Goal: Task Accomplishment & Management: Use online tool/utility

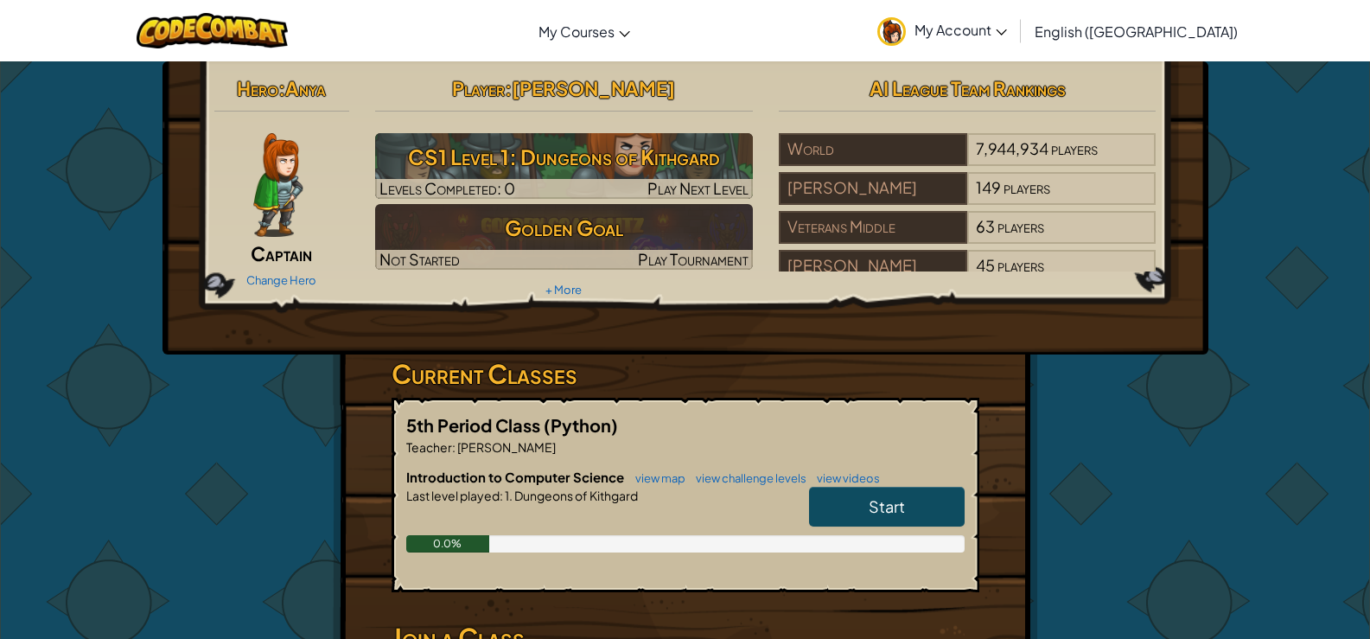
click at [964, 498] on link "Start" at bounding box center [887, 507] width 156 height 40
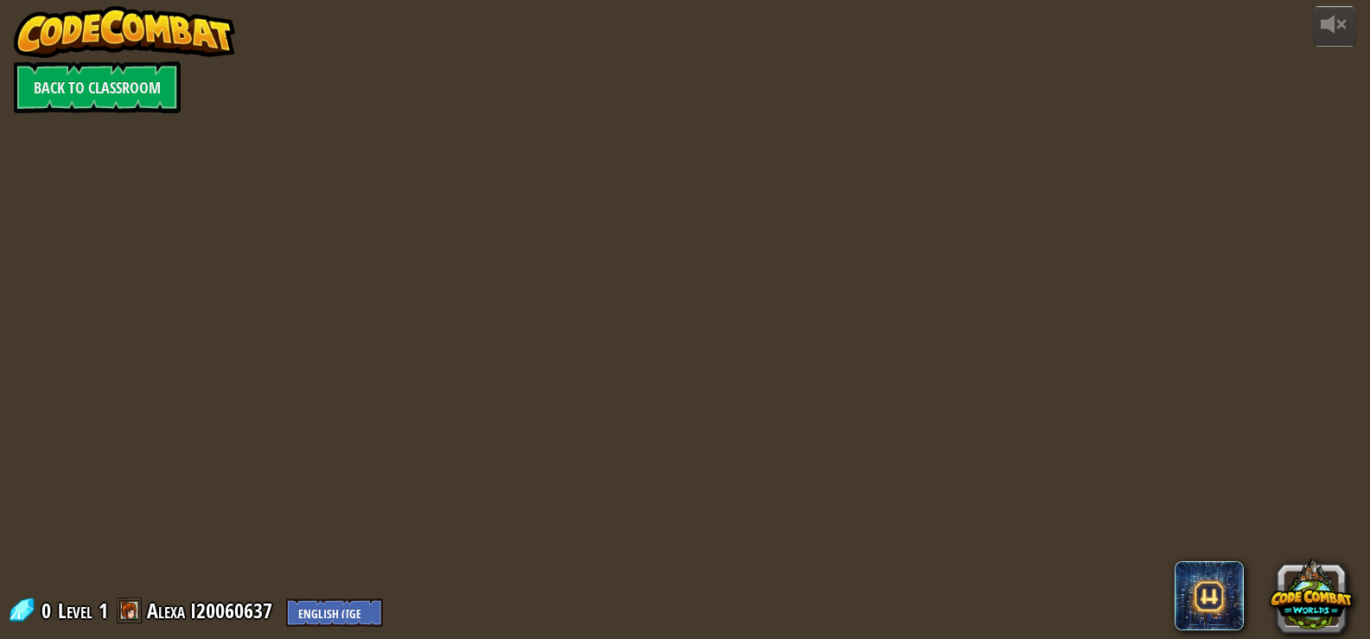
click at [963, 481] on div "powered by Back to Classroom 0 Level 1 Alexa I20060637 English ([GEOGRAPHIC_DAT…" at bounding box center [685, 319] width 1370 height 639
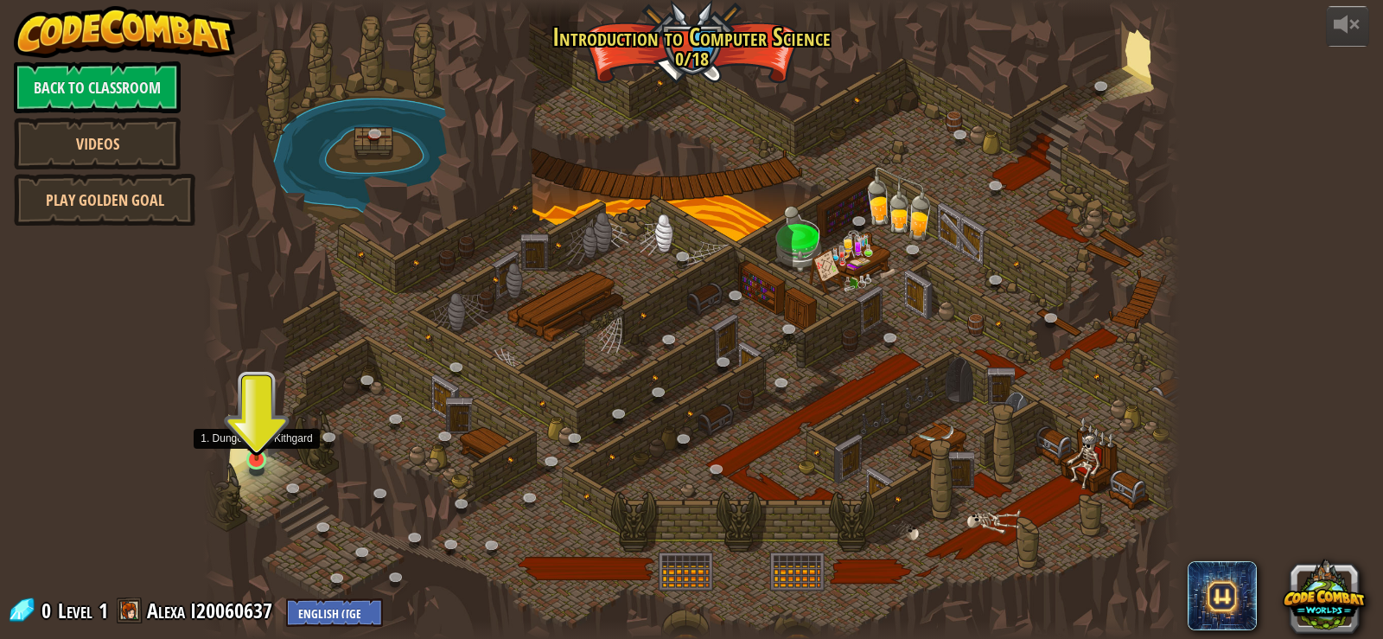
click at [263, 451] on img at bounding box center [257, 433] width 24 height 56
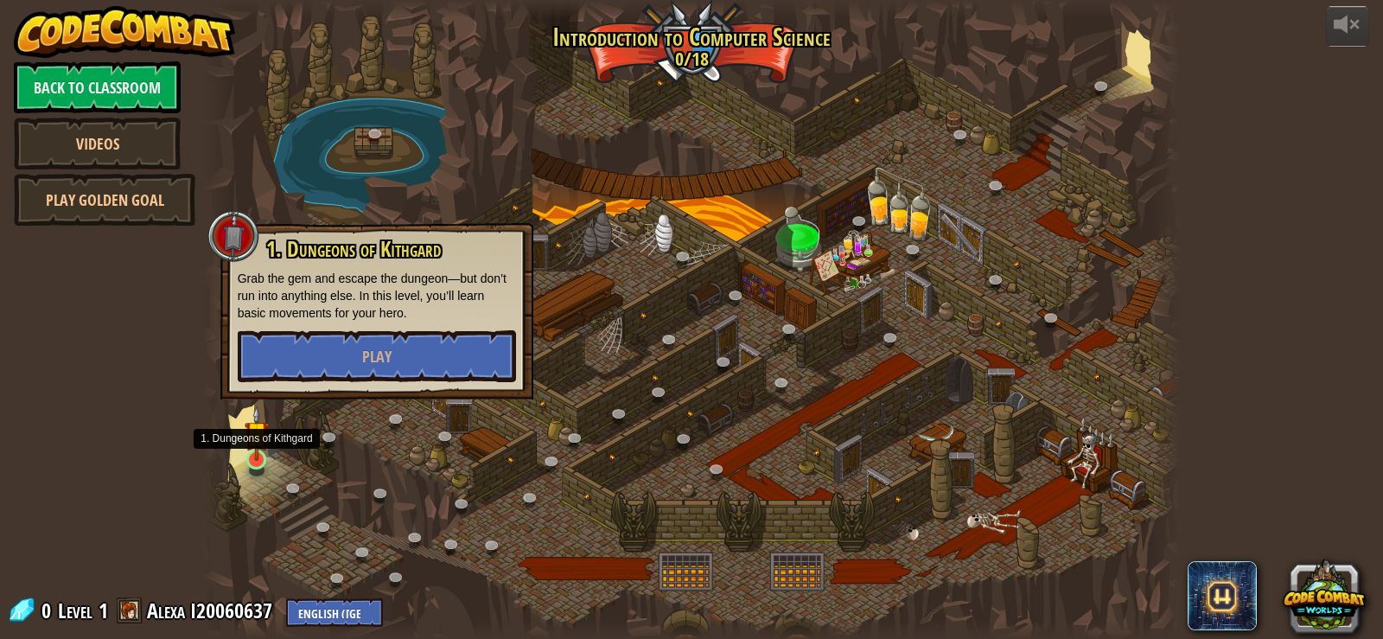
click at [263, 451] on img at bounding box center [257, 433] width 24 height 56
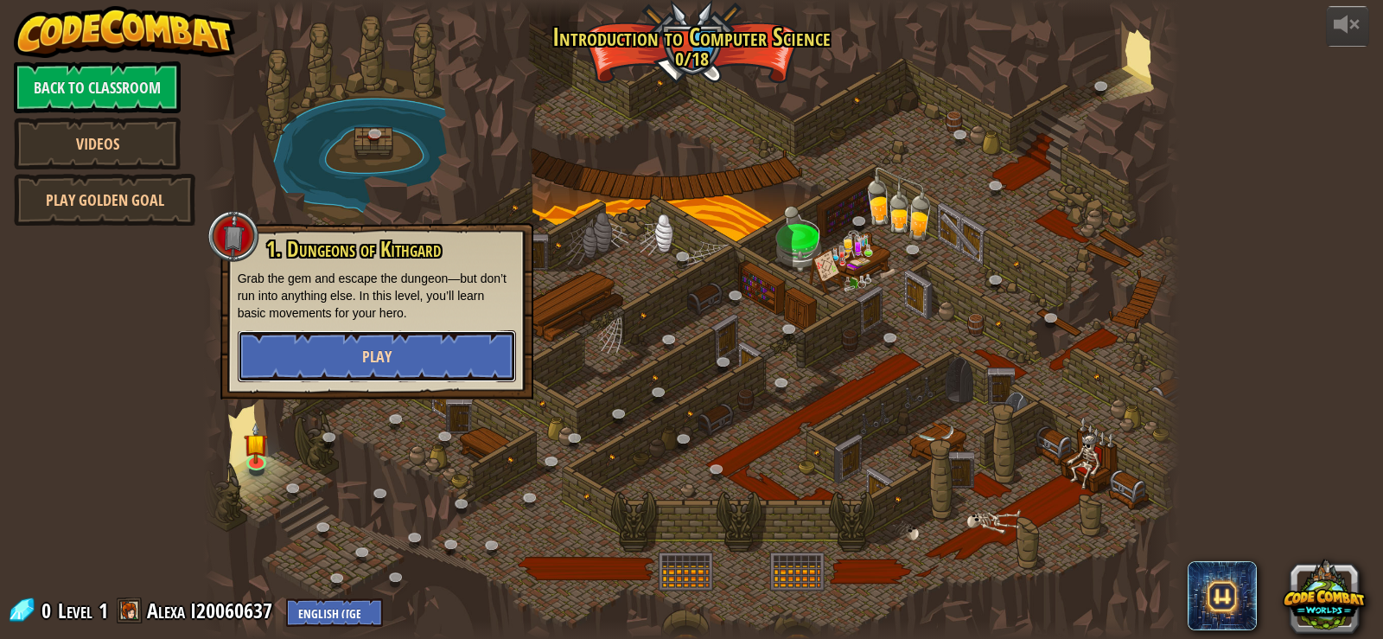
click at [311, 366] on button "Play" at bounding box center [377, 356] width 278 height 52
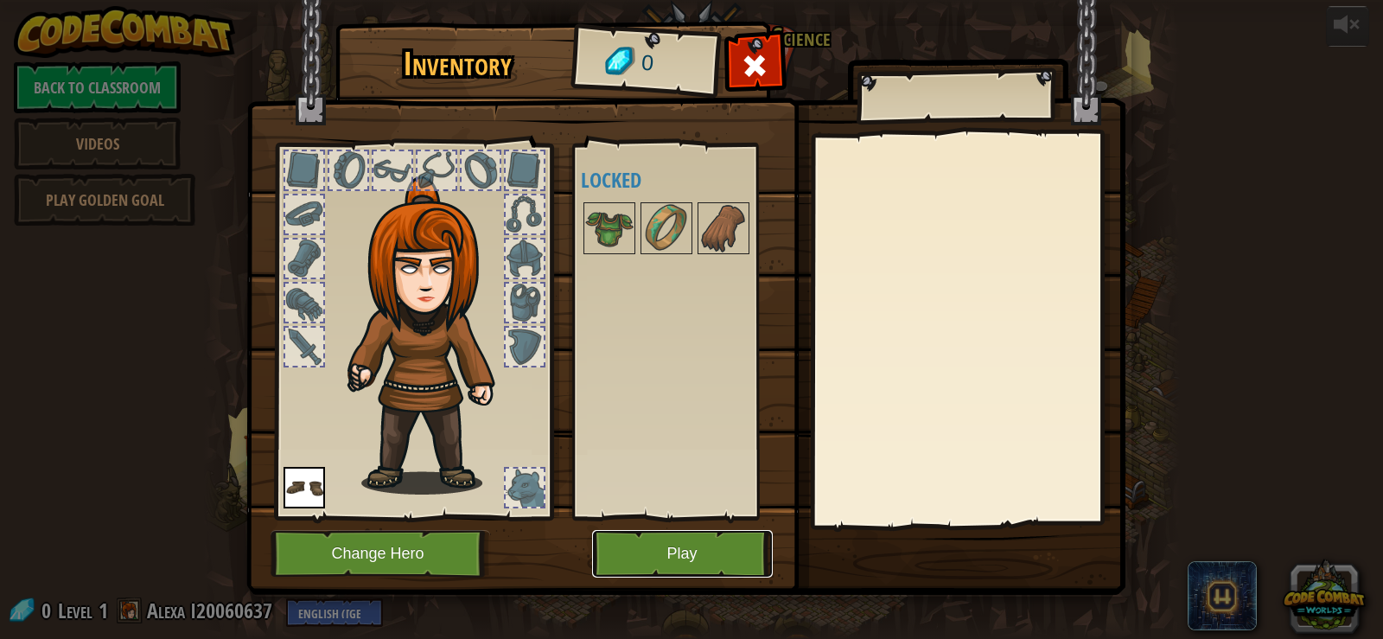
click at [654, 557] on button "Play" at bounding box center [682, 554] width 181 height 48
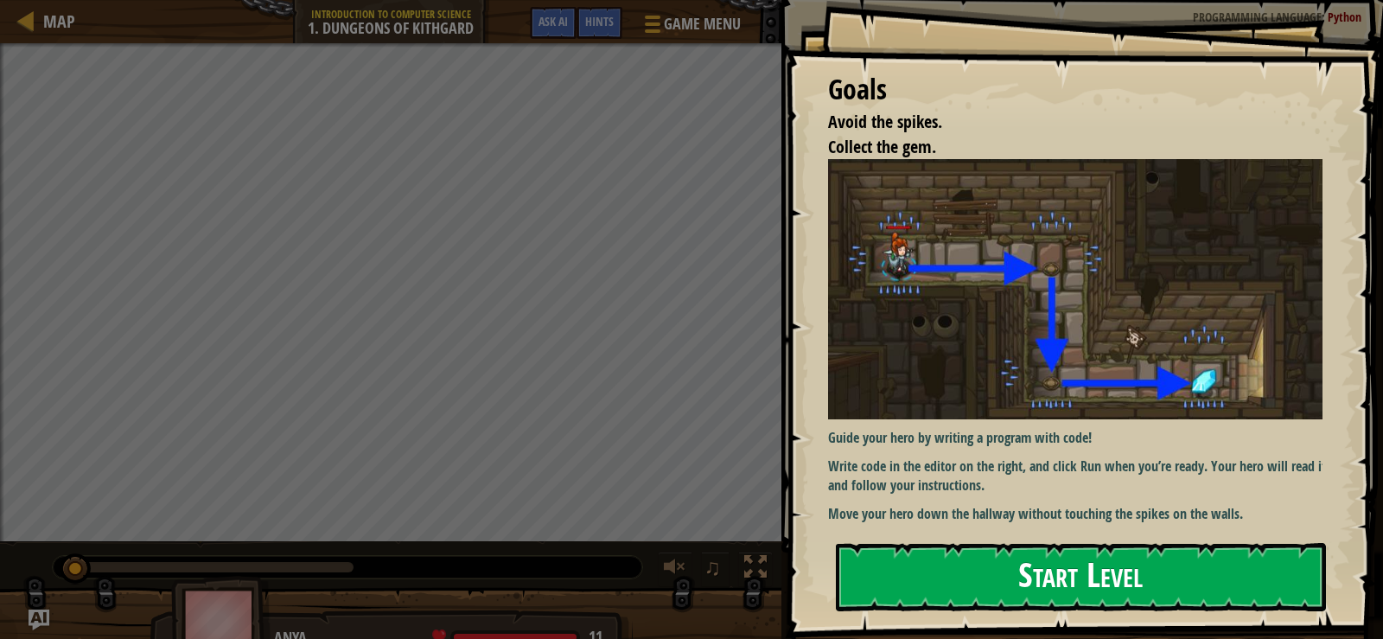
click at [859, 313] on div "Goals Avoid the spikes. Collect the gem. Guide your hero by writing a program w…" at bounding box center [1084, 319] width 598 height 638
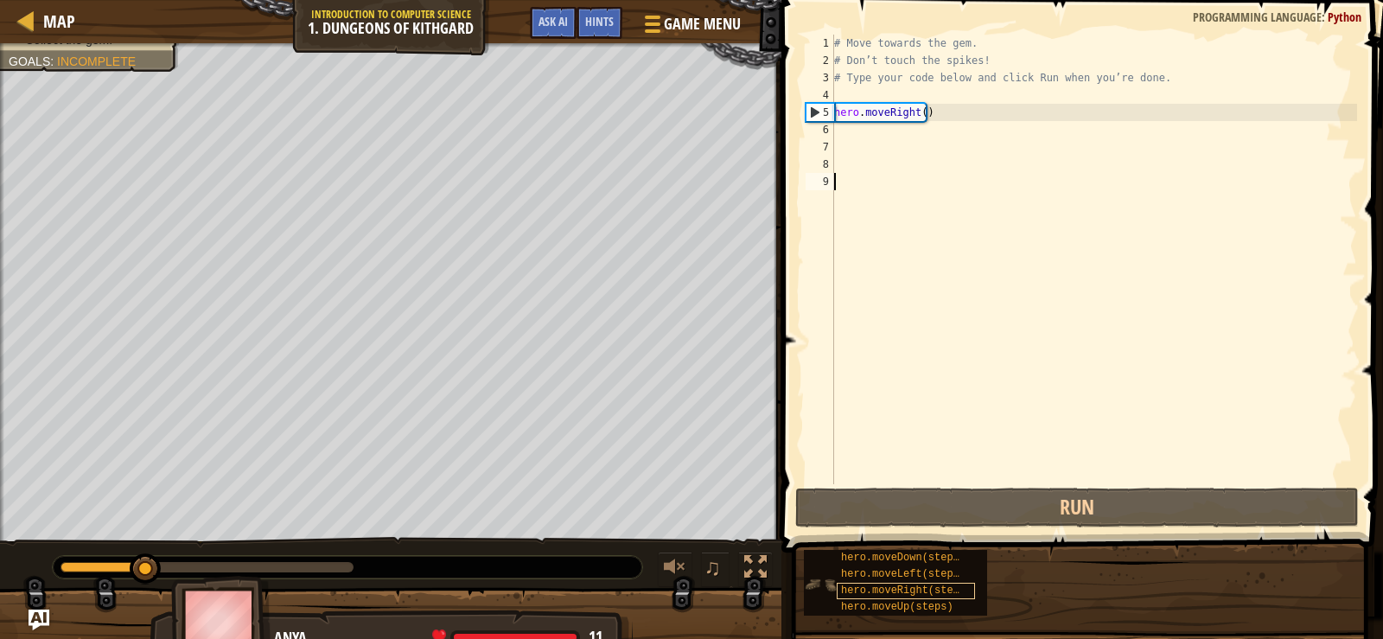
click at [962, 590] on div "Goals Avoid the spikes. Collect the gem. Guide your hero by writing a program w…" at bounding box center [691, 319] width 1383 height 639
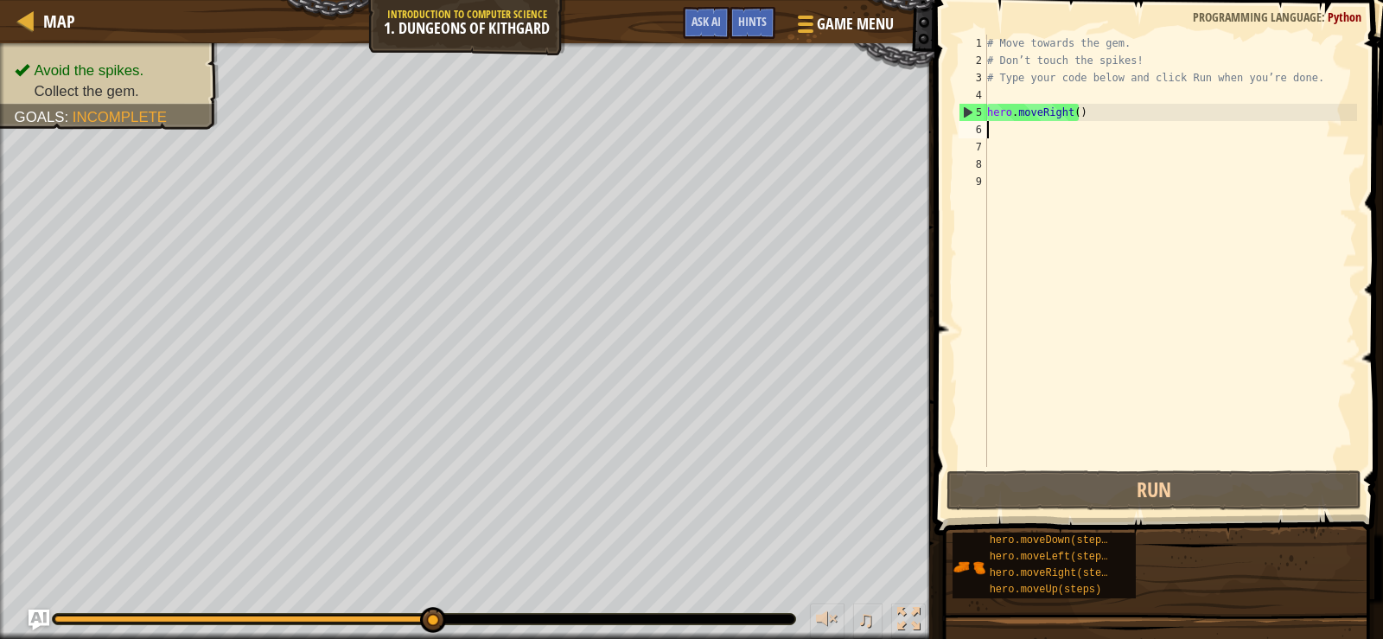
click at [1008, 130] on div "# Move towards the gem. # Don’t touch the spikes! # Type your code below and cl…" at bounding box center [1169, 268] width 373 height 467
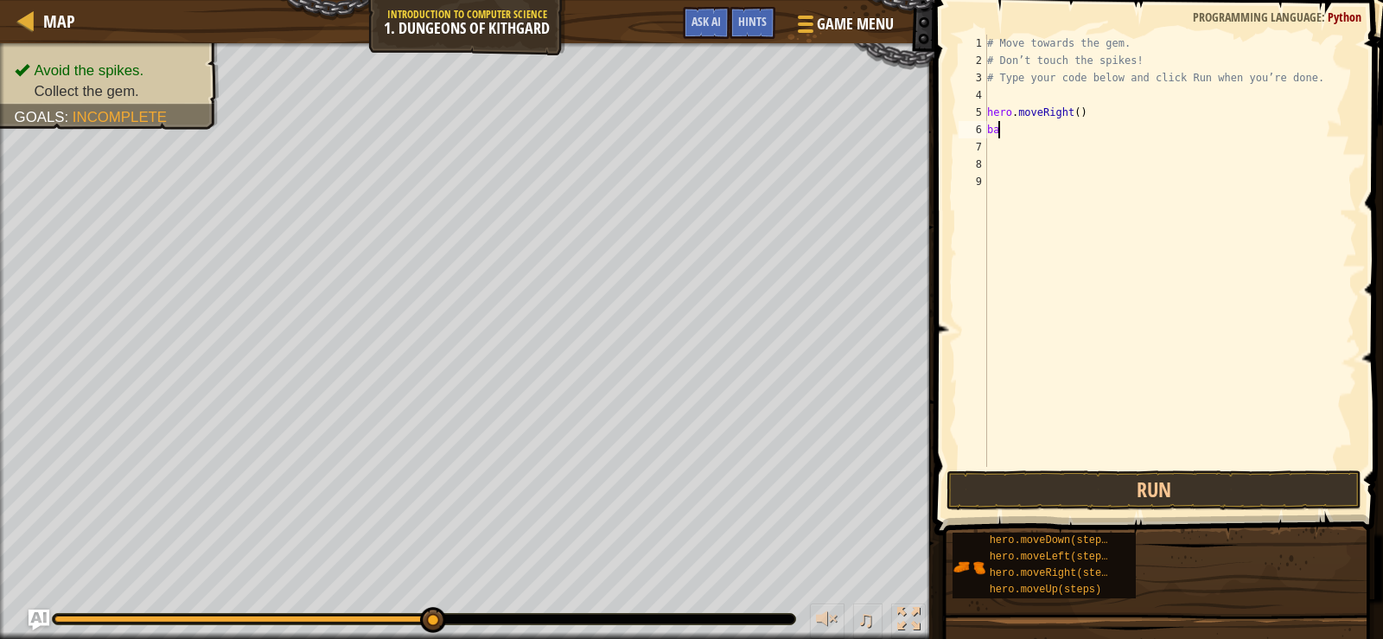
type textarea "ban"
click at [1017, 125] on div "# Move towards the gem. # Don’t touch the spikes! # Type your code below and cl…" at bounding box center [1173, 268] width 368 height 467
type textarea "b"
type textarea "bsam8"
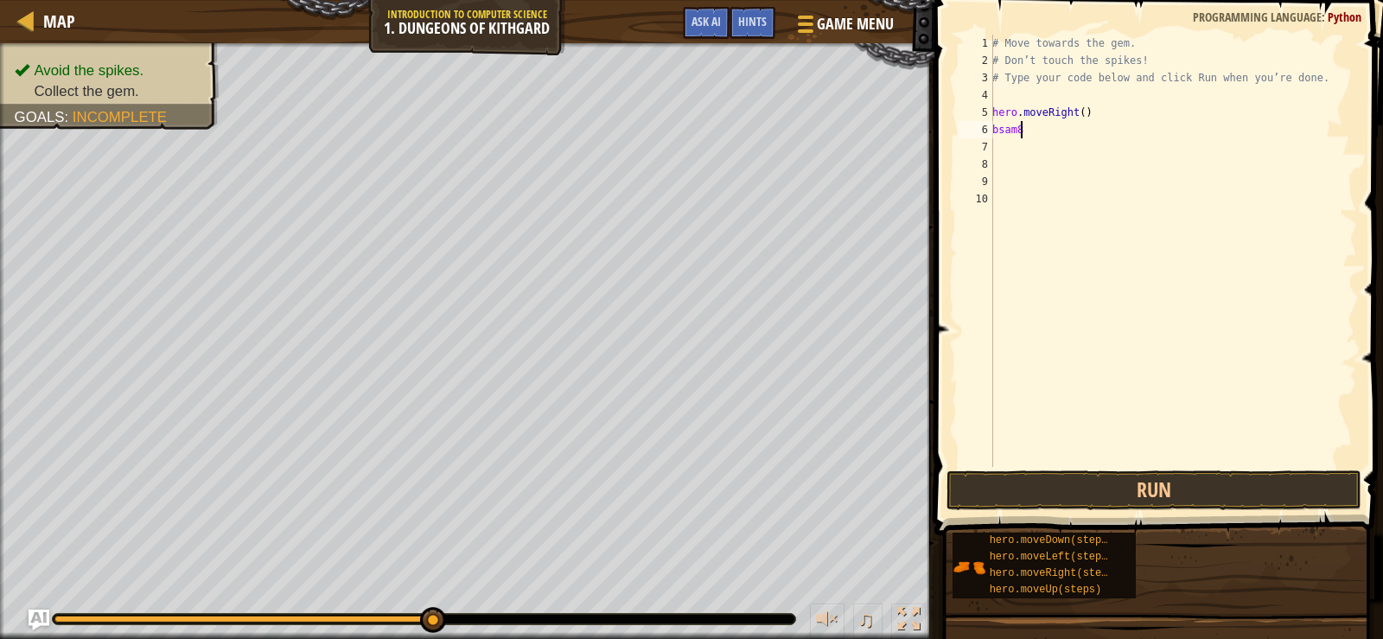
scroll to position [8, 0]
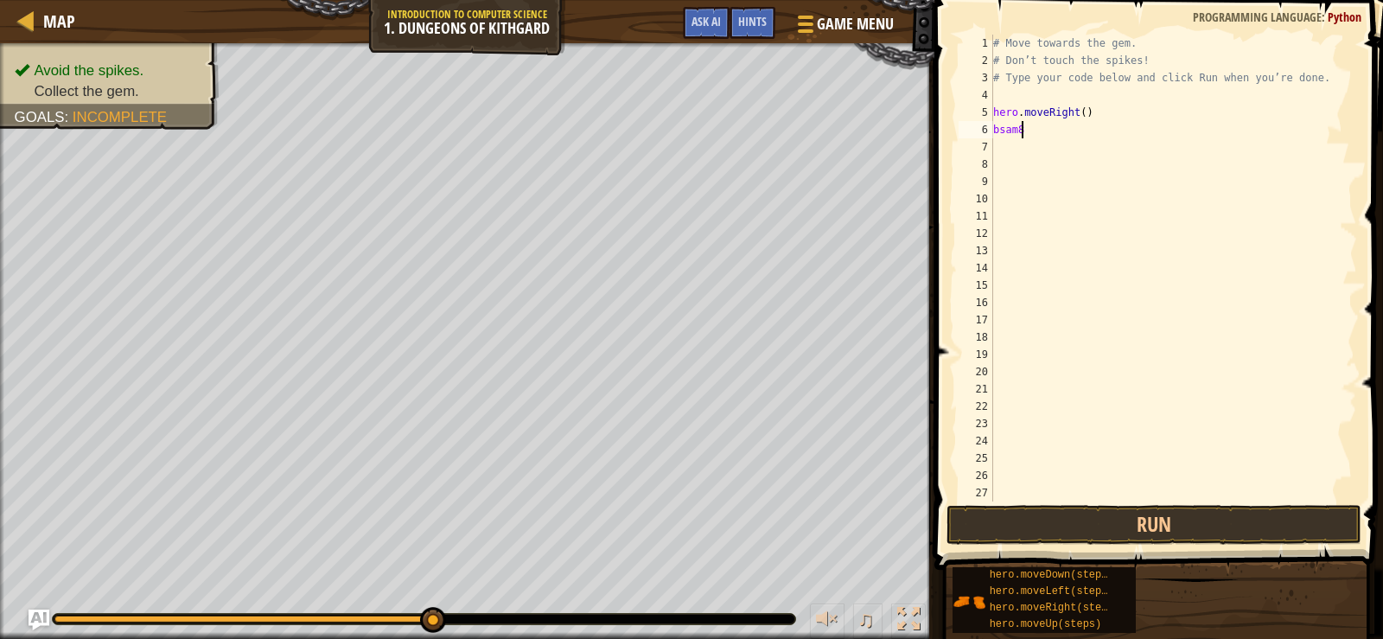
click at [1041, 135] on div "# Move towards the gem. # Don’t touch the spikes! # Type your code below and cl…" at bounding box center [1167, 285] width 354 height 501
type textarea "b"
type textarea "d"
type textarea "b"
type textarea "n"
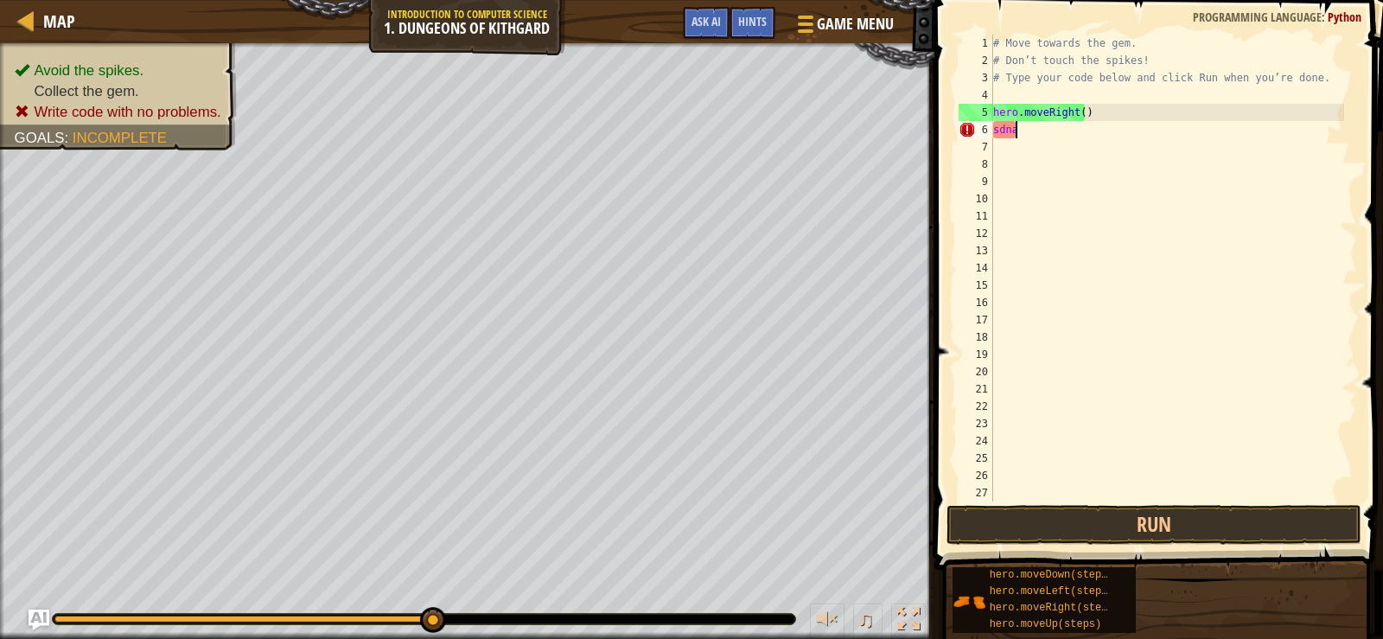
scroll to position [8, 1]
type textarea "s"
type textarea "b"
type textarea "h"
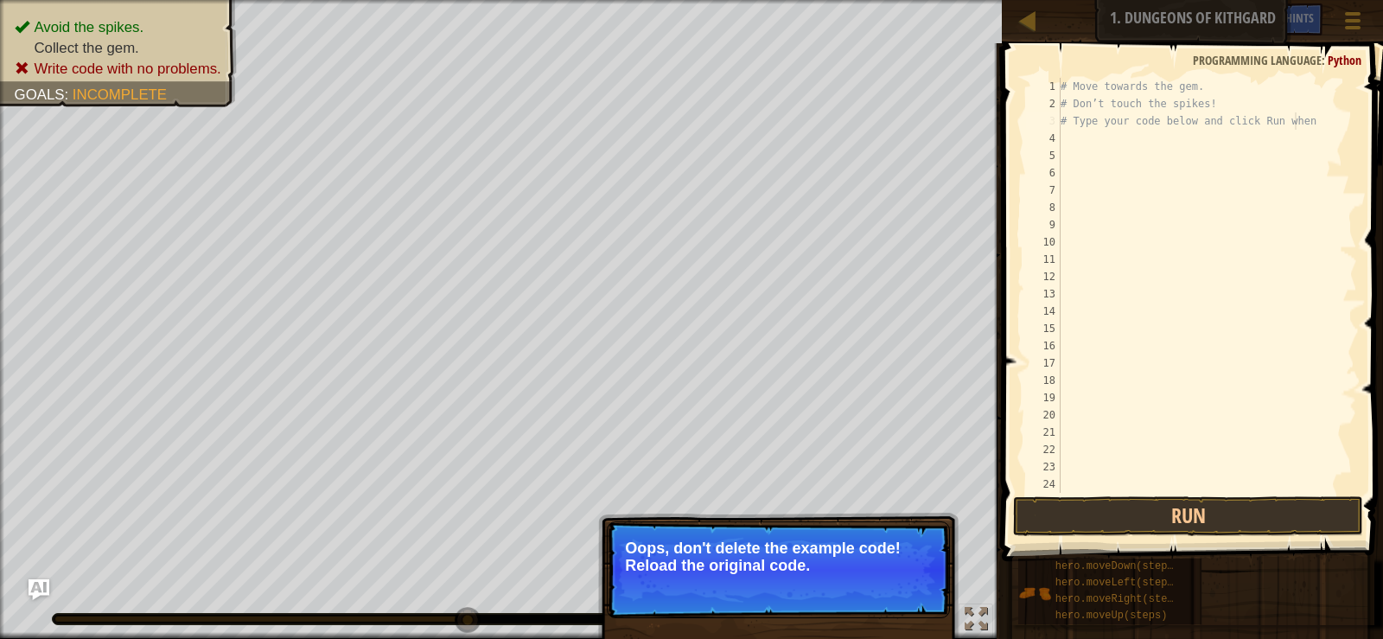
type textarea "# Type your code below and click Run when"
click at [741, 578] on p "↻ Reload Oops, don't delete the example code! Reload the original code." at bounding box center [778, 569] width 343 height 97
click at [863, 582] on button "↻ Reload" at bounding box center [897, 587] width 77 height 26
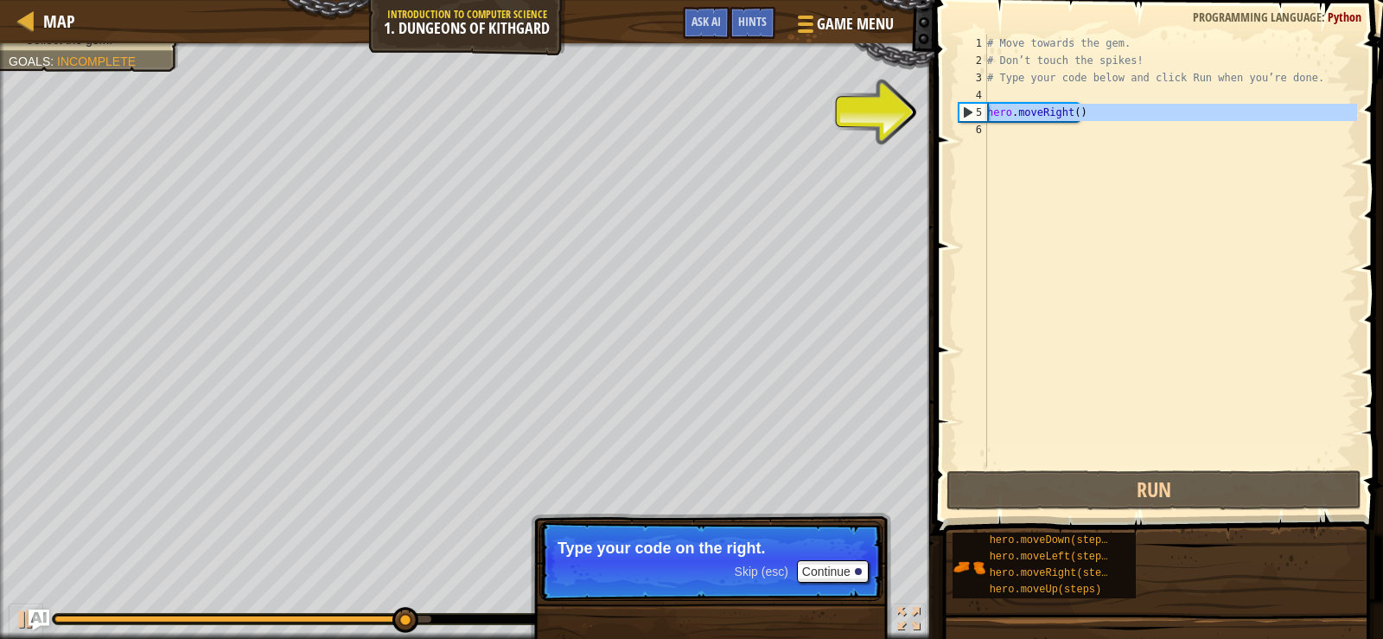
click at [960, 105] on div "5" at bounding box center [973, 112] width 28 height 17
type textarea "hero.moveRight()"
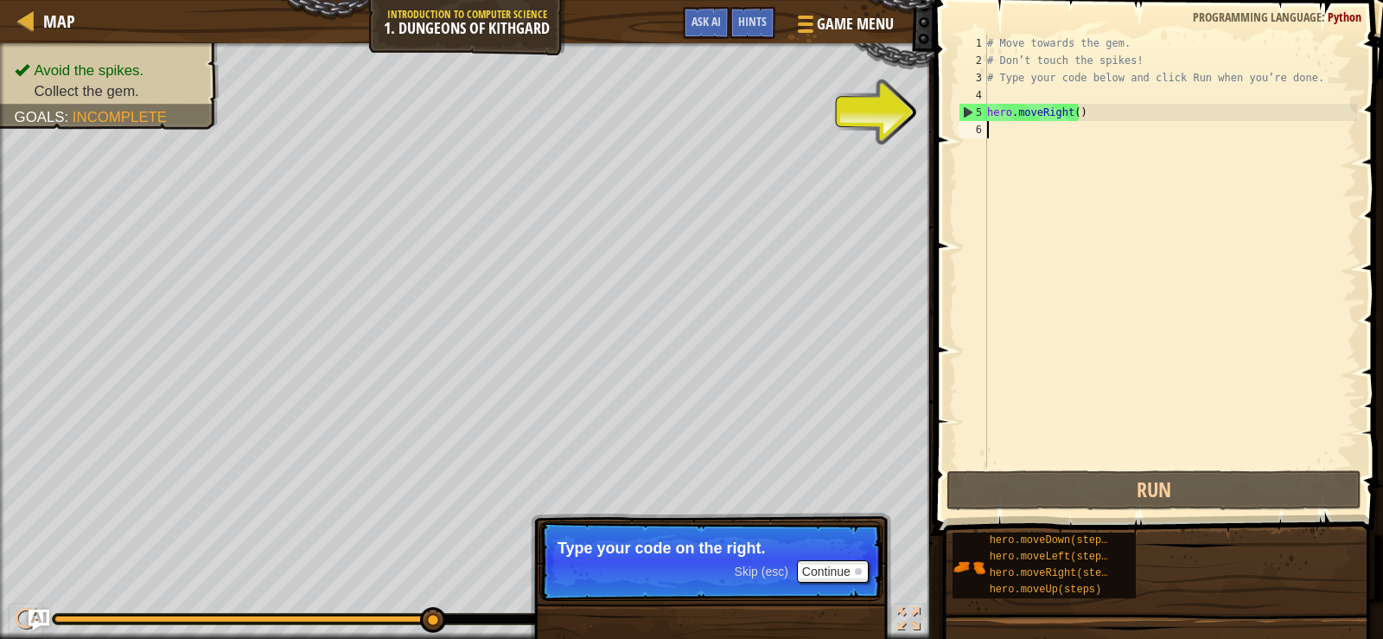
click at [992, 129] on div "# Move towards the gem. # Don’t touch the spikes! # Type your code below and cl…" at bounding box center [1169, 268] width 373 height 467
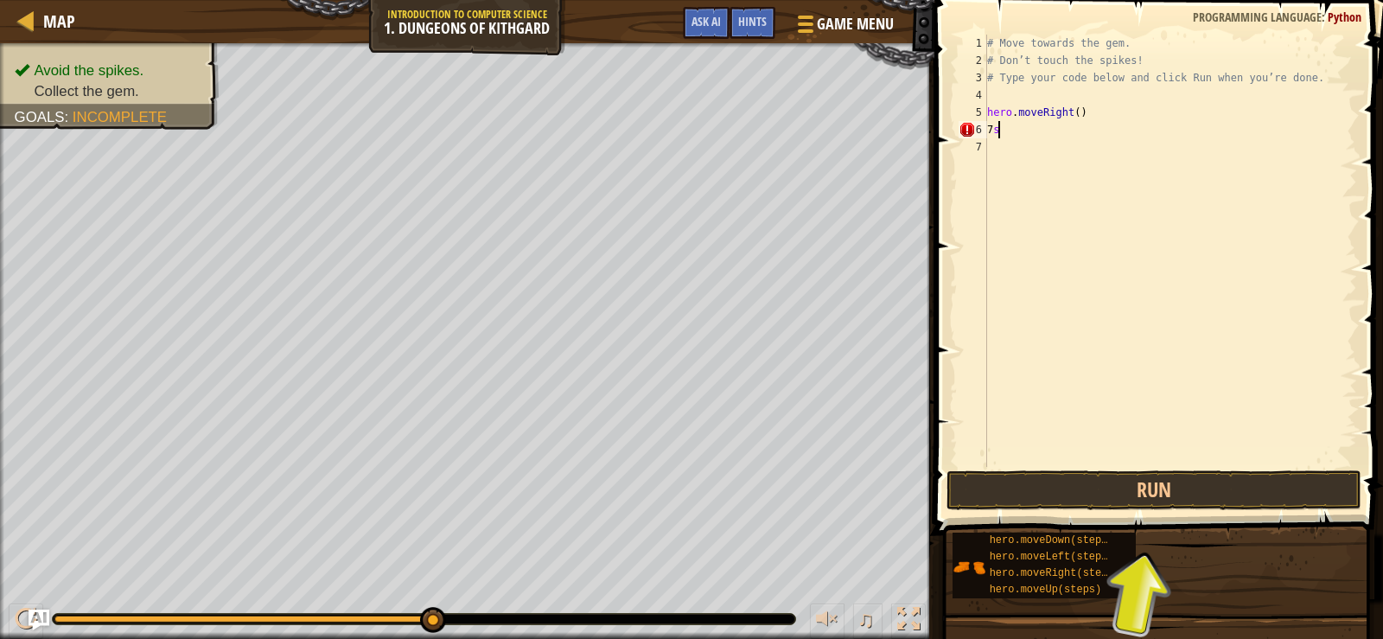
type textarea "7"
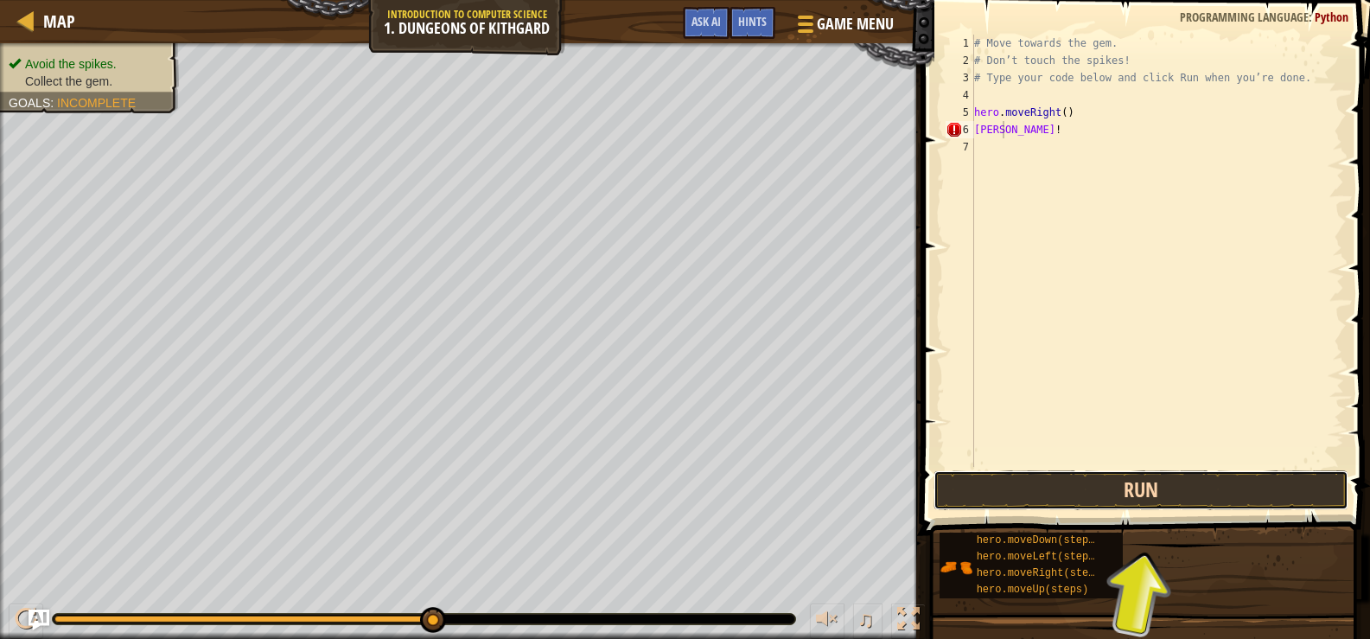
click at [1226, 494] on button "Run" at bounding box center [1140, 490] width 415 height 40
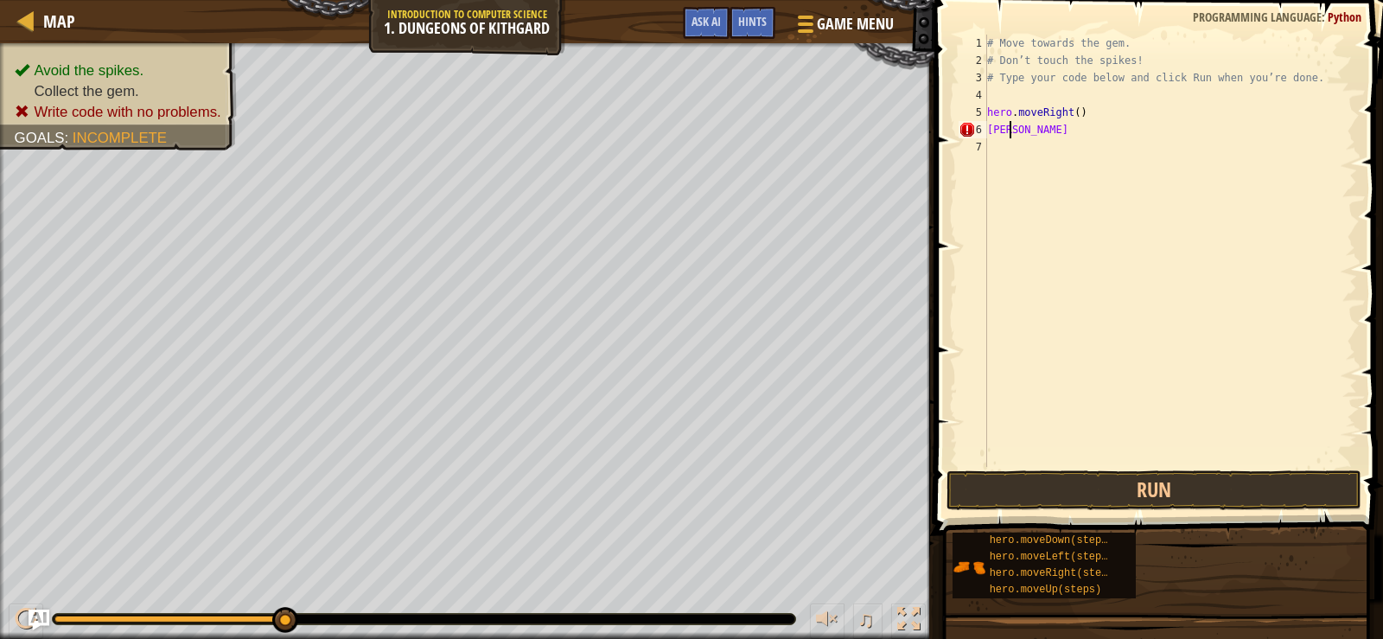
type textarea "s"
type textarea "hero.moveRight()"
click at [985, 124] on div "6" at bounding box center [972, 129] width 29 height 17
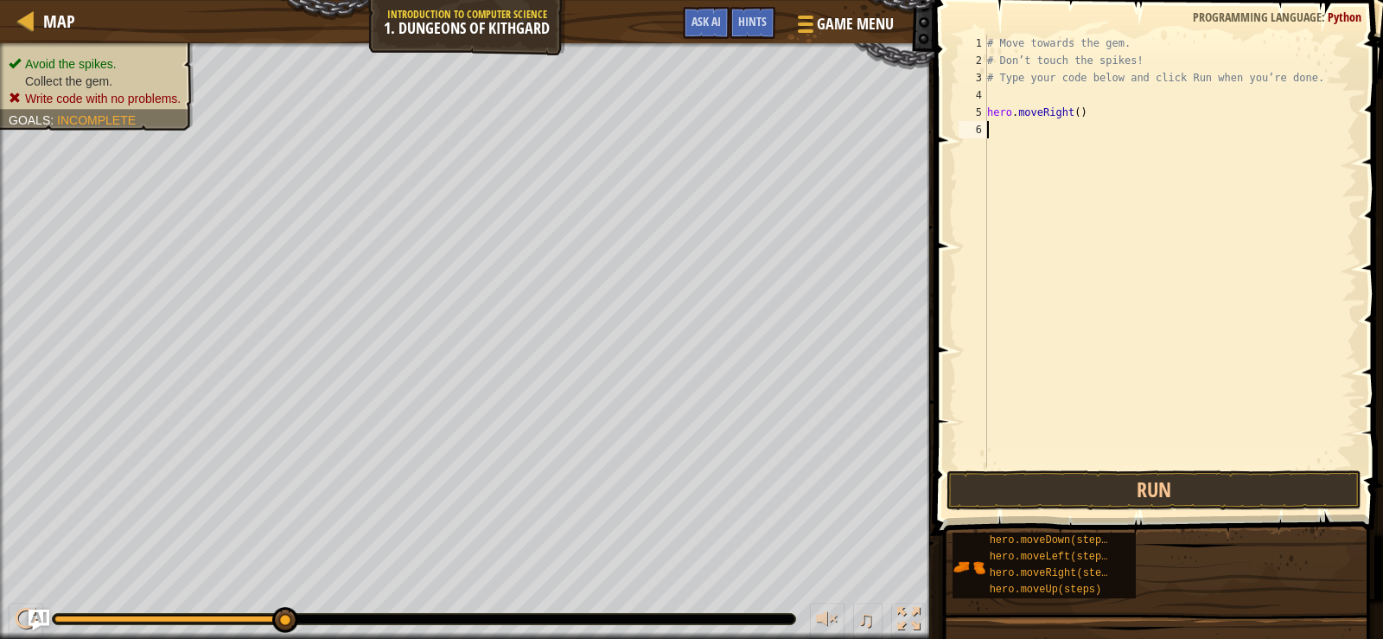
click at [60, 107] on div "Avoid the spikes. Collect the gem. Write code with no problems. Goals : Incompl…" at bounding box center [86, 81] width 213 height 99
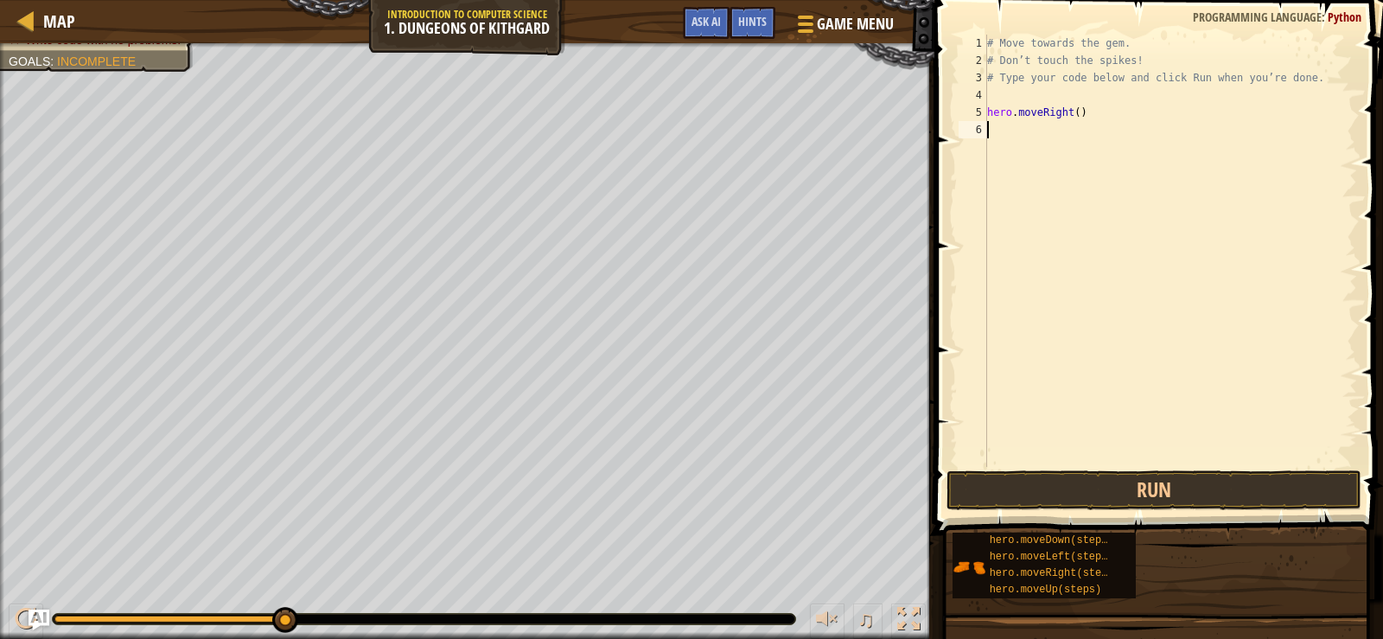
click at [996, 131] on div "# Move towards the gem. # Don’t touch the spikes! # Type your code below and cl…" at bounding box center [1169, 268] width 373 height 467
type textarea "S"
type textarea "s"
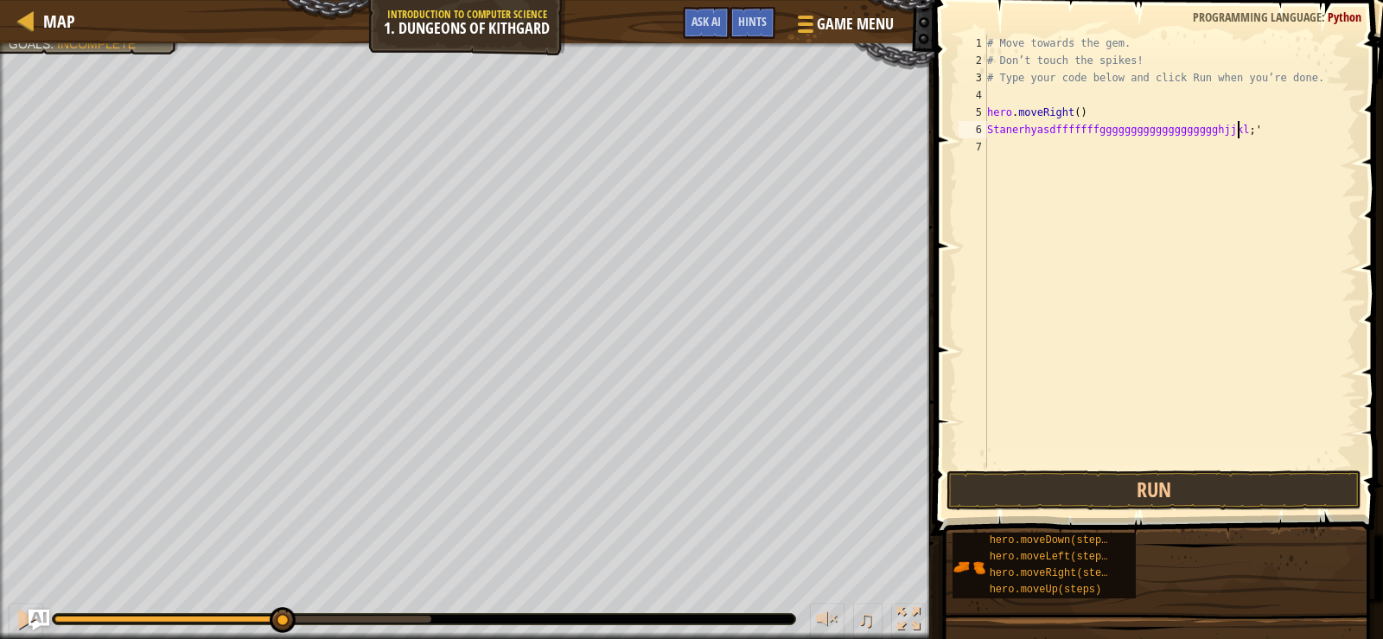
scroll to position [8, 20]
type textarea "Stanerhyasdfffffffggggggggggggggggggghjjkl;''"
type textarea "4"
type textarea "S"
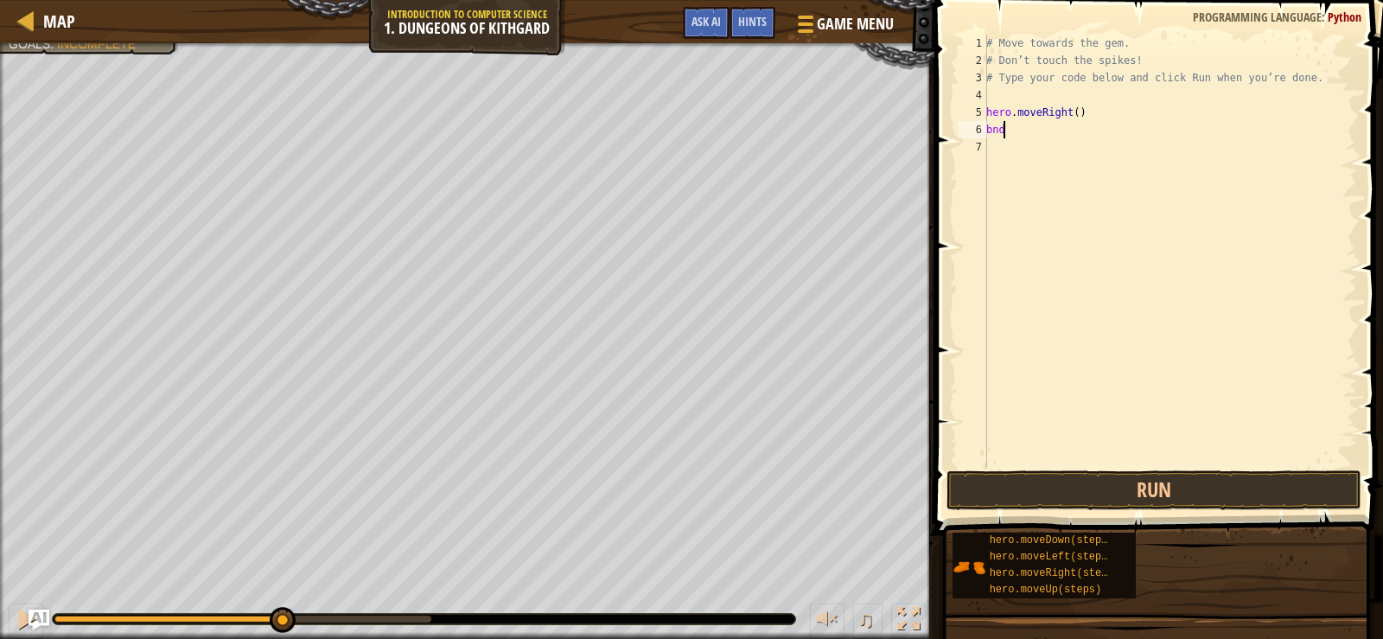
scroll to position [8, 1]
type textarea "b"
type textarea "h"
type textarea "# Type your code below and click Run when you’re do"
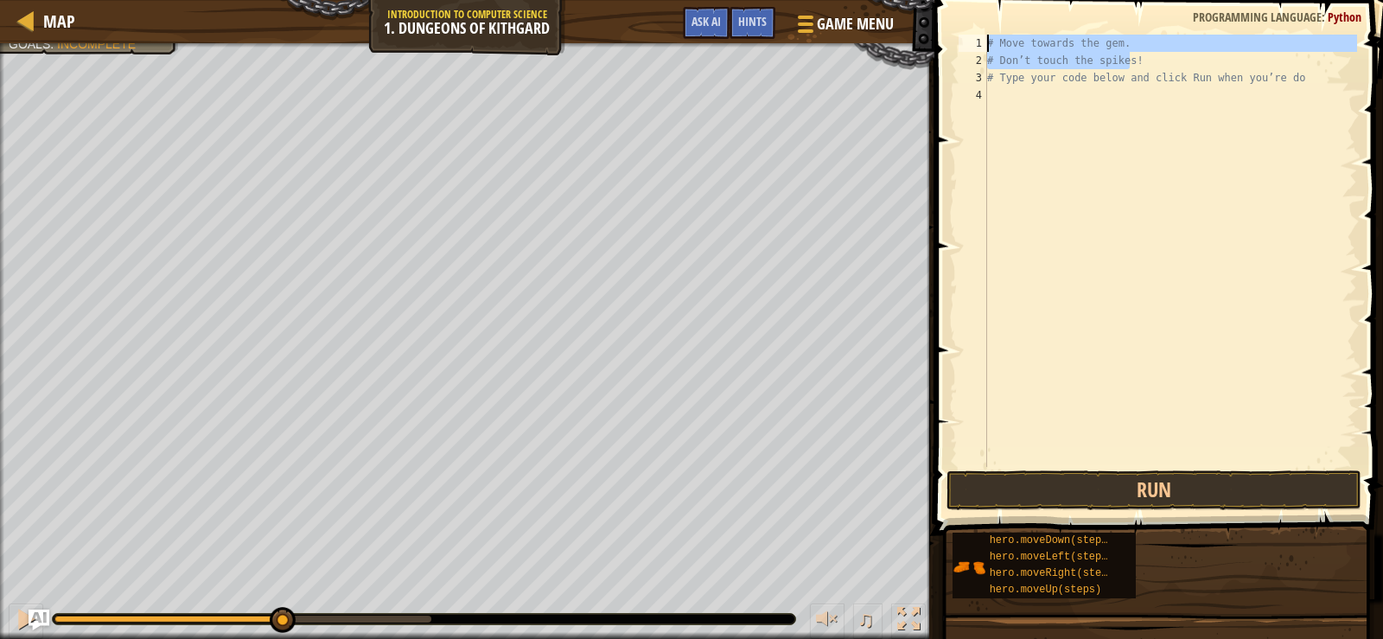
drag, startPoint x: 1271, startPoint y: 65, endPoint x: 977, endPoint y: 40, distance: 295.8
click at [977, 40] on div "1 2 3 4 # Move towards the gem. # Don’t touch the spikes! # Type your code belo…" at bounding box center [1156, 251] width 402 height 432
drag, startPoint x: 1289, startPoint y: 52, endPoint x: 1007, endPoint y: 51, distance: 282.6
click at [1007, 51] on div "# Type your code below and click Run when you’re do" at bounding box center [1169, 268] width 373 height 467
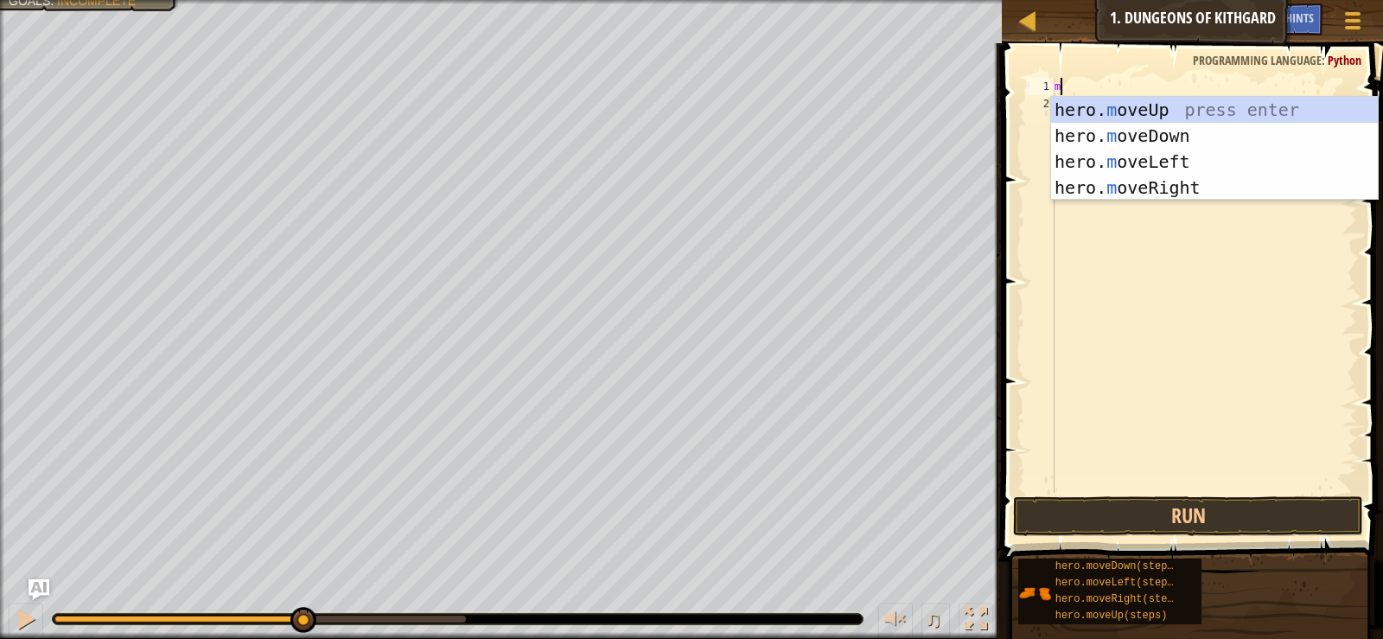
type textarea "mo"
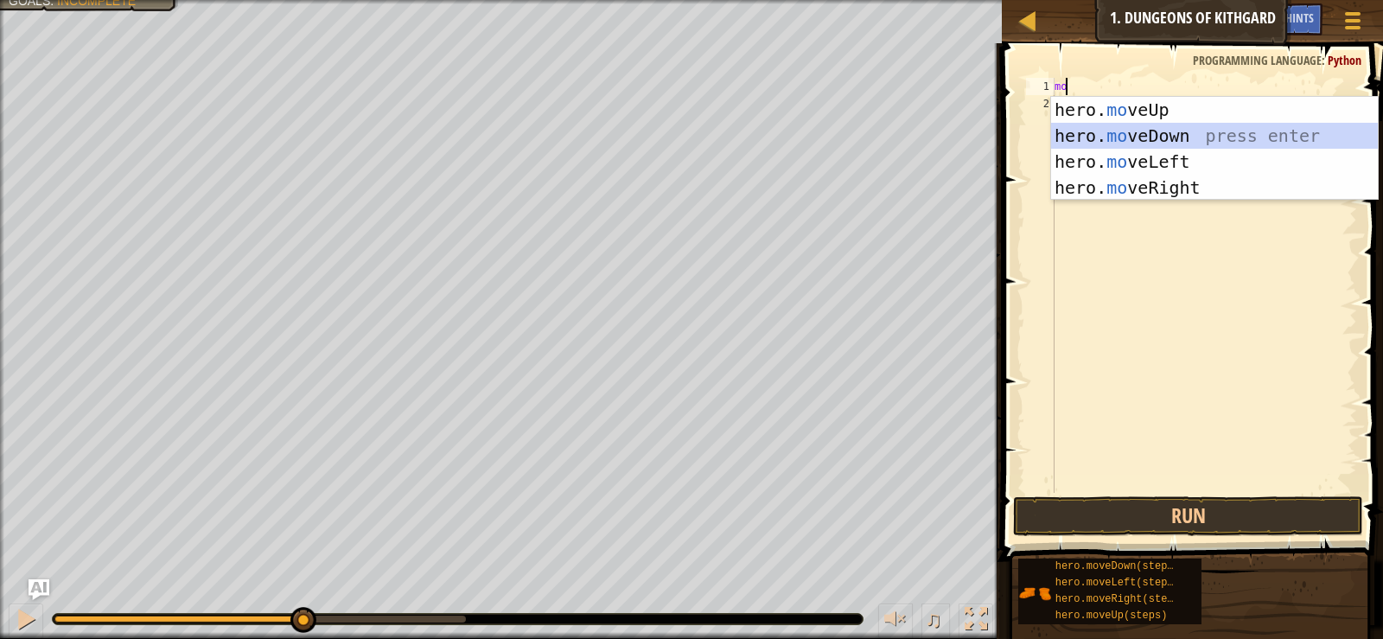
click at [1229, 128] on div "hero. mo veUp press enter hero. mo veDown press enter hero. mo veLeft press ent…" at bounding box center [1214, 175] width 327 height 156
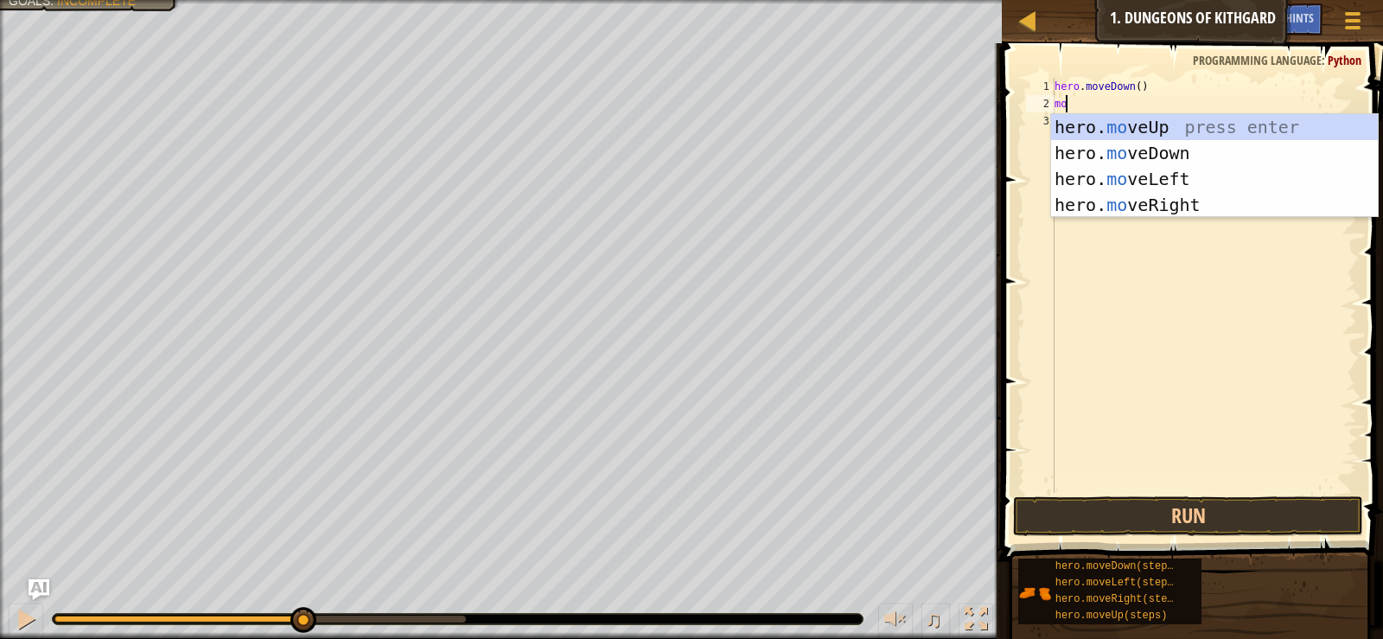
type textarea "m"
type textarea "ri"
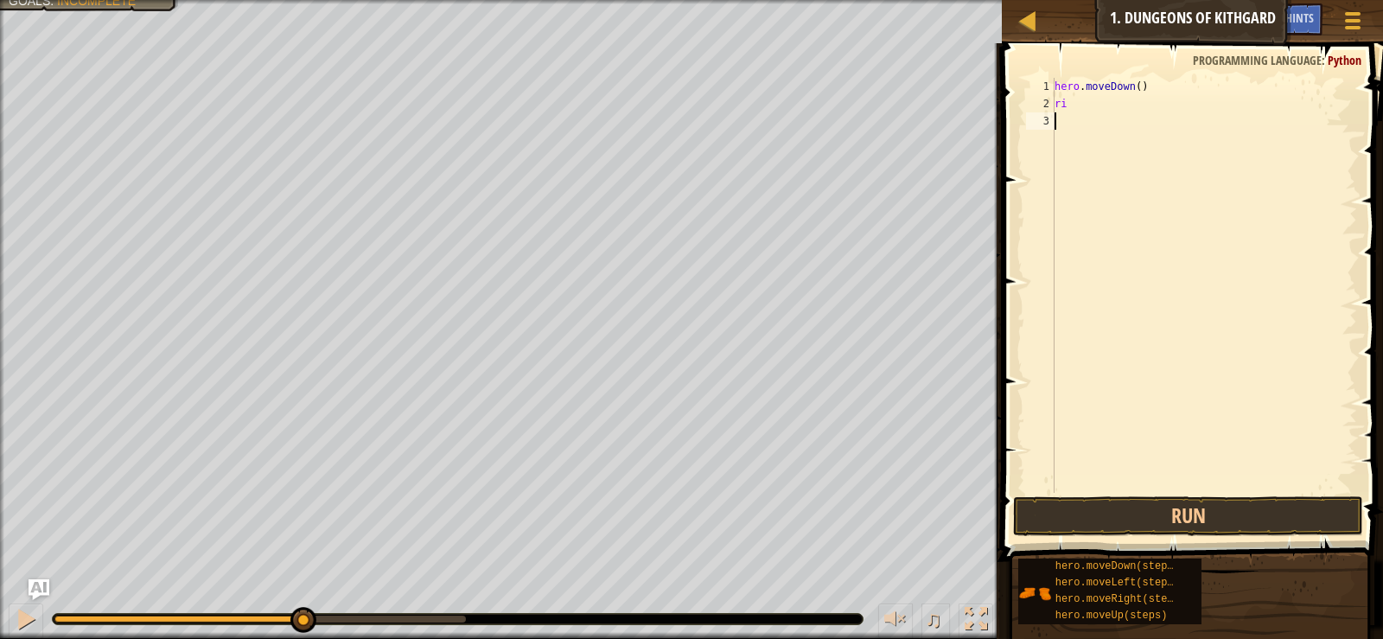
click at [1265, 142] on div "hero . moveDown ( ) ri" at bounding box center [1204, 302] width 306 height 449
click at [1133, 106] on div "hero . moveDown ( ) ri" at bounding box center [1204, 302] width 306 height 449
type textarea "r"
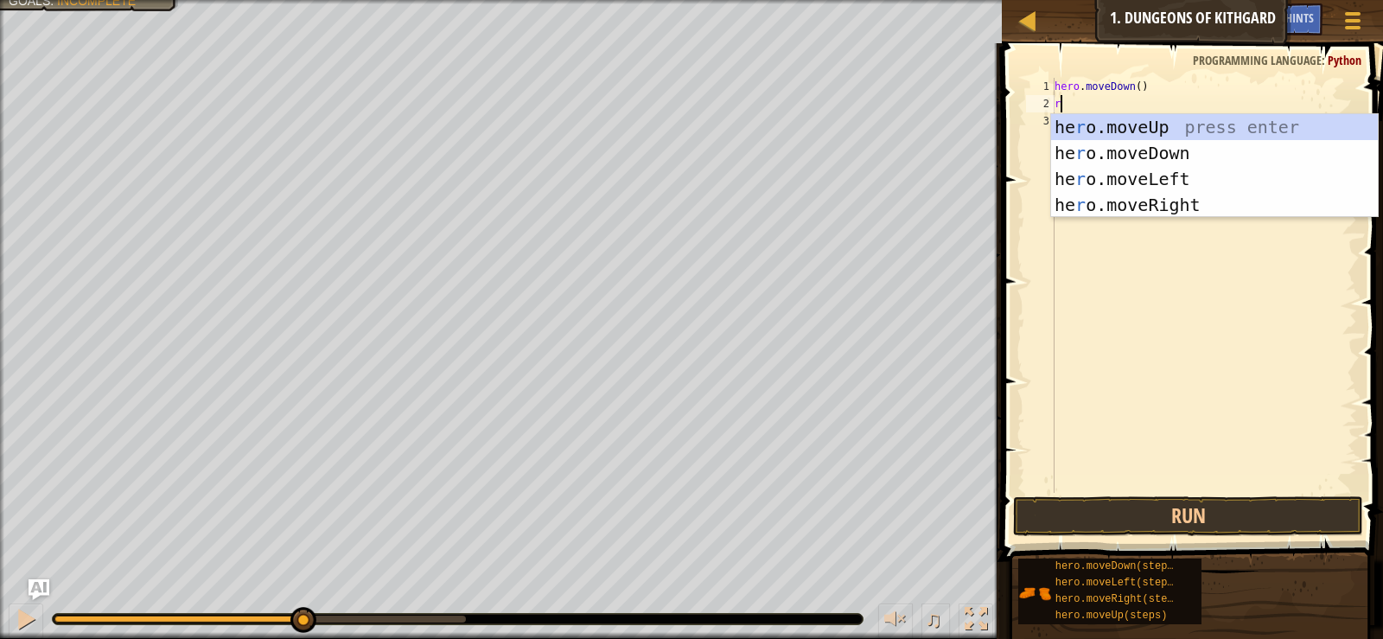
type textarea "ri"
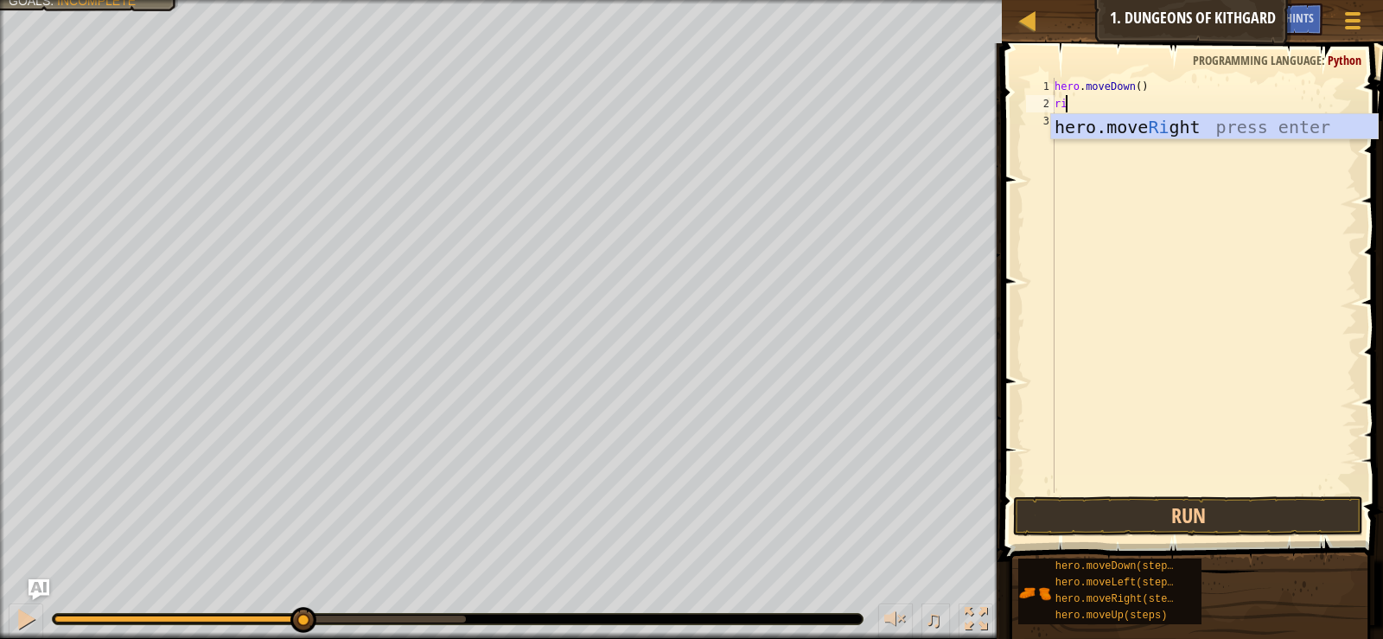
click at [1113, 116] on div "hero.move Ri ght press enter" at bounding box center [1214, 153] width 327 height 78
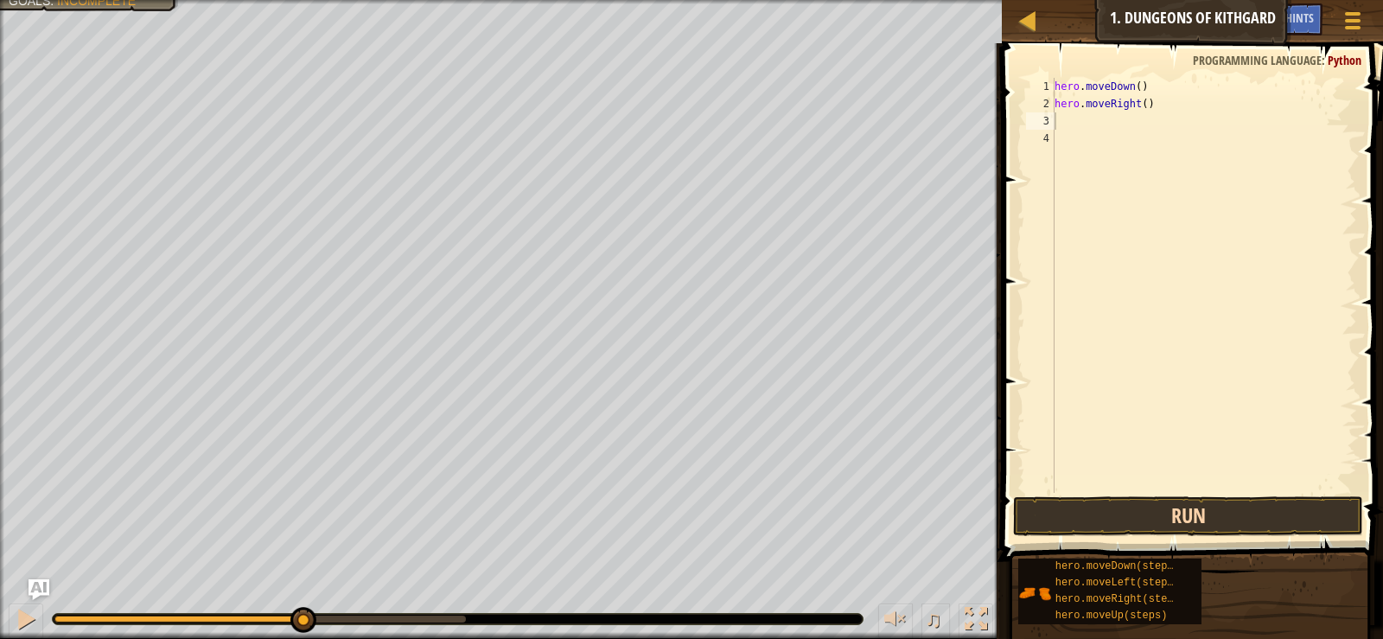
click at [1244, 496] on div "1 2 3 4 hero . moveDown ( ) hero . moveRight ( ) הההההההההההההההההההההההההההההה…" at bounding box center [1189, 336] width 386 height 569
click at [1235, 512] on button "Run" at bounding box center [1187, 516] width 349 height 40
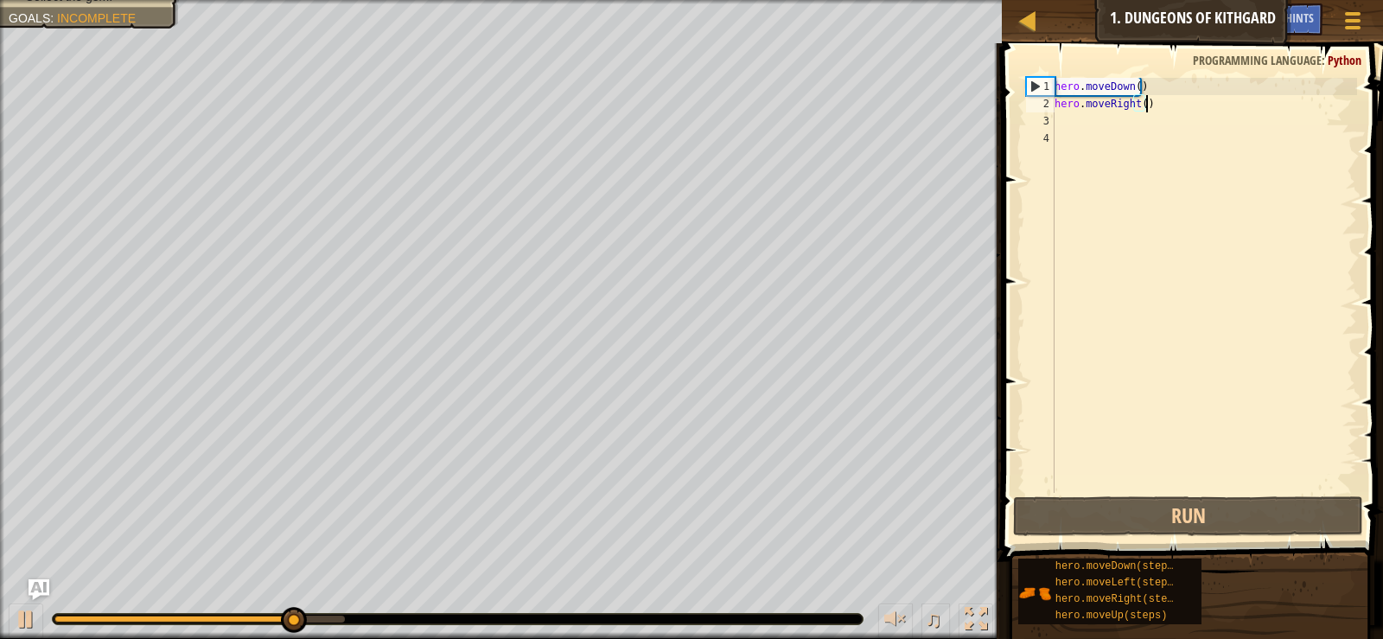
click at [1173, 99] on div "hero . moveDown ( ) hero . moveRight ( )" at bounding box center [1204, 302] width 306 height 449
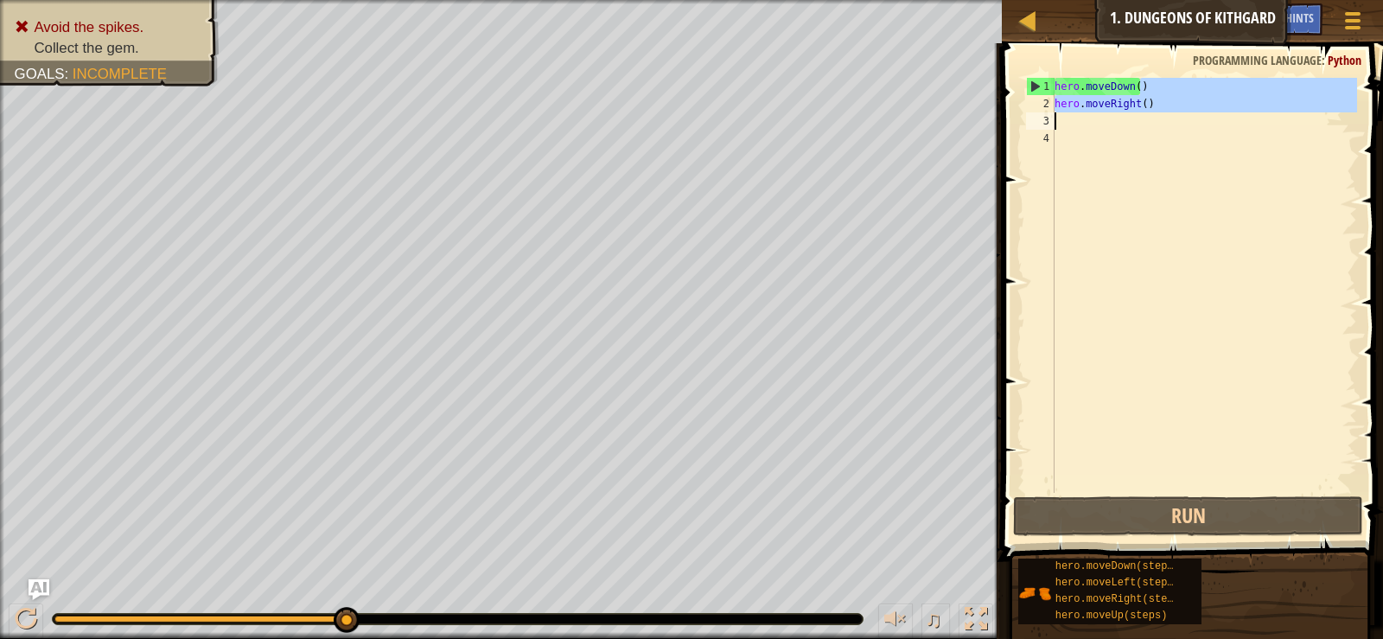
click at [989, 129] on div "Map Introduction to Computer Science 1. Dungeons of Kithgard Game Menu Done Hin…" at bounding box center [691, 319] width 1383 height 639
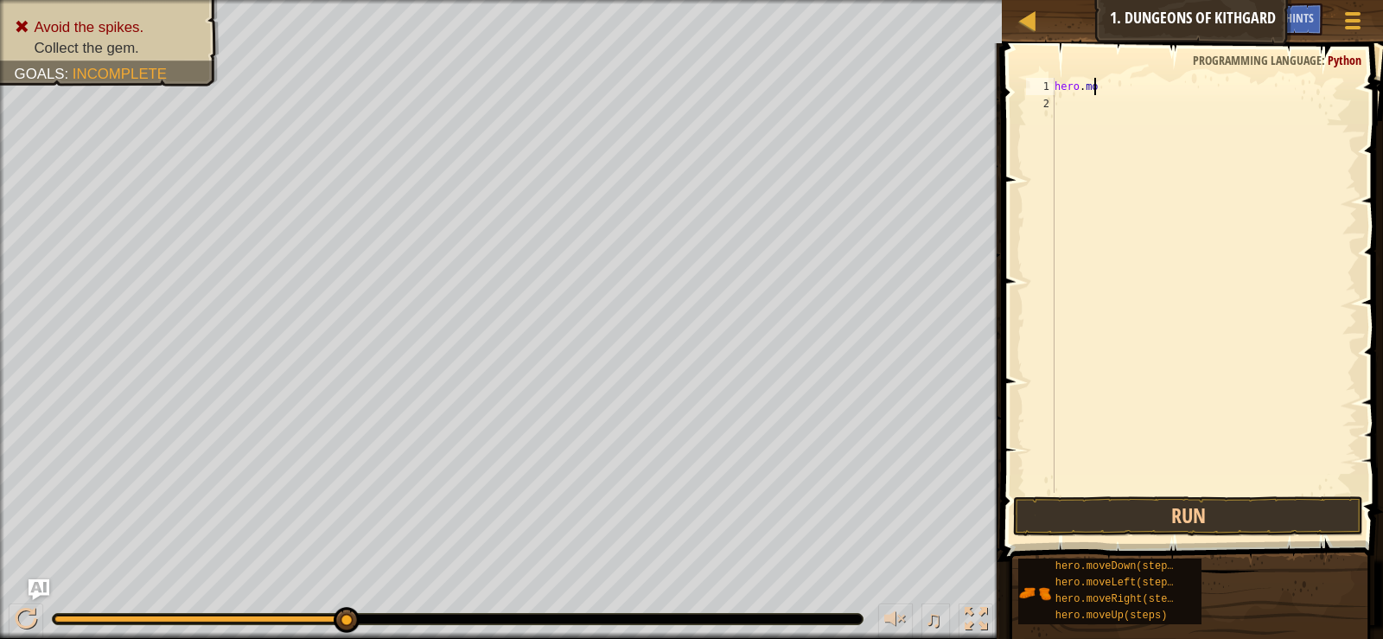
type textarea "h"
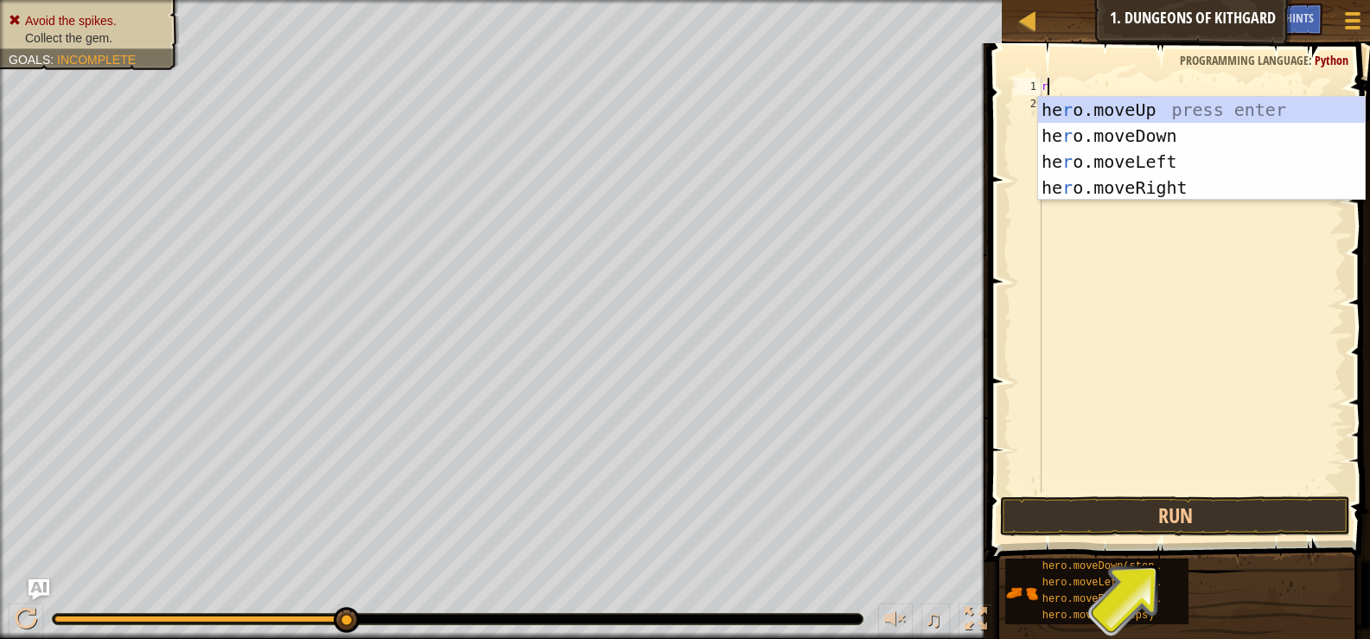
type textarea "ri"
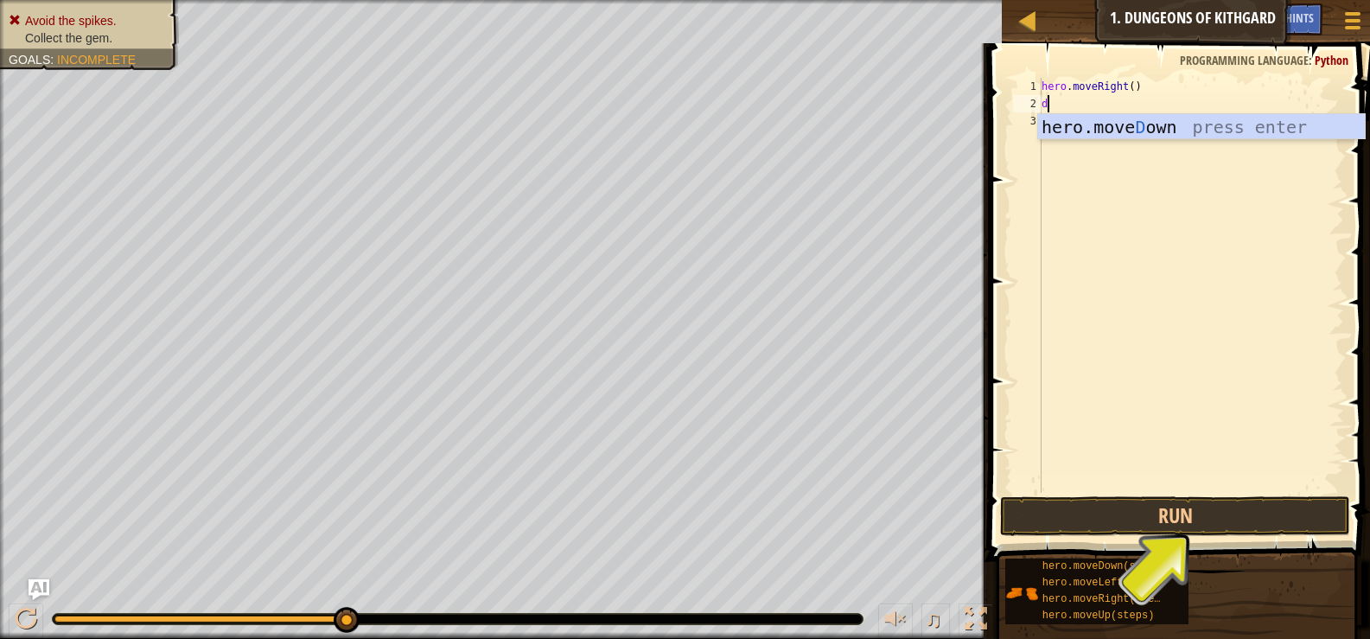
type textarea "do"
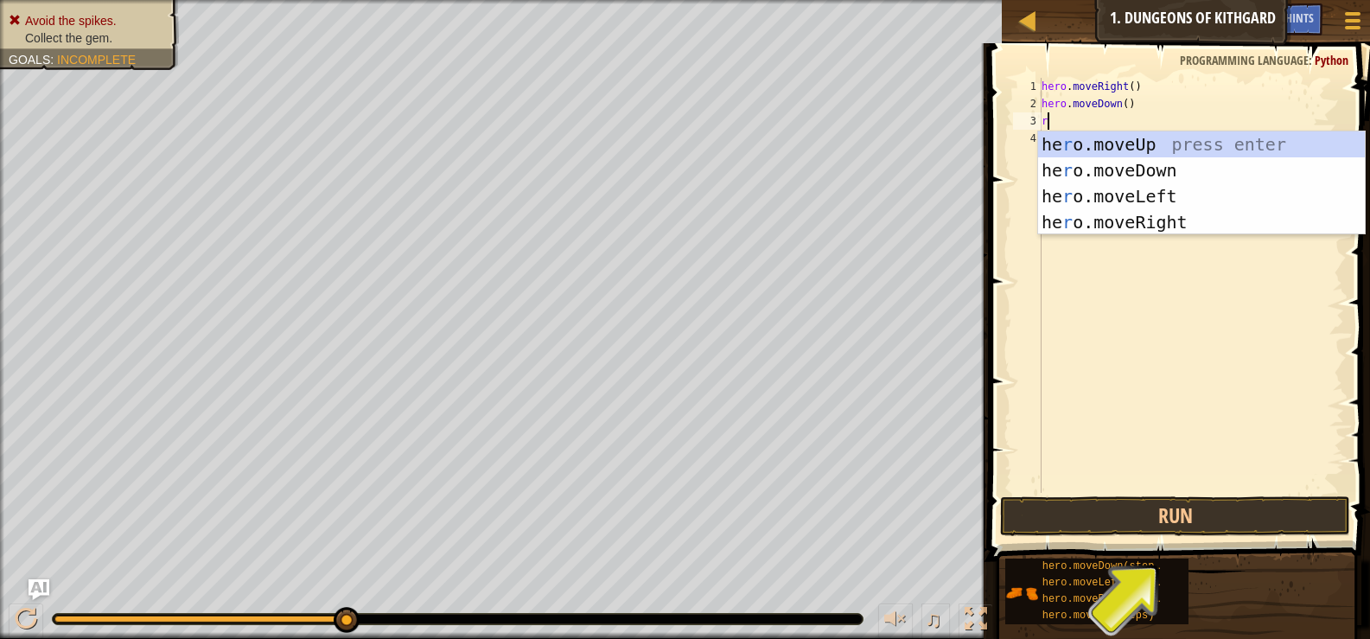
type textarea "ri"
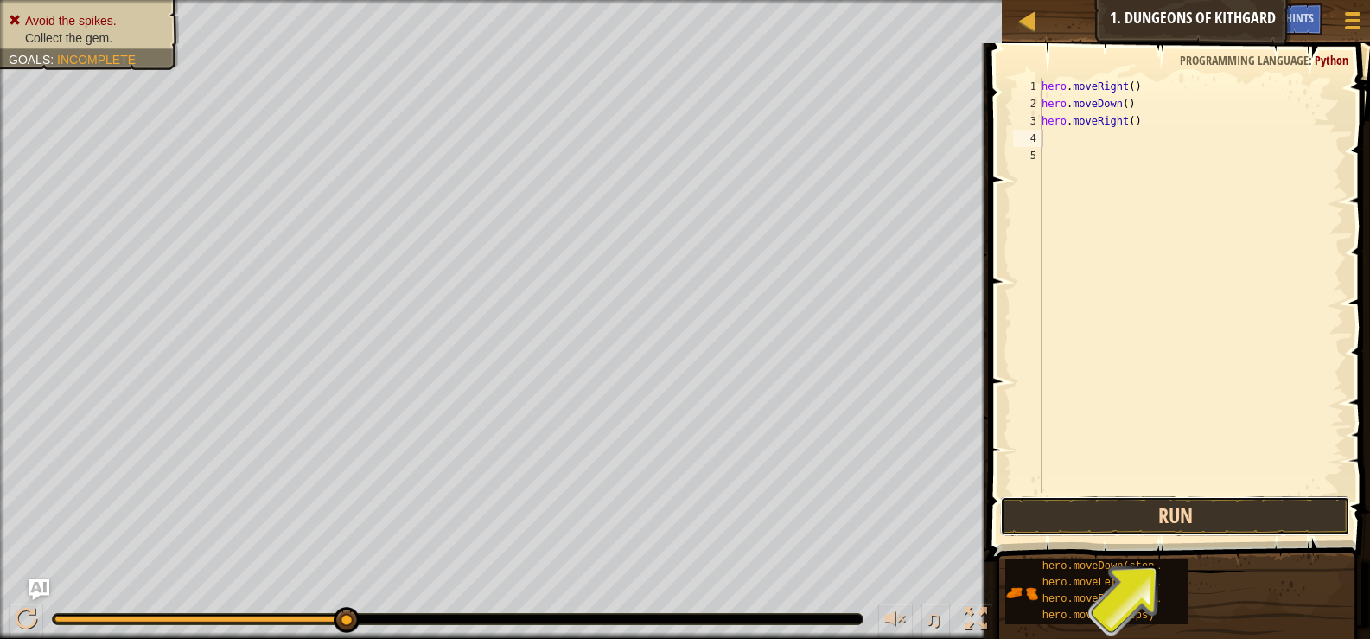
click at [1217, 514] on button "Run" at bounding box center [1174, 516] width 349 height 40
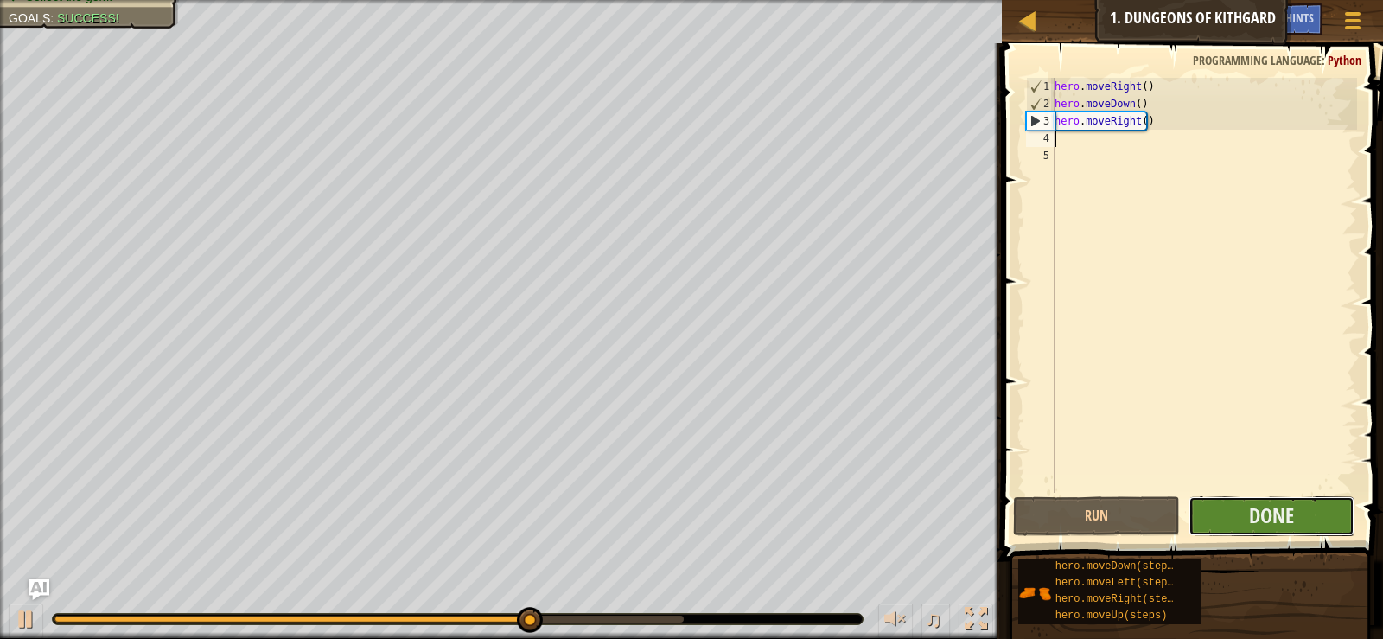
click at [1194, 509] on button "Done" at bounding box center [1271, 516] width 166 height 40
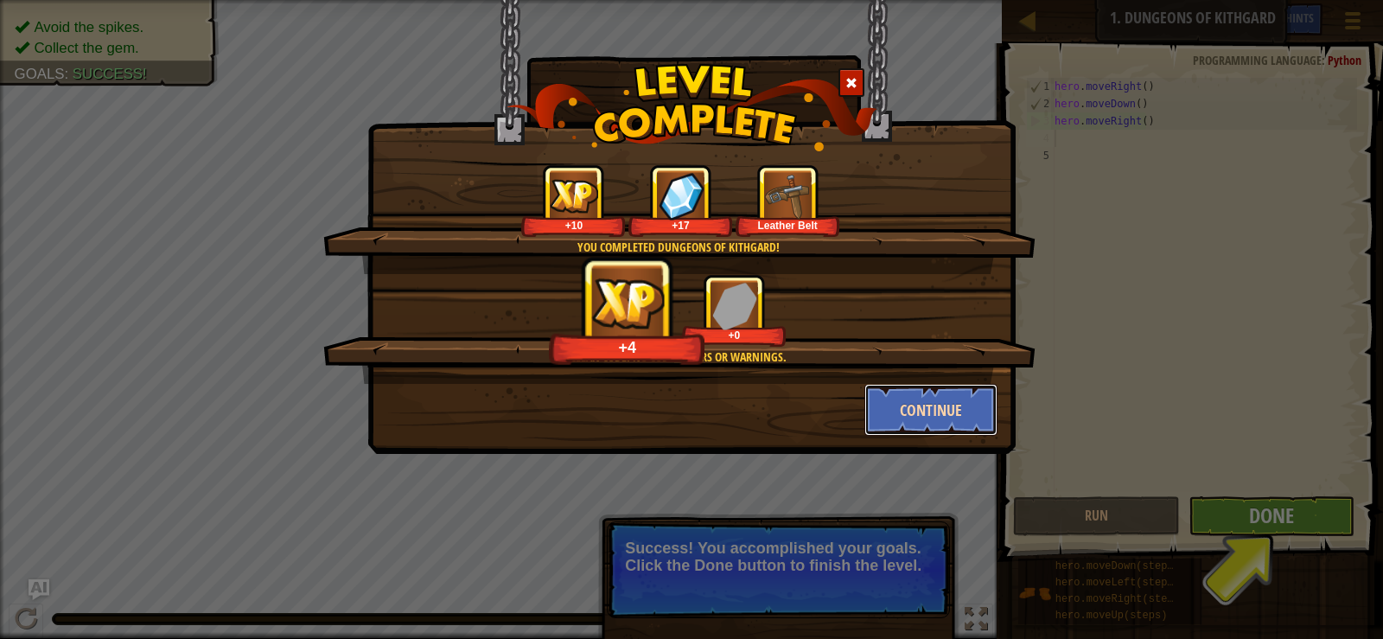
click at [868, 405] on button "Continue" at bounding box center [931, 410] width 134 height 52
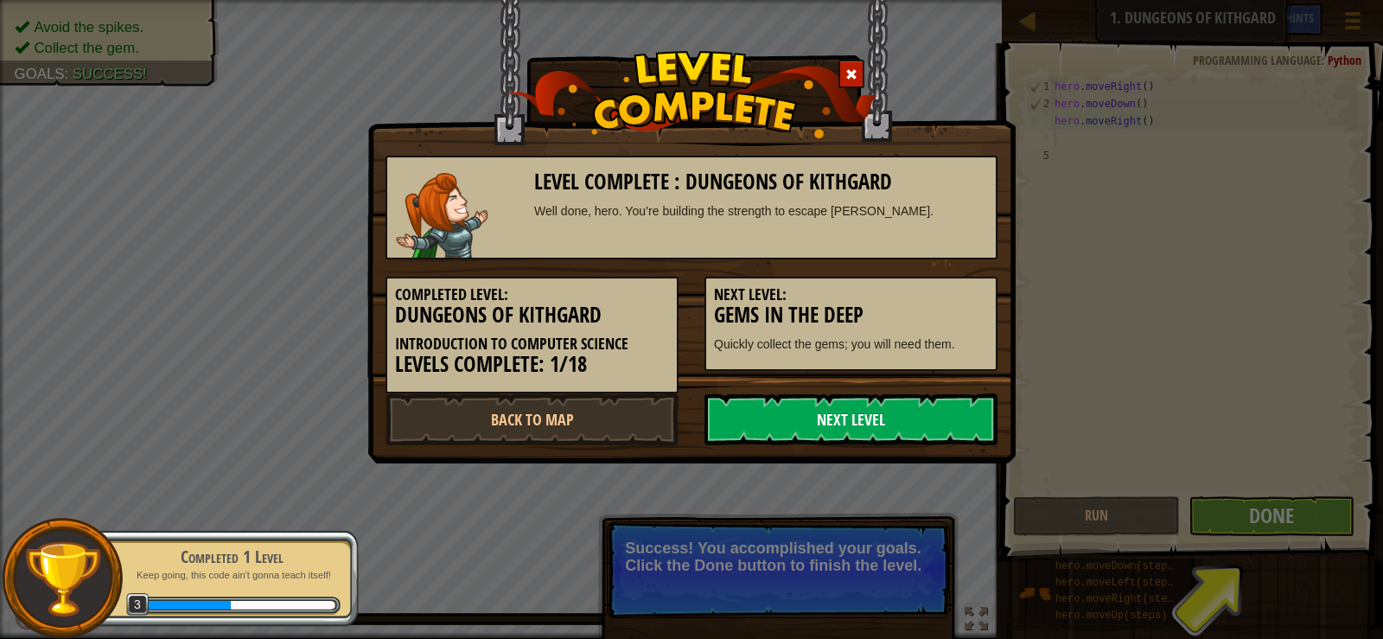
drag, startPoint x: 868, startPoint y: 405, endPoint x: 897, endPoint y: 434, distance: 40.9
click at [897, 434] on link "Next Level" at bounding box center [850, 419] width 293 height 52
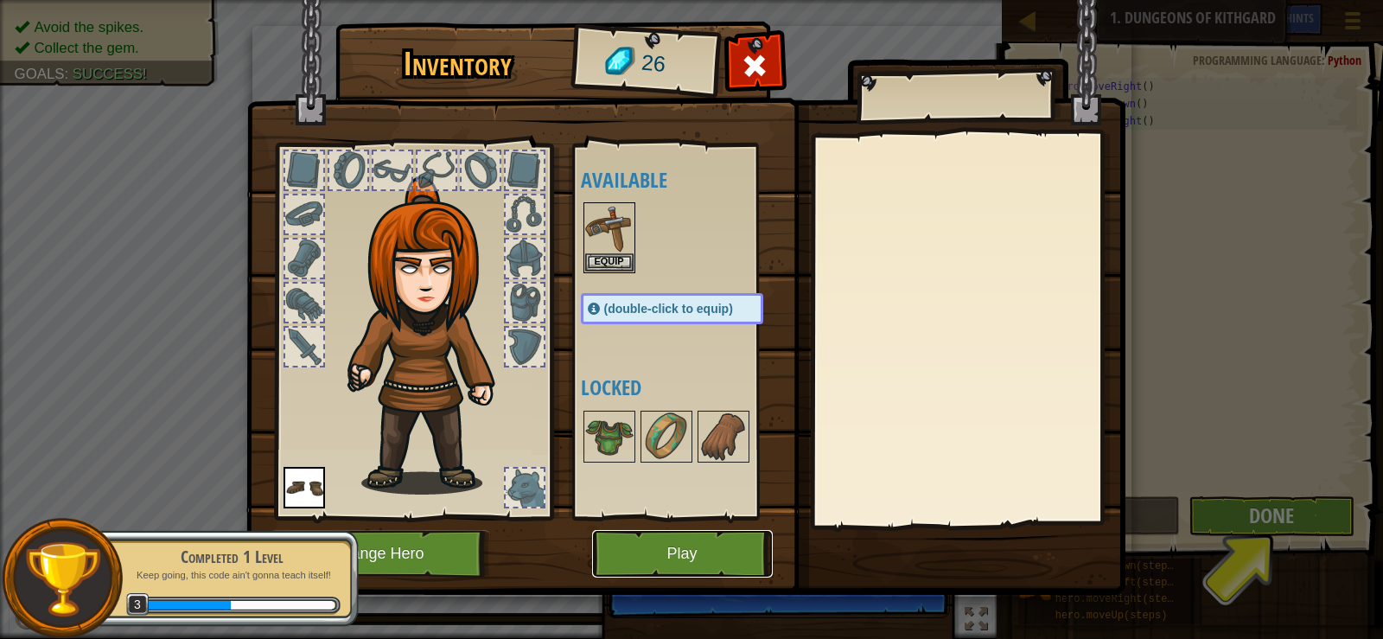
click at [723, 546] on button "Play" at bounding box center [682, 554] width 181 height 48
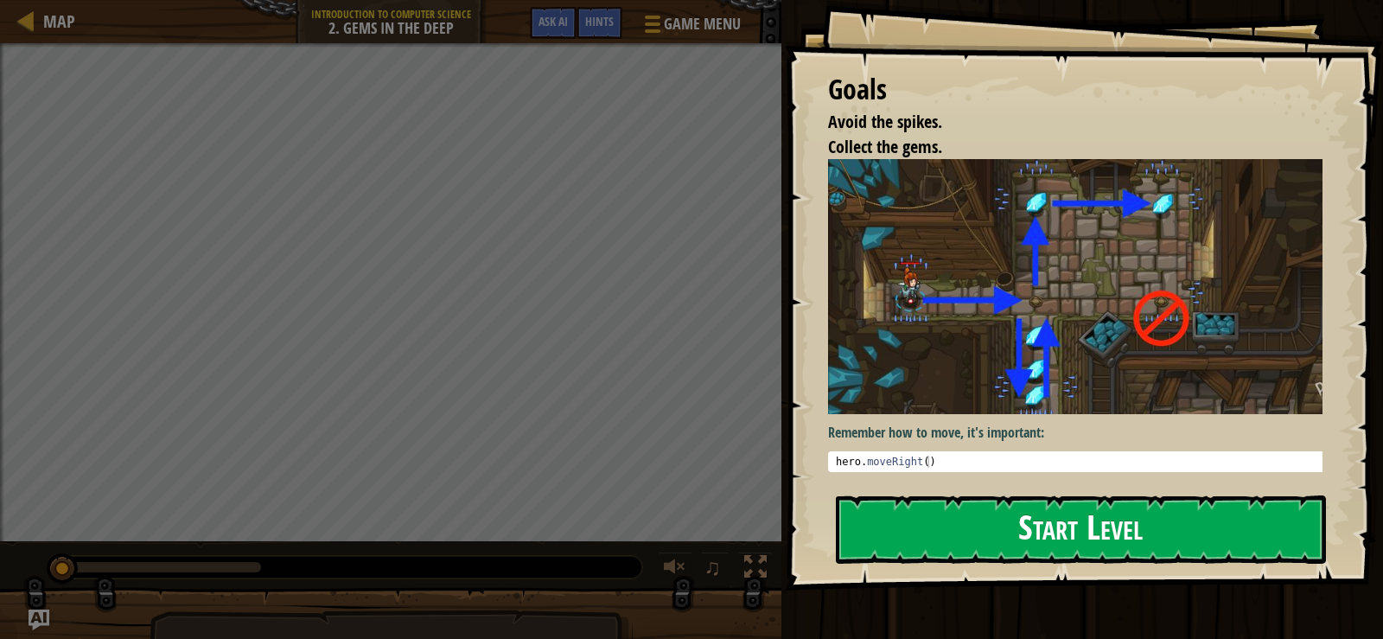
click at [1133, 523] on button "Start Level" at bounding box center [1081, 529] width 490 height 68
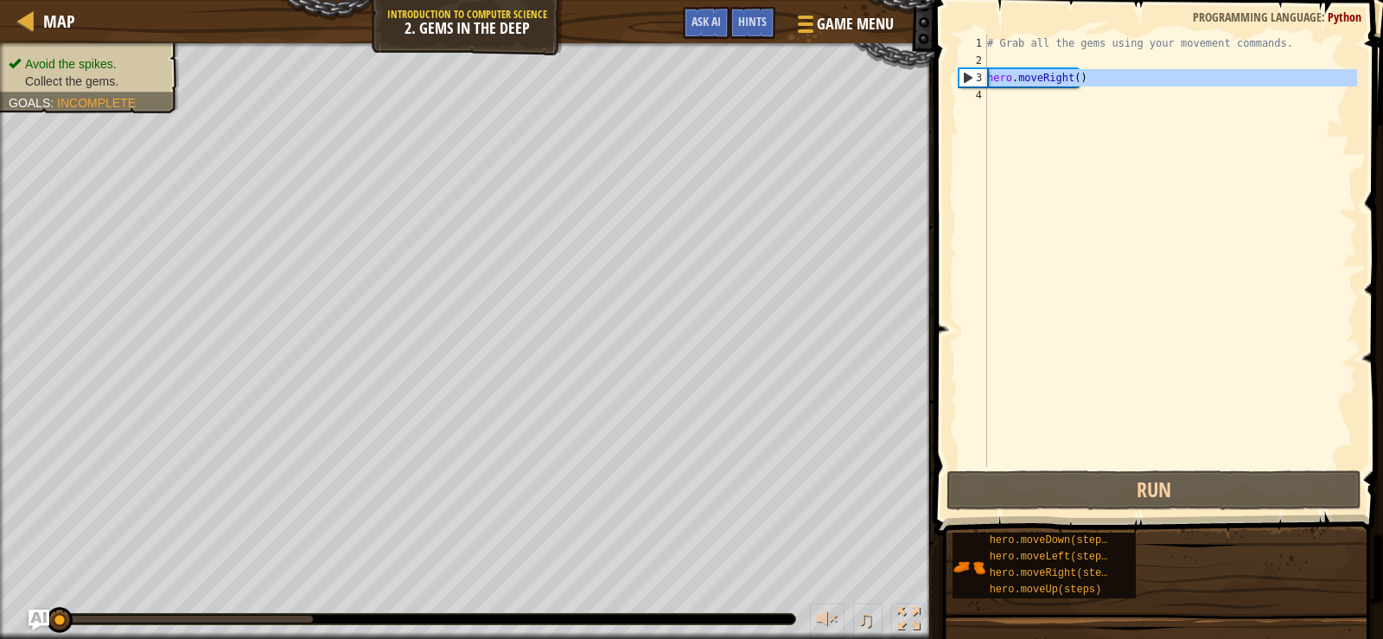
click at [965, 73] on div "3" at bounding box center [973, 77] width 28 height 17
type textarea "hero.moveRight()"
click at [998, 109] on div "# Grab all the gems using your movement commands. hero . moveRight ( )" at bounding box center [1169, 268] width 373 height 467
click at [1088, 77] on div "# Grab all the gems using your movement commands. hero . moveRight ( )" at bounding box center [1169, 268] width 373 height 467
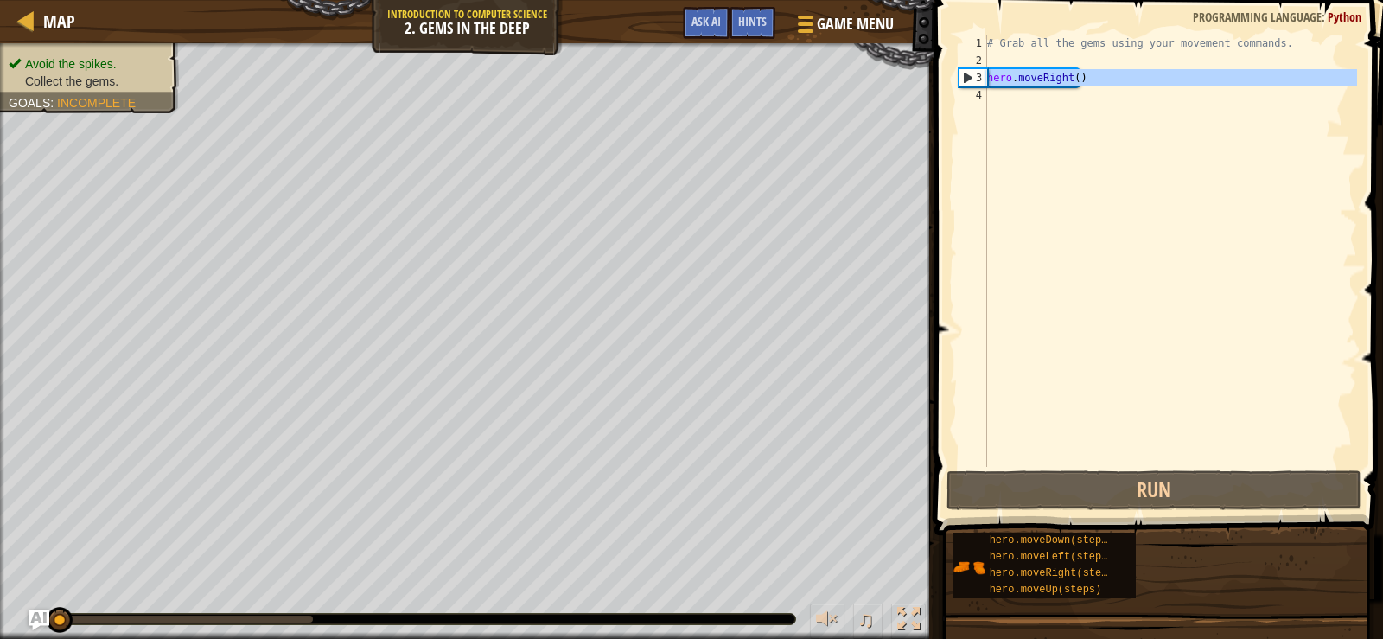
click at [971, 71] on div "3" at bounding box center [973, 77] width 28 height 17
click at [974, 76] on div "3" at bounding box center [973, 77] width 28 height 17
click at [975, 71] on div "3" at bounding box center [973, 77] width 28 height 17
type textarea "hero.moveRight()"
click at [975, 71] on div "3" at bounding box center [973, 77] width 28 height 17
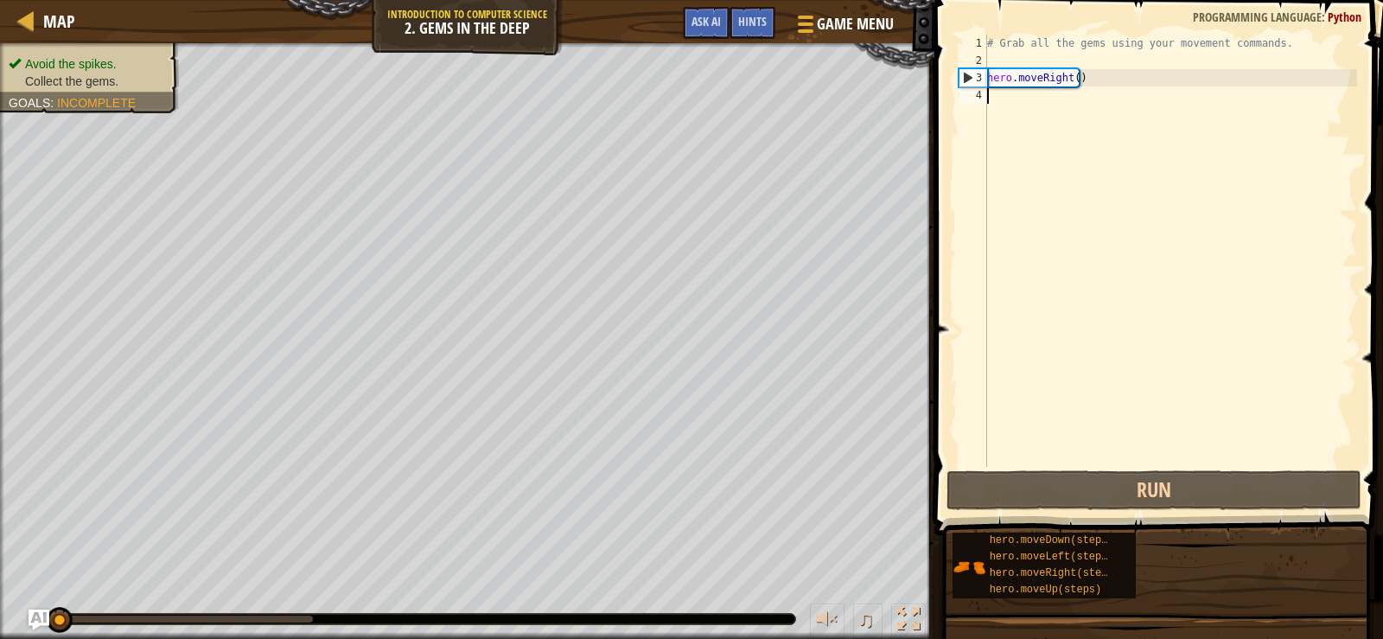
click at [975, 71] on div "3" at bounding box center [973, 77] width 28 height 17
type textarea "hero.moveRight()"
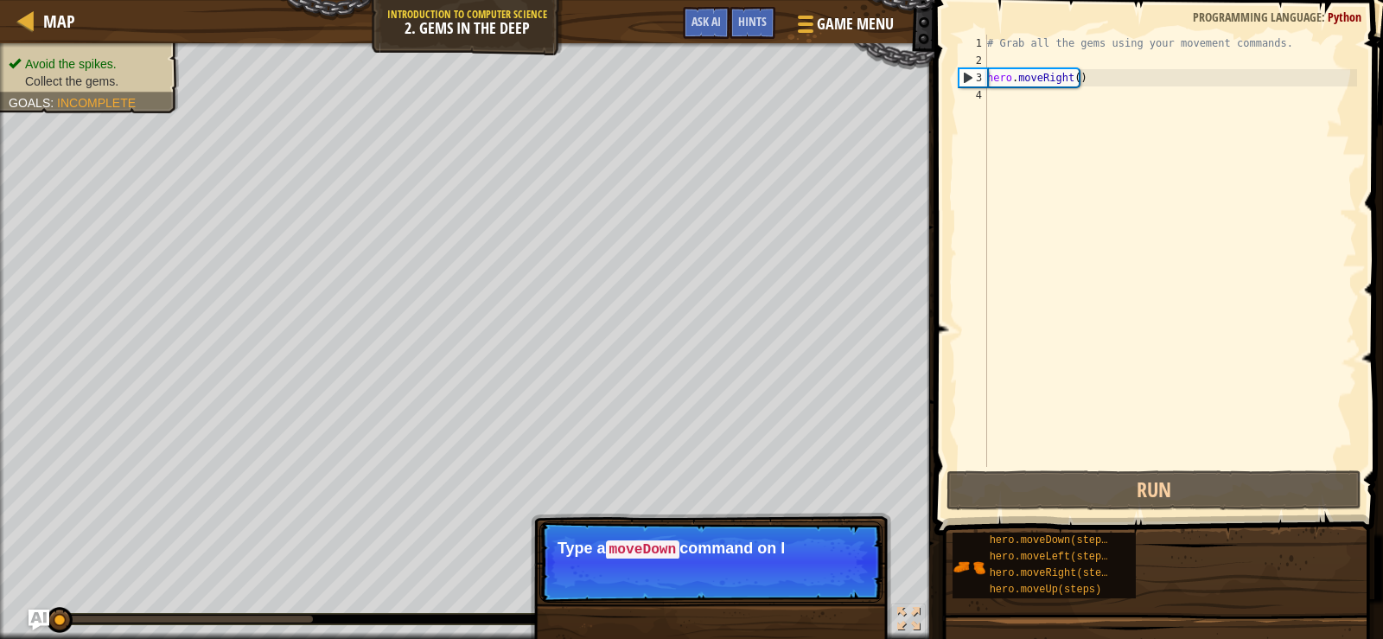
click at [992, 87] on div "# Grab all the gems using your movement commands. hero . moveRight ( )" at bounding box center [1169, 268] width 373 height 467
click at [843, 576] on button "Continue" at bounding box center [833, 573] width 72 height 22
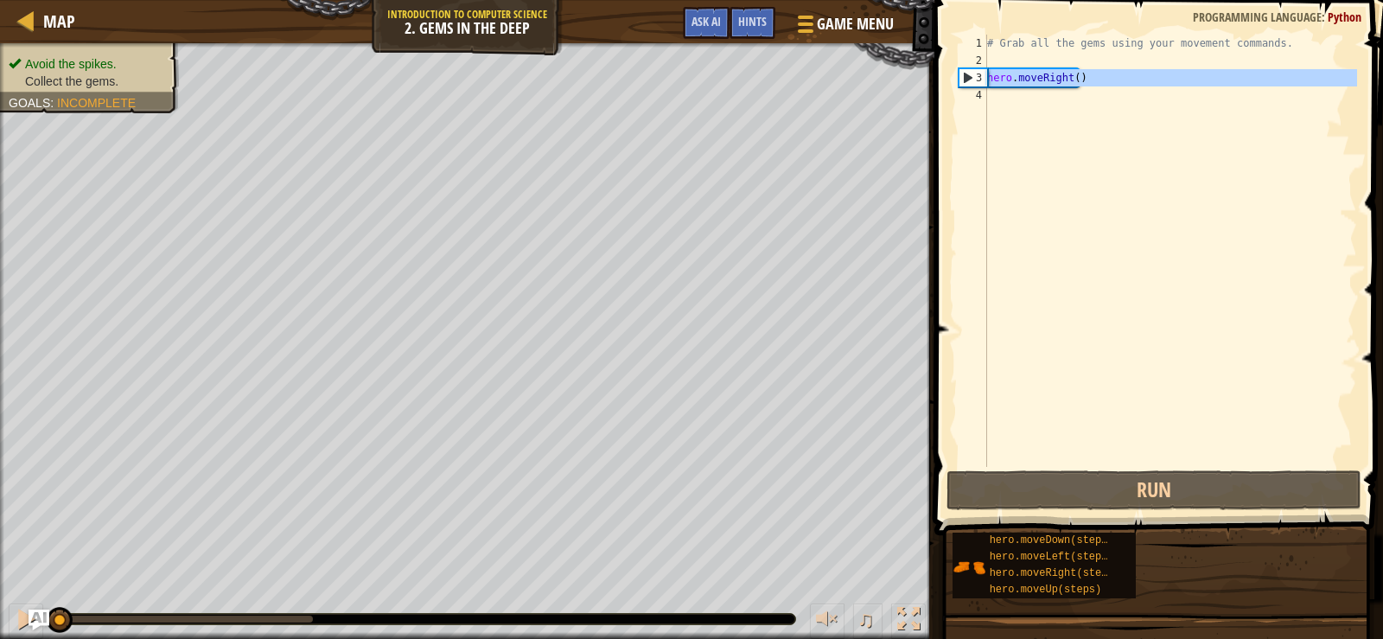
click at [970, 73] on div "3" at bounding box center [973, 77] width 28 height 17
click at [970, 72] on div "3" at bounding box center [973, 77] width 28 height 17
type textarea "hero.moveRight()"
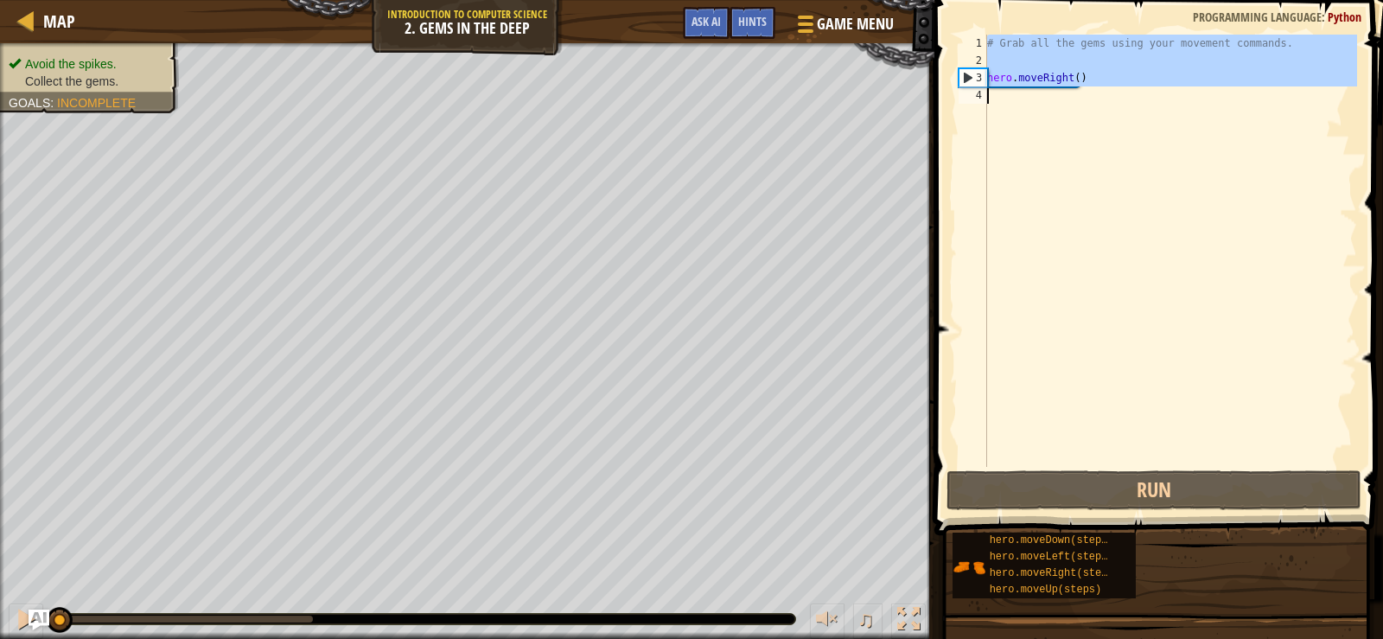
click at [970, 71] on div "3" at bounding box center [973, 77] width 28 height 17
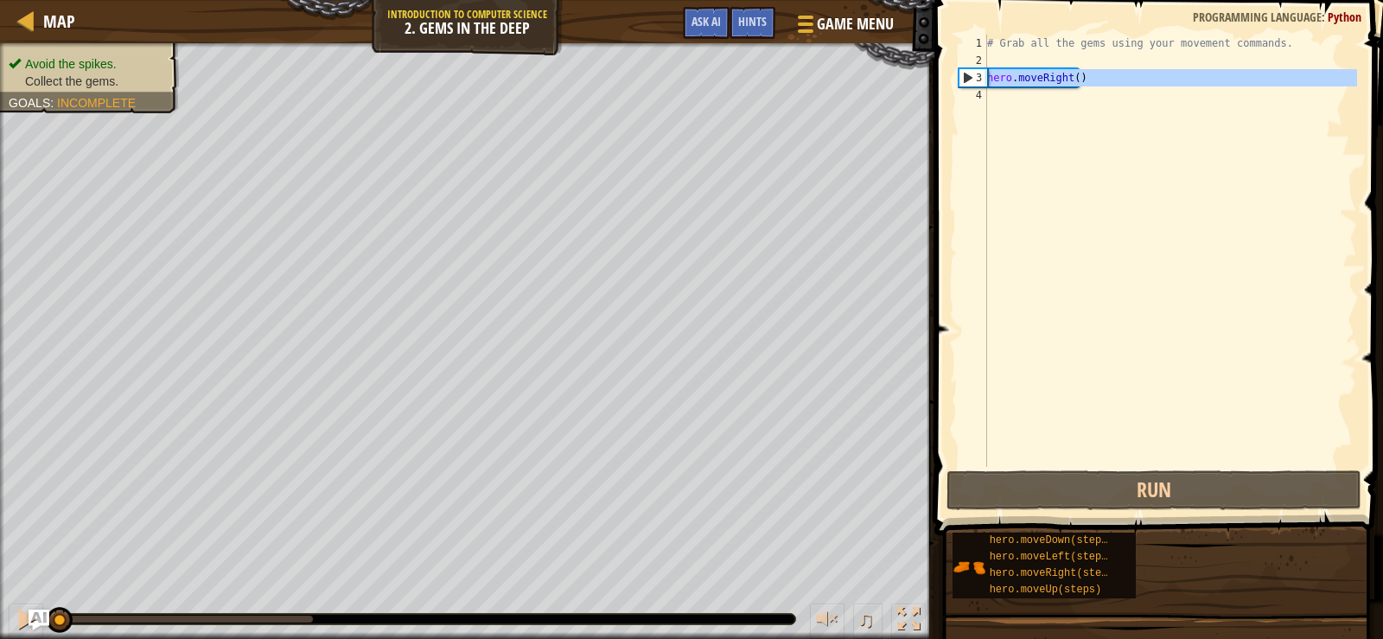
click at [970, 71] on div "3" at bounding box center [973, 77] width 28 height 17
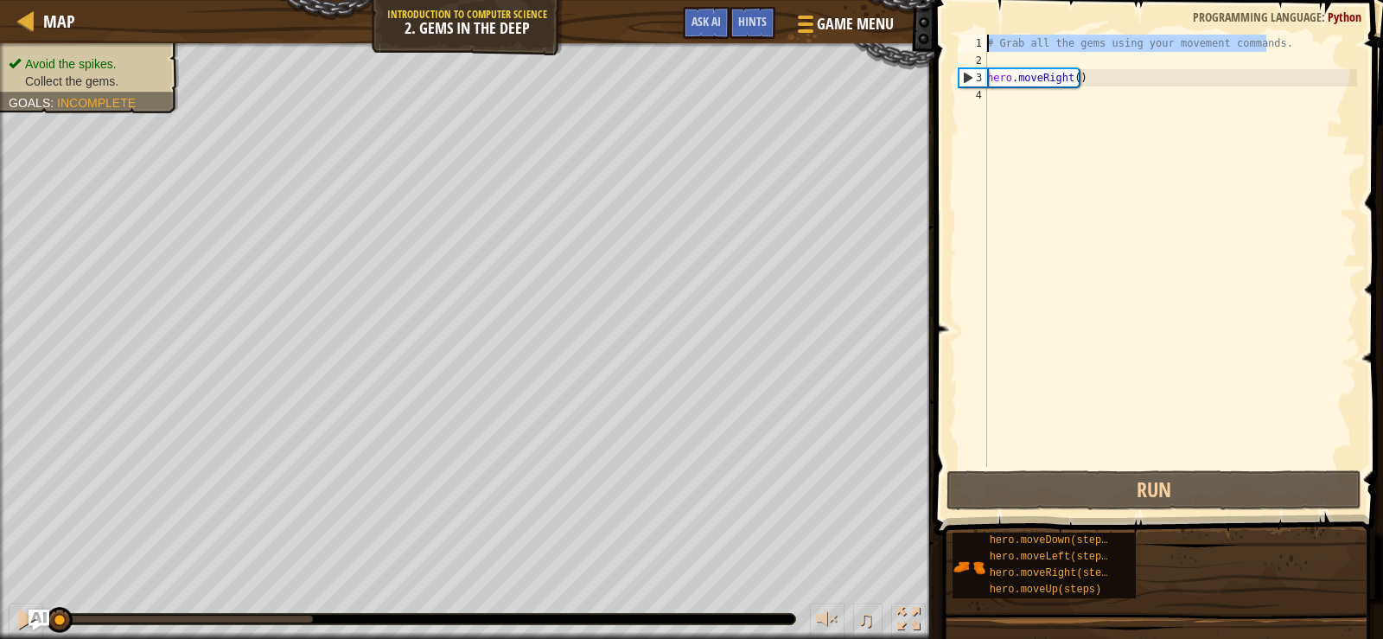
drag, startPoint x: 1279, startPoint y: 46, endPoint x: 1004, endPoint y: 26, distance: 275.5
click at [1004, 26] on div "hero.moveRight() 1 2 3 4 # Grab all the gems using your movement commands. hero…" at bounding box center [1156, 302] width 454 height 586
type textarea "# Grab all the gems using your movement commands."
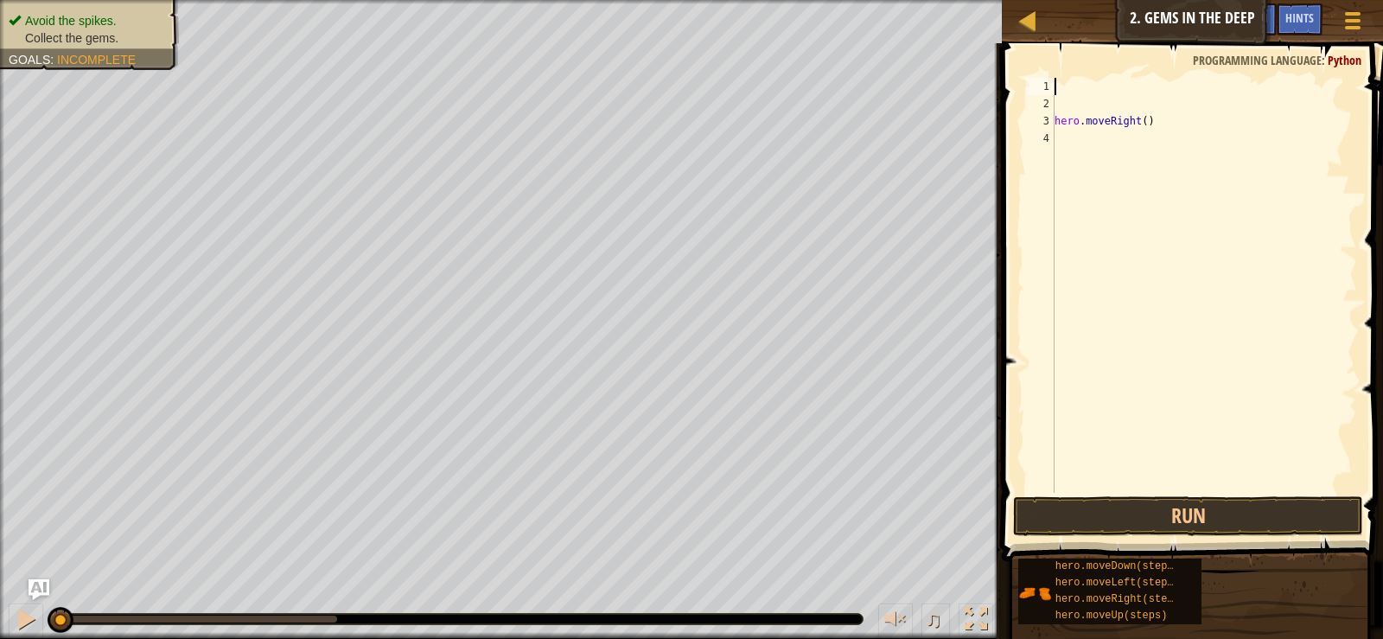
type textarea "o"
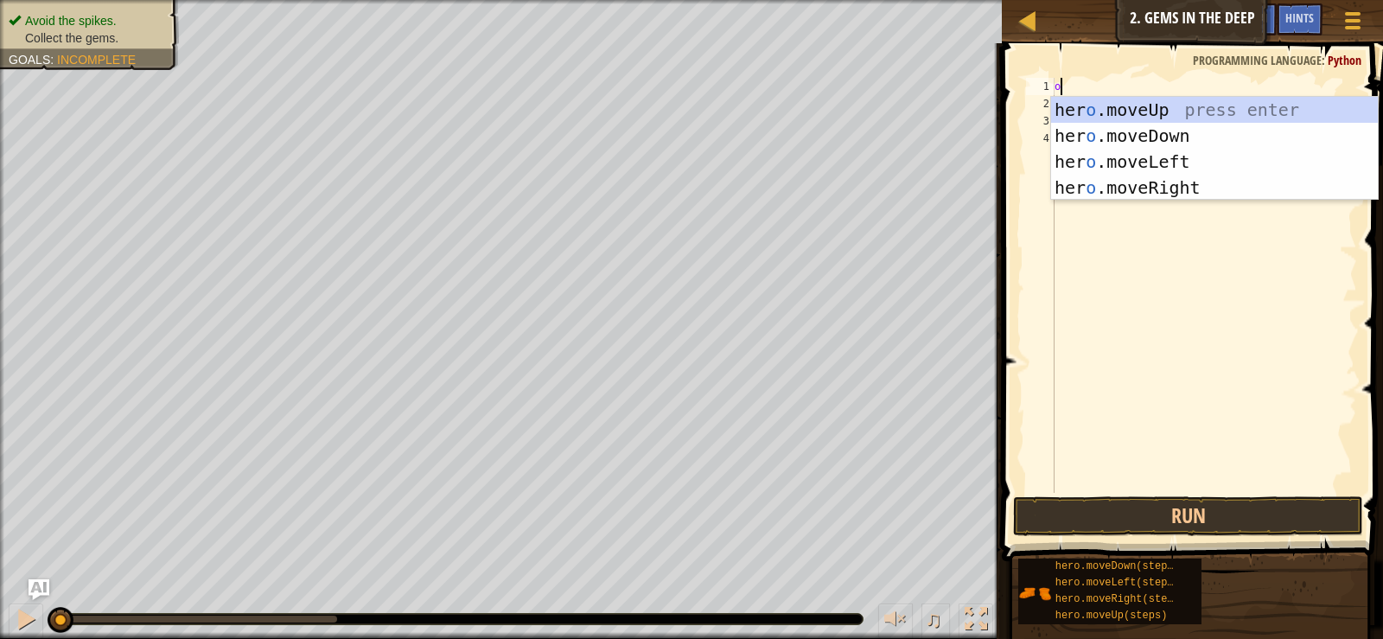
scroll to position [8, 0]
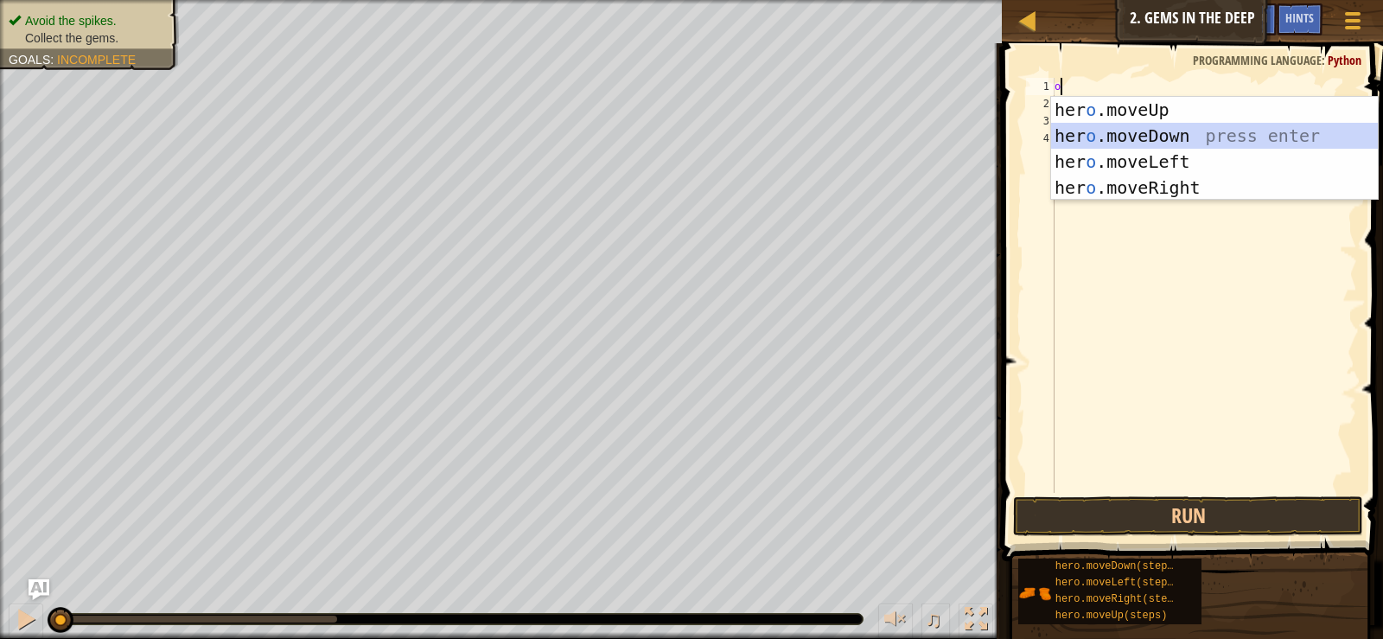
click at [1239, 138] on div "her o .moveUp press enter her o .moveDown press enter her o .moveLeft press ent…" at bounding box center [1214, 175] width 327 height 156
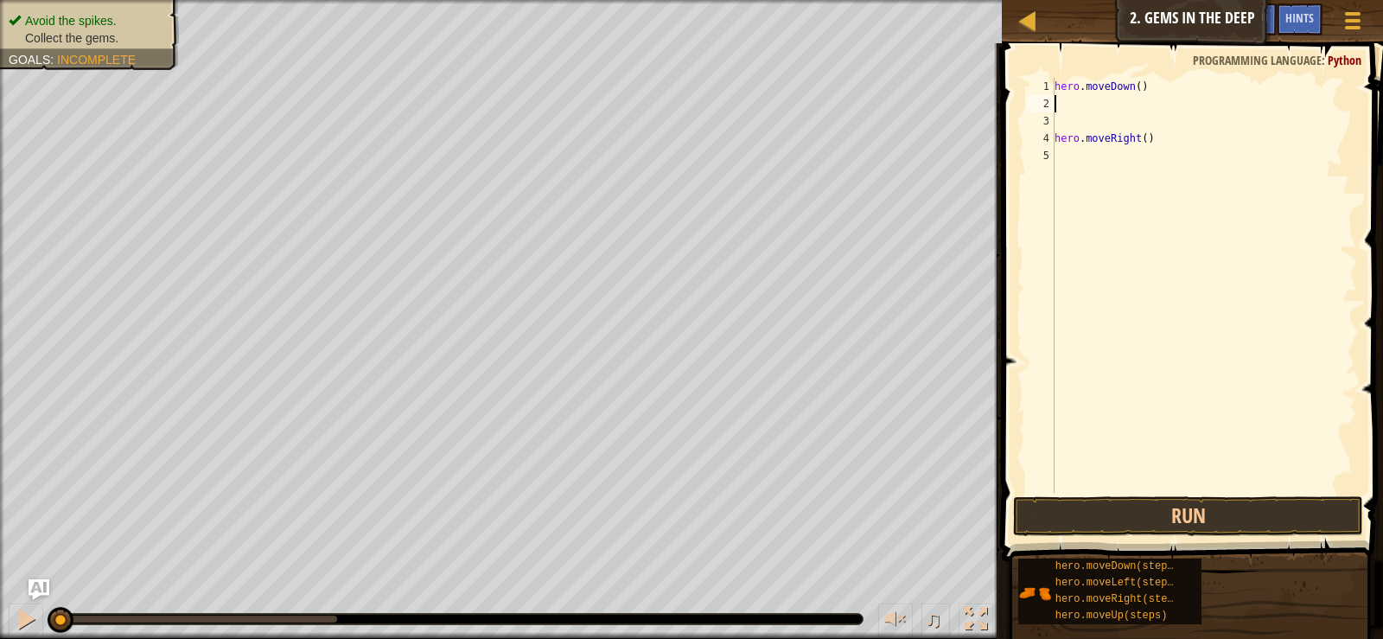
type textarea "p"
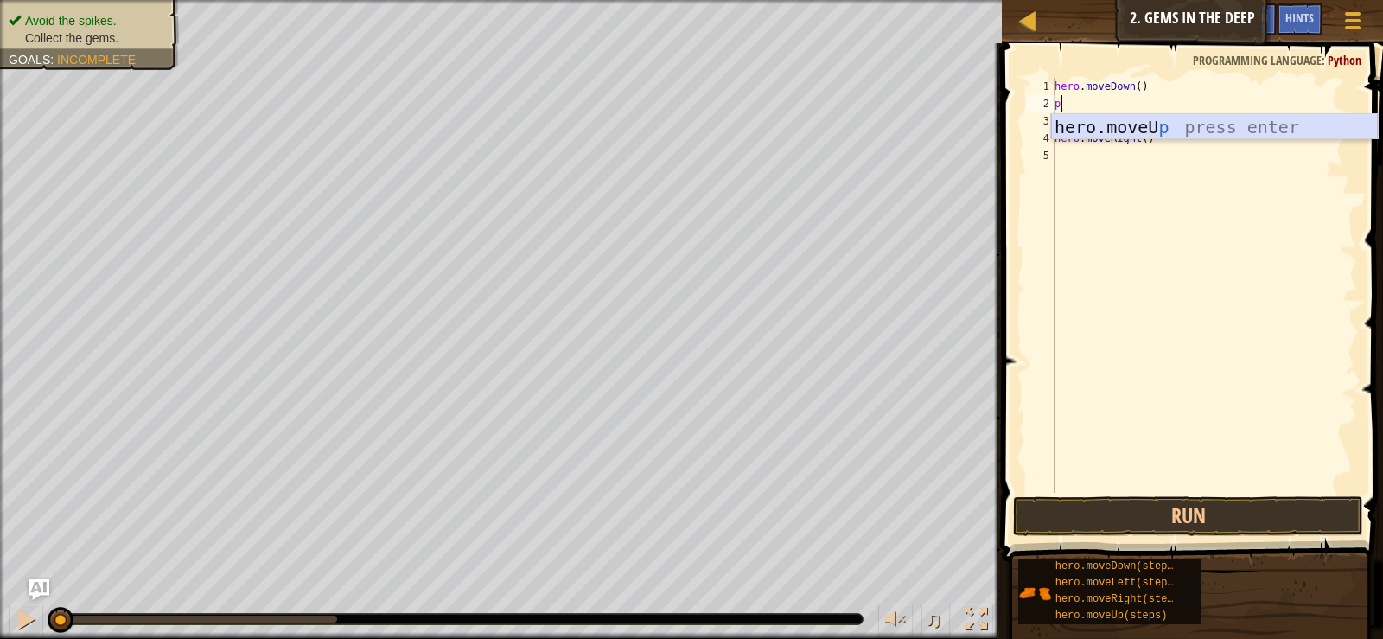
click at [1248, 130] on div "hero.moveU p press enter" at bounding box center [1214, 153] width 327 height 78
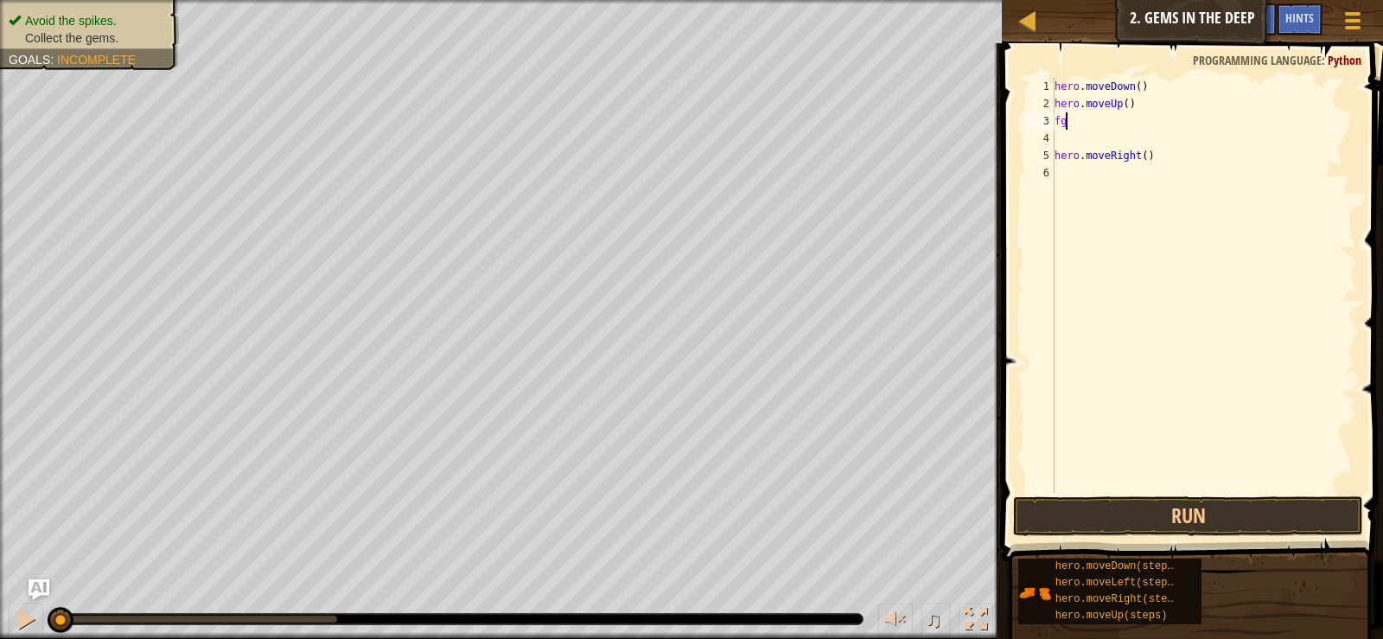
type textarea "f"
type textarea "h"
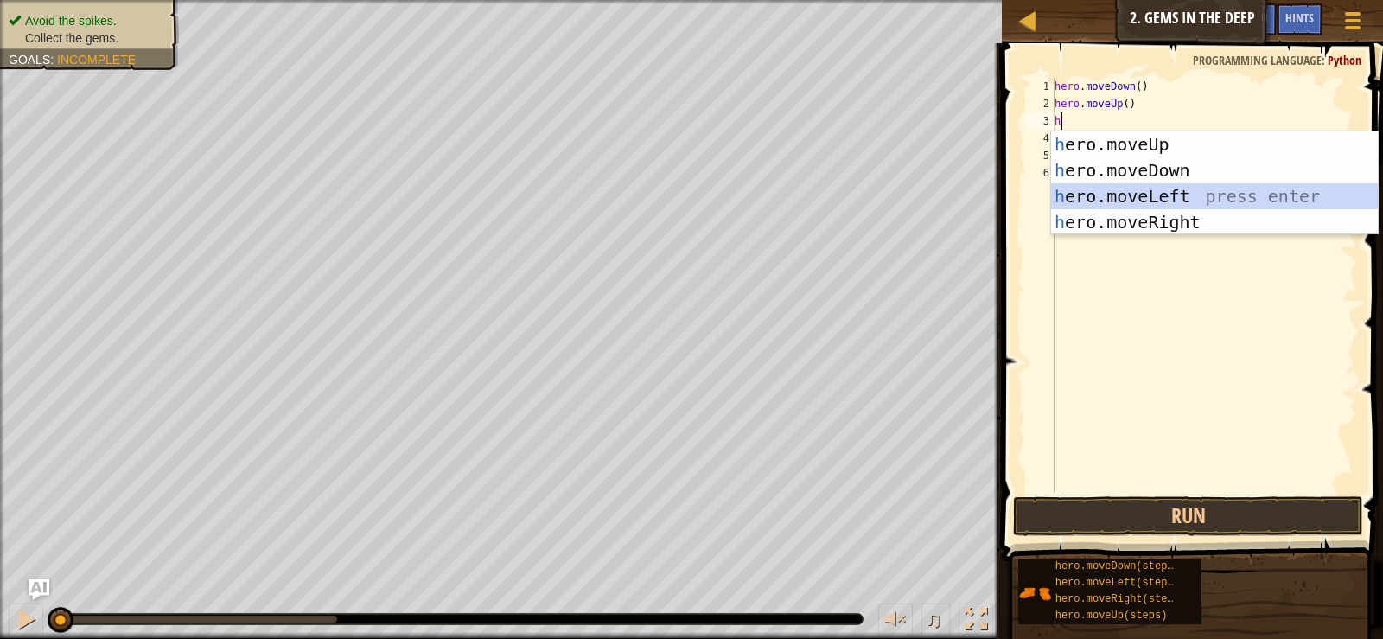
click at [1134, 195] on div "h ero.moveUp press enter h ero.moveDown press enter h ero.moveLeft press enter …" at bounding box center [1214, 209] width 327 height 156
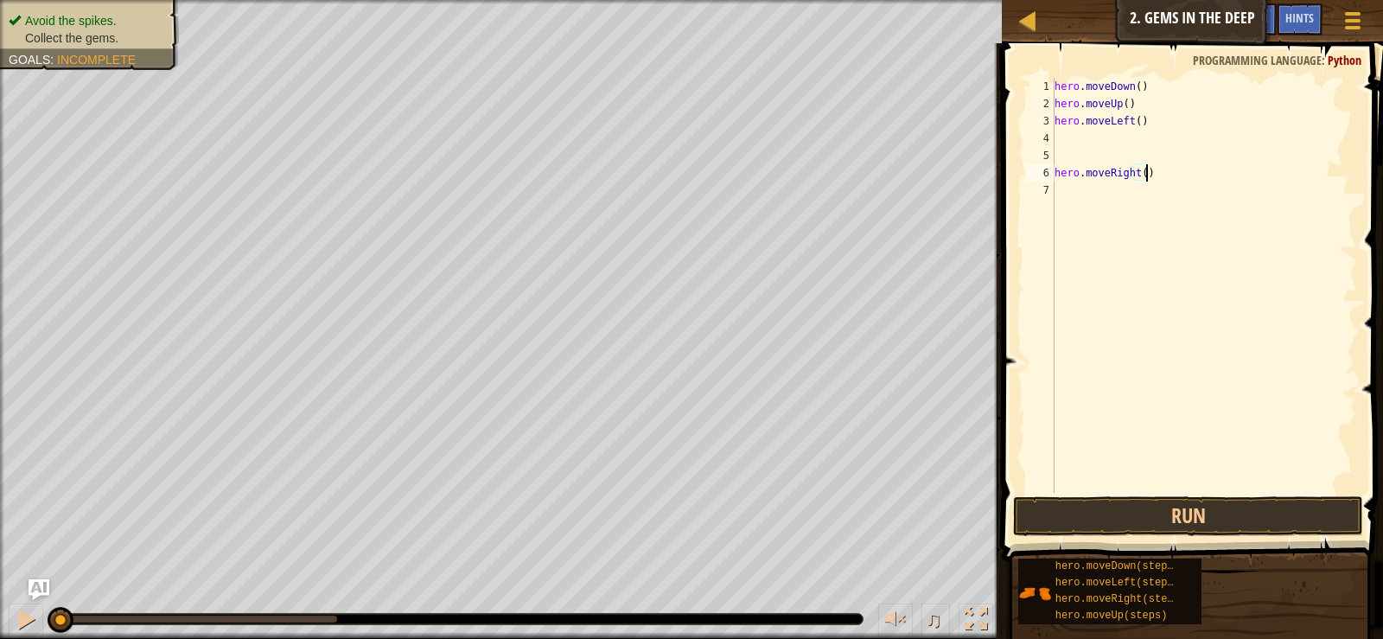
click at [1150, 172] on div "hero . moveDown ( ) hero . moveUp ( ) hero . moveLeft ( ) hero . moveRight ( )" at bounding box center [1204, 302] width 306 height 449
type textarea "h"
click at [1058, 127] on div "hero . moveDown ( ) hero . moveUp ( ) hero . moveLeft ( )" at bounding box center [1204, 302] width 306 height 449
type textarea "hero.moveLeft()"
click at [1059, 147] on div "hero . moveDown ( ) hero . moveUp ( ) hero . moveLeft ( )" at bounding box center [1204, 302] width 306 height 449
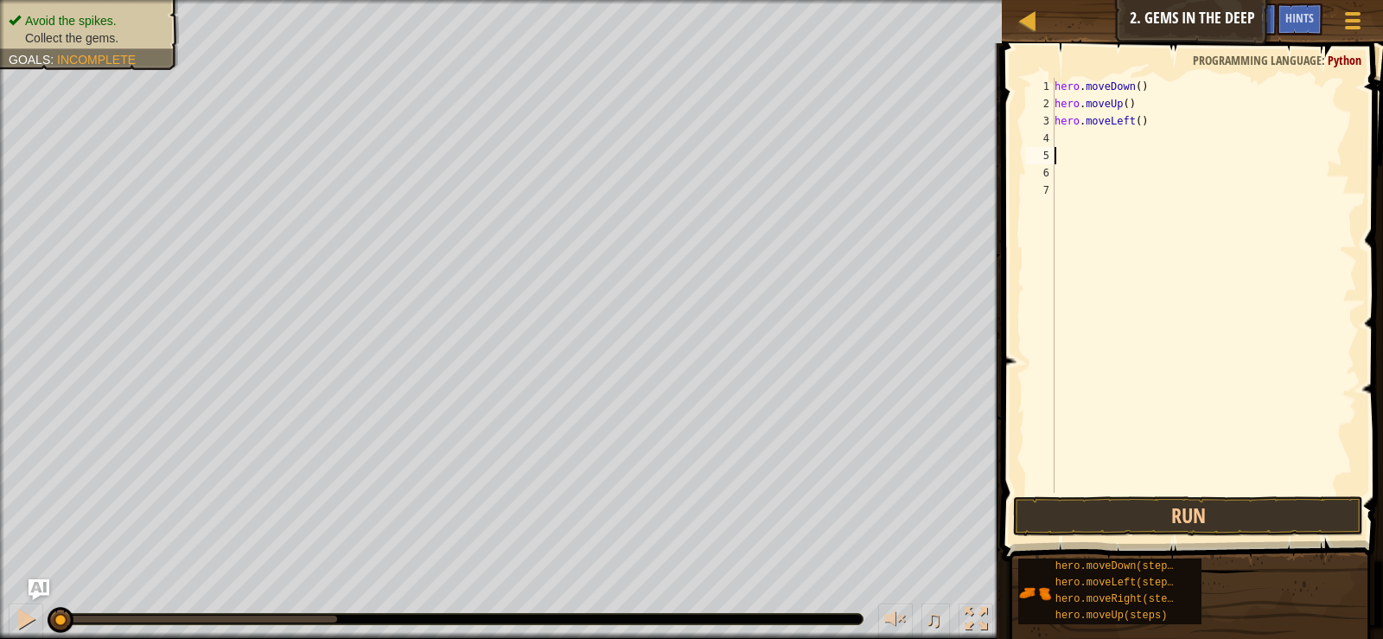
click at [1070, 137] on div "hero . moveDown ( ) hero . moveUp ( ) hero . moveLeft ( )" at bounding box center [1204, 302] width 306 height 449
type textarea "h"
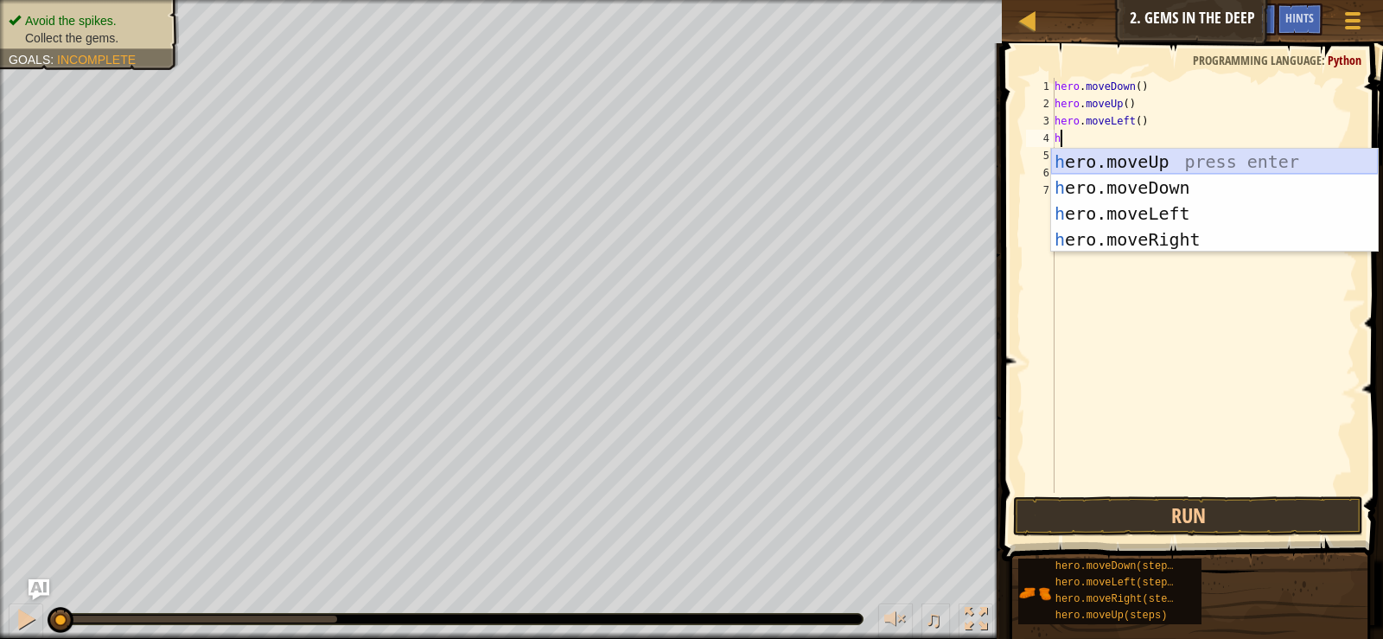
click at [1142, 167] on div "h ero.moveUp press enter h ero.moveDown press enter h ero.moveLeft press enter …" at bounding box center [1214, 227] width 327 height 156
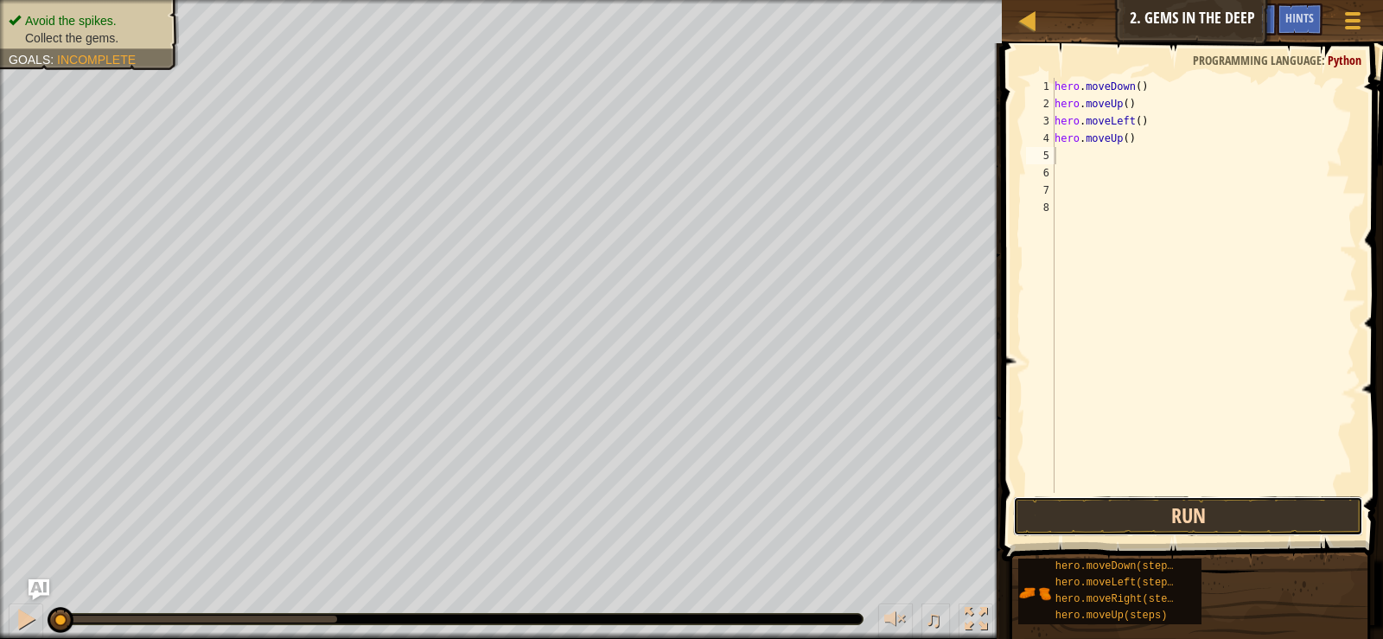
click at [1098, 519] on button "Run" at bounding box center [1187, 516] width 349 height 40
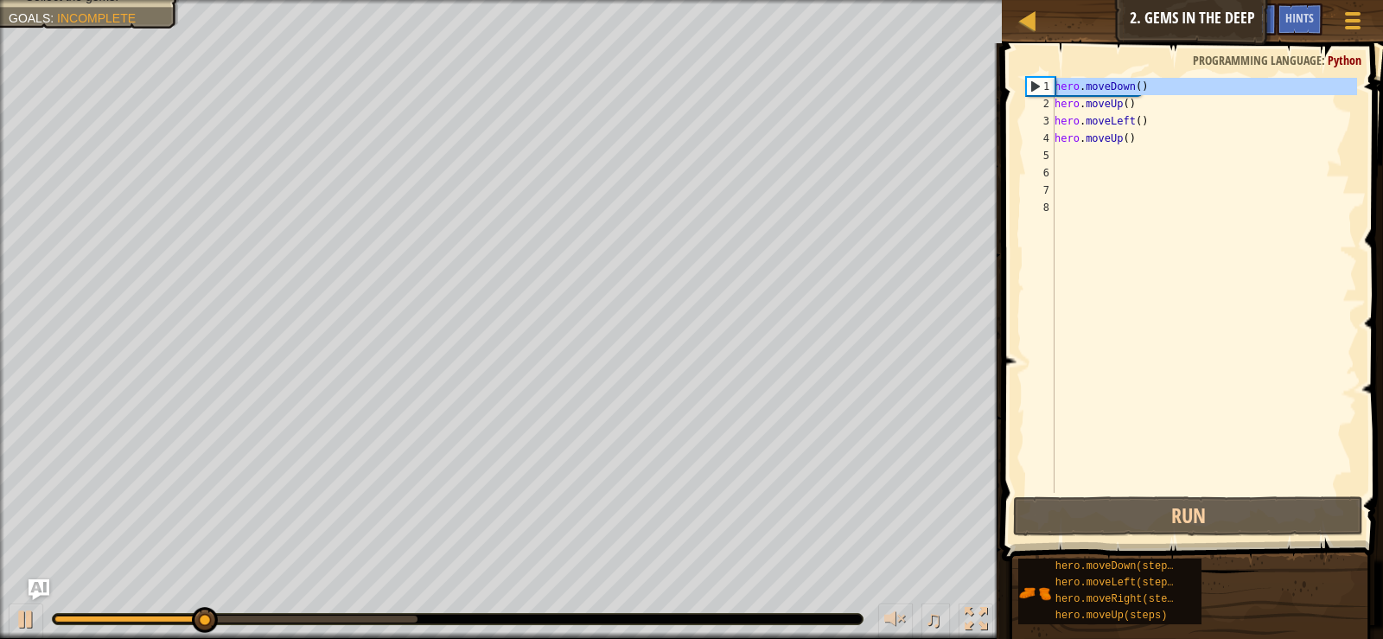
click at [1041, 89] on div "1" at bounding box center [1041, 86] width 28 height 17
drag, startPoint x: 1040, startPoint y: 91, endPoint x: 1028, endPoint y: 90, distance: 11.3
click at [1030, 89] on div "1" at bounding box center [1041, 86] width 28 height 17
type textarea "hero.moveDown()"
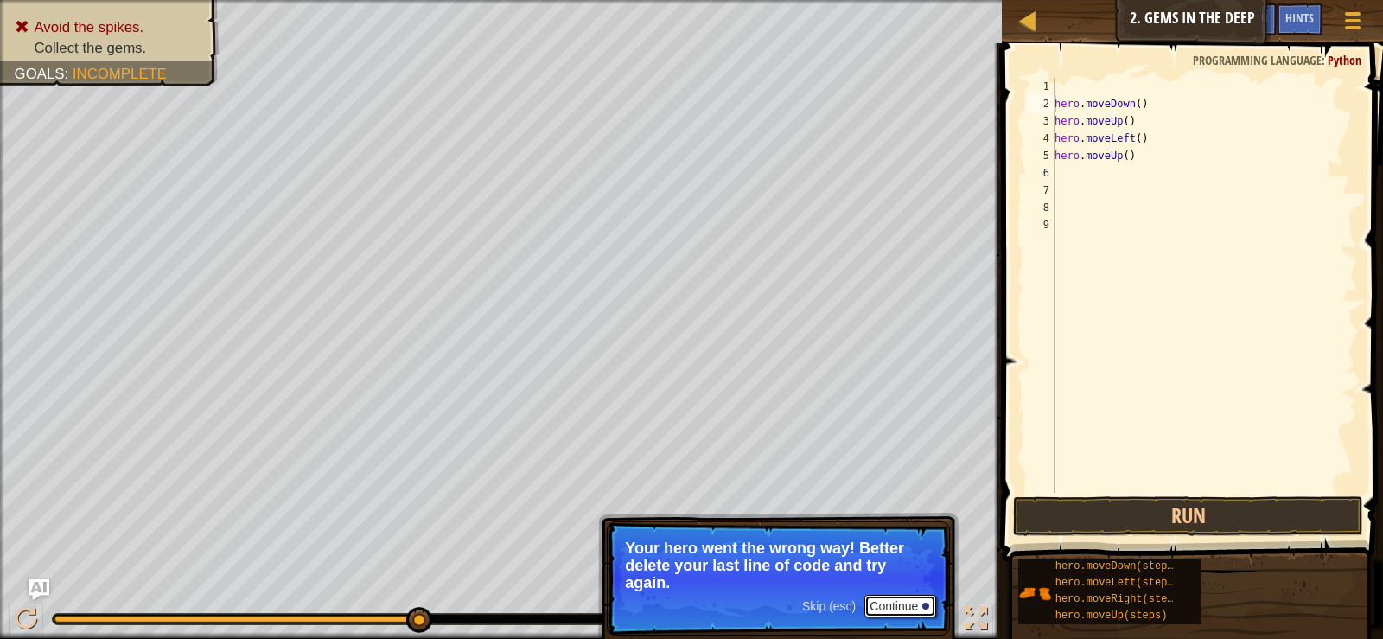
click at [933, 597] on button "Continue" at bounding box center [900, 606] width 72 height 22
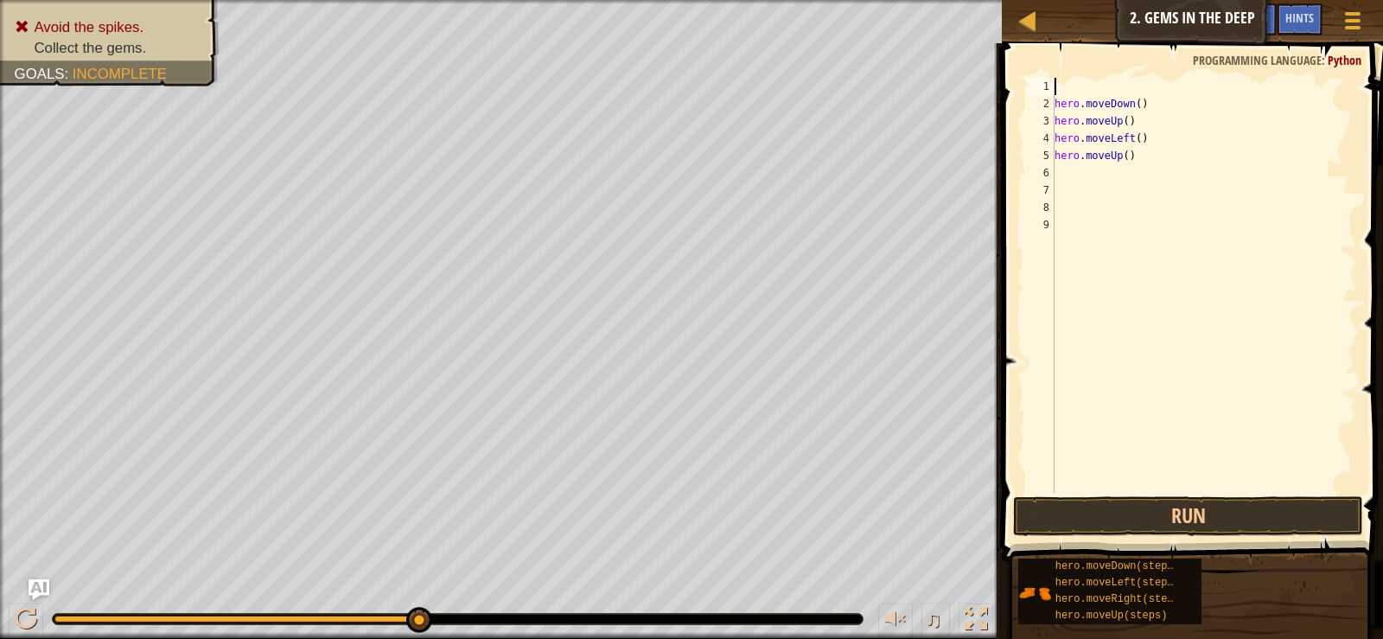
click at [1139, 86] on div "hero . moveDown ( ) hero . moveUp ( ) hero . moveLeft ( ) hero . moveUp ( )" at bounding box center [1204, 302] width 306 height 449
click at [1206, 124] on div "l hero . moveDown ( ) hero . moveUp ( ) hero . moveLeft ( ) hero . moveUp ( )" at bounding box center [1204, 302] width 306 height 449
click at [1088, 87] on div "l hero . moveDown ( ) hero . moveUp ( ) hero . moveLeft ( ) hero . moveUp ( )" at bounding box center [1204, 302] width 306 height 449
type textarea "l"
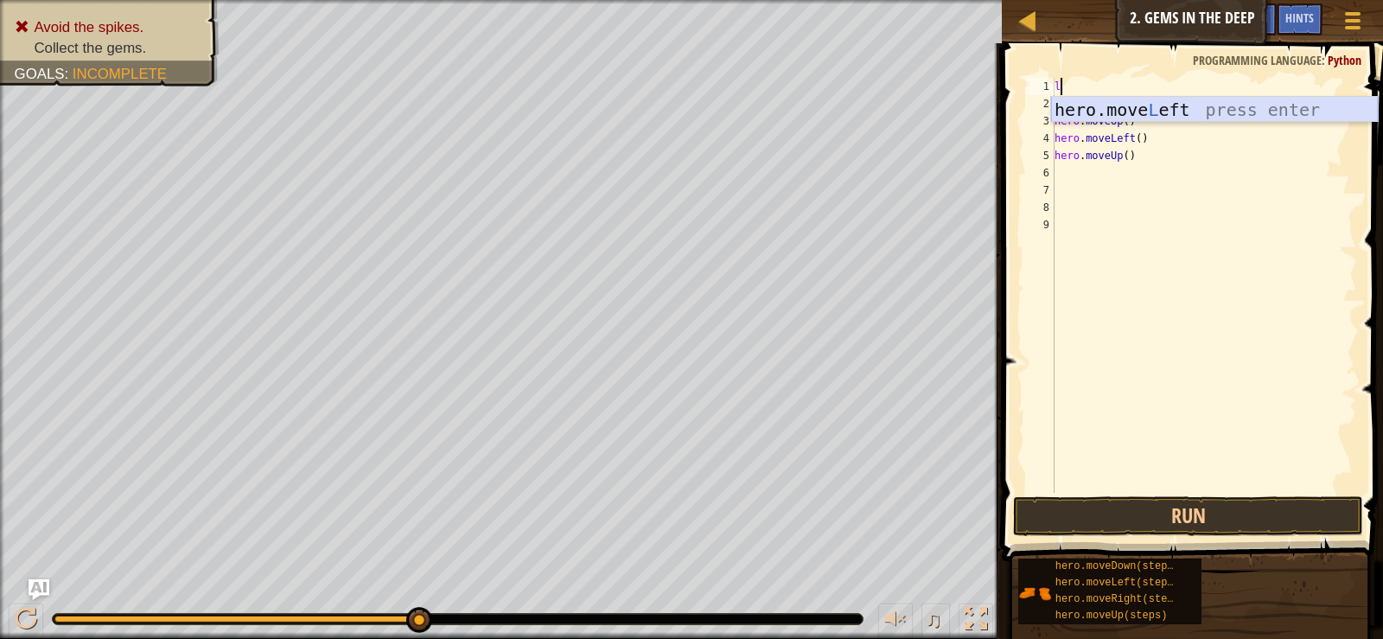
click at [1241, 116] on div "hero.move L eft press enter" at bounding box center [1214, 136] width 327 height 78
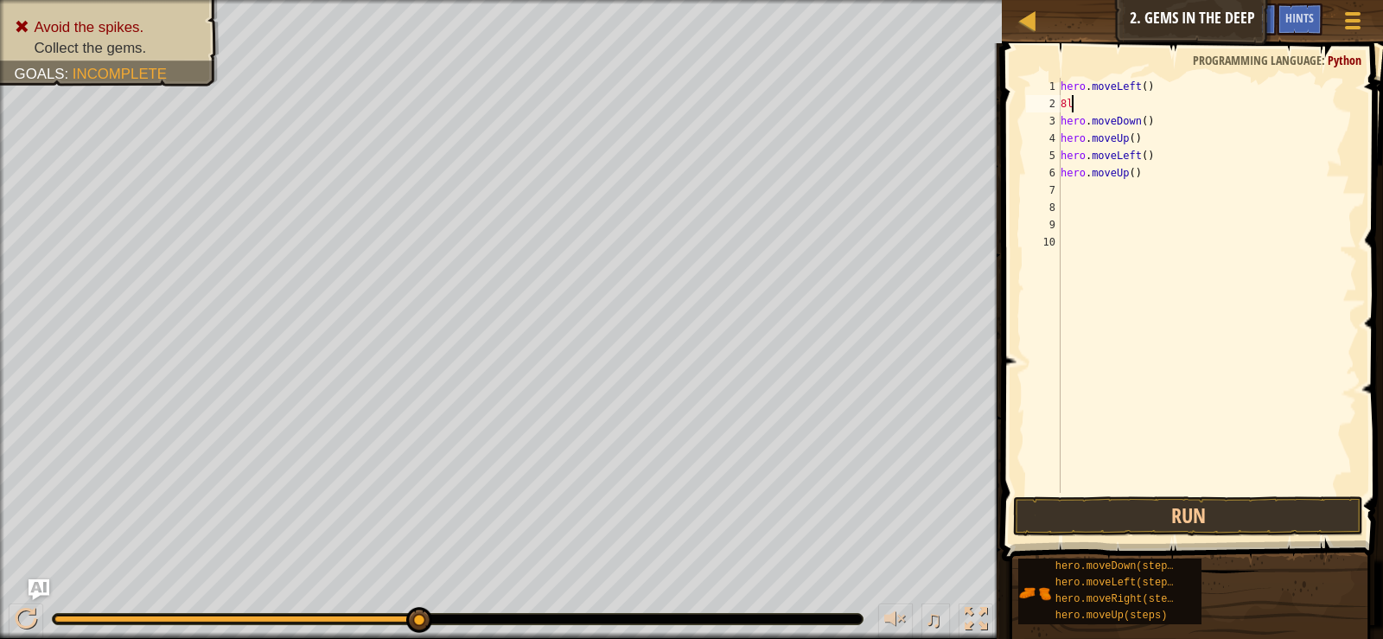
type textarea "8"
type textarea "a"
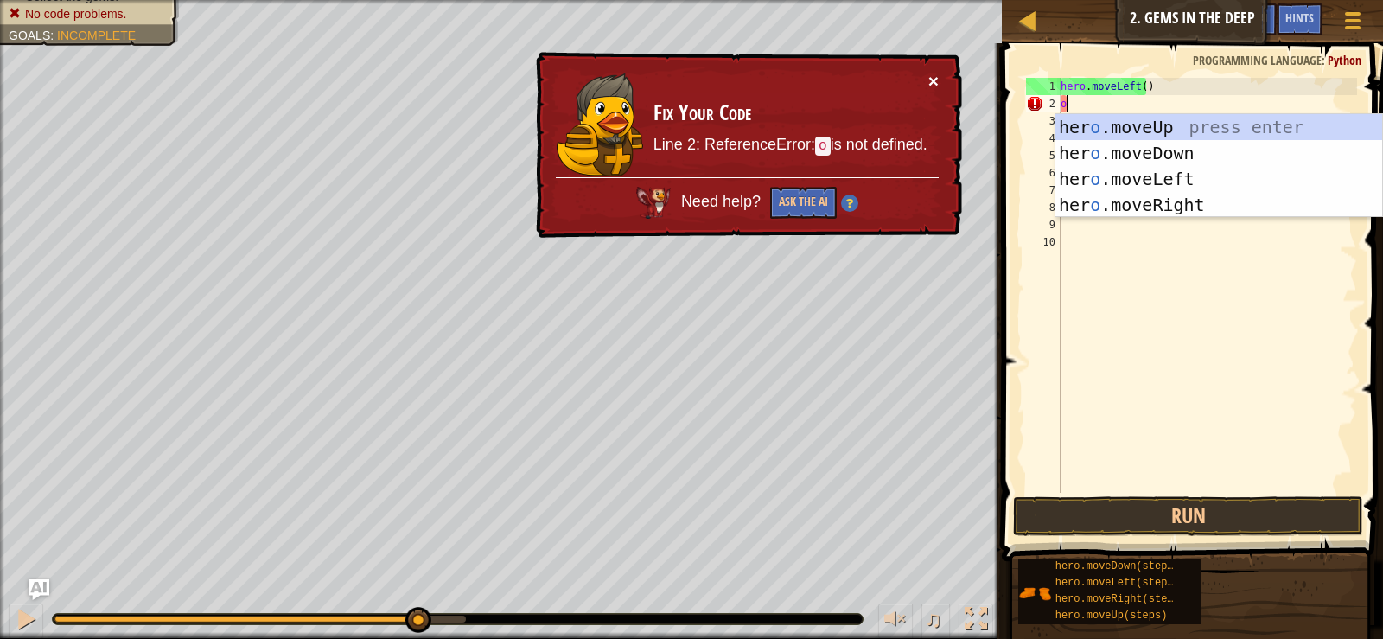
type textarea "o"
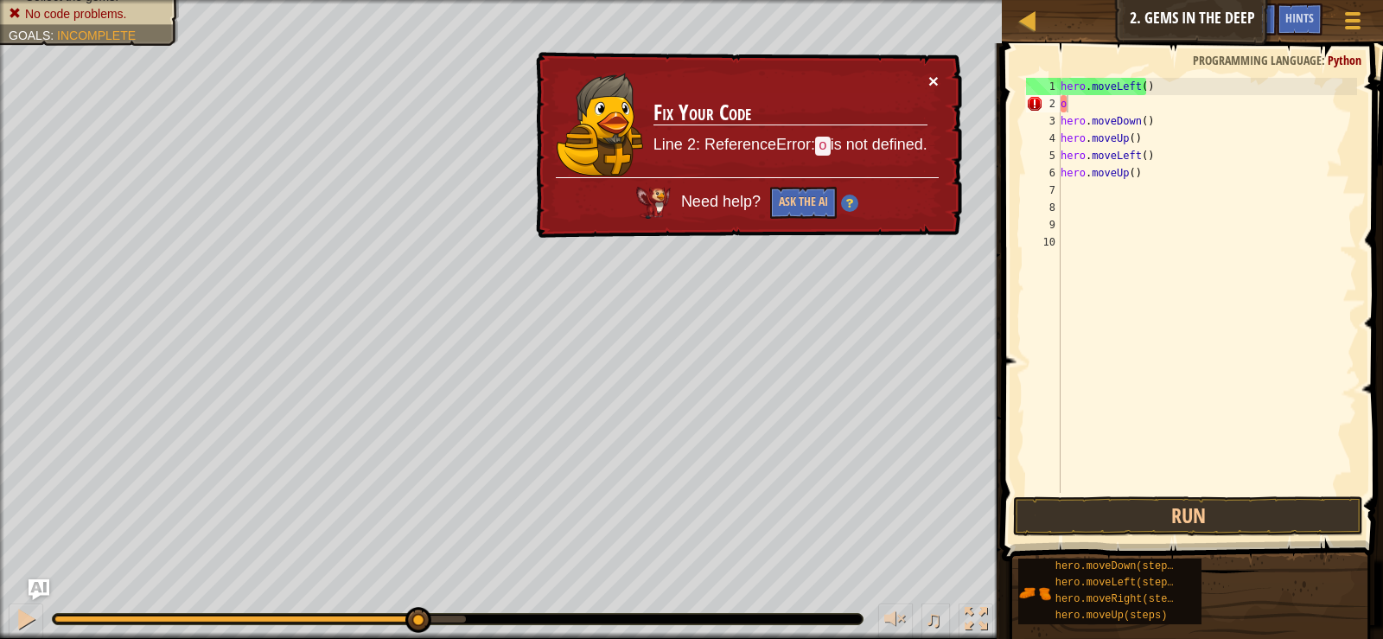
click at [932, 79] on button "×" at bounding box center [933, 81] width 10 height 18
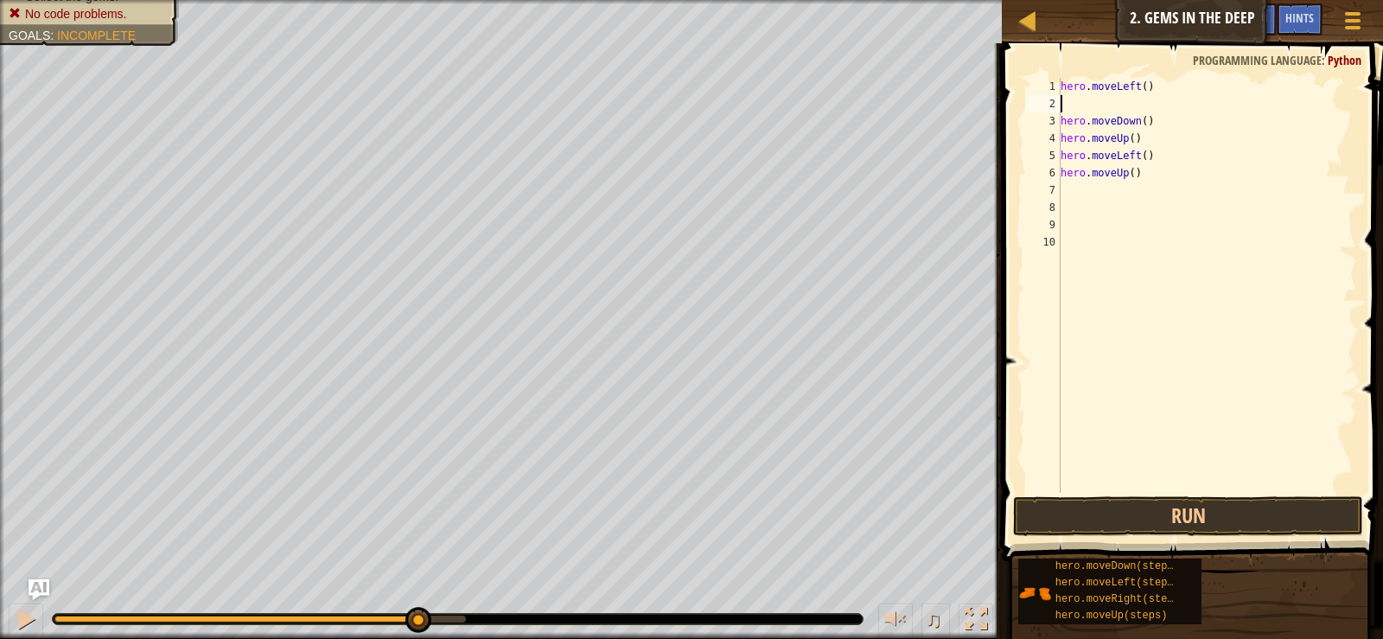
type textarea "o"
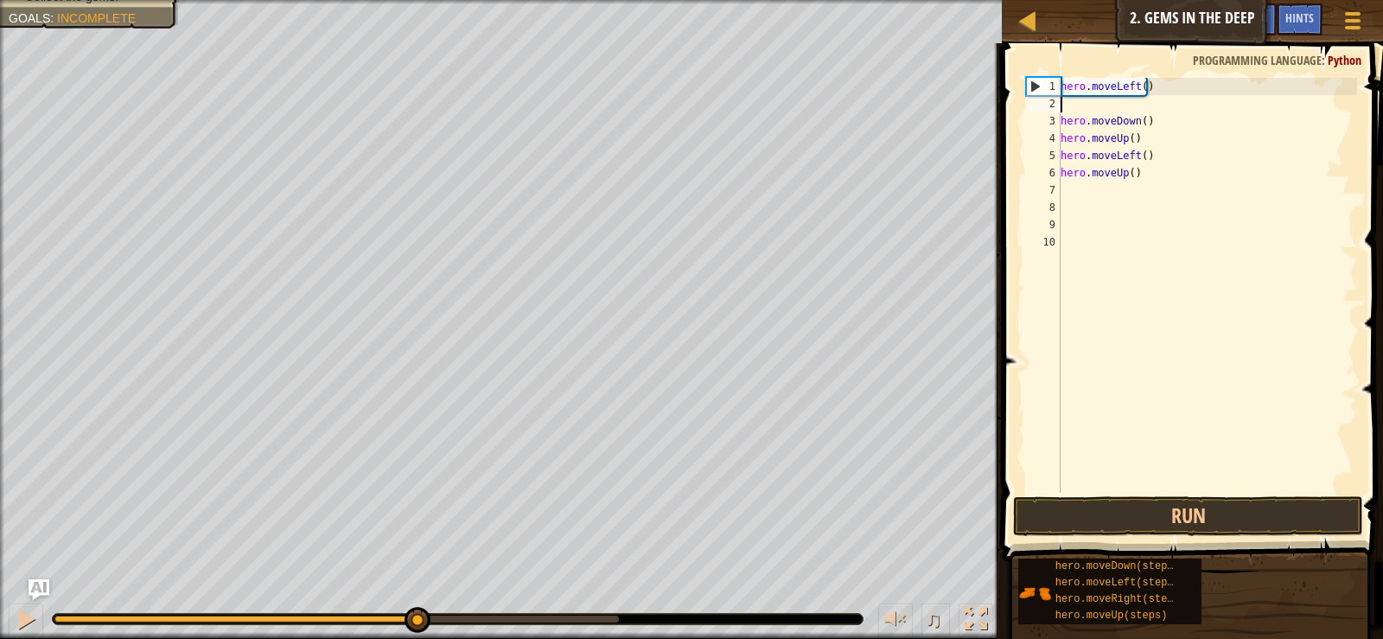
click at [1038, 85] on div "1" at bounding box center [1044, 86] width 34 height 17
type textarea "hero.moveLeft()"
click at [1038, 85] on div "1" at bounding box center [1044, 86] width 34 height 17
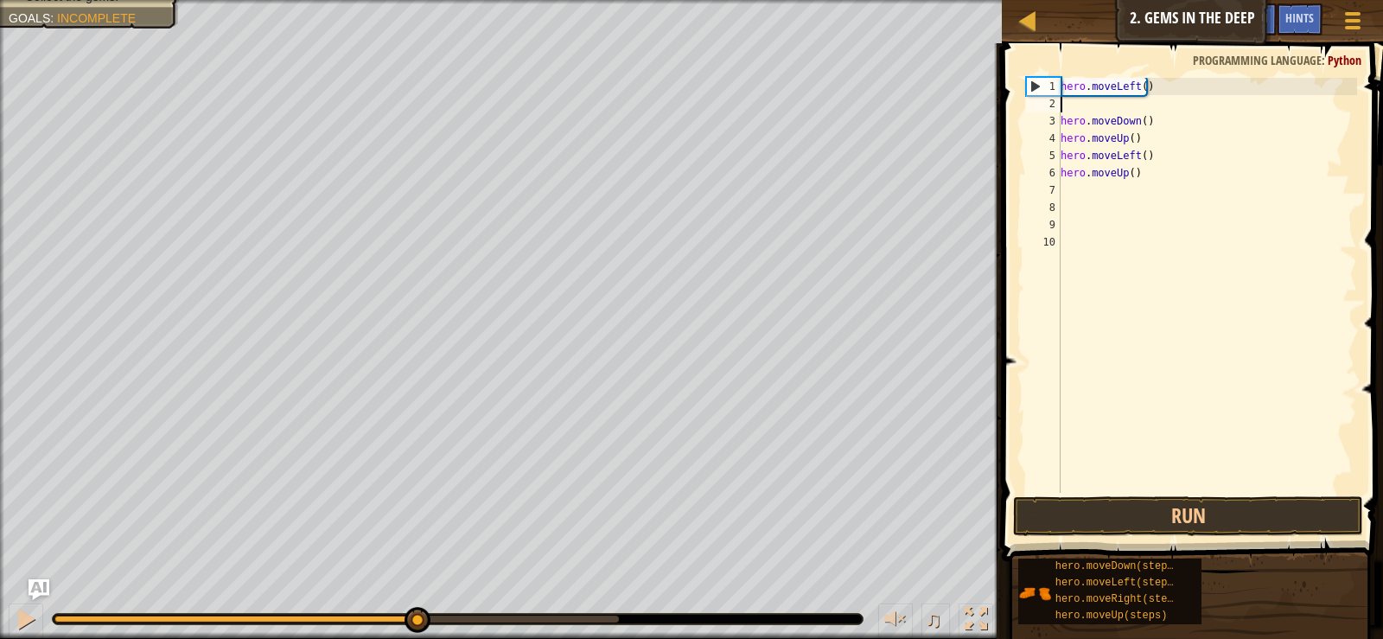
click at [1090, 102] on div "hero . moveLeft ( ) hero . moveDown ( ) hero . moveUp ( ) hero . moveLeft ( ) h…" at bounding box center [1207, 302] width 301 height 449
type textarea "n"
click at [1275, 318] on div "hero . moveLeft ( ) n hero . moveDown ( ) hero . moveUp ( ) hero . moveLeft ( )…" at bounding box center [1207, 302] width 301 height 449
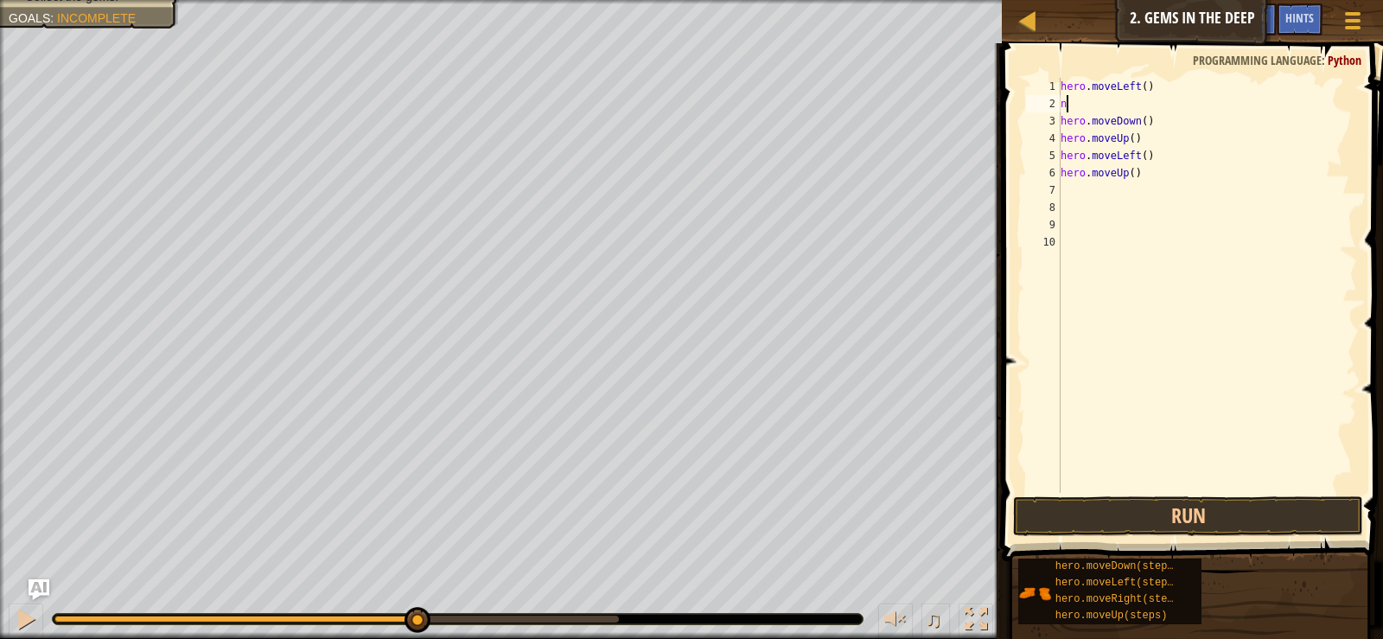
click at [1112, 102] on div "hero . moveLeft ( ) n hero . moveDown ( ) hero . moveUp ( ) hero . moveLeft ( )…" at bounding box center [1207, 302] width 301 height 449
type textarea "n"
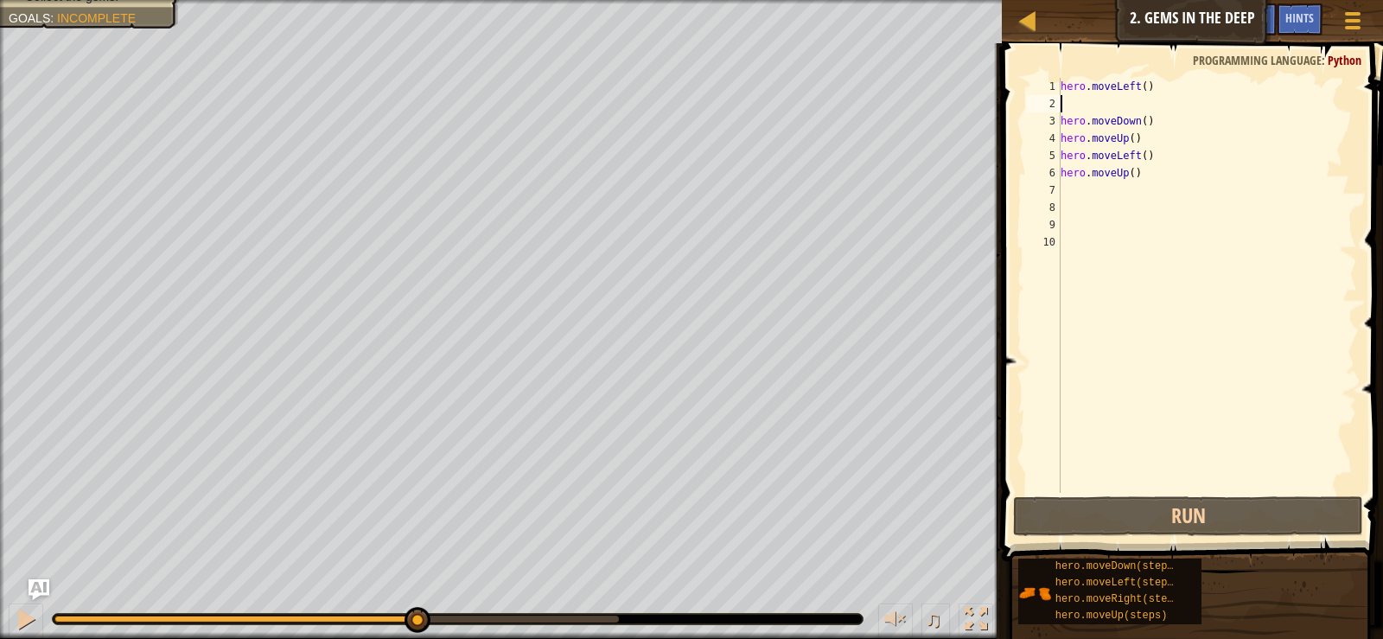
type textarea "o"
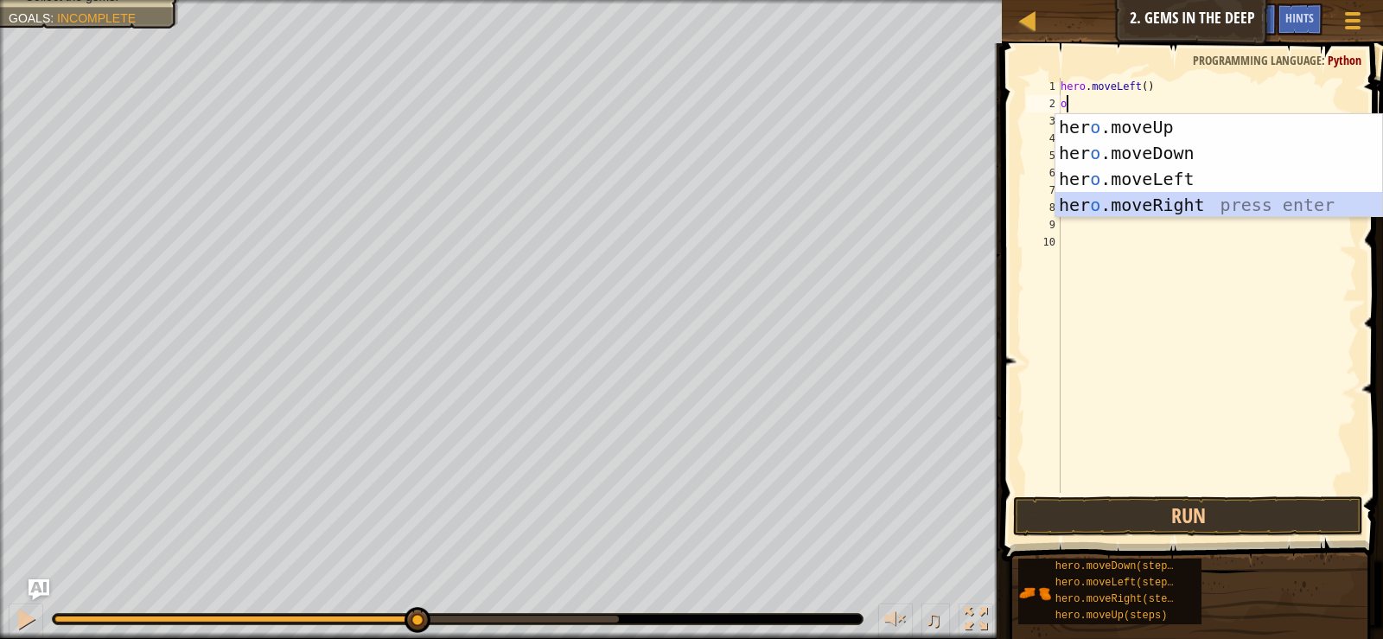
click at [1248, 198] on div "her o .moveUp press enter her o .moveDown press enter her o .moveLeft press ent…" at bounding box center [1218, 192] width 327 height 156
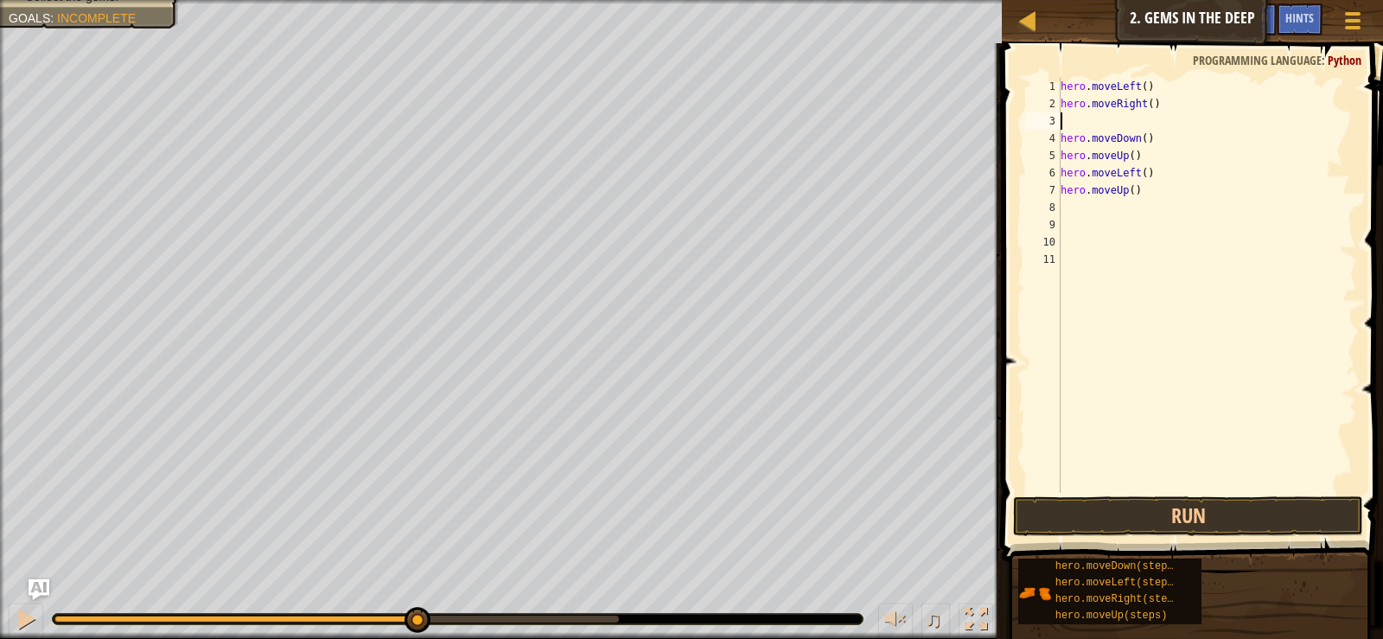
type textarea "h"
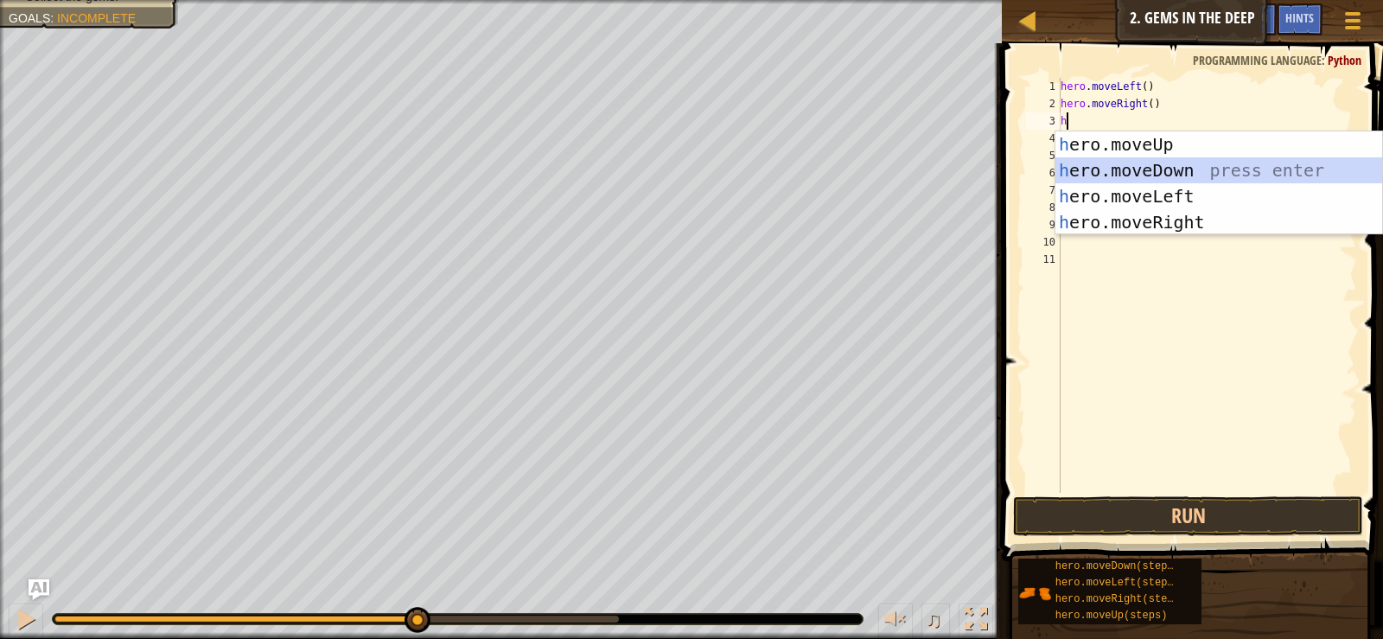
click at [1114, 169] on div "h ero.moveUp press enter h ero.moveDown press enter h ero.moveLeft press enter …" at bounding box center [1218, 209] width 327 height 156
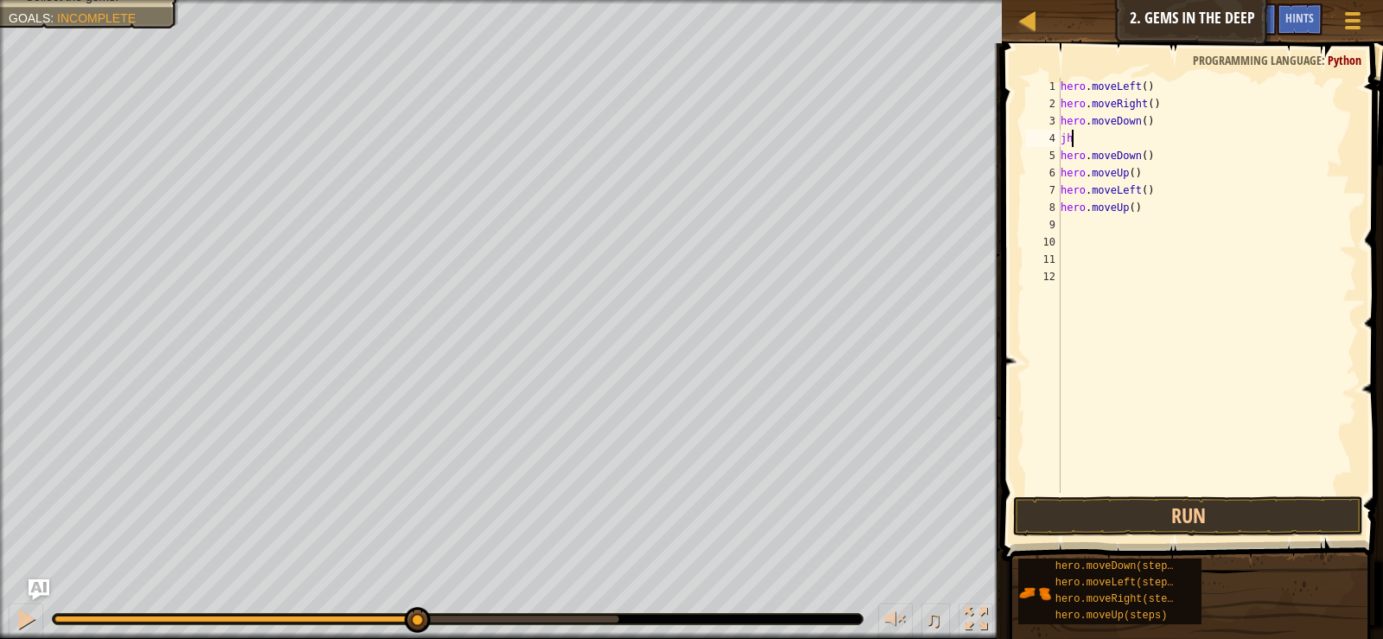
type textarea "j"
type textarea "v"
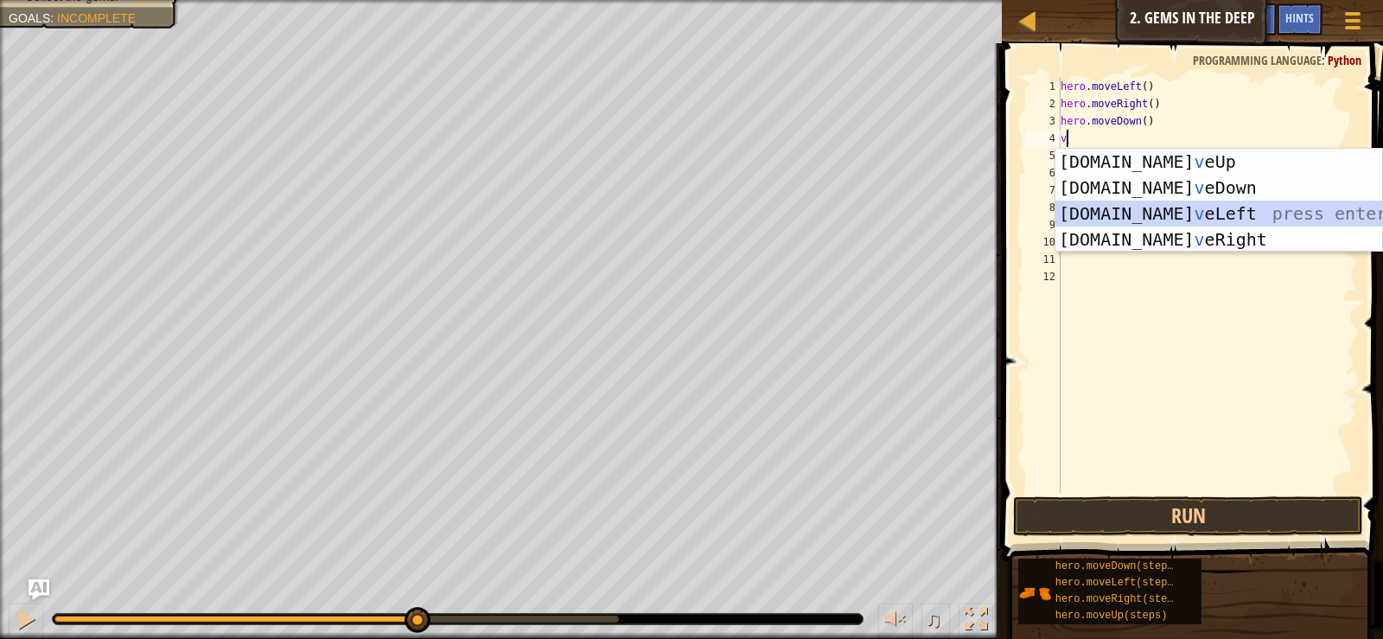
drag, startPoint x: 1288, startPoint y: 212, endPoint x: 1263, endPoint y: 249, distance: 44.8
click at [1264, 249] on div "[DOMAIN_NAME] v eUp press enter [DOMAIN_NAME] v eDown press enter [DOMAIN_NAME]…" at bounding box center [1218, 227] width 327 height 156
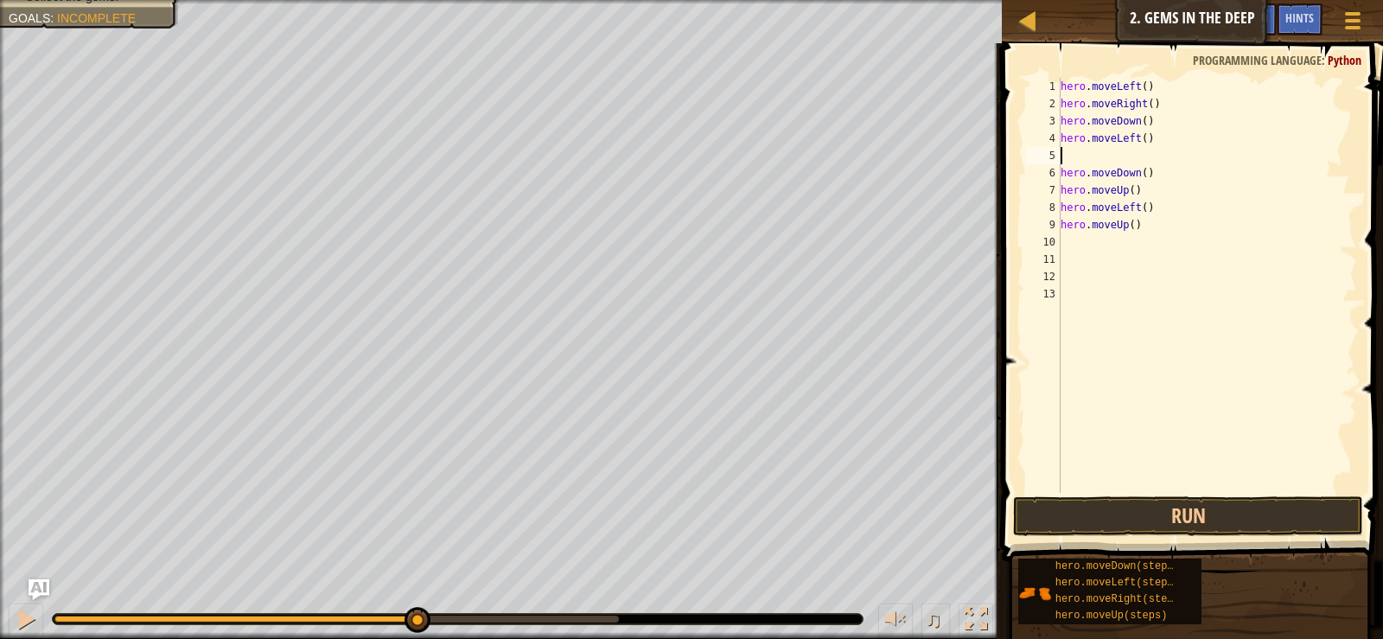
type textarea "a"
type textarea "h"
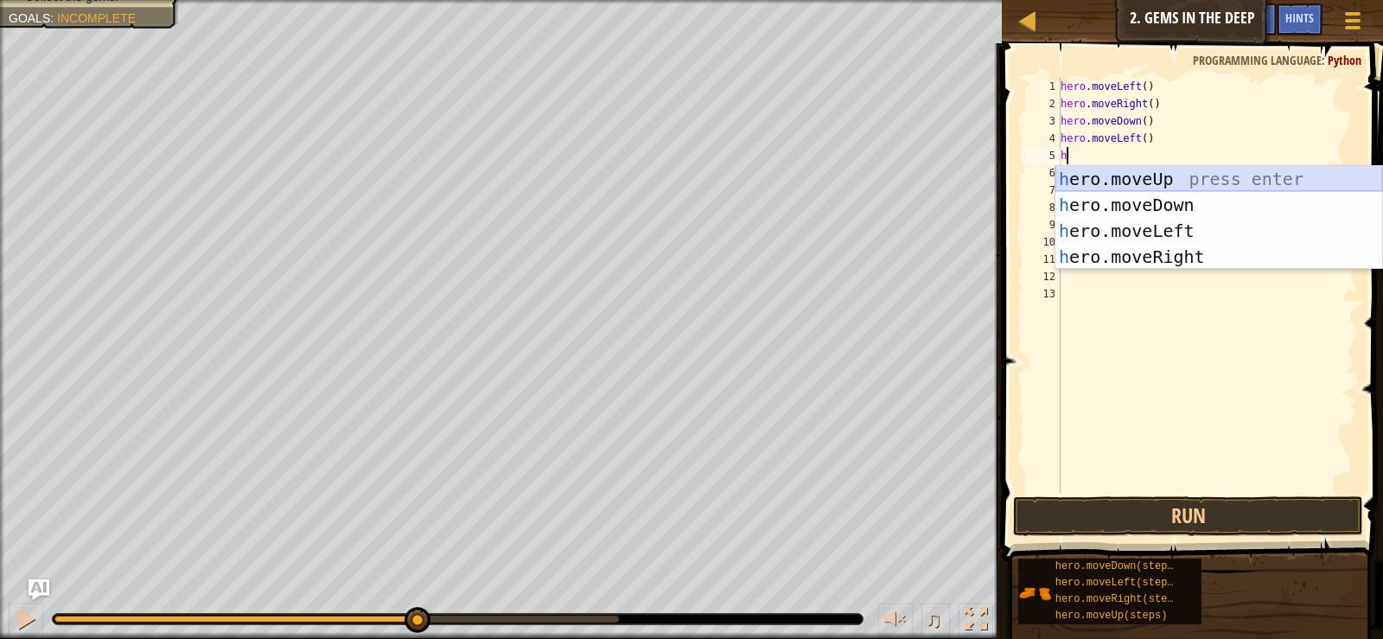
click at [1168, 175] on div "h ero.moveUp press enter h ero.moveDown press enter h ero.moveLeft press enter …" at bounding box center [1218, 244] width 327 height 156
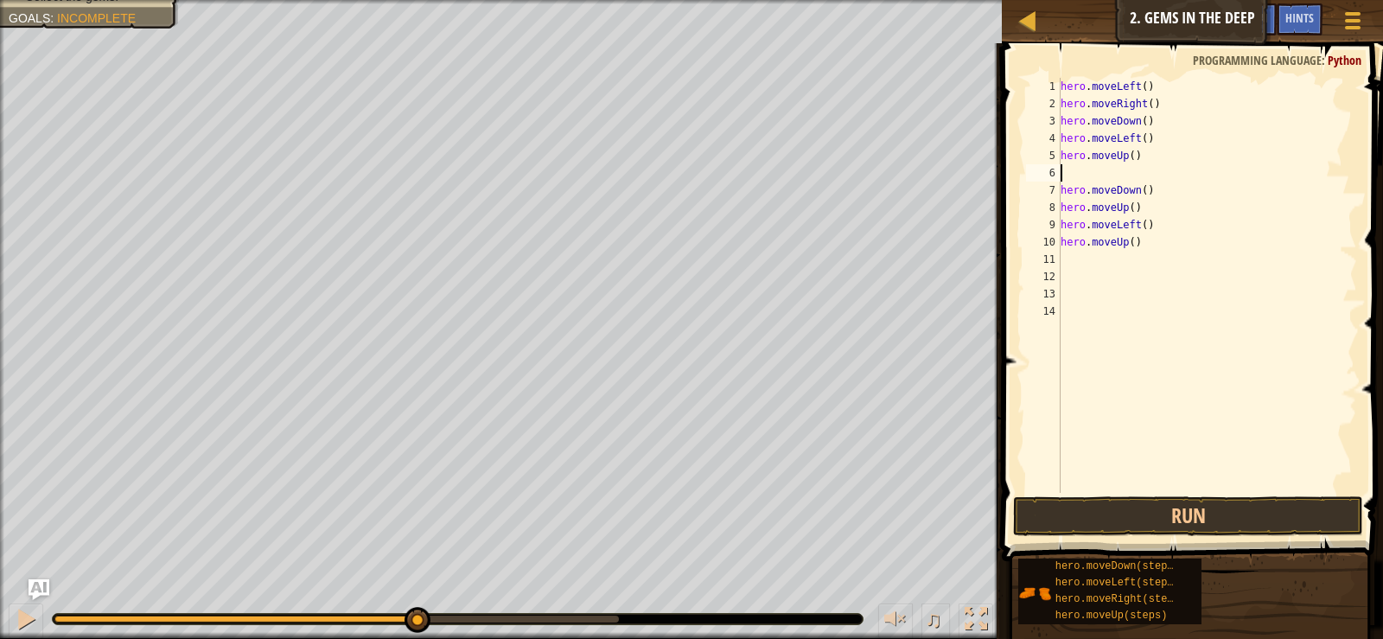
type textarea "f"
click at [1194, 166] on div "hero . moveLeft ( ) hero . moveRight ( ) hero . moveDown ( ) hero . moveLeft ( …" at bounding box center [1207, 302] width 301 height 449
type textarea "p"
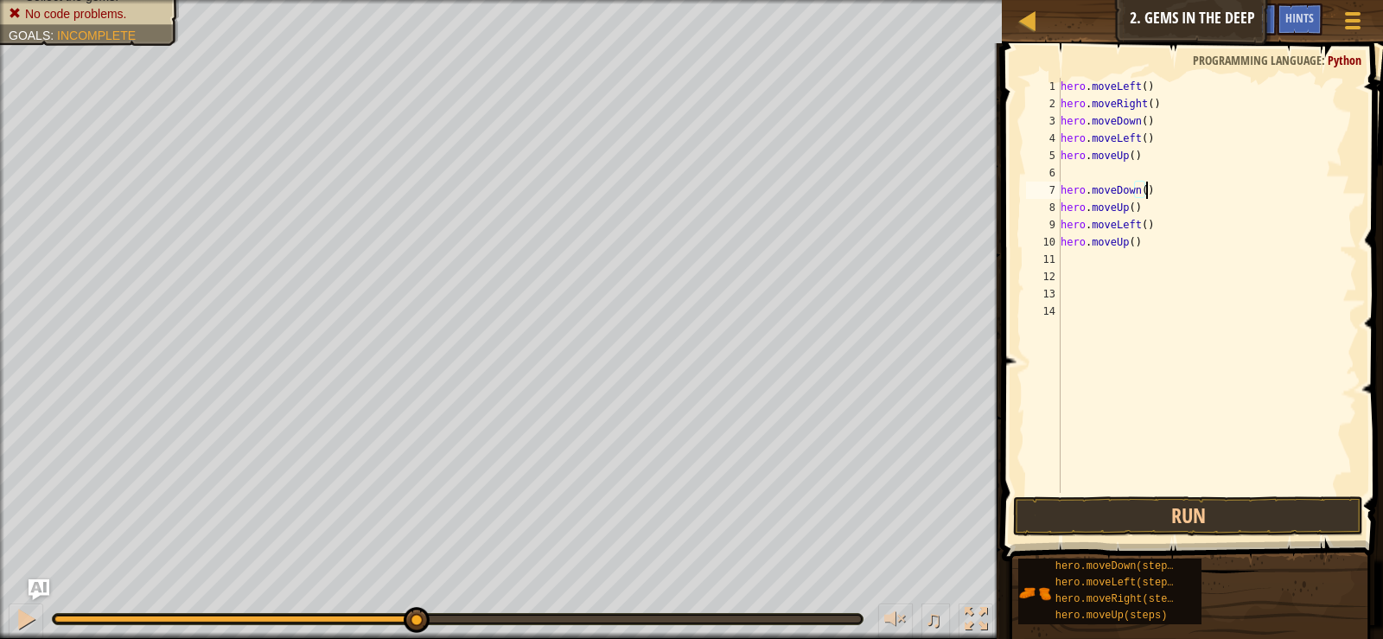
click at [1146, 187] on div "hero . moveLeft ( ) hero . moveRight ( ) hero . moveDown ( ) hero . moveLeft ( …" at bounding box center [1207, 302] width 301 height 449
type textarea "h"
click at [1200, 231] on div "hero . moveLeft ( ) hero . moveRight ( ) hero . moveDown ( ) hero . moveLeft ( …" at bounding box center [1207, 302] width 301 height 449
type textarea "h"
click at [1164, 214] on div "hero . moveLeft ( ) hero . moveRight ( ) hero . moveDown ( ) hero . moveLeft ( …" at bounding box center [1207, 302] width 301 height 449
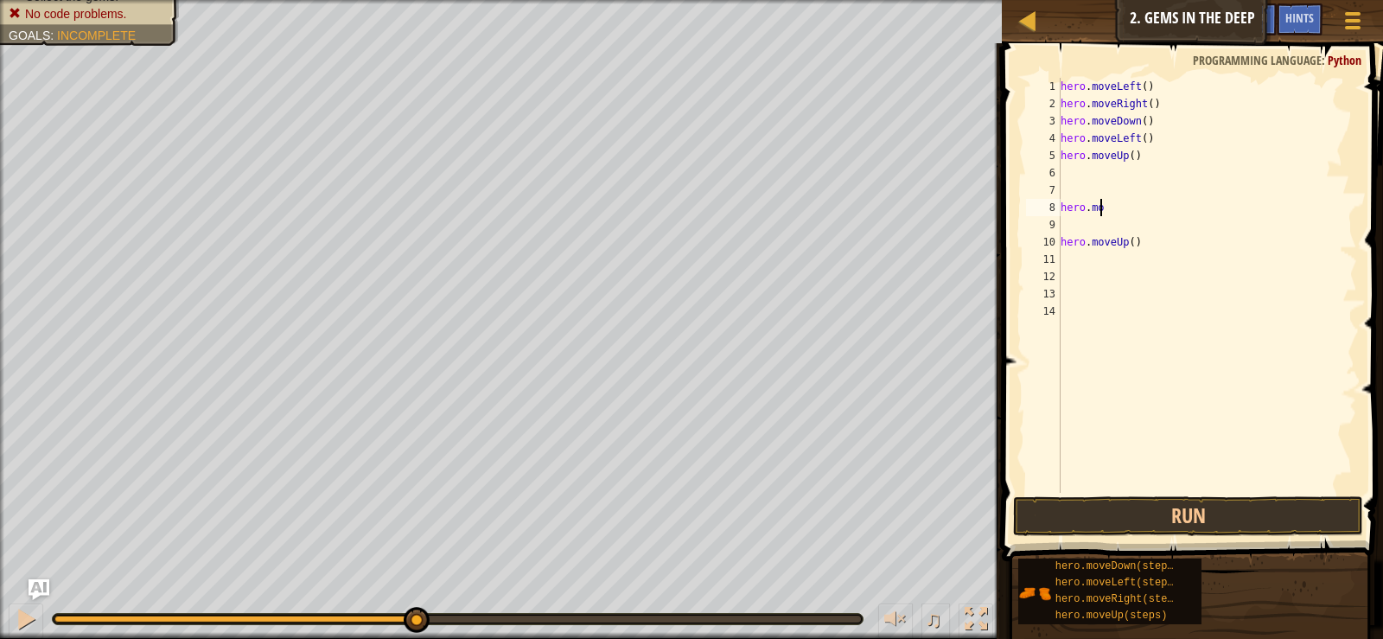
type textarea "h"
click at [1164, 257] on div "hero . moveLeft ( ) hero . moveRight ( ) hero . moveDown ( ) hero . moveLeft ( …" at bounding box center [1207, 302] width 301 height 449
click at [1162, 230] on div "hero . moveLeft ( ) hero . moveRight ( ) hero . moveDown ( ) hero . moveLeft ( …" at bounding box center [1207, 302] width 301 height 449
click at [1158, 246] on div "hero . moveLeft ( ) hero . moveRight ( ) hero . moveDown ( ) hero . moveLeft ( …" at bounding box center [1207, 302] width 301 height 449
type textarea "h"
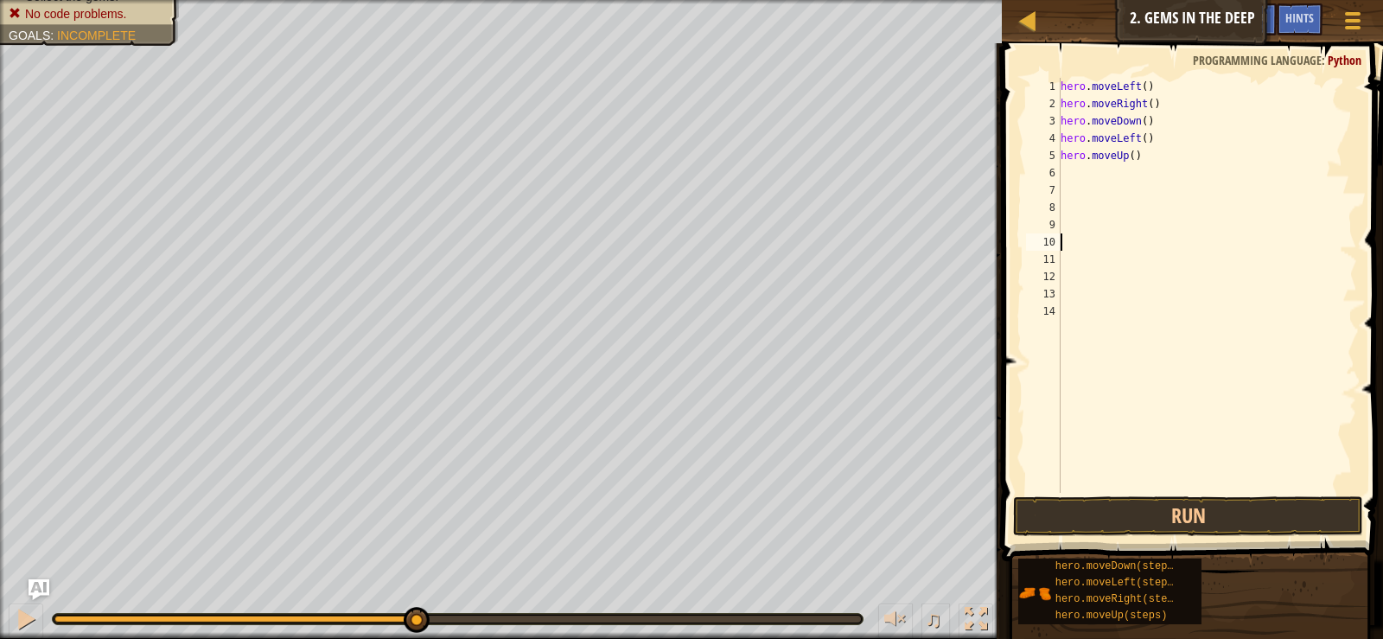
type textarea "p"
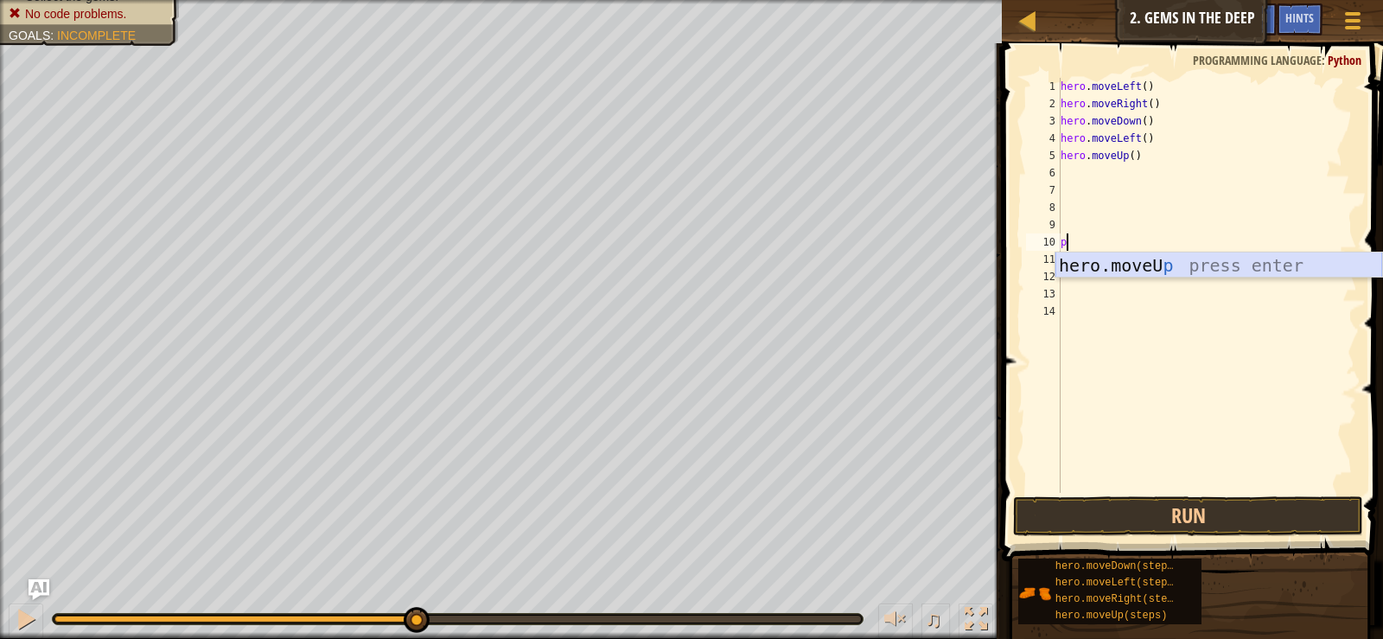
click at [1156, 271] on div "hero.moveU p press enter" at bounding box center [1218, 291] width 327 height 78
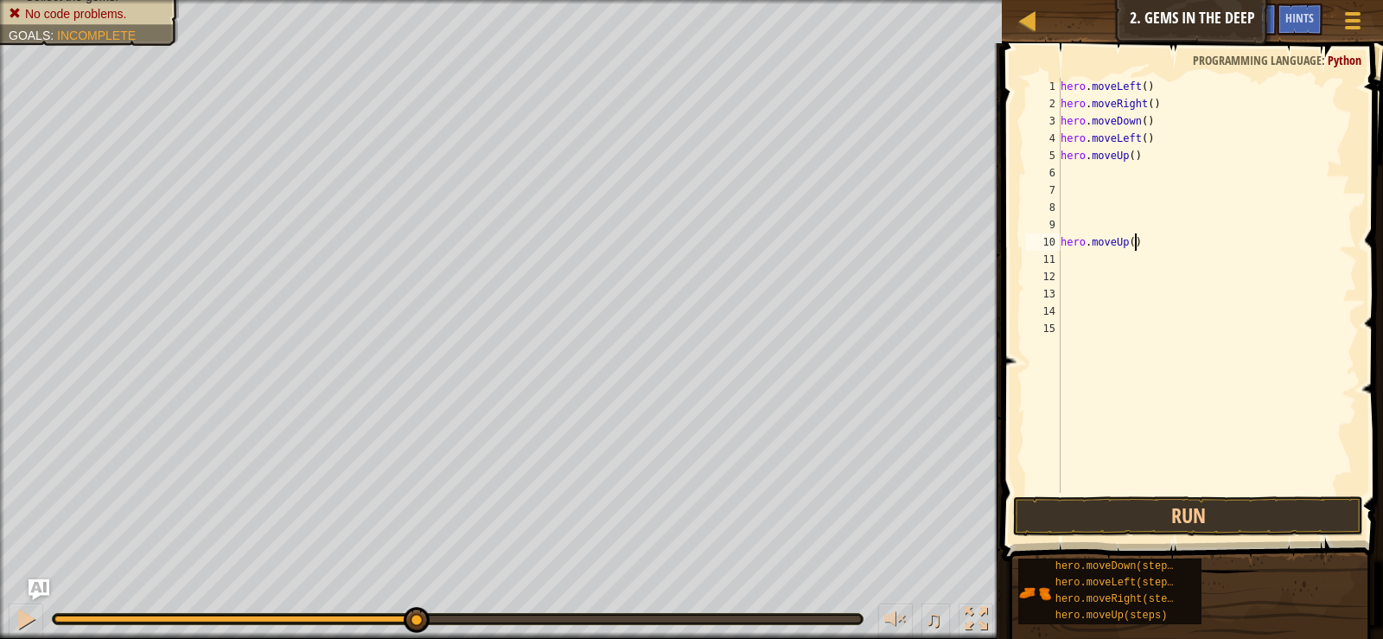
click at [1140, 239] on div "hero . moveLeft ( ) hero . moveRight ( ) hero . moveDown ( ) hero . moveLeft ( …" at bounding box center [1207, 302] width 301 height 449
type textarea "h"
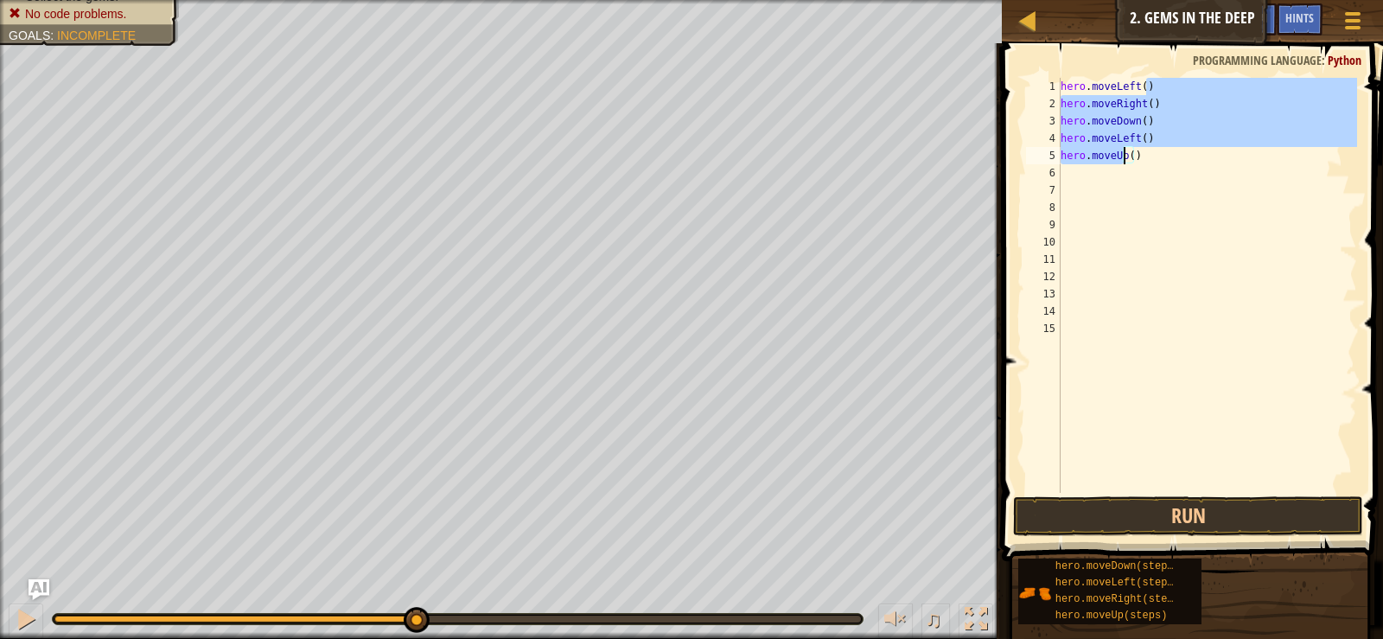
drag, startPoint x: 1157, startPoint y: 82, endPoint x: 1122, endPoint y: 148, distance: 74.6
click at [1122, 148] on div "hero . moveLeft ( ) hero . moveRight ( ) hero . moveDown ( ) hero . moveLeft ( …" at bounding box center [1207, 302] width 301 height 449
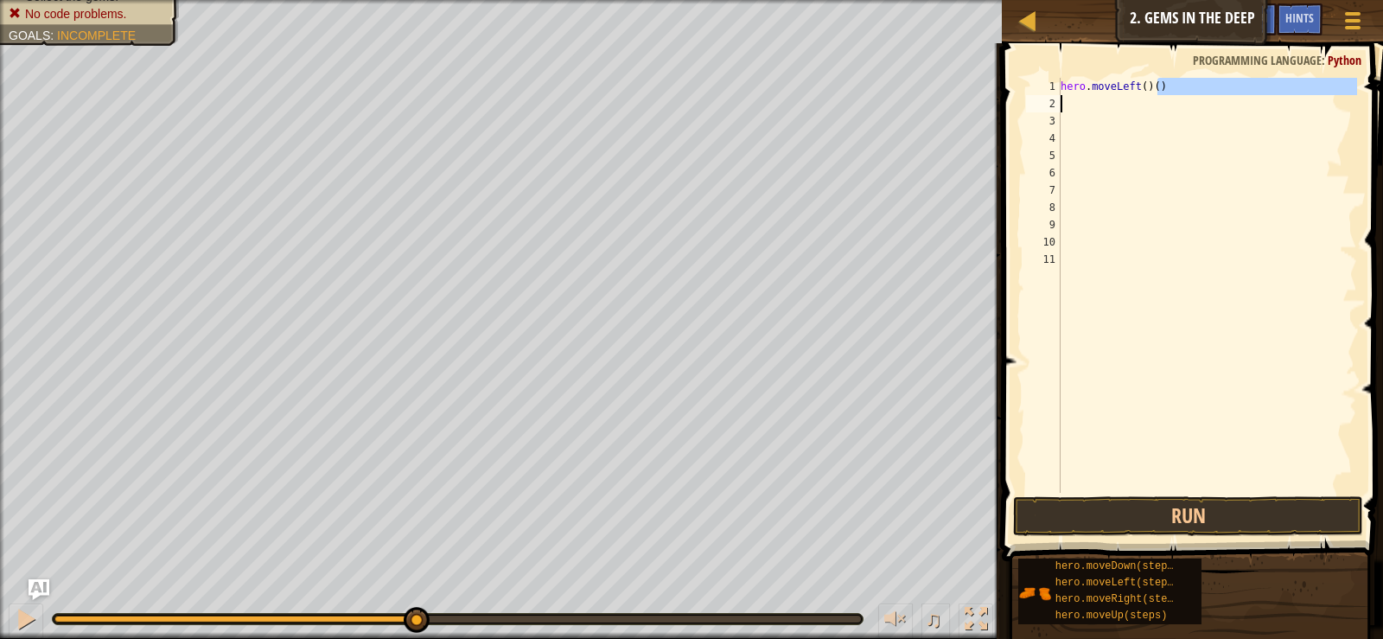
drag, startPoint x: 1174, startPoint y: 80, endPoint x: 1132, endPoint y: 84, distance: 41.7
click at [1085, 96] on div "hero . moveLeft ( ) ( )" at bounding box center [1207, 302] width 301 height 449
type textarea "hero.moveLeft()()"
click at [1188, 180] on div "hero . moveLeft ( ) ( )" at bounding box center [1207, 302] width 301 height 449
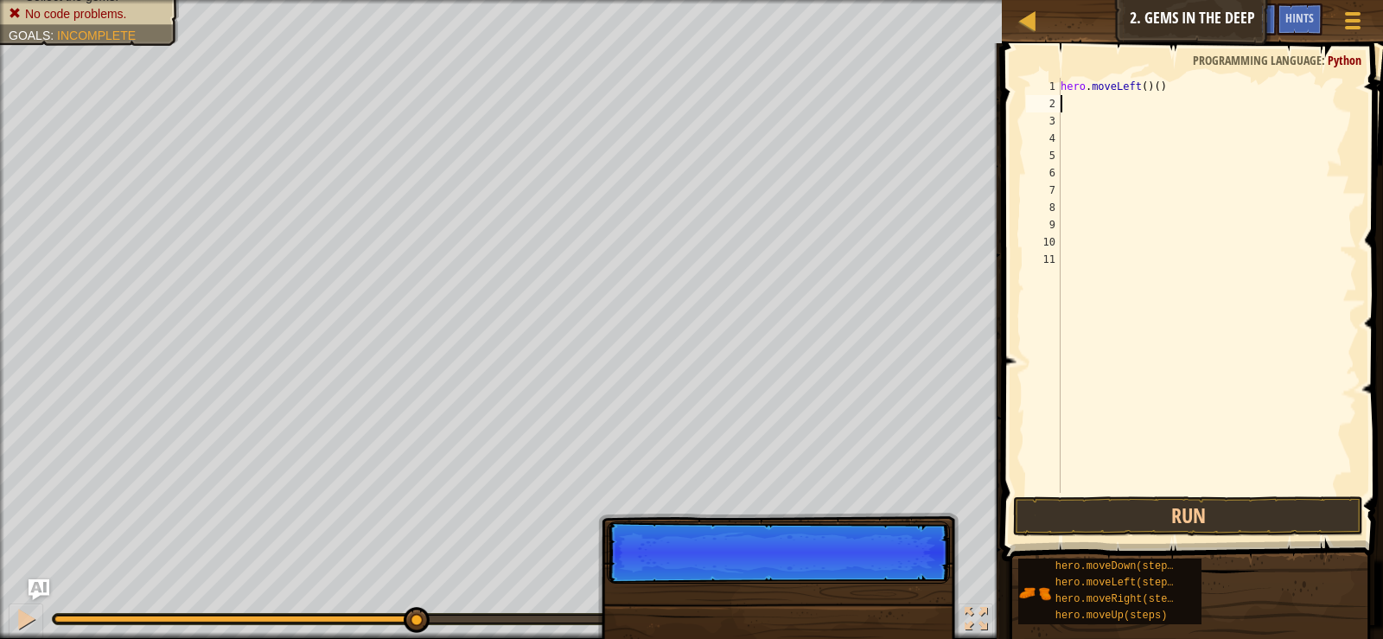
drag, startPoint x: 1092, startPoint y: 95, endPoint x: 1056, endPoint y: 91, distance: 35.7
click at [1057, 91] on div "1 2 3 4 5 6 7 8 9 10 11 hero . moveLeft ( ) ( ) ההההההההההההההההההההההההההההההה…" at bounding box center [1189, 285] width 334 height 415
type textarea "hero.moveLeft()()"
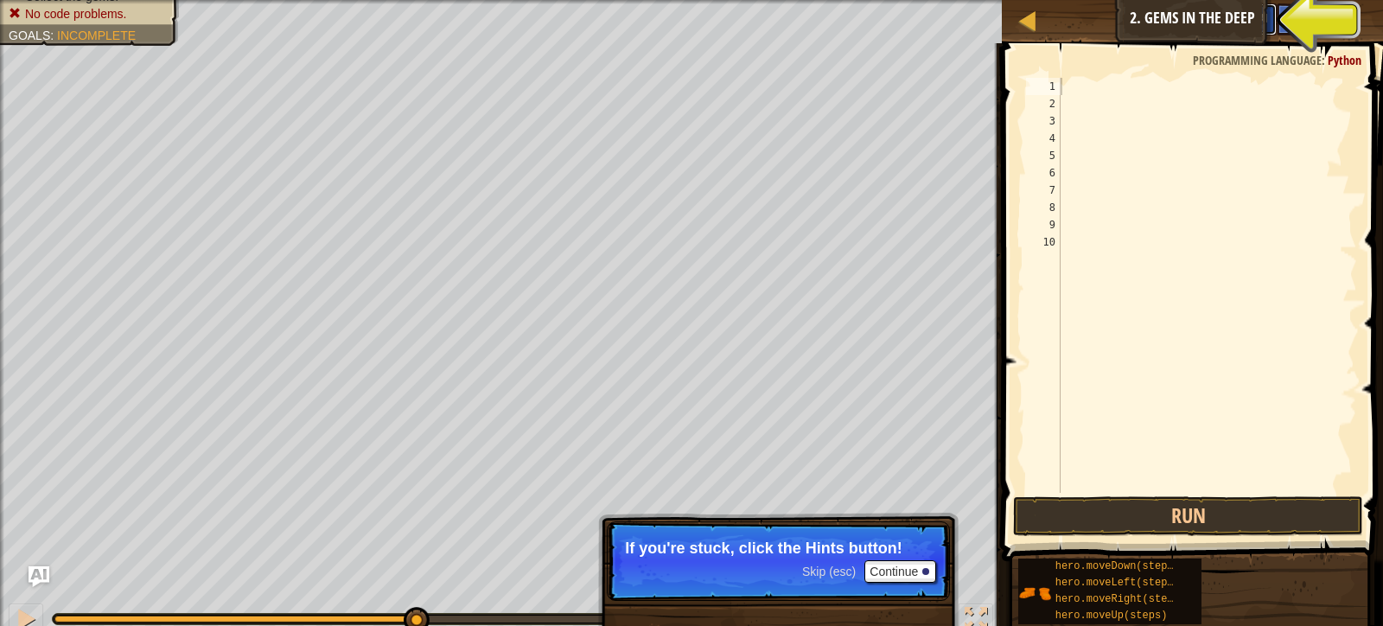
click at [1230, 10] on button "Ask AI" at bounding box center [1253, 19] width 47 height 32
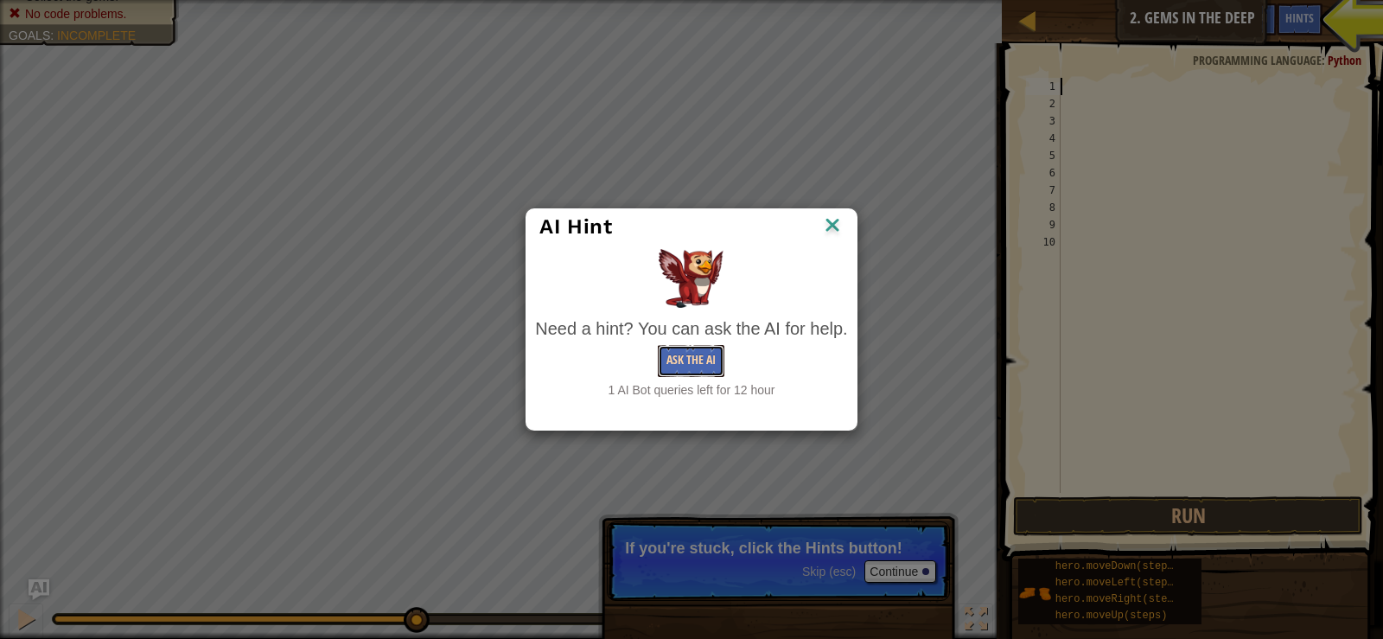
click at [694, 348] on button "Ask the AI" at bounding box center [691, 361] width 67 height 32
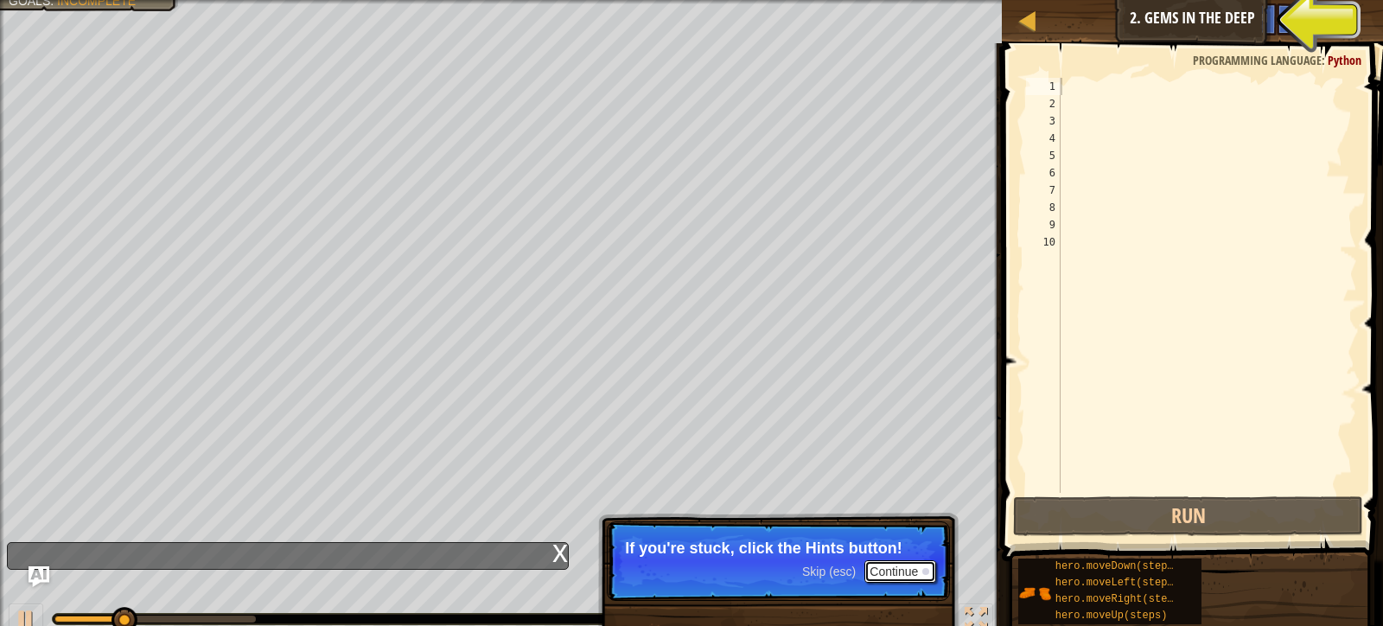
click at [898, 561] on button "Continue" at bounding box center [900, 571] width 72 height 22
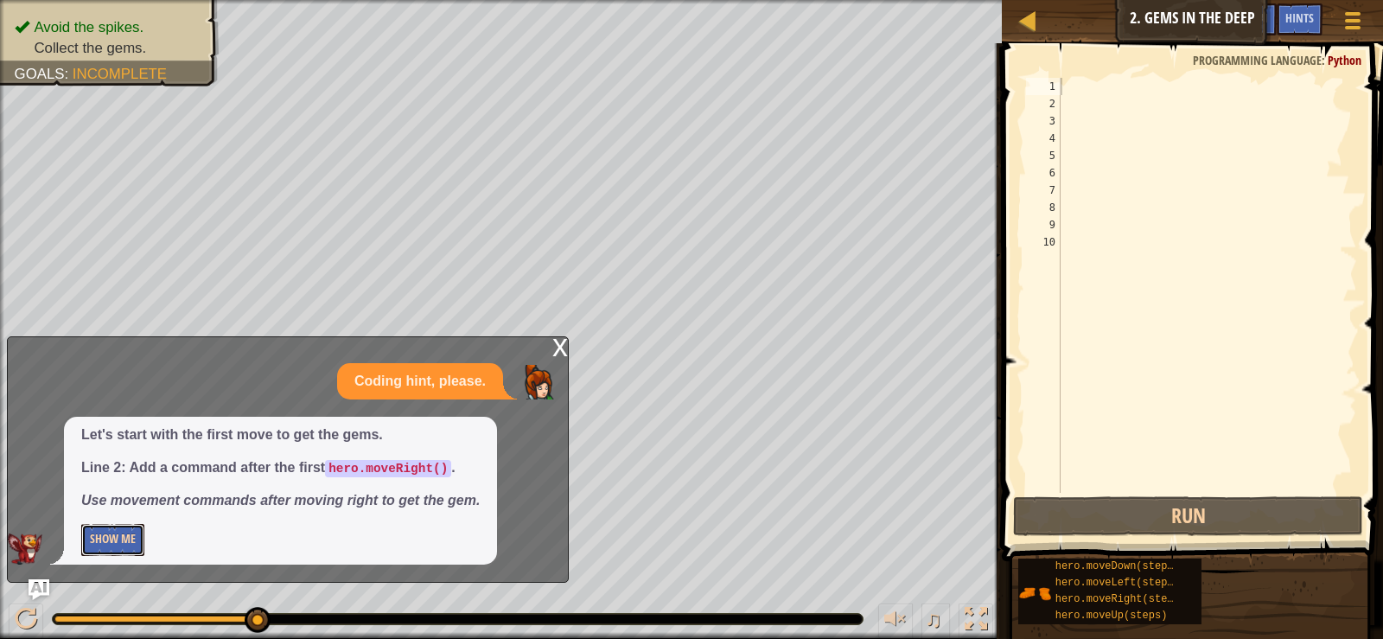
click at [117, 540] on button "Show Me" at bounding box center [112, 540] width 63 height 32
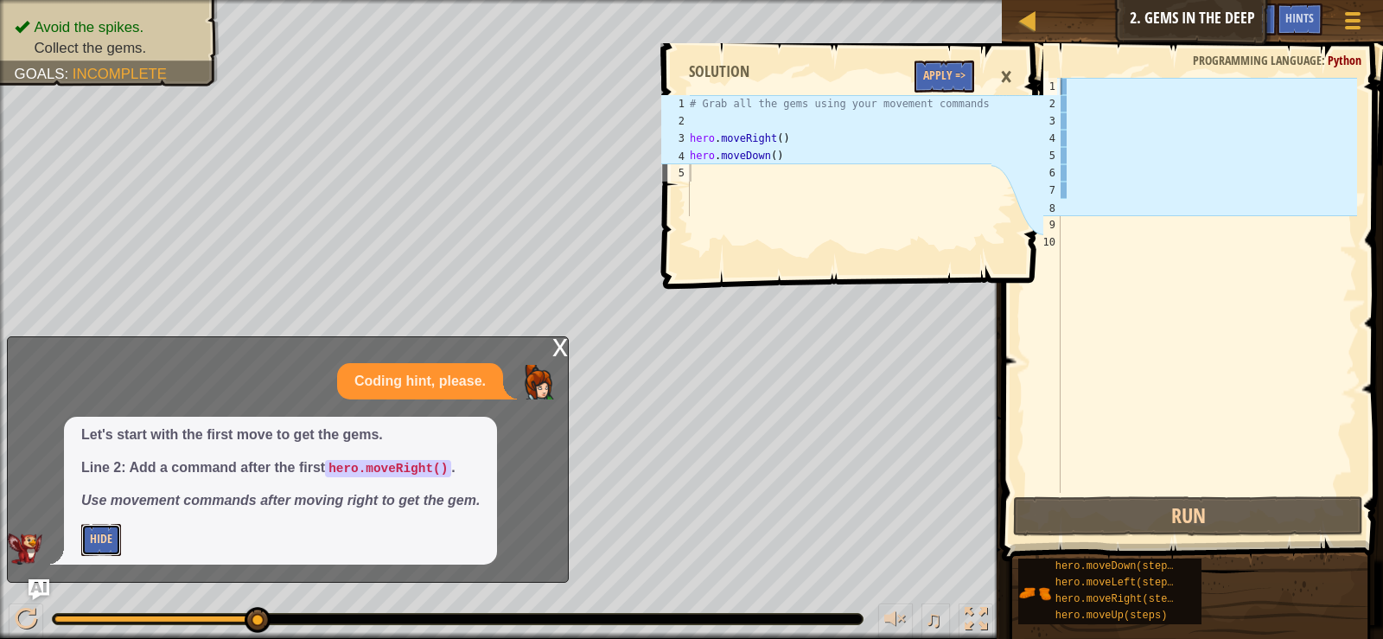
click at [117, 540] on button "Hide" at bounding box center [101, 540] width 40 height 32
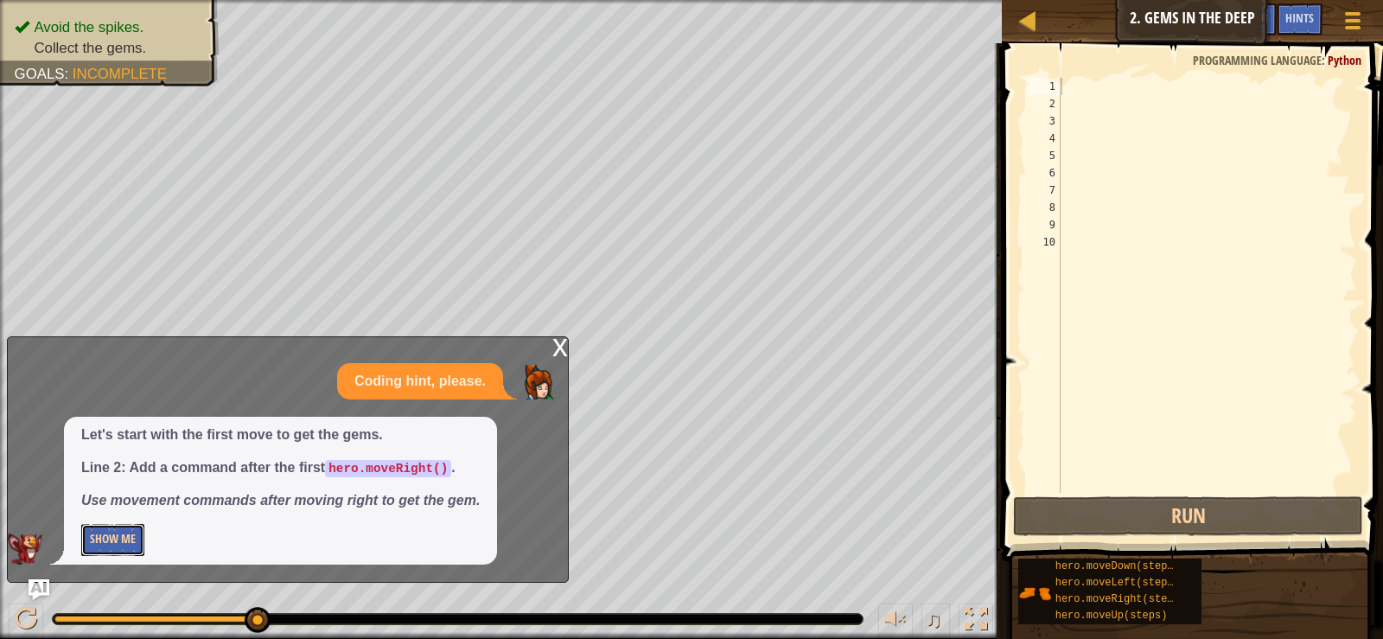
click at [117, 540] on button "Show Me" at bounding box center [112, 540] width 63 height 32
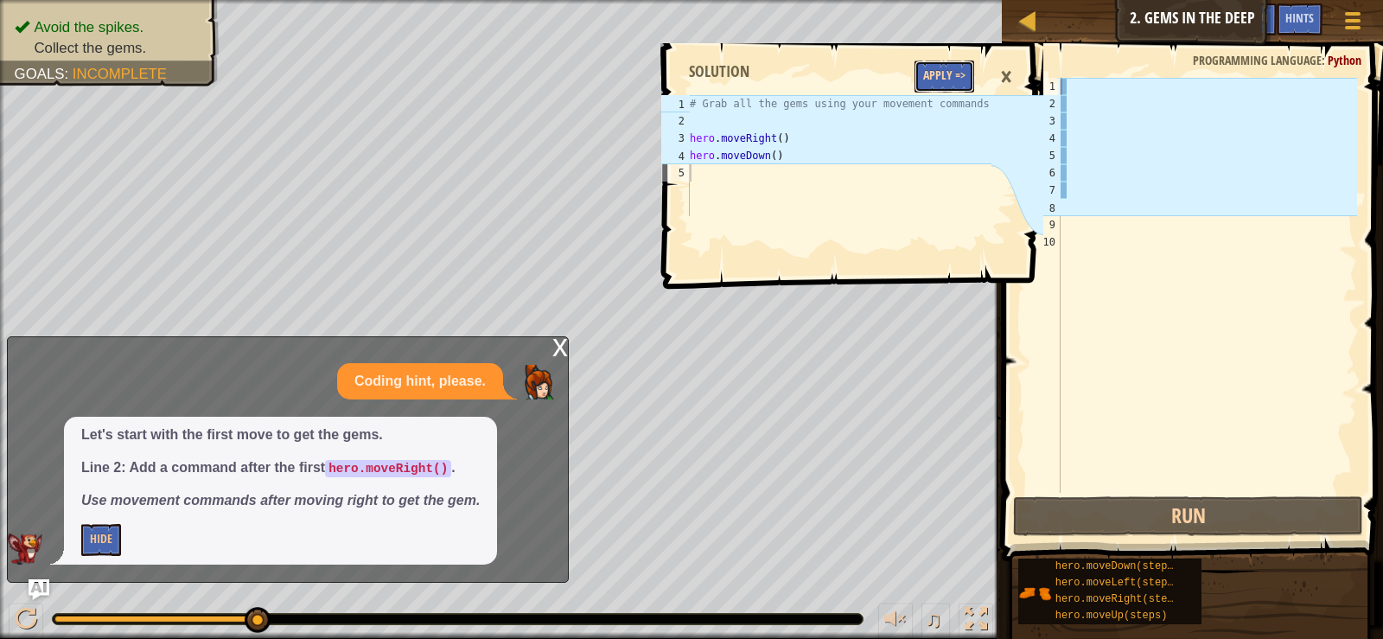
click at [965, 73] on button "Apply =>" at bounding box center [944, 76] width 60 height 32
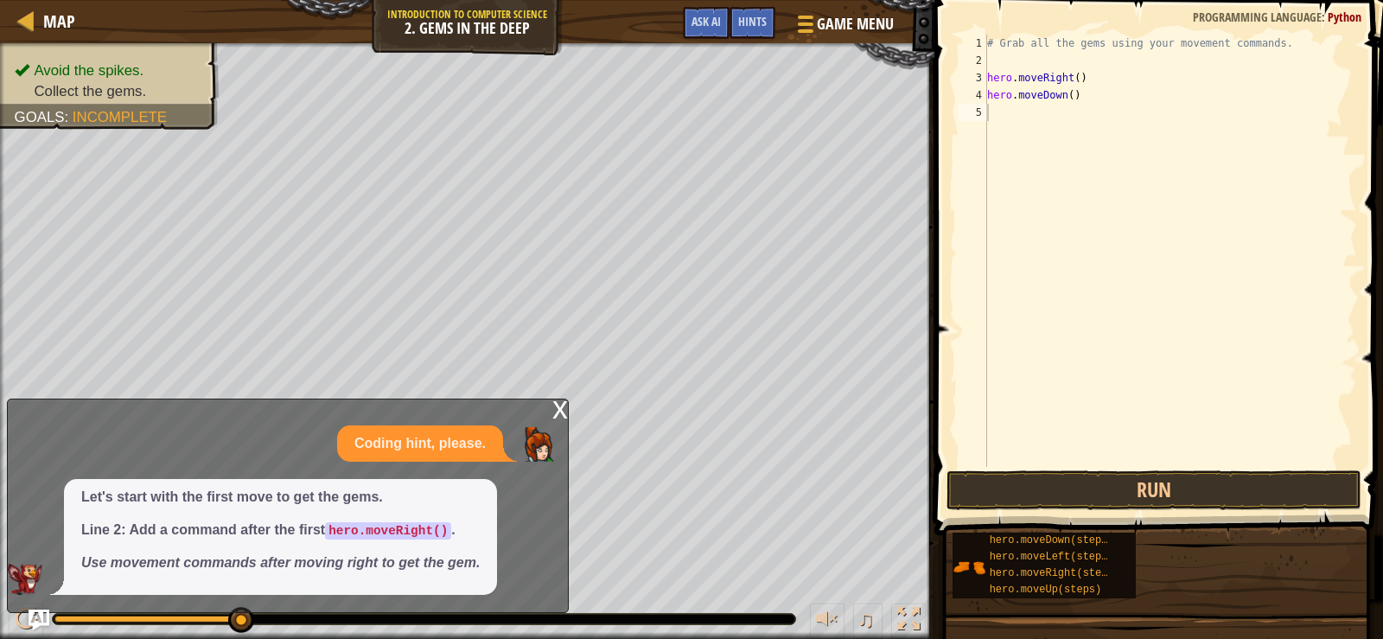
click at [567, 417] on div "x" at bounding box center [560, 407] width 16 height 17
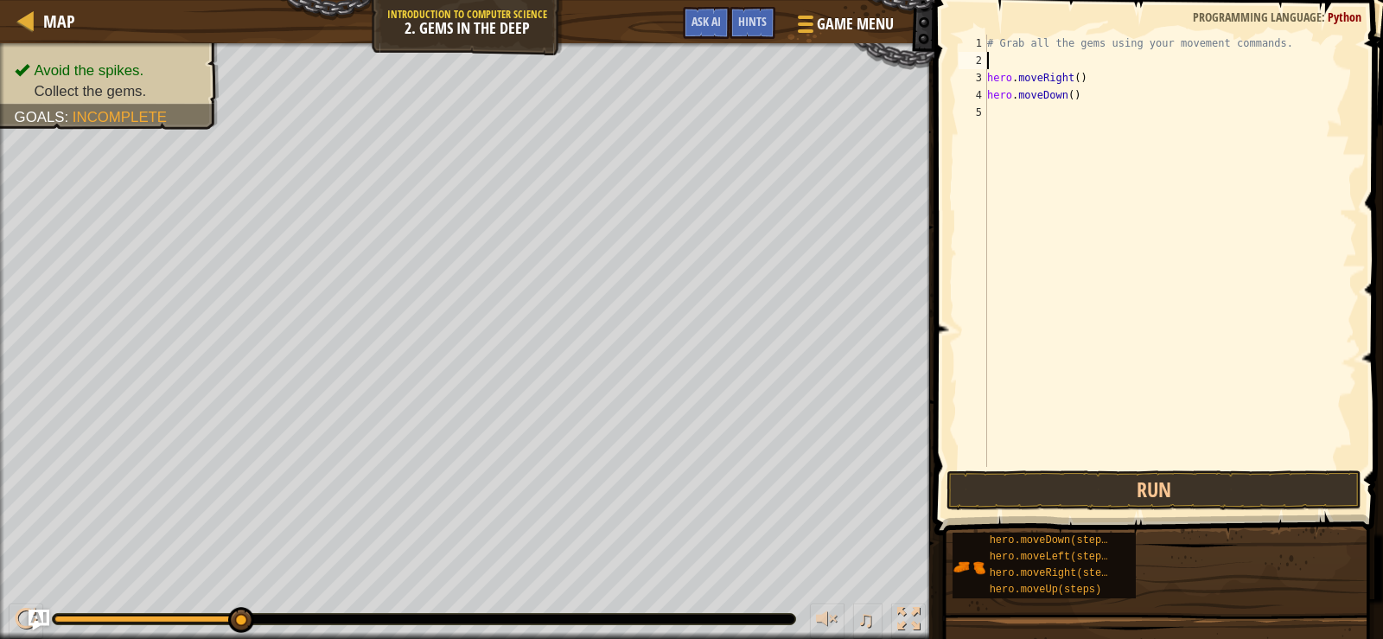
click at [1007, 64] on div "# Grab all the gems using your movement commands. hero . moveRight ( ) hero . m…" at bounding box center [1169, 268] width 373 height 467
type textarea "p"
click at [1155, 92] on div "hero.moveU p press enter" at bounding box center [1146, 110] width 327 height 78
type textarea "o"
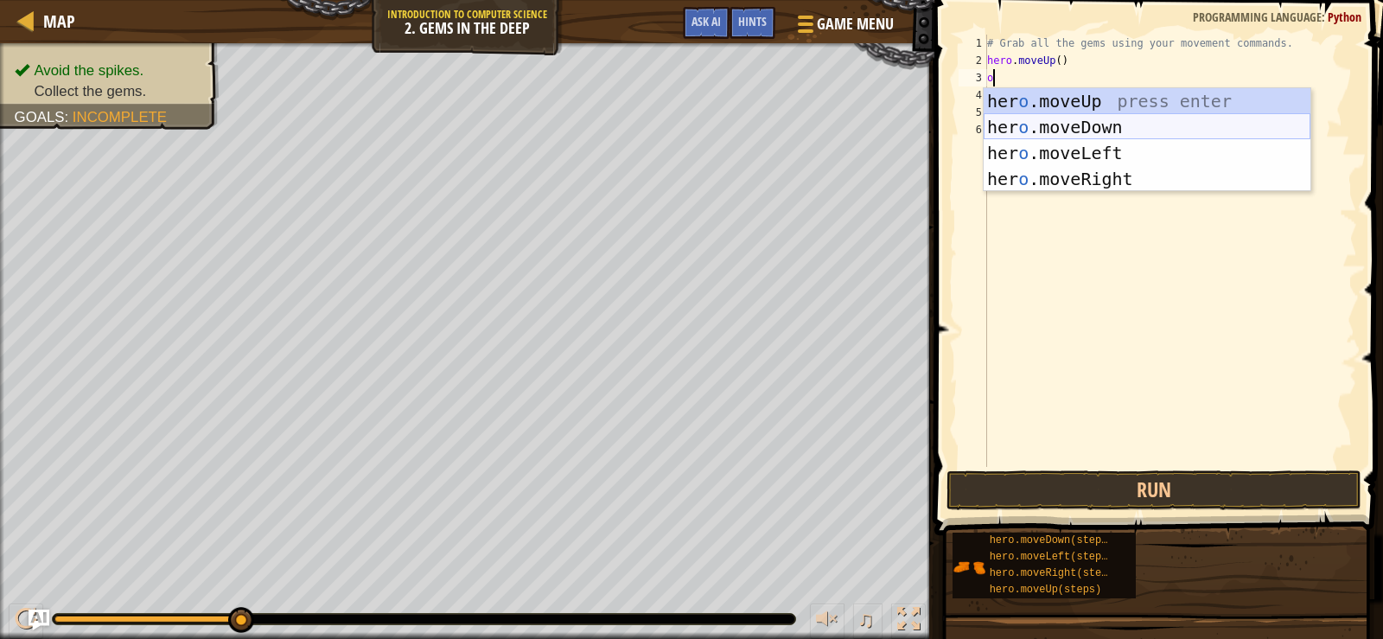
click at [1143, 115] on div "her o .moveUp press enter her o .moveDown press enter her o .moveLeft press ent…" at bounding box center [1146, 166] width 327 height 156
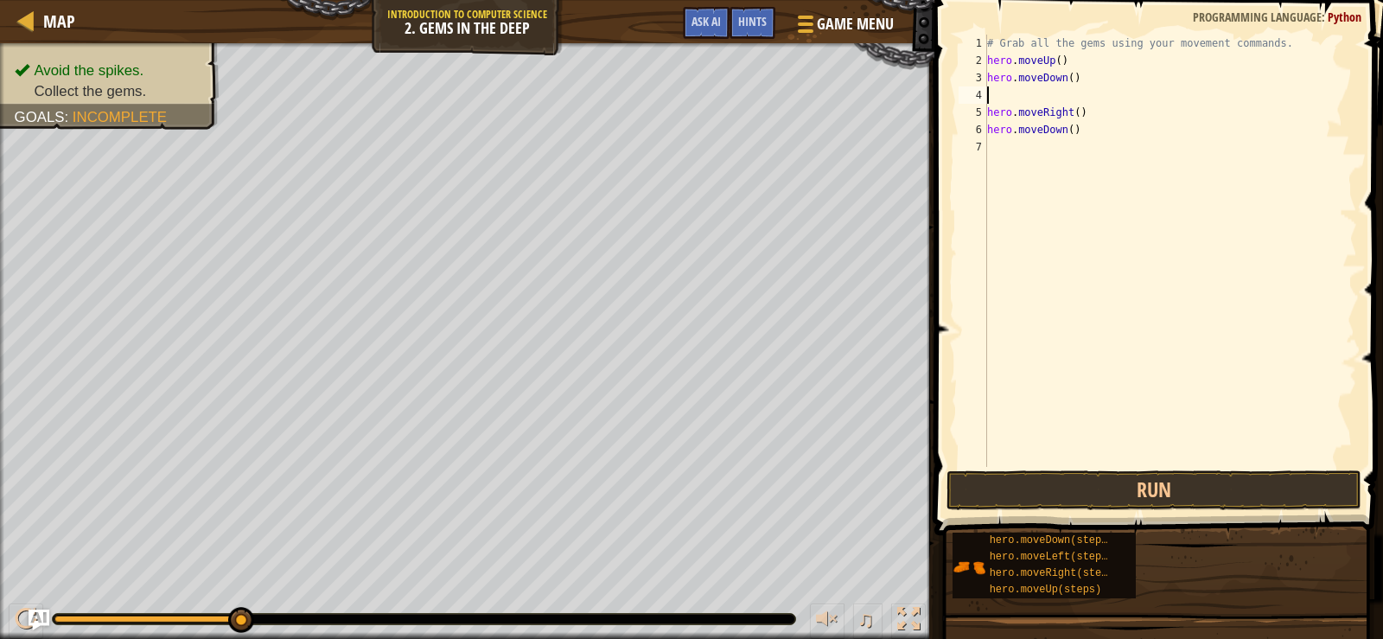
type textarea "k"
type textarea "j"
type textarea "h"
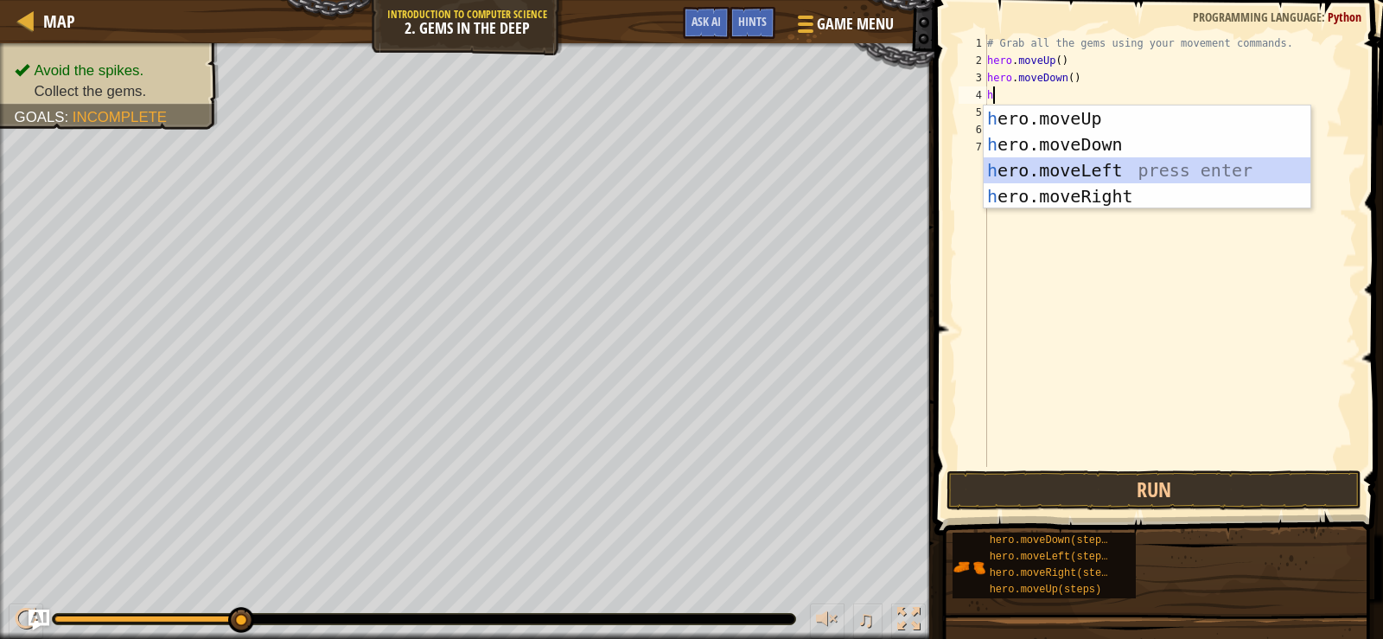
click at [1073, 172] on div "h ero.moveUp press enter h ero.moveDown press enter h ero.moveLeft press enter …" at bounding box center [1146, 183] width 327 height 156
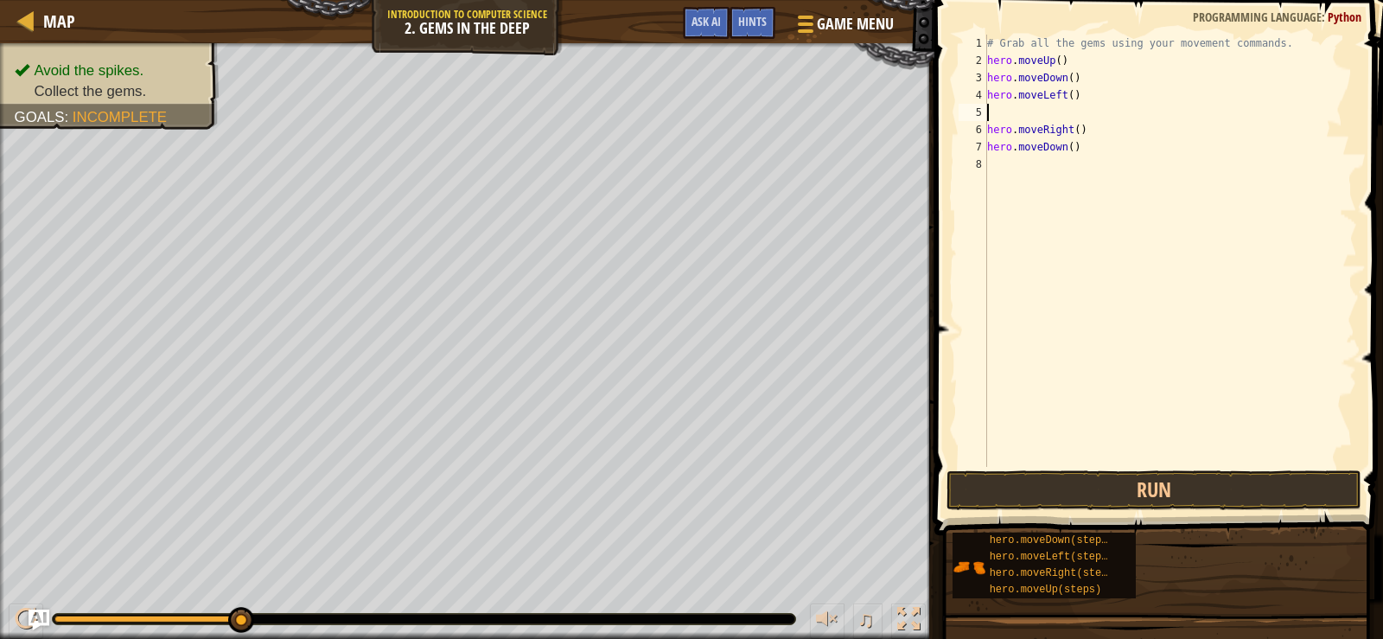
type textarea "s"
type textarea "a"
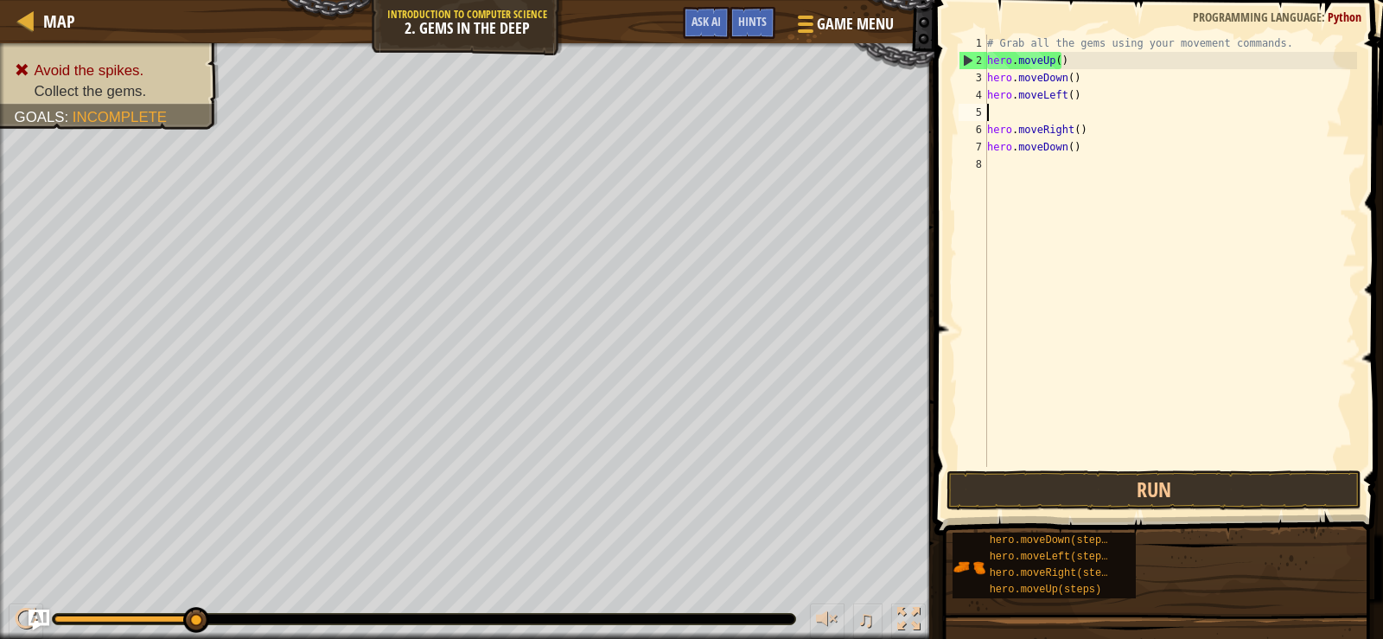
type textarea "d"
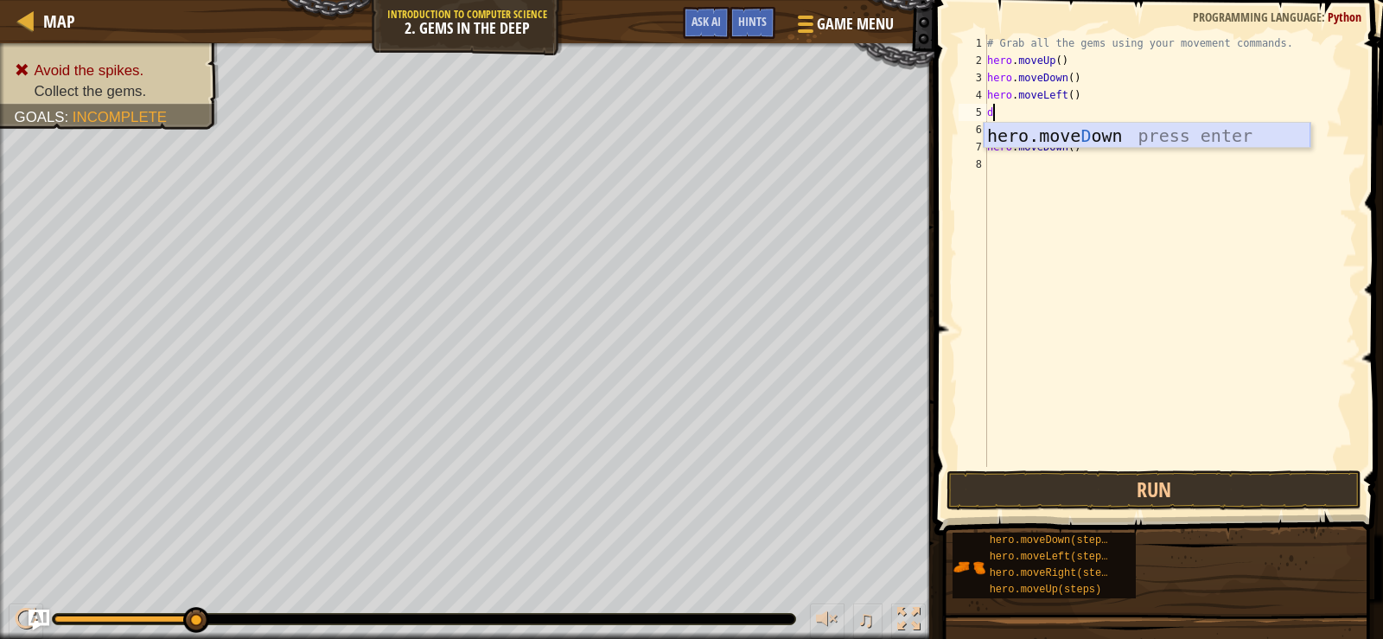
click at [1111, 141] on div "hero.[PERSON_NAME] own press enter" at bounding box center [1146, 162] width 327 height 78
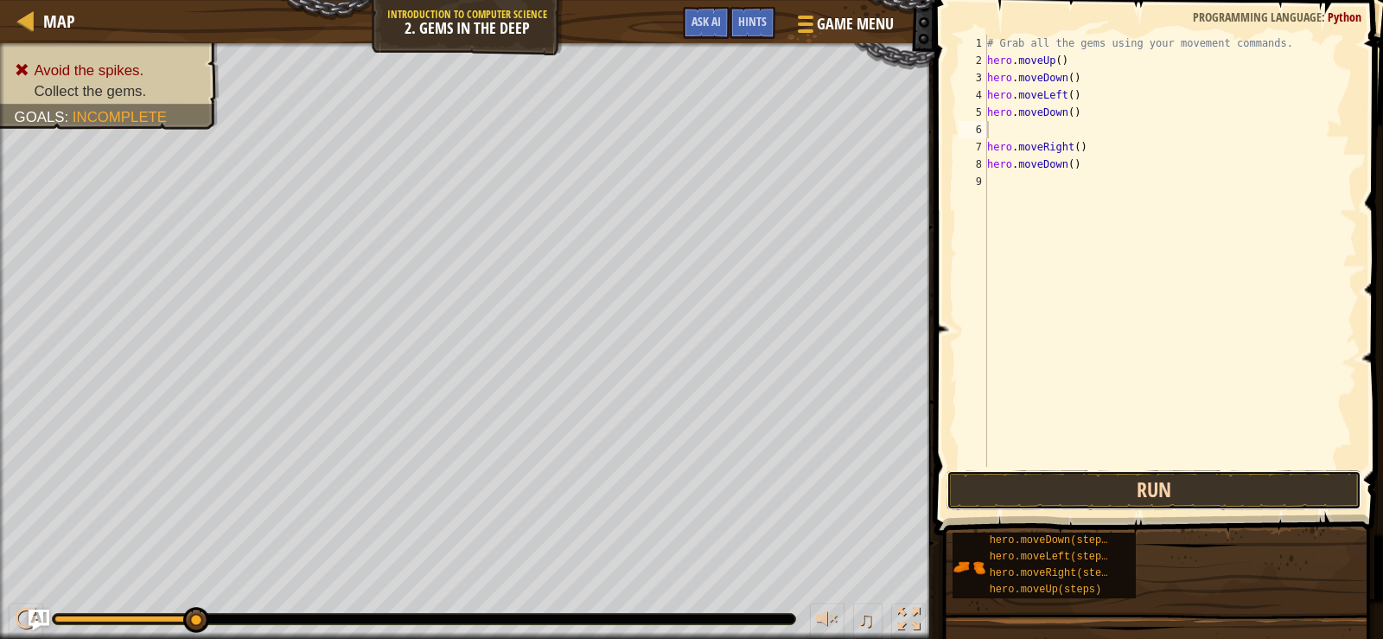
click at [1087, 497] on button "Run" at bounding box center [1153, 490] width 415 height 40
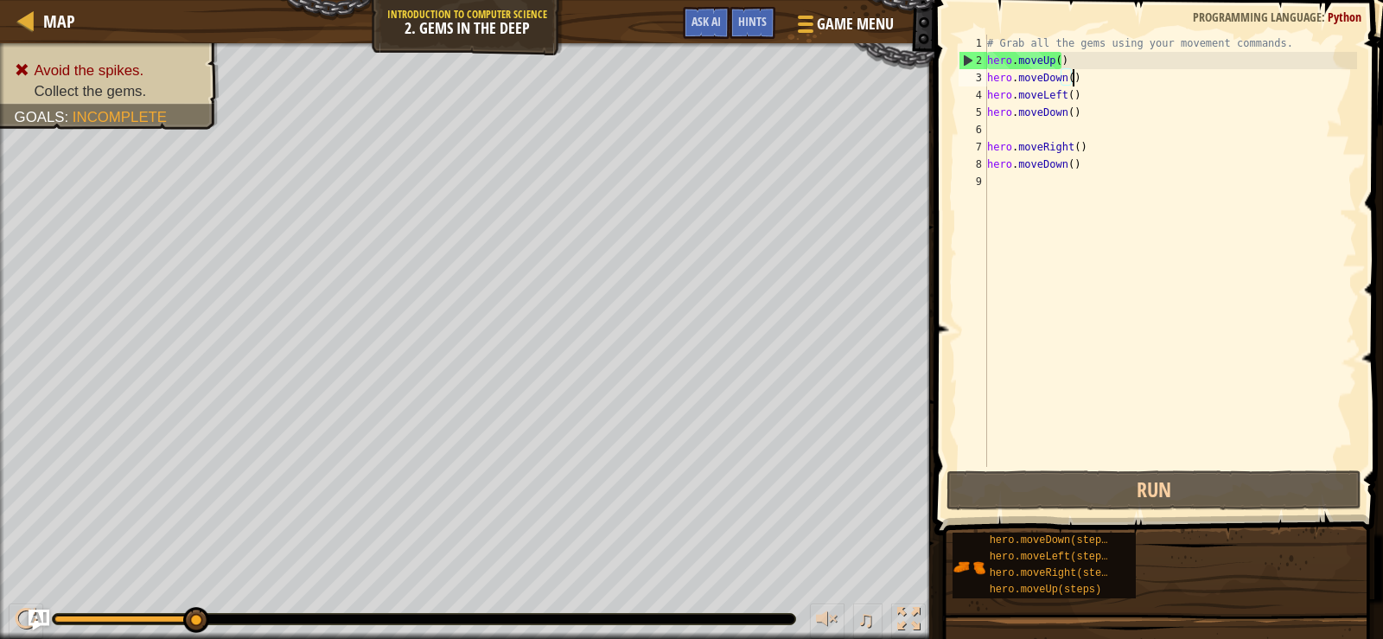
click at [1078, 74] on div "# Grab all the gems using your movement commands. hero . moveUp ( ) hero . move…" at bounding box center [1169, 268] width 373 height 467
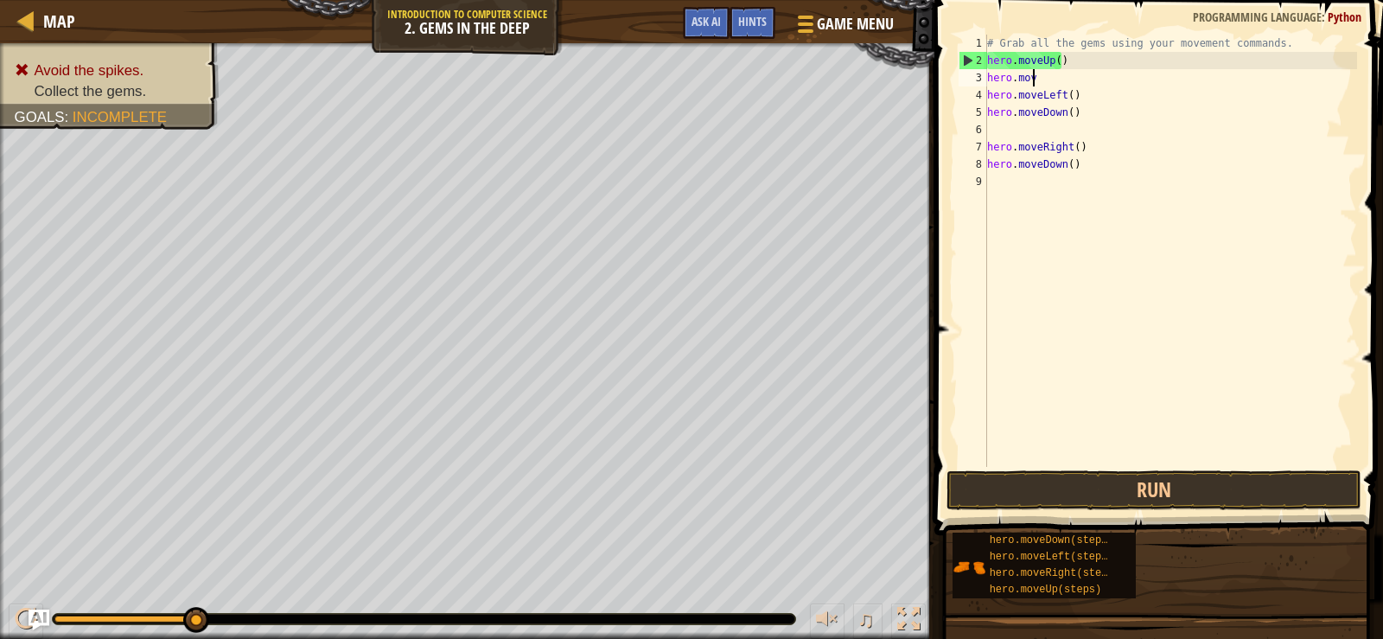
type textarea "h"
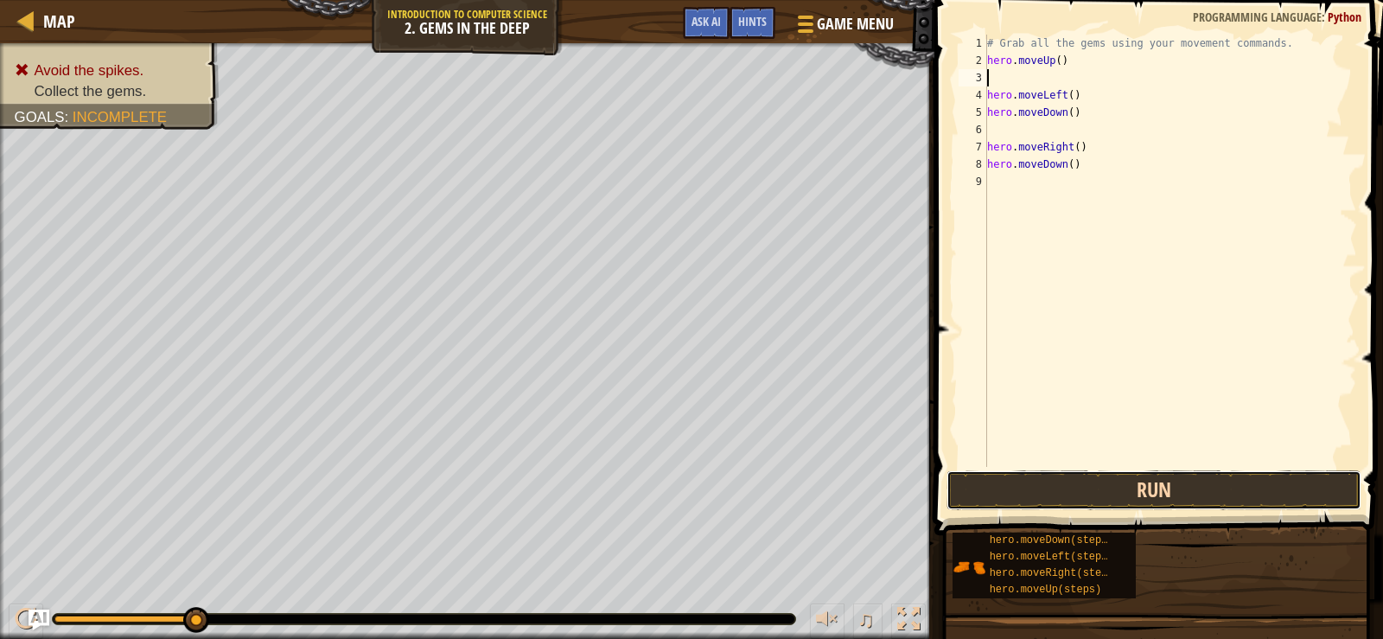
click at [1168, 489] on button "Run" at bounding box center [1153, 490] width 415 height 40
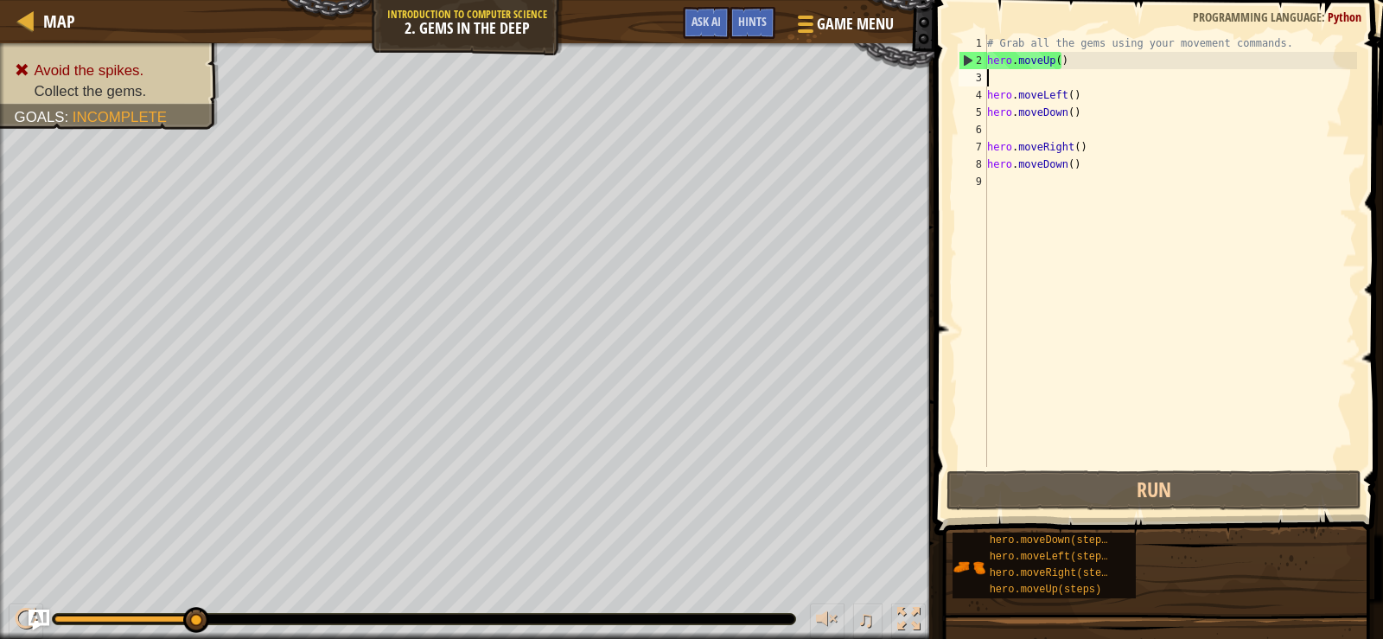
click at [1120, 60] on div "# Grab all the gems using your movement commands. hero . moveUp ( ) hero . move…" at bounding box center [1169, 268] width 373 height 467
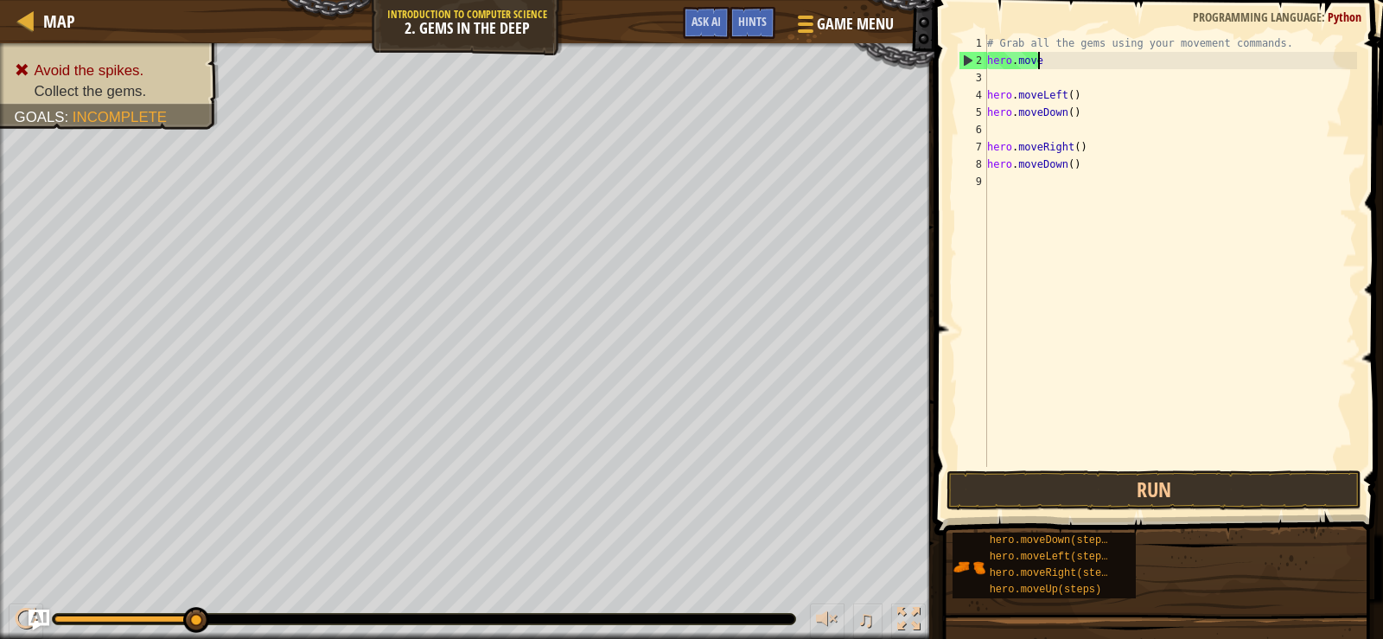
type textarea "h"
drag, startPoint x: 1196, startPoint y: 672, endPoint x: 1244, endPoint y: 436, distance: 240.7
click at [1244, 436] on div "# Grab all the gems using your movement commands. hero . moveLeft ( ) hero . mo…" at bounding box center [1169, 268] width 373 height 467
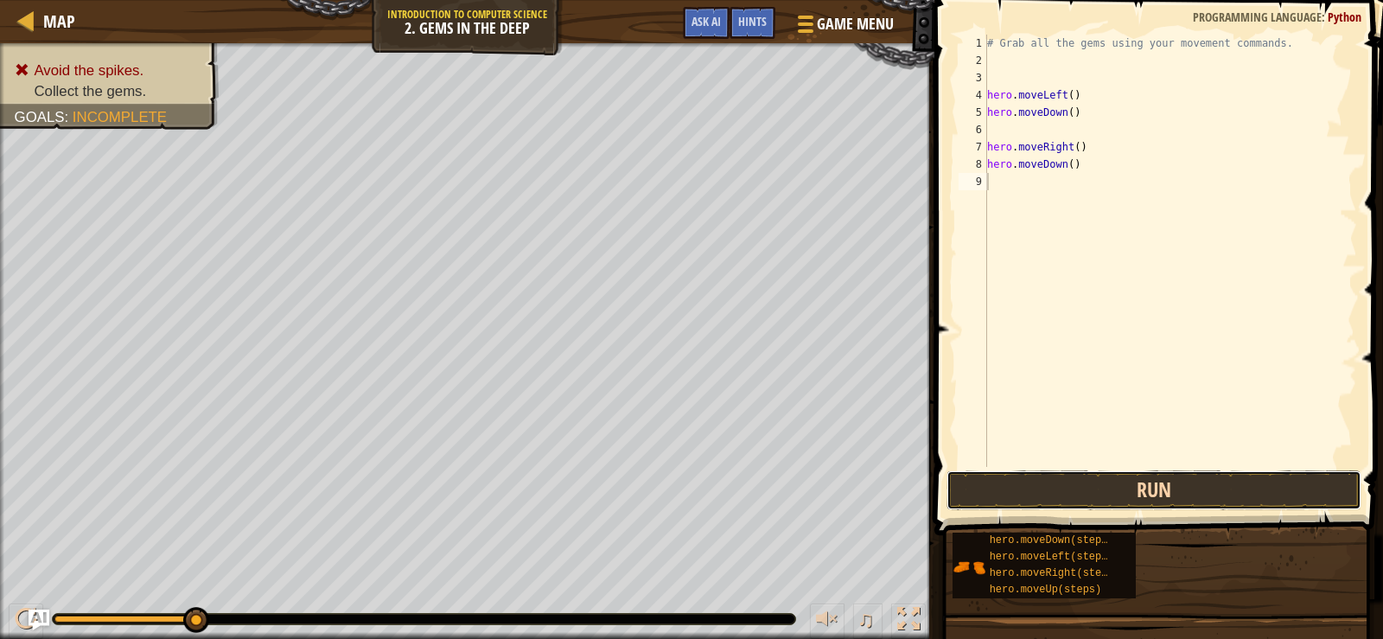
click at [1244, 489] on button "Run" at bounding box center [1153, 490] width 415 height 40
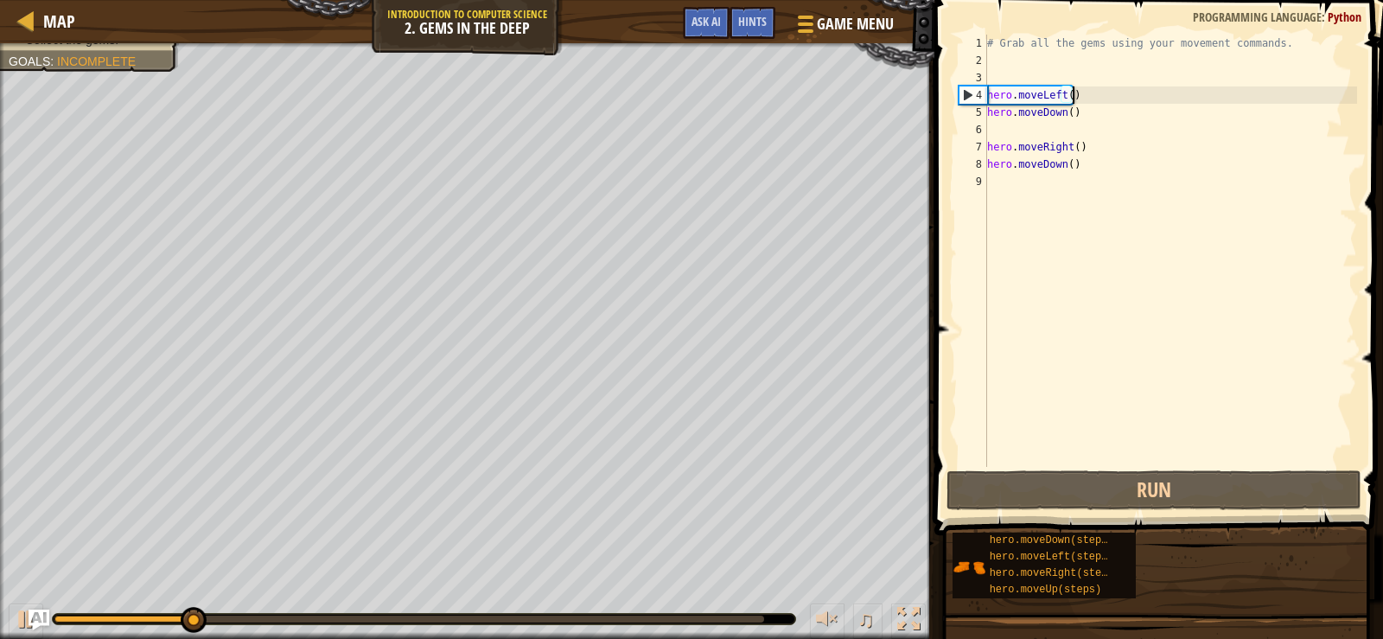
click at [1102, 99] on div "# Grab all the gems using your movement commands. hero . moveLeft ( ) hero . mo…" at bounding box center [1169, 268] width 373 height 467
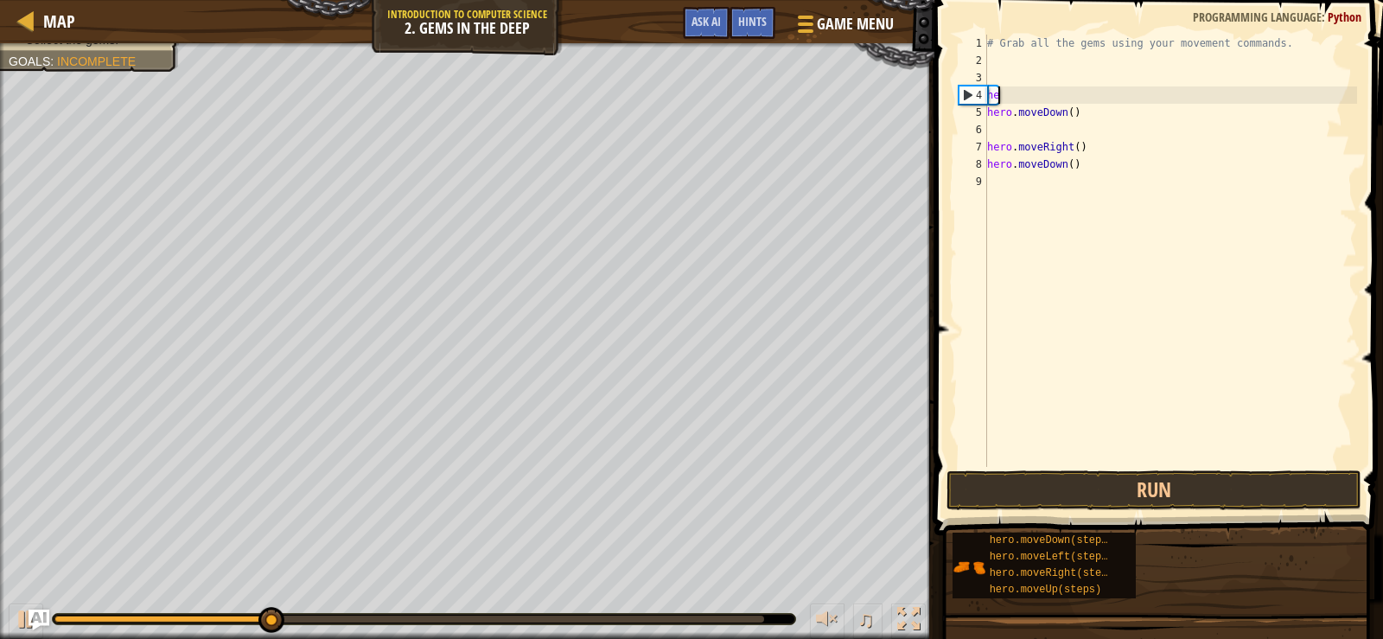
type textarea "h"
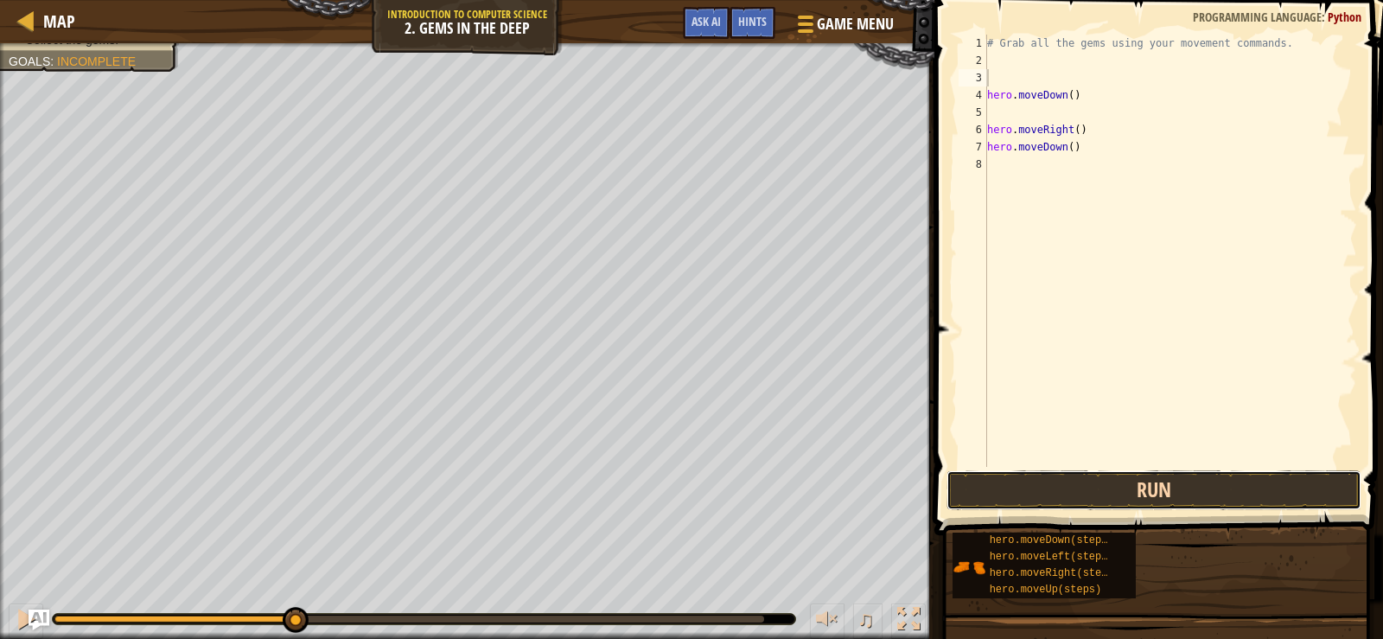
click at [1073, 495] on button "Run" at bounding box center [1153, 490] width 415 height 40
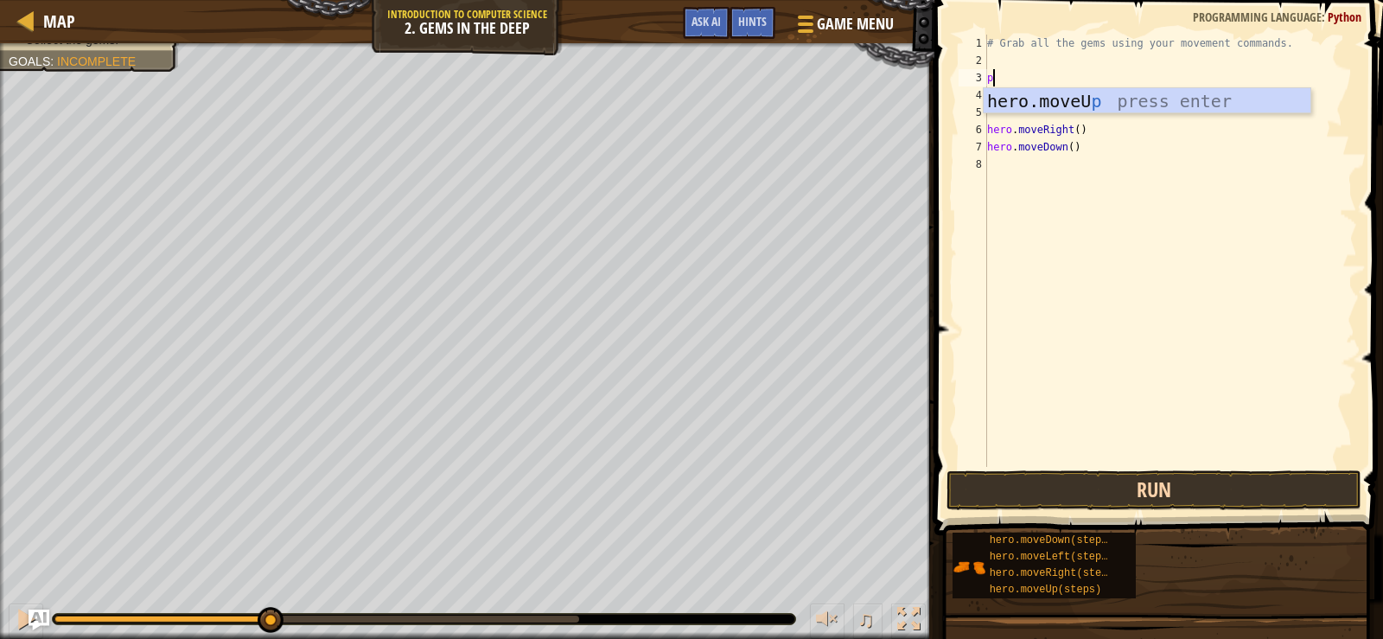
type textarea "p"
click at [1008, 500] on button "Run" at bounding box center [1153, 490] width 415 height 40
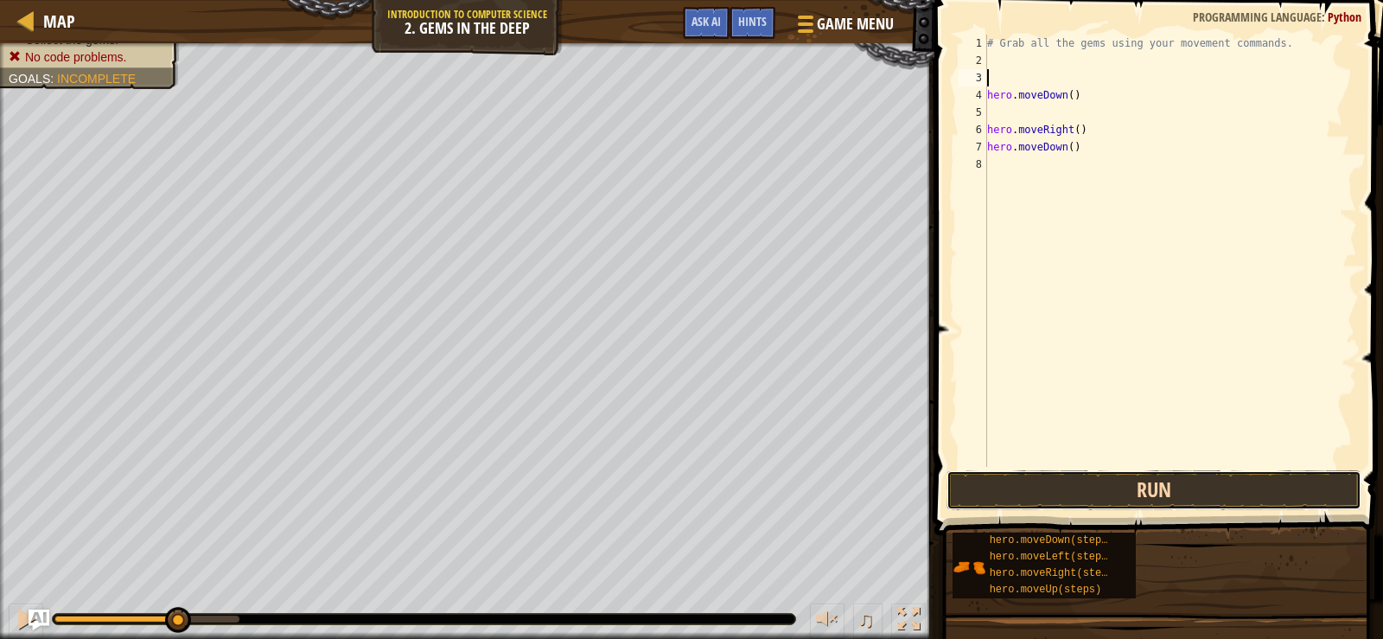
click at [1196, 494] on button "Run" at bounding box center [1153, 490] width 415 height 40
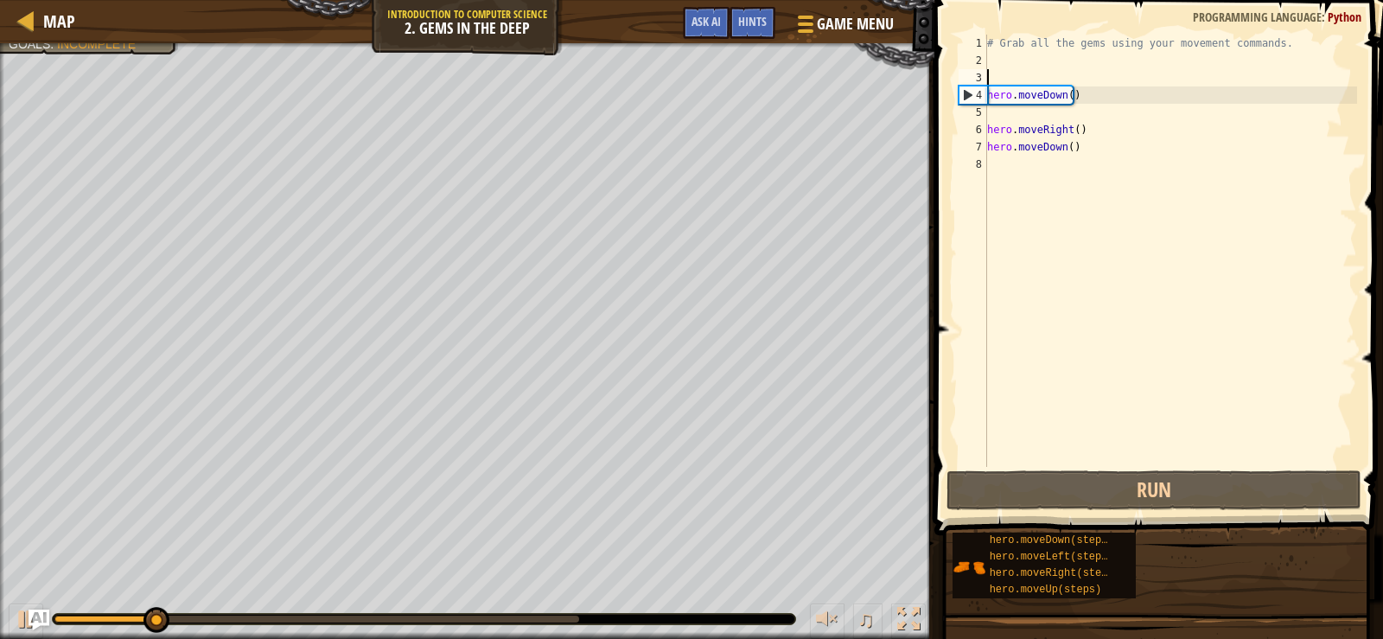
click at [1111, 101] on div "# Grab all the gems using your movement commands. hero . moveDown ( ) hero . mo…" at bounding box center [1169, 268] width 373 height 467
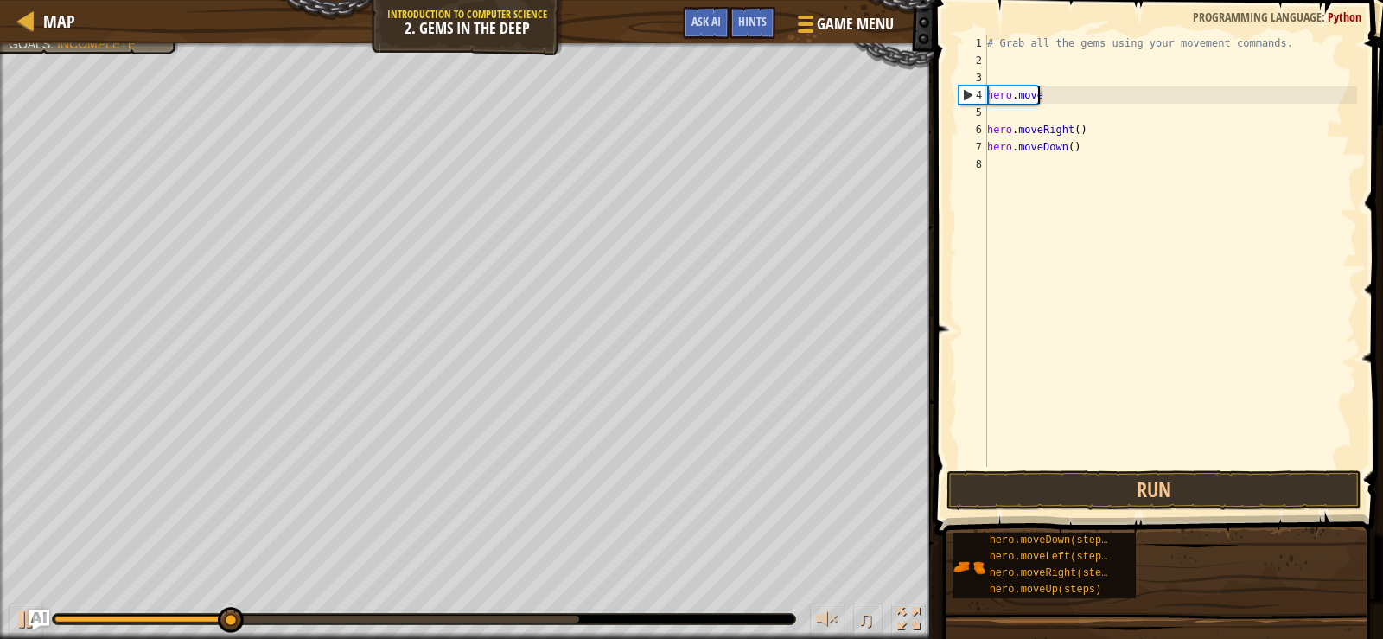
type textarea "h"
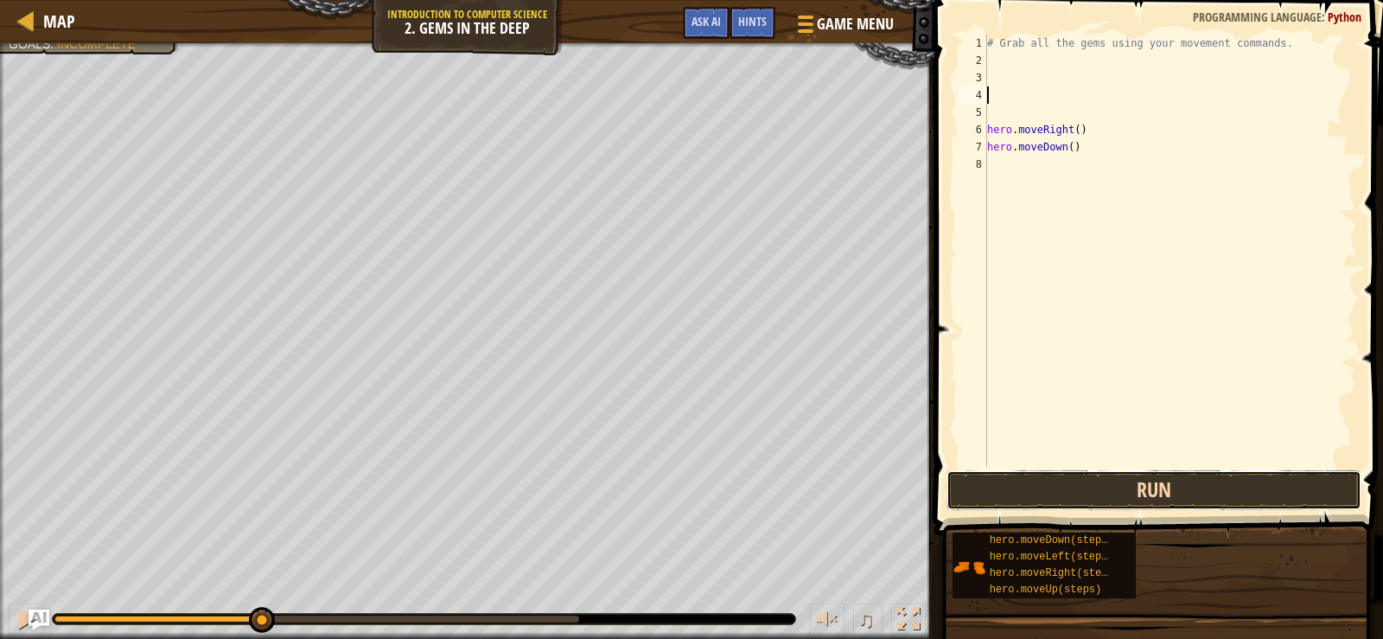
click at [1106, 487] on button "Run" at bounding box center [1153, 490] width 415 height 40
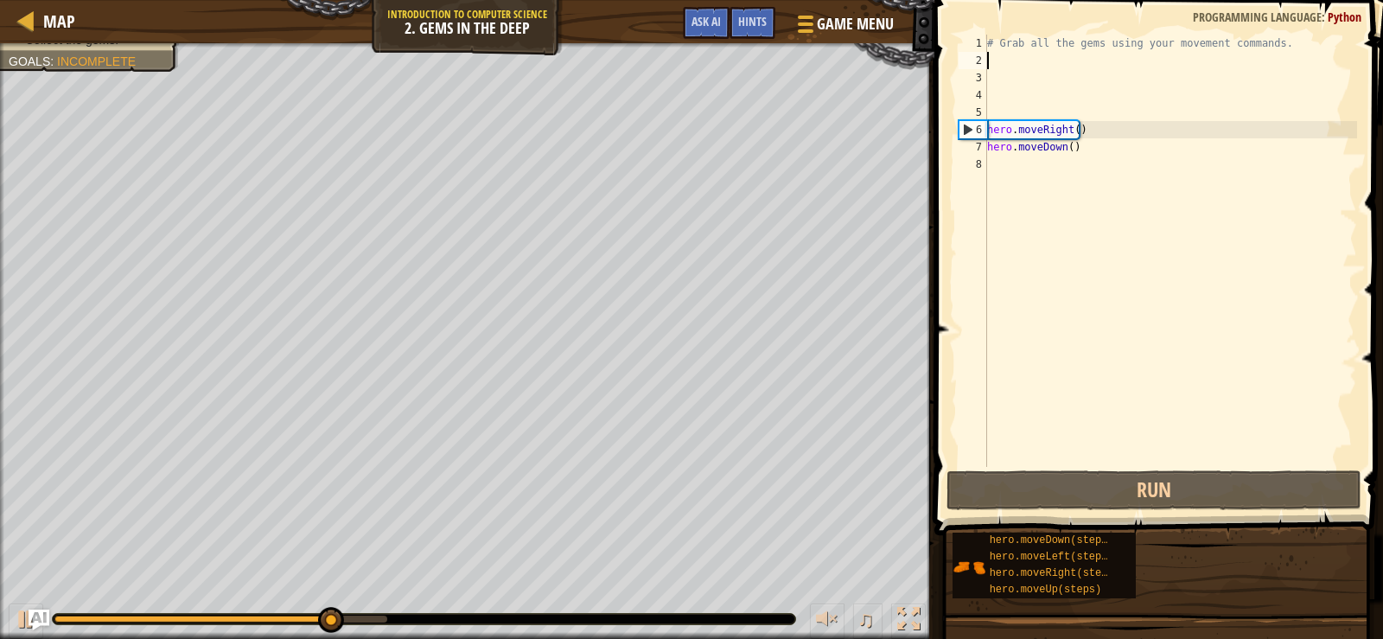
click at [1007, 65] on div "# Grab all the gems using your movement commands. hero . moveRight ( ) hero . m…" at bounding box center [1169, 268] width 373 height 467
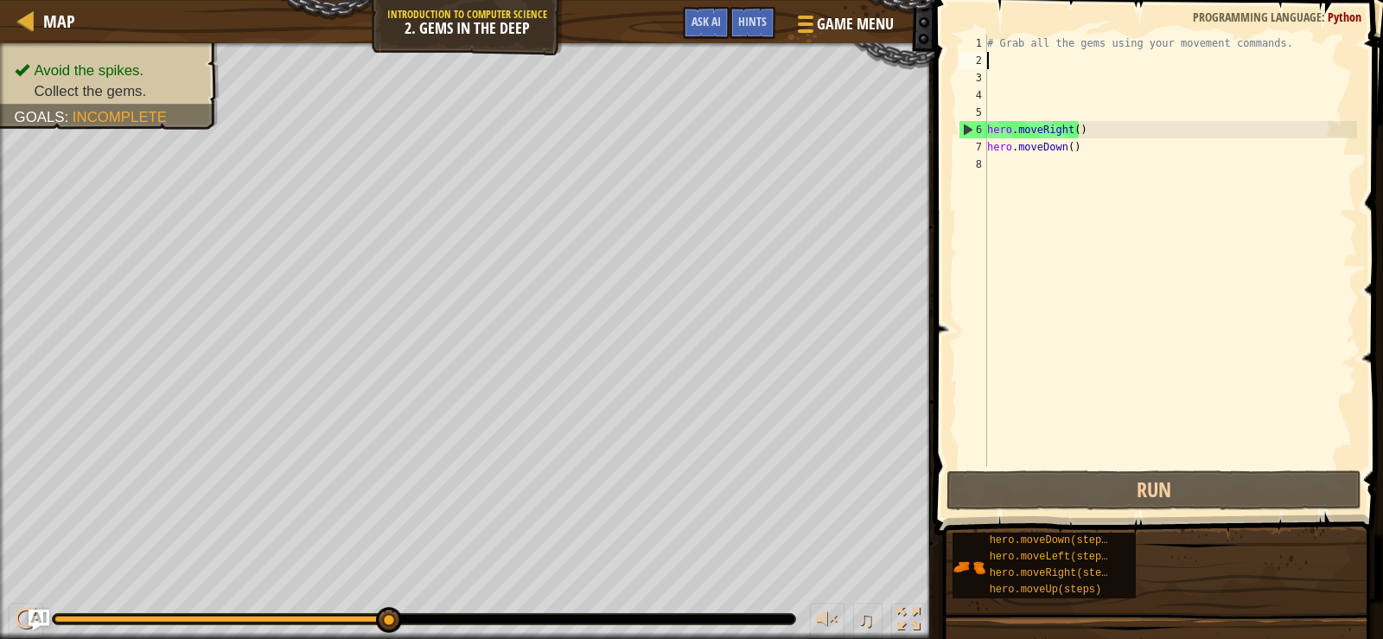
type textarea "r"
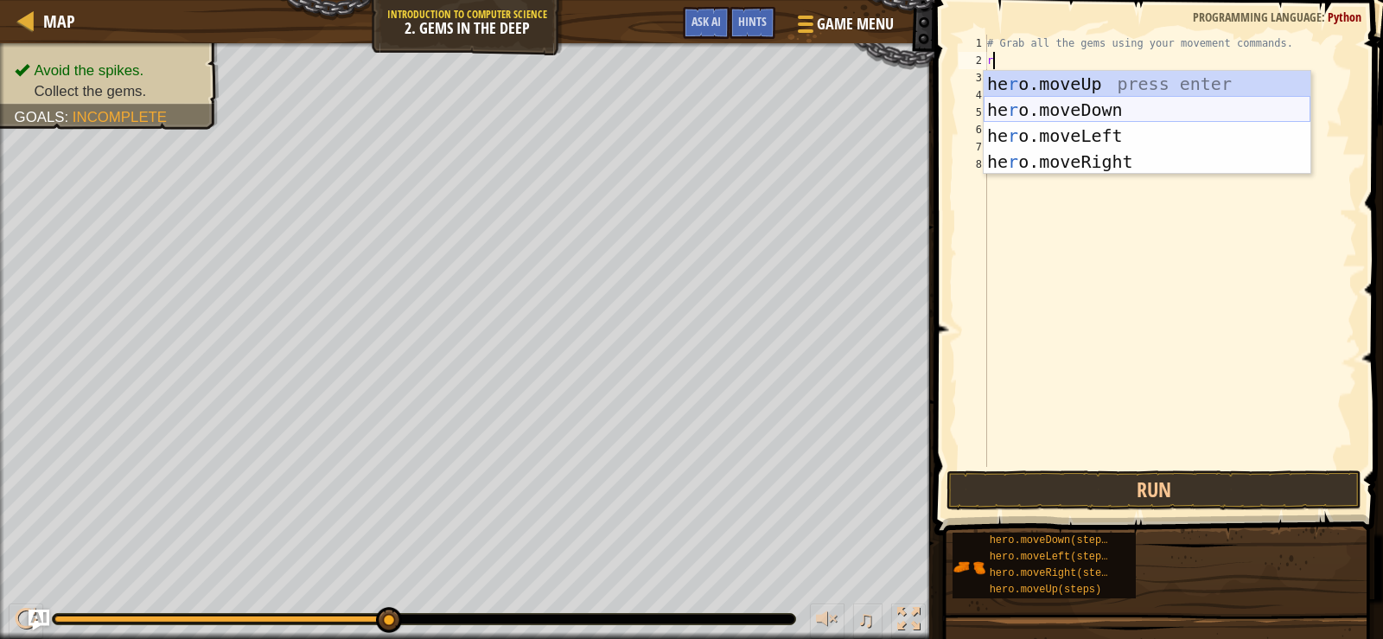
click at [1124, 115] on div "he r o.moveUp press enter he r o.moveDown press enter he r o.moveLeft press ent…" at bounding box center [1146, 149] width 327 height 156
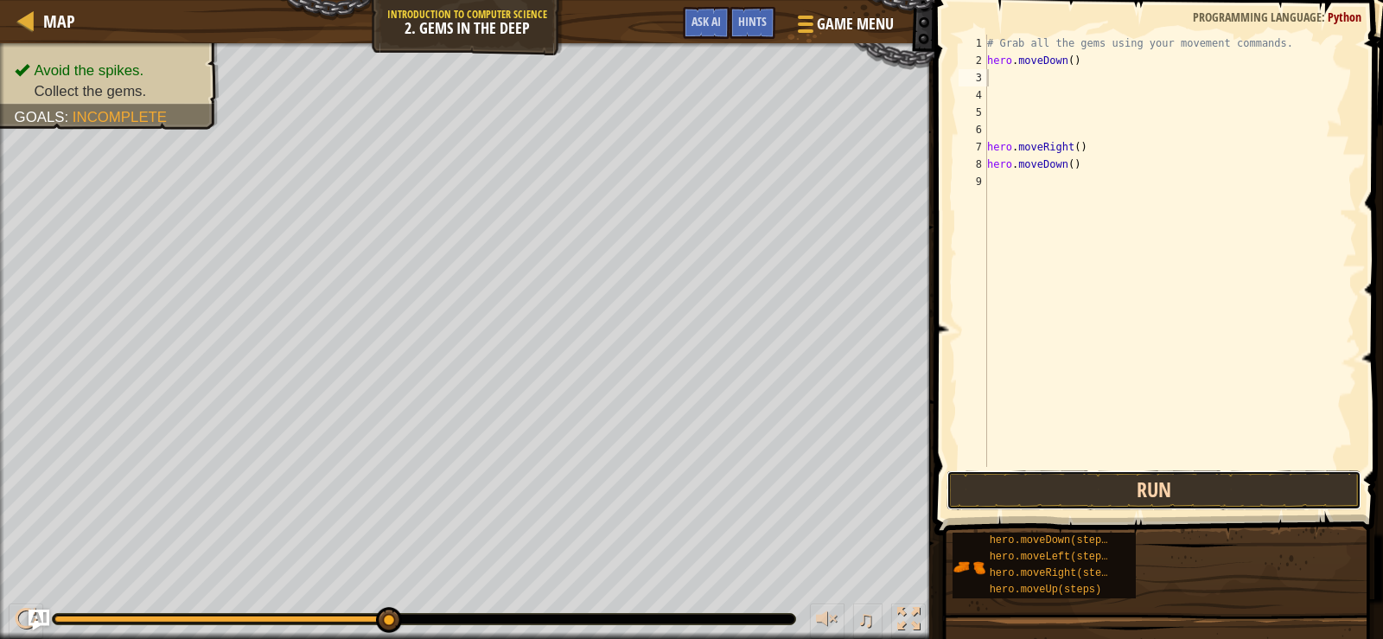
click at [1066, 506] on button "Run" at bounding box center [1153, 490] width 415 height 40
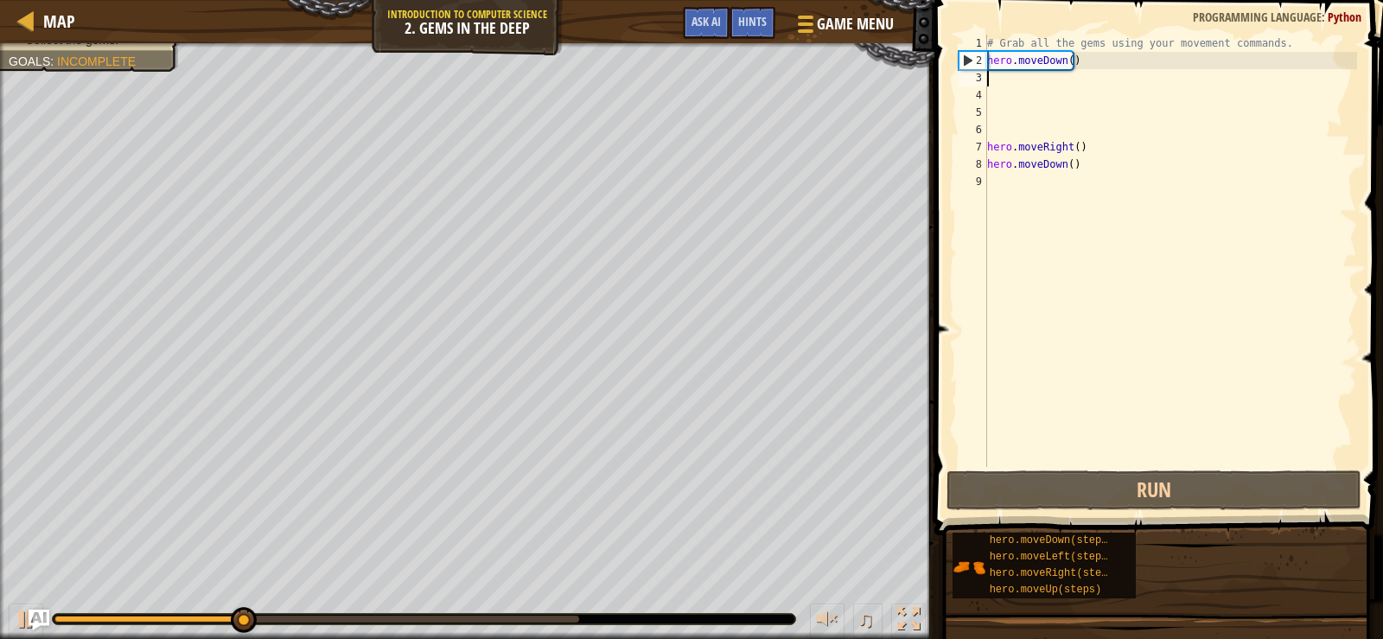
click at [1079, 58] on div "# Grab all the gems using your movement commands. hero . moveDown ( ) hero . mo…" at bounding box center [1169, 268] width 373 height 467
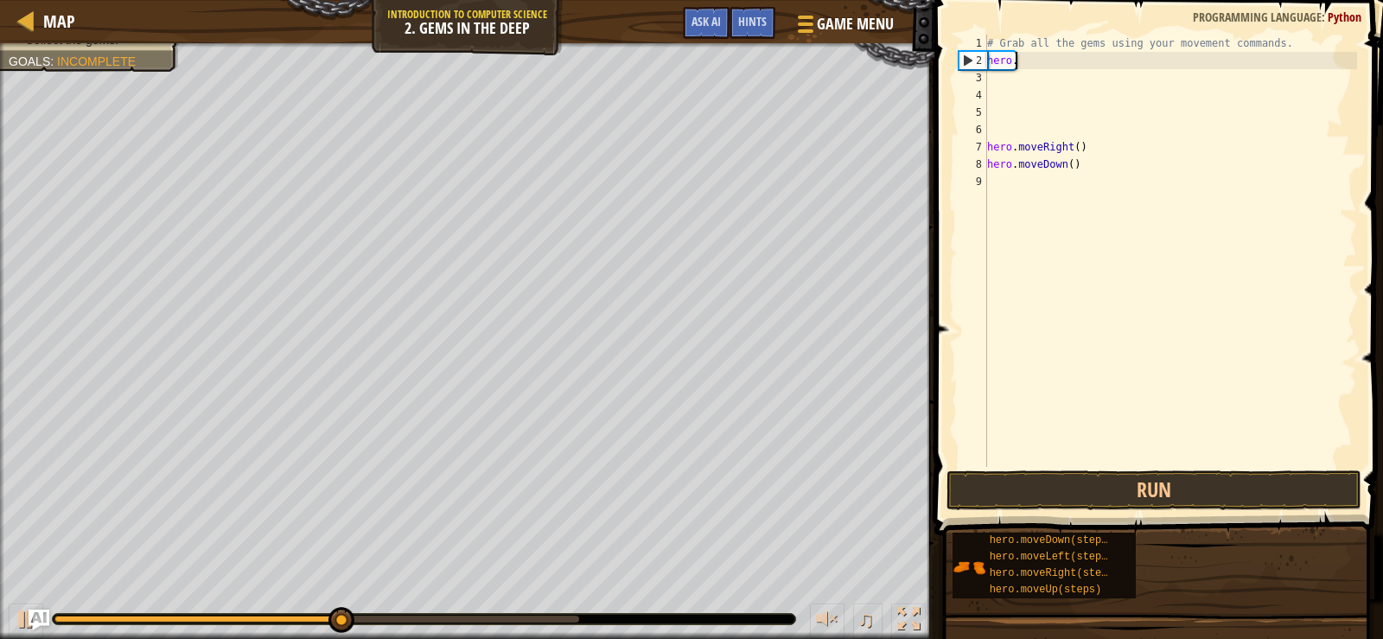
type textarea "h"
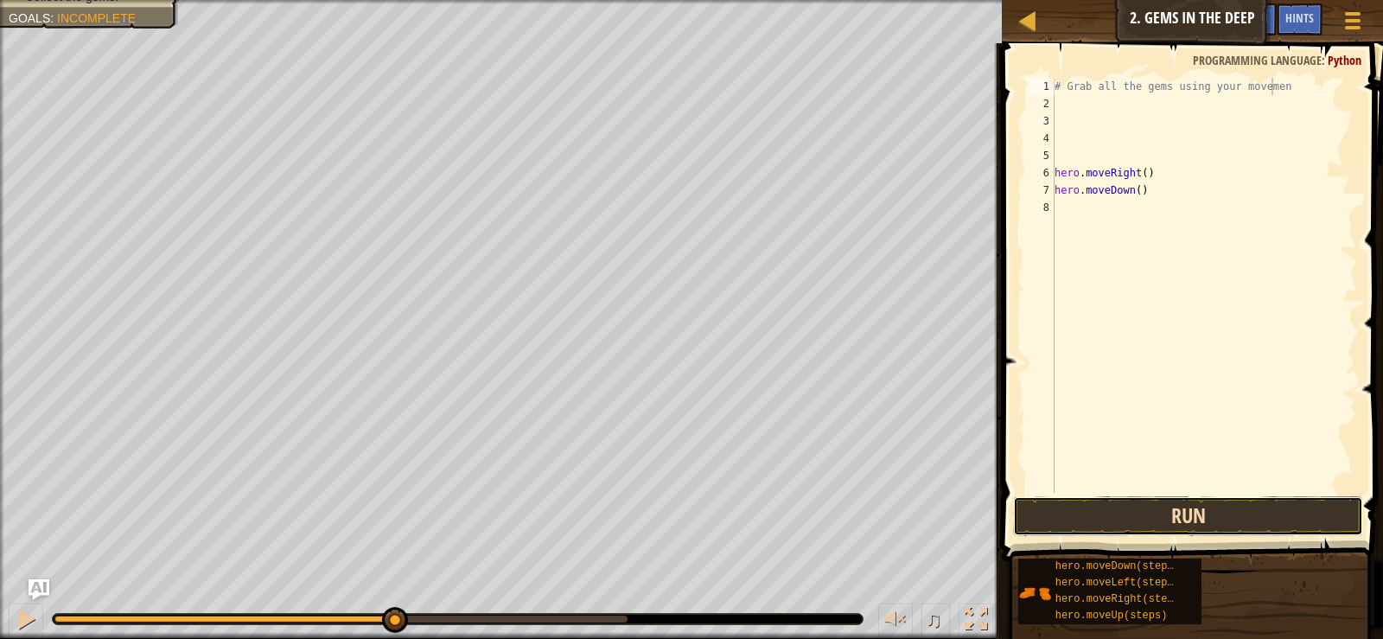
click at [1073, 499] on button "Run" at bounding box center [1187, 516] width 349 height 40
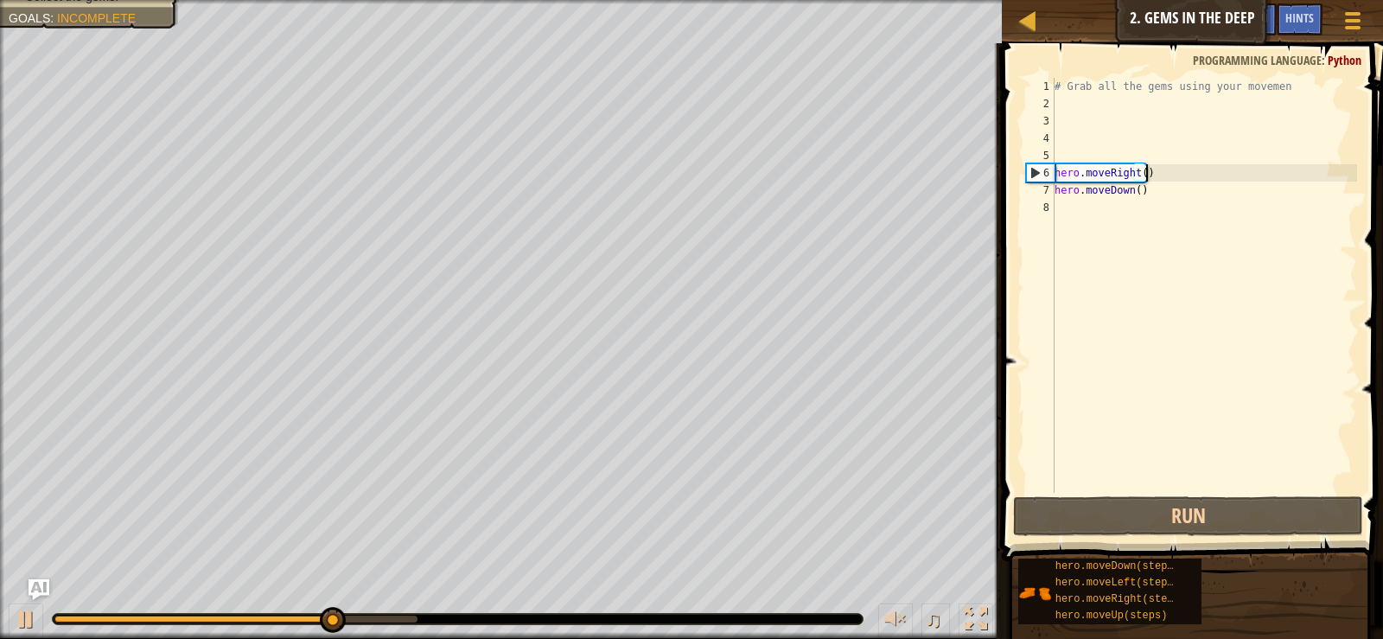
click at [1169, 175] on div "# Grab all the gems using your movemen hero . moveRight ( ) hero . moveDown ( )" at bounding box center [1204, 302] width 306 height 449
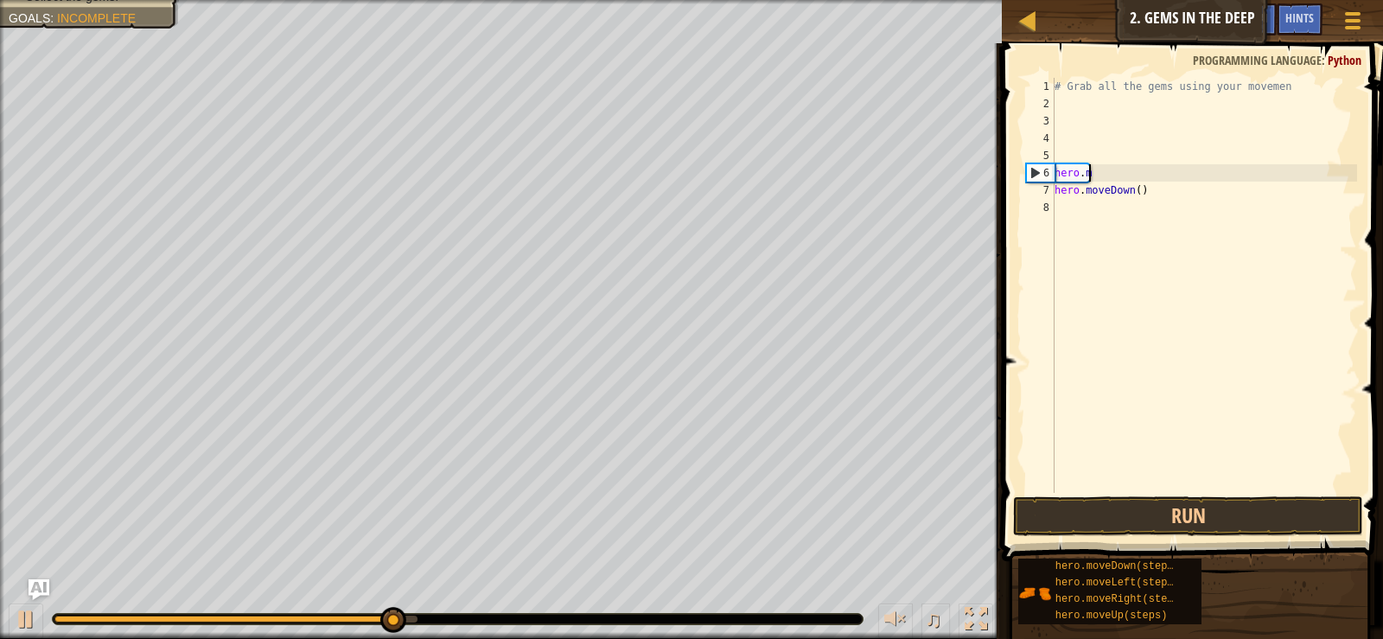
type textarea "h"
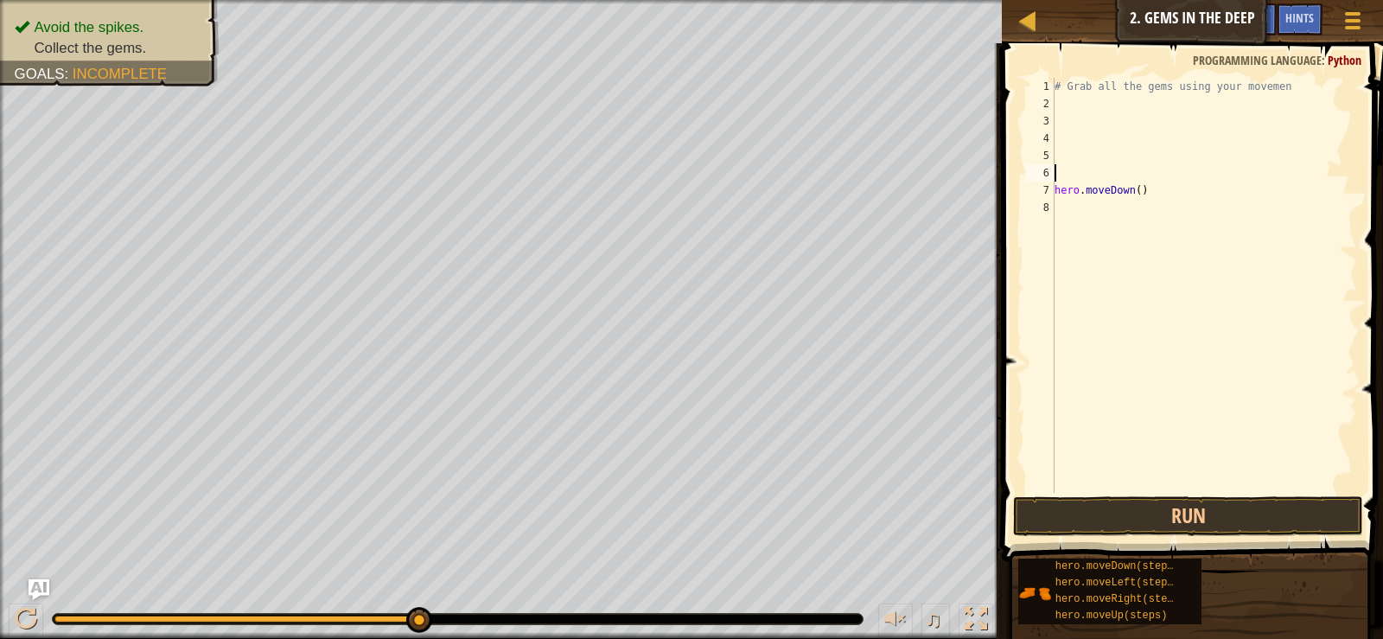
click at [1169, 199] on div "# Grab all the gems using your movemen hero . moveDown ( )" at bounding box center [1204, 302] width 306 height 449
click at [1173, 172] on div "# Grab all the gems using your movemen hero . moveDown ( )" at bounding box center [1204, 302] width 306 height 449
click at [1181, 188] on div "# Grab all the gems using your movemen hero . moveDown ( )" at bounding box center [1204, 302] width 306 height 449
type textarea "h"
click at [1055, 104] on div "1 2 3 4 5 6 7 8 # Grab all the gems using your movemen הההההההההההההההההההההההה…" at bounding box center [1189, 285] width 334 height 415
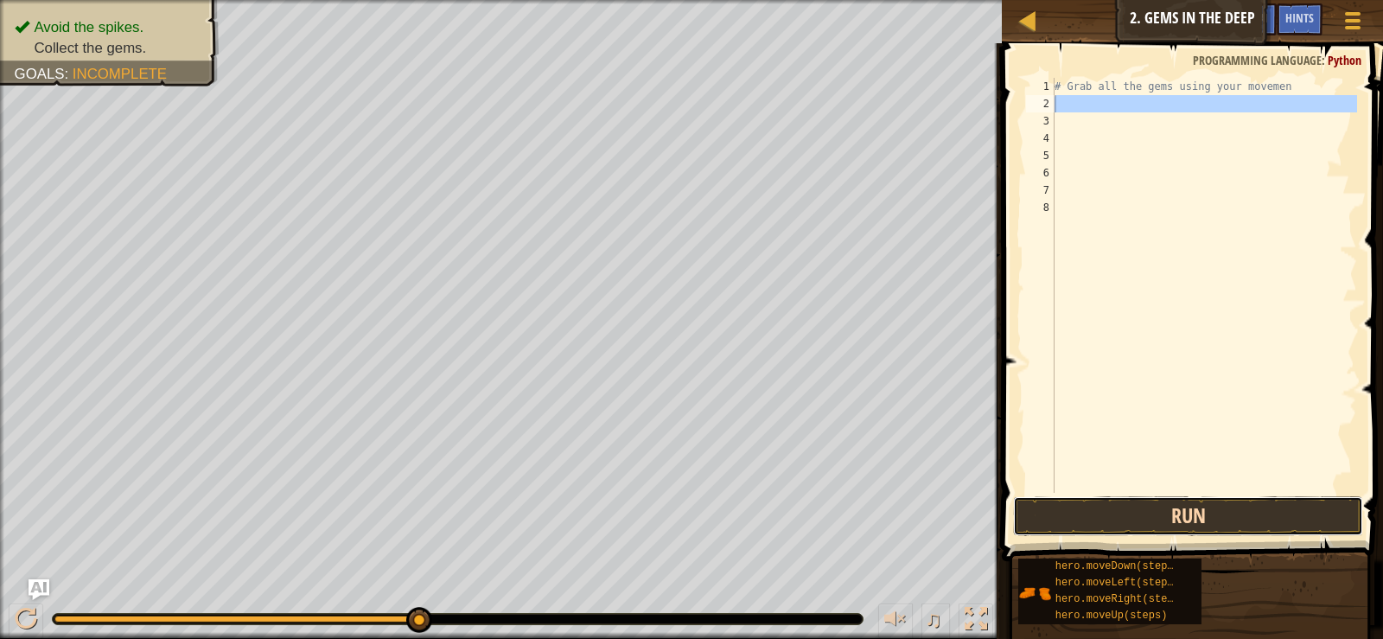
click at [1246, 502] on button "Run" at bounding box center [1187, 516] width 349 height 40
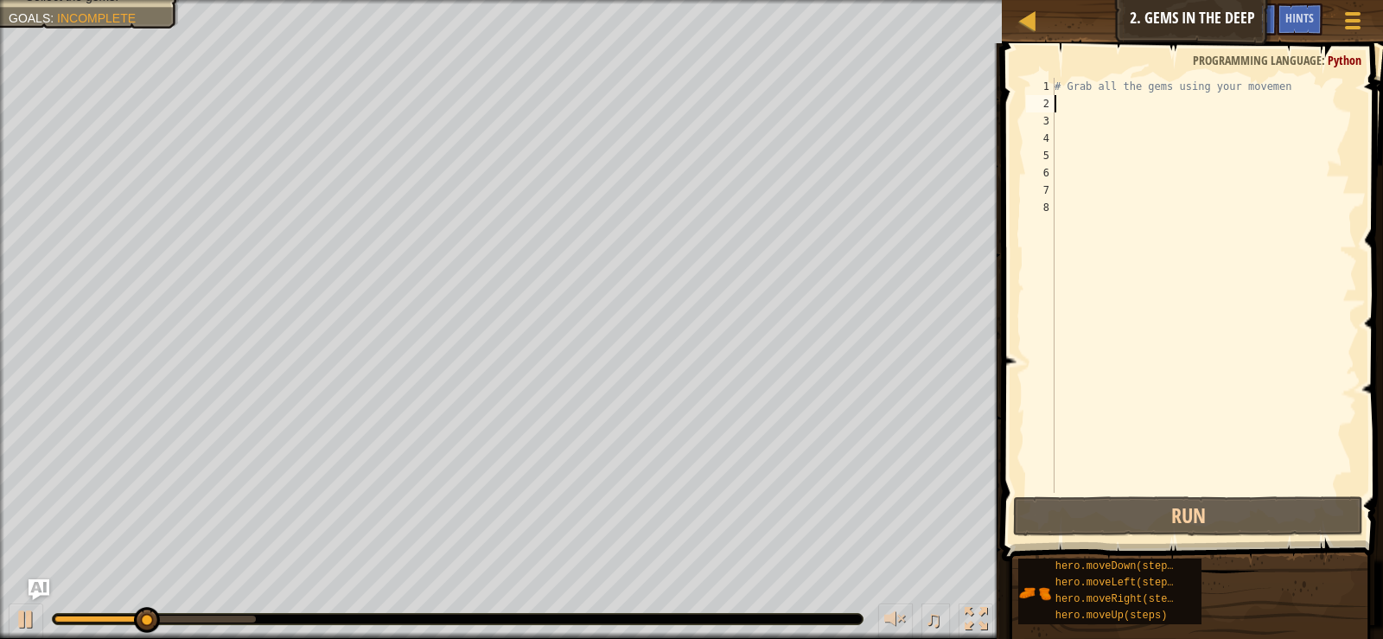
type textarea "p"
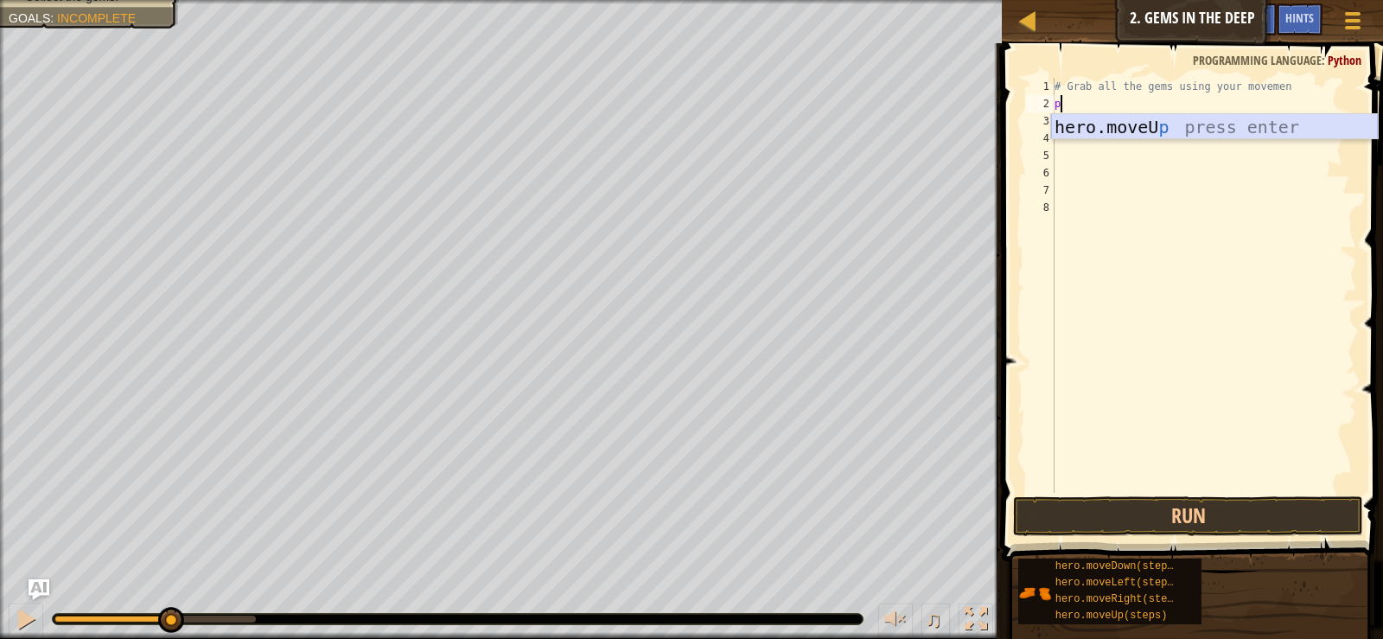
click at [1193, 136] on div "hero.moveU p press enter" at bounding box center [1214, 153] width 327 height 78
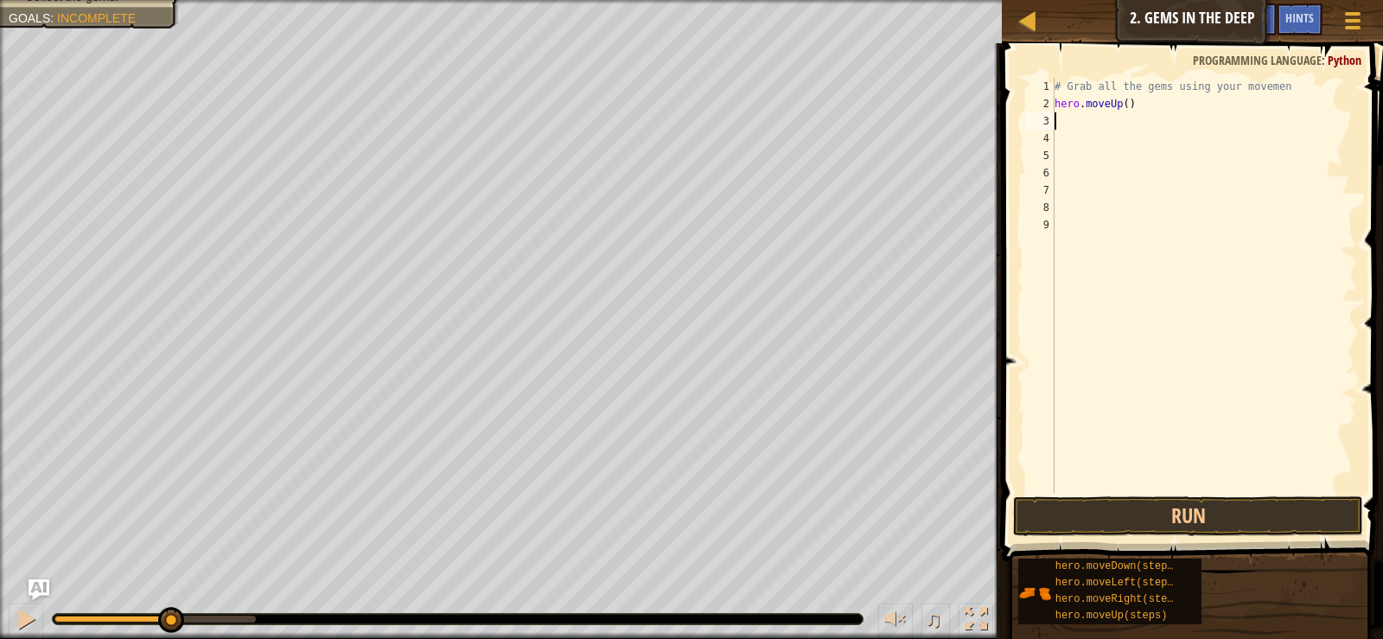
type textarea "o"
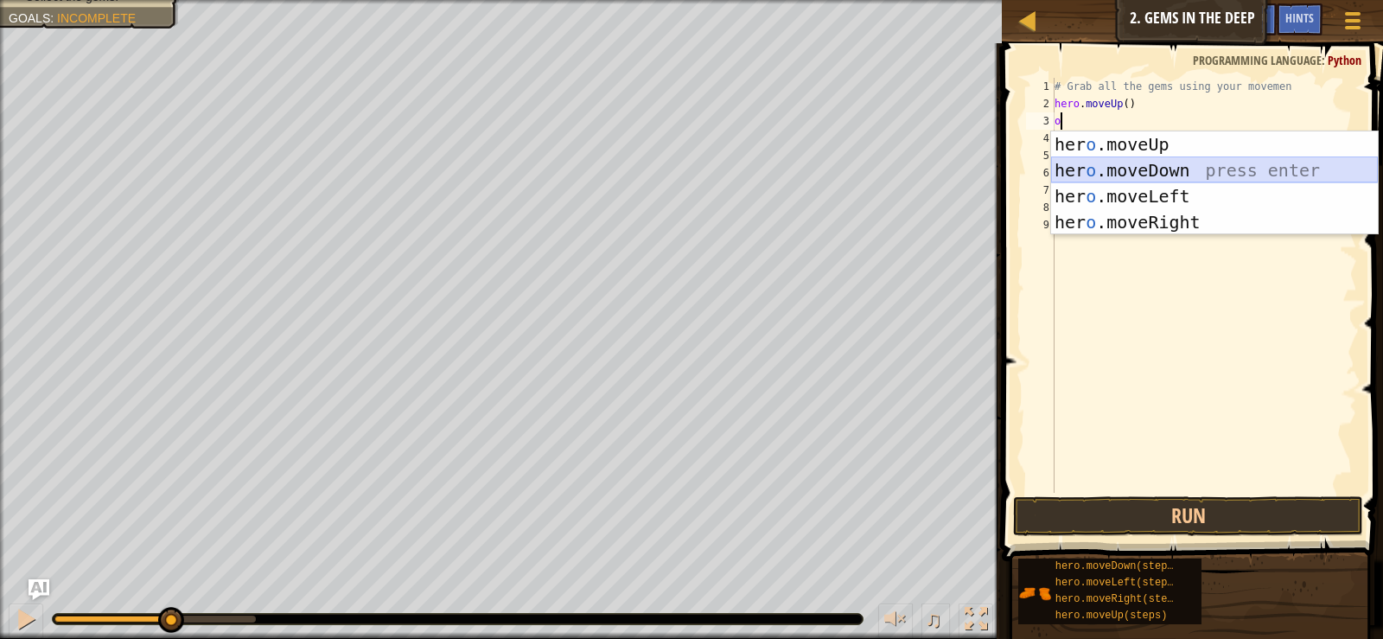
click at [1091, 164] on div "her o .moveUp press enter her o .moveDown press enter her o .moveLeft press ent…" at bounding box center [1214, 209] width 327 height 156
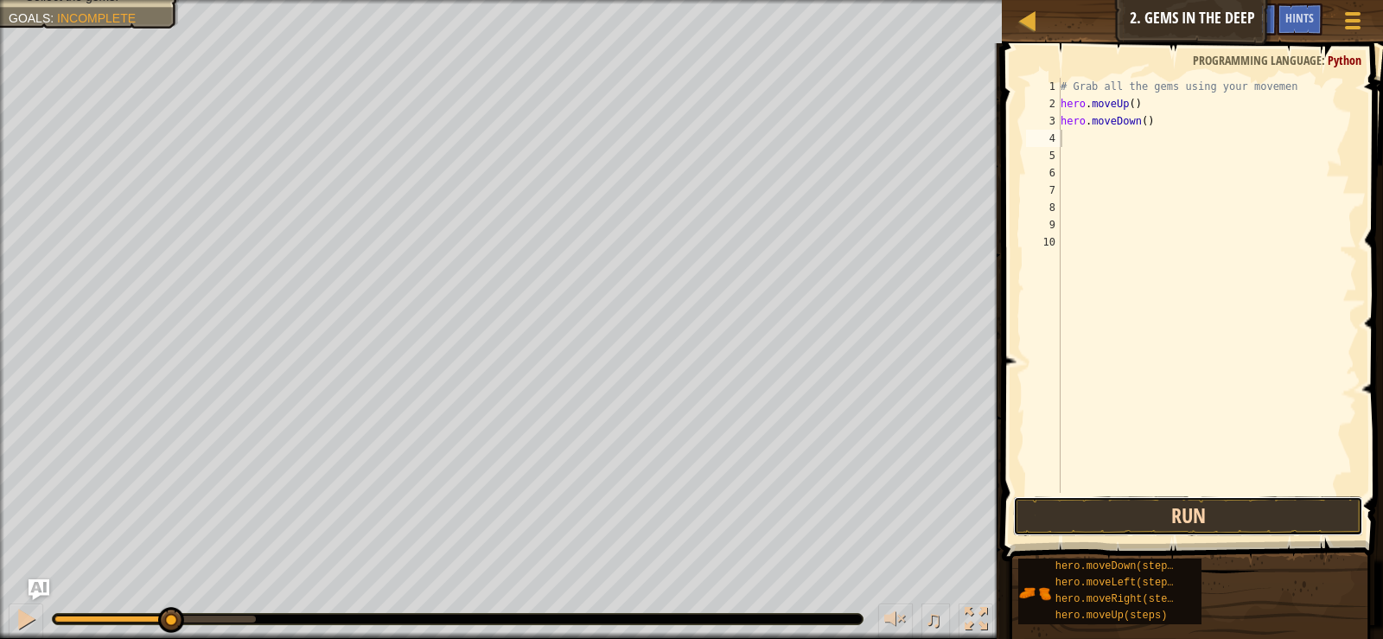
click at [1200, 524] on button "Run" at bounding box center [1187, 516] width 349 height 40
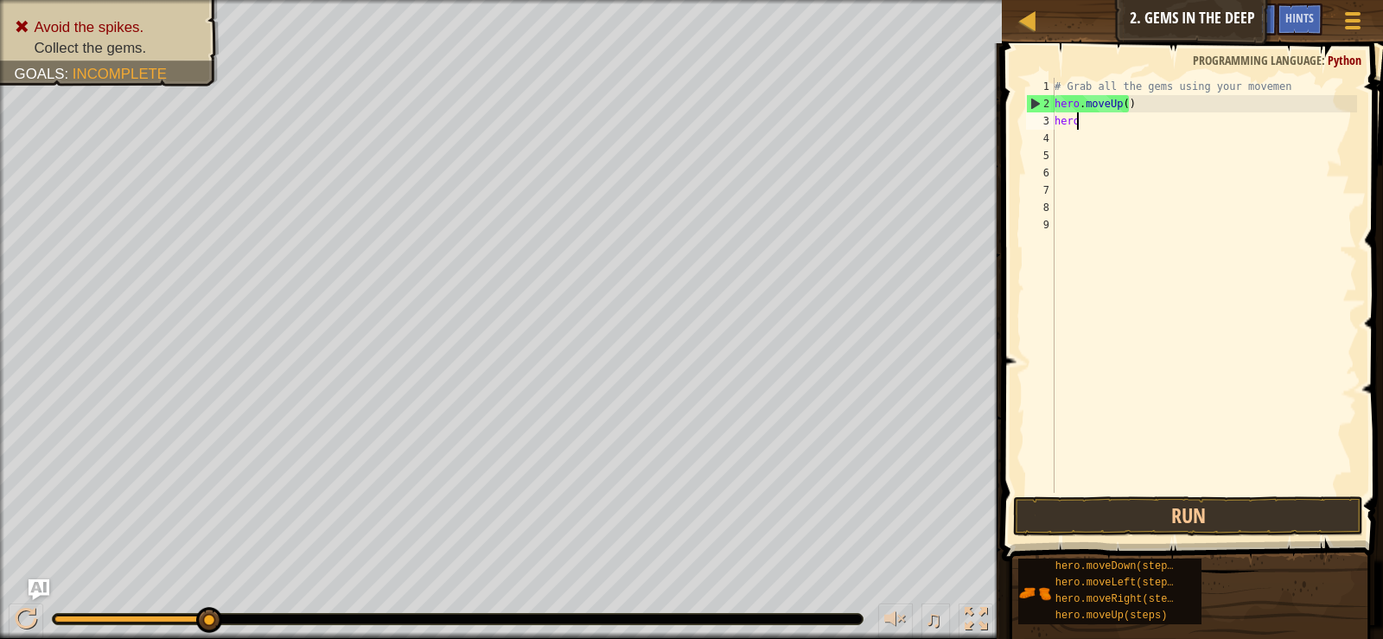
type textarea "h"
click at [1168, 96] on div "# Grab all the gems using your movemen hero . moveUp ( )" at bounding box center [1204, 302] width 306 height 449
type textarea "h"
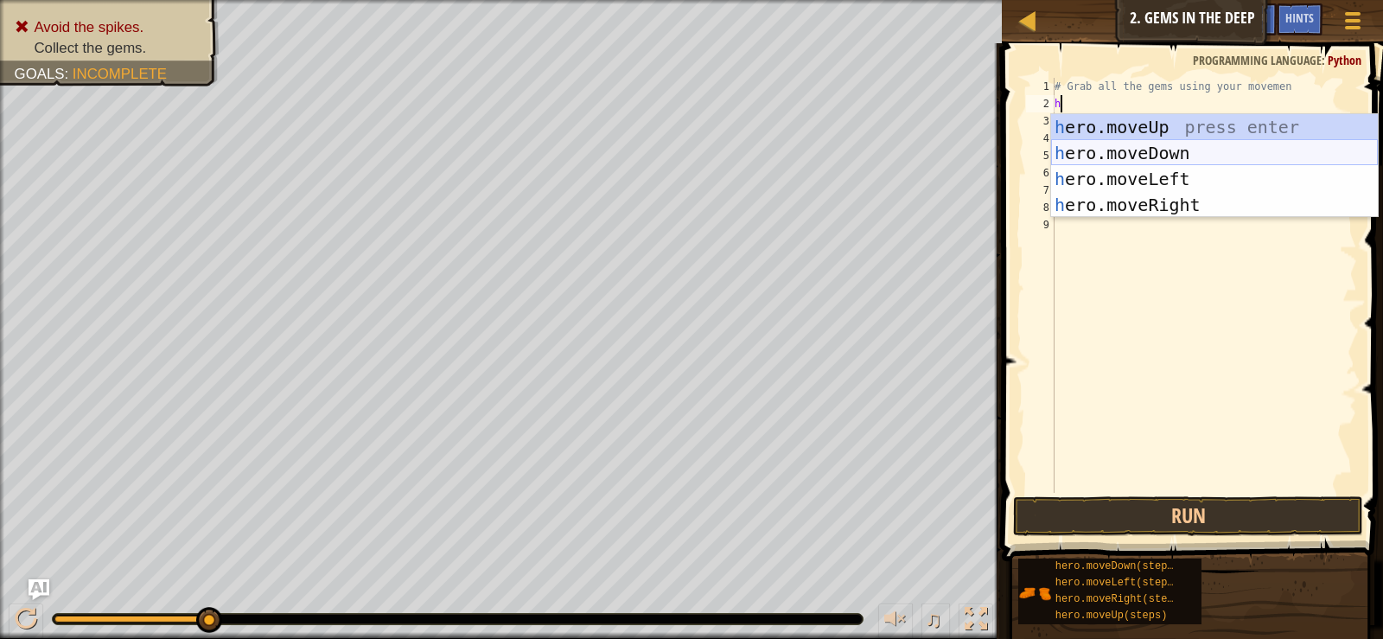
click at [1225, 153] on div "h ero.moveUp press enter h ero.moveDown press enter h ero.moveLeft press enter …" at bounding box center [1214, 192] width 327 height 156
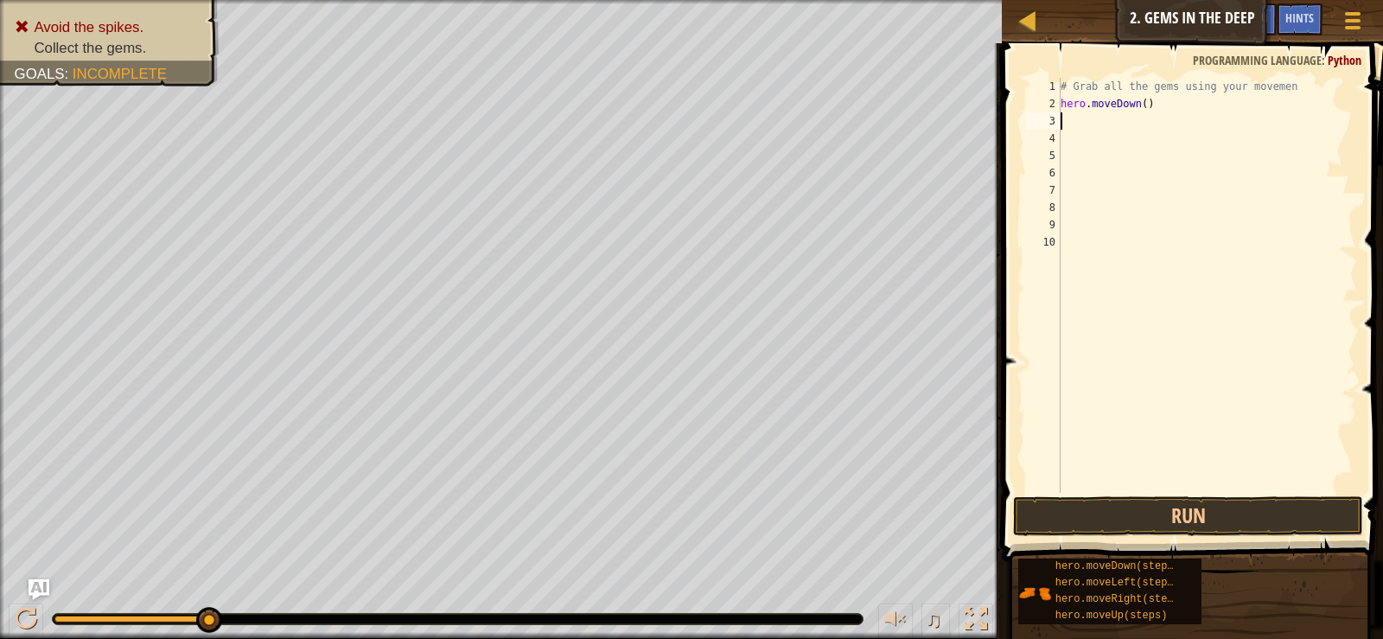
type textarea "o"
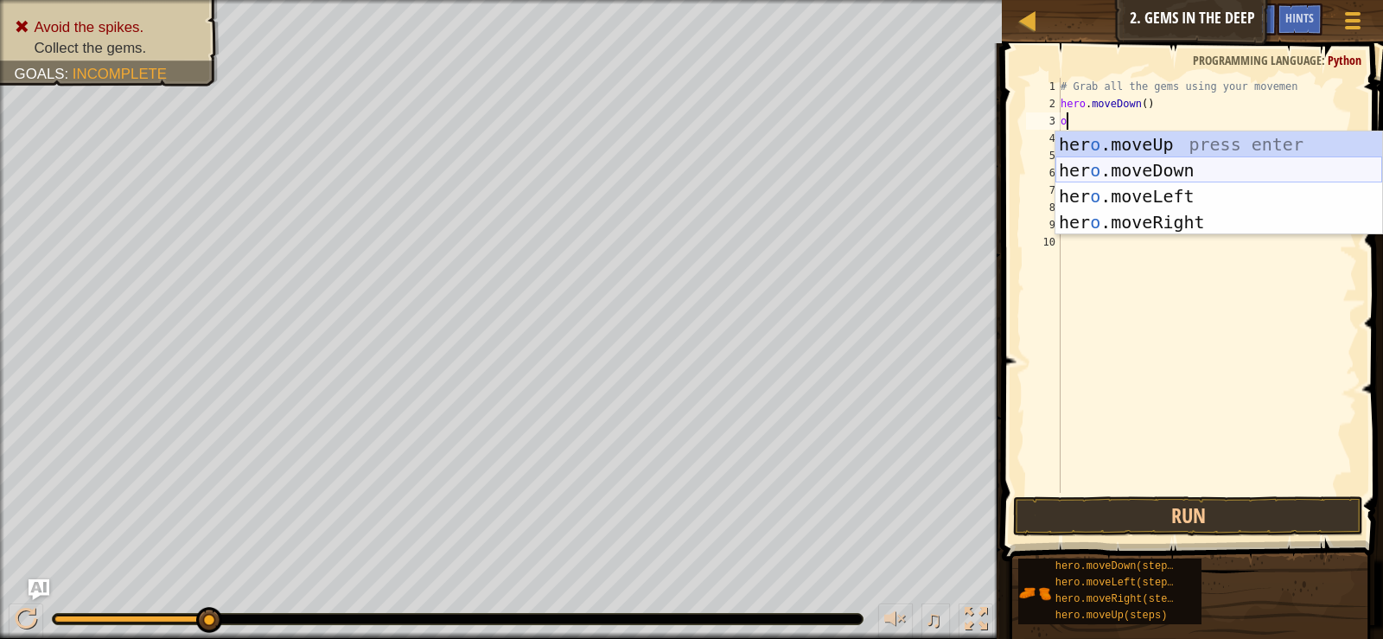
click at [1230, 167] on div "her o .moveUp press enter her o .moveDown press enter her o .moveLeft press ent…" at bounding box center [1218, 209] width 327 height 156
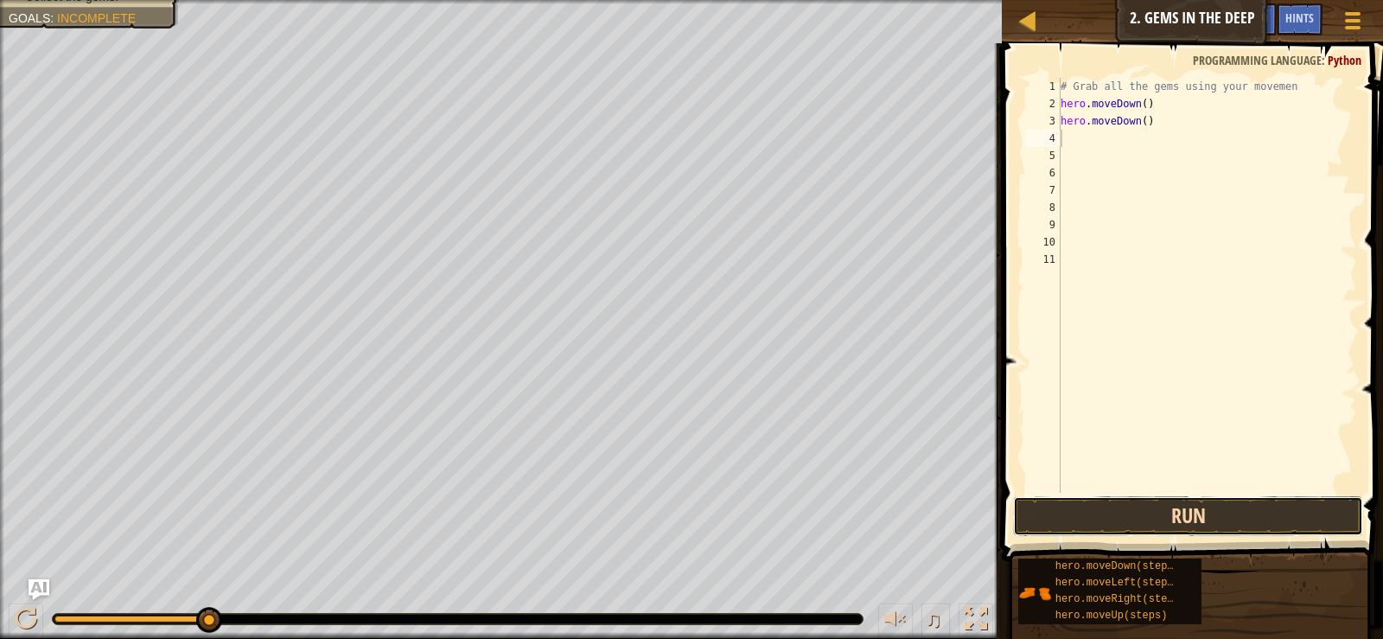
click at [1201, 509] on button "Run" at bounding box center [1187, 516] width 349 height 40
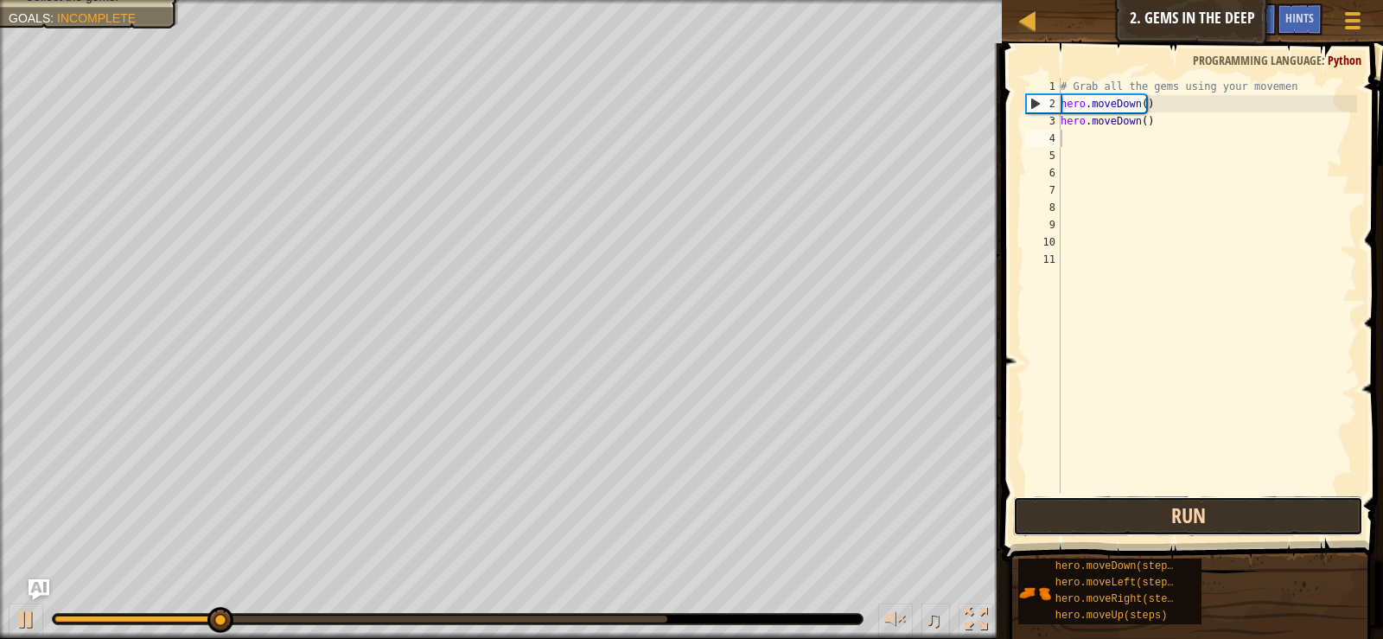
click at [1211, 516] on button "Run" at bounding box center [1187, 516] width 349 height 40
click at [1212, 516] on button "Running" at bounding box center [1187, 516] width 349 height 40
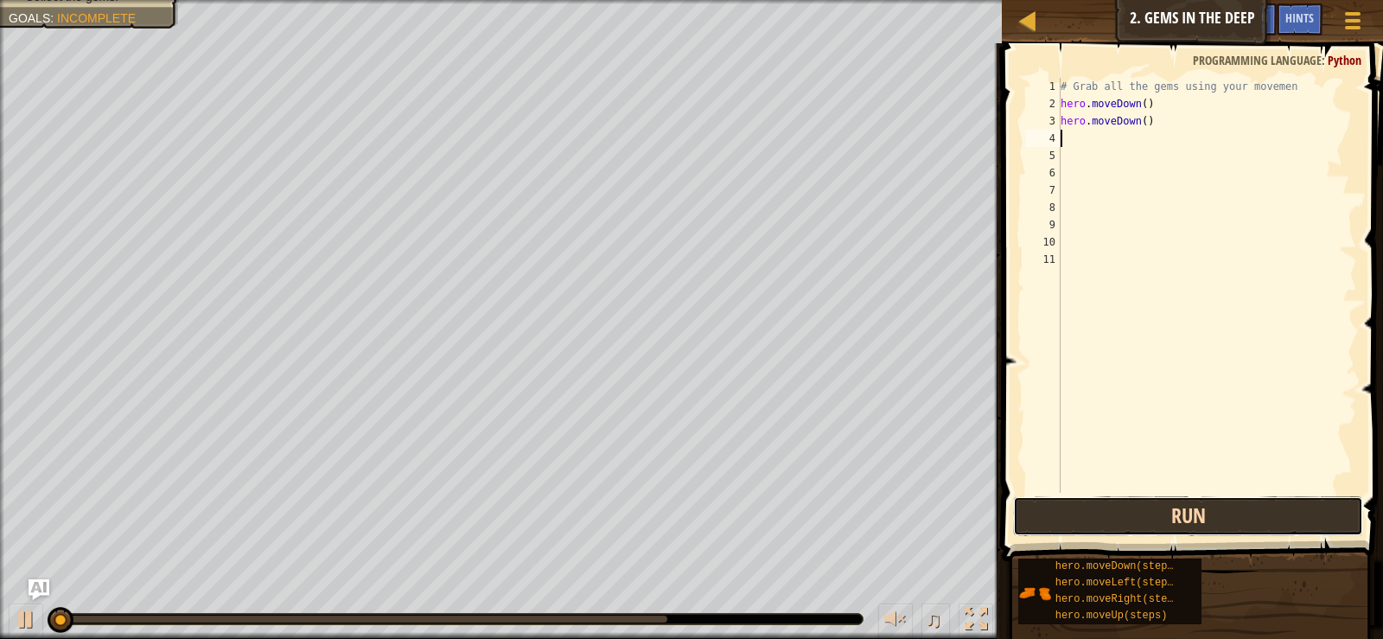
click at [1212, 516] on button "Run" at bounding box center [1187, 516] width 349 height 40
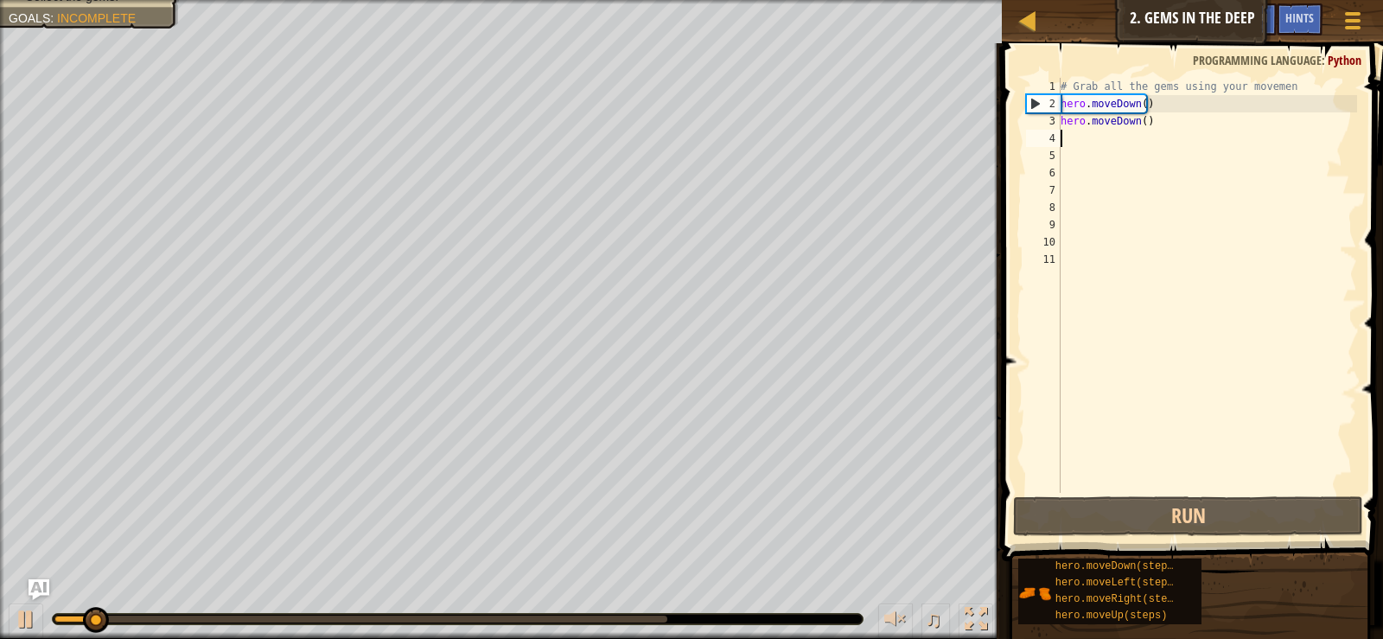
click at [1177, 105] on div "# Grab all the gems using your movemen hero . moveDown ( ) hero . moveDown ( )" at bounding box center [1207, 302] width 301 height 449
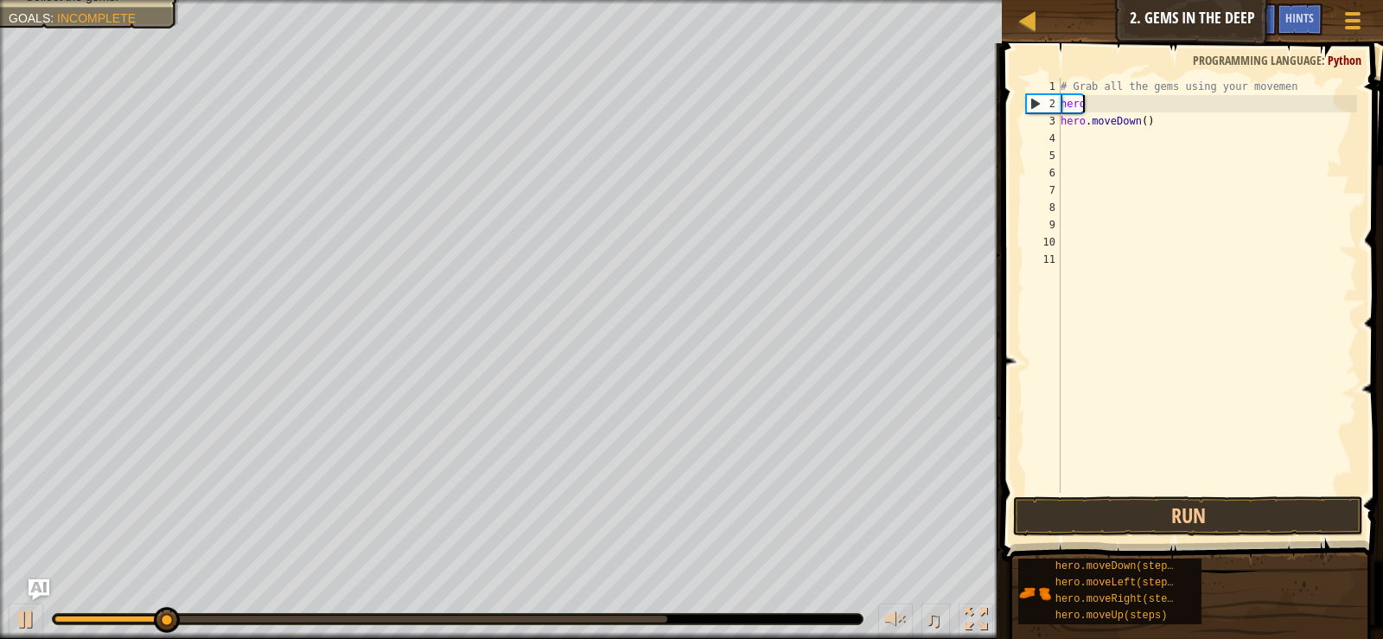
type textarea "h"
type textarea "# Grab all the gems using your moveme"
click at [1164, 487] on div "# Grab all the gems using your moveme hero . moveDown ( )" at bounding box center [1207, 302] width 300 height 449
click at [1164, 520] on button "Run" at bounding box center [1187, 516] width 349 height 40
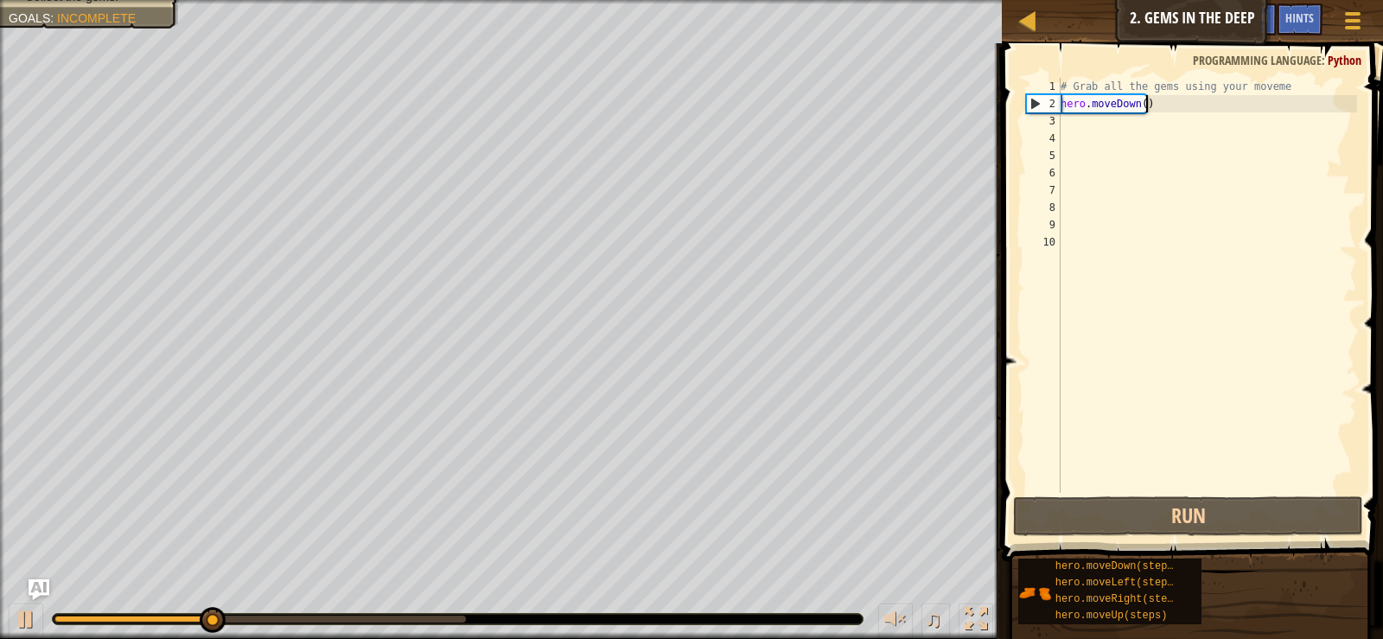
click at [1180, 95] on div "# Grab all the gems using your moveme hero . moveDown ( )" at bounding box center [1207, 302] width 300 height 449
type textarea "hero.moveDown()"
click at [1074, 125] on div "# Grab all the gems using your moveme hero . moveDown ( )" at bounding box center [1207, 302] width 300 height 449
type textarea "c"
type textarea "d"
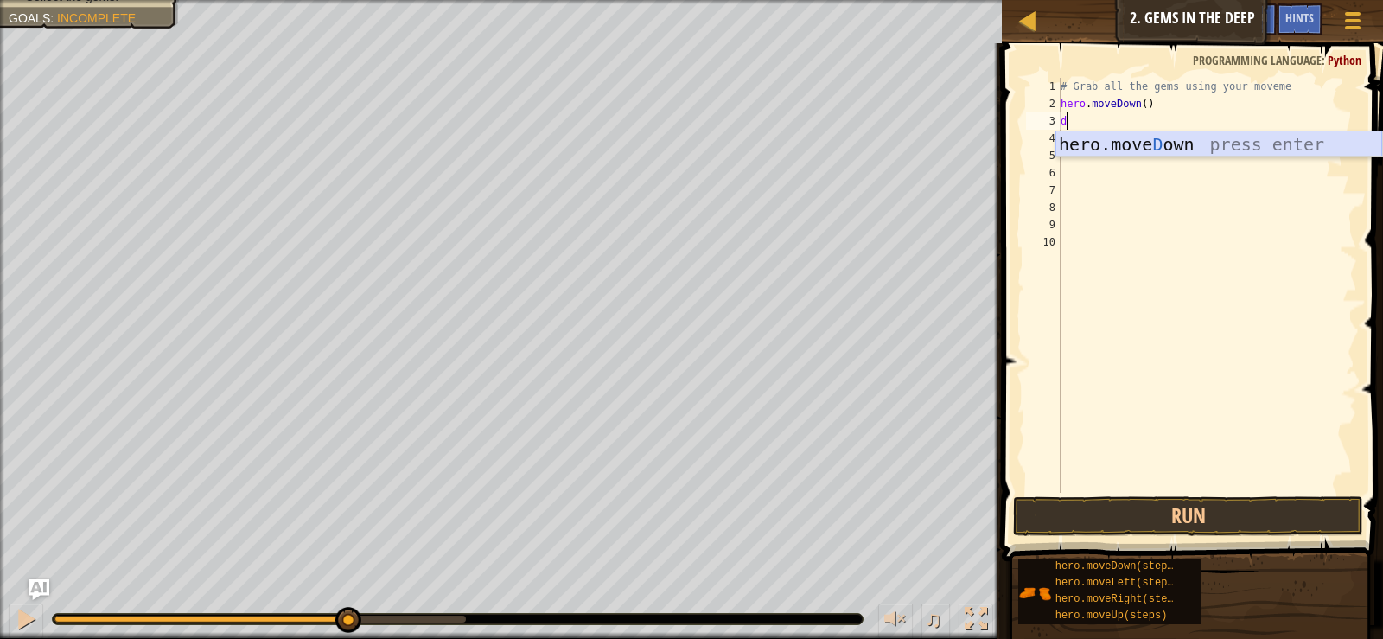
click at [1092, 143] on div "hero.[PERSON_NAME] own press enter" at bounding box center [1218, 170] width 327 height 78
type textarea "k"
type textarea "l"
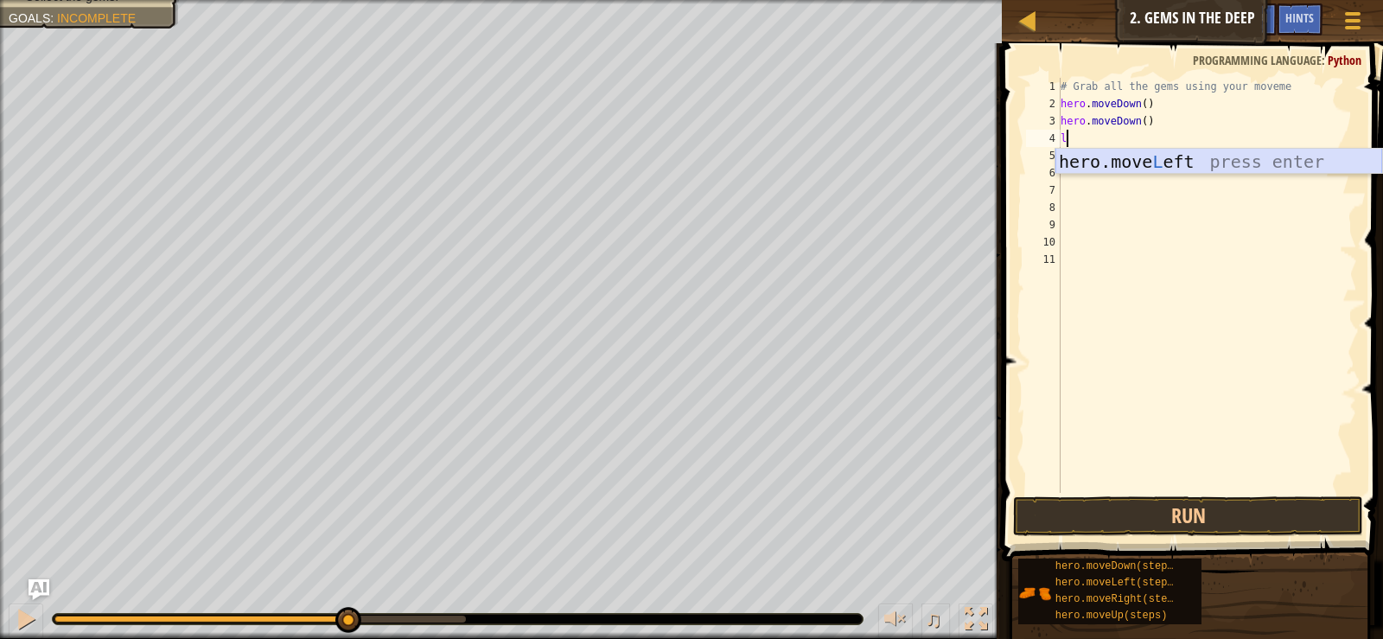
click at [1174, 161] on div "hero.move L eft press enter" at bounding box center [1218, 188] width 327 height 78
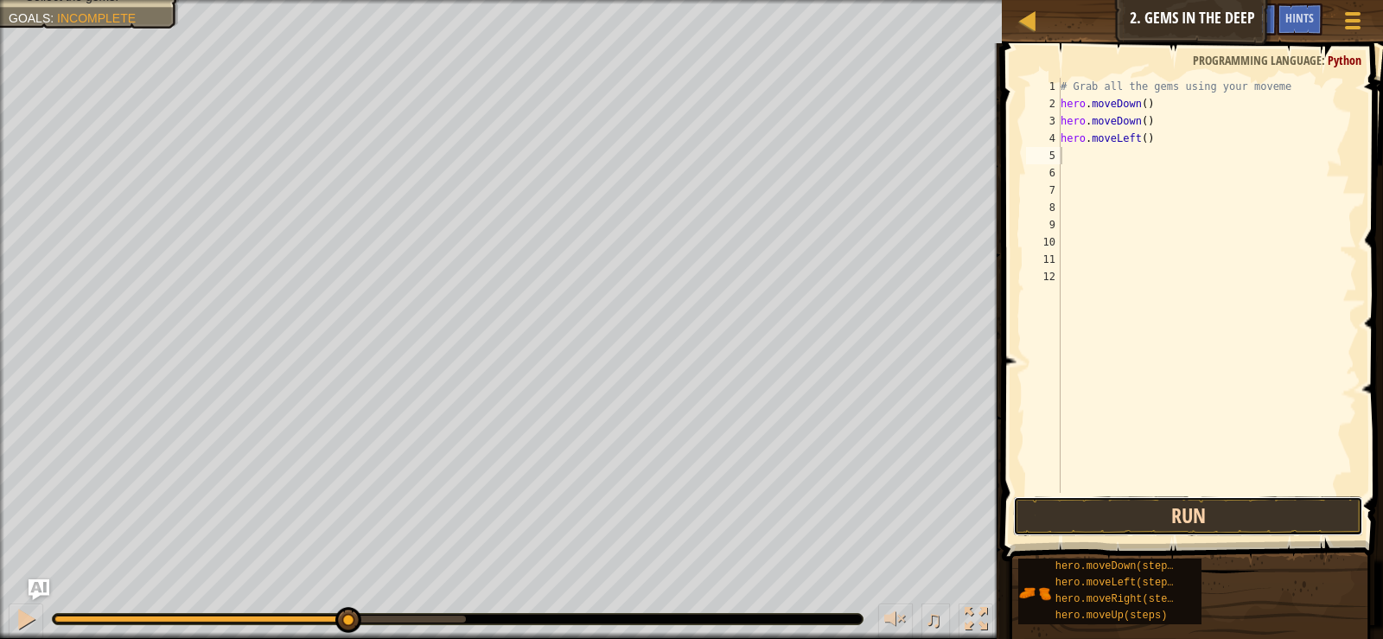
click at [1222, 524] on button "Run" at bounding box center [1187, 516] width 349 height 40
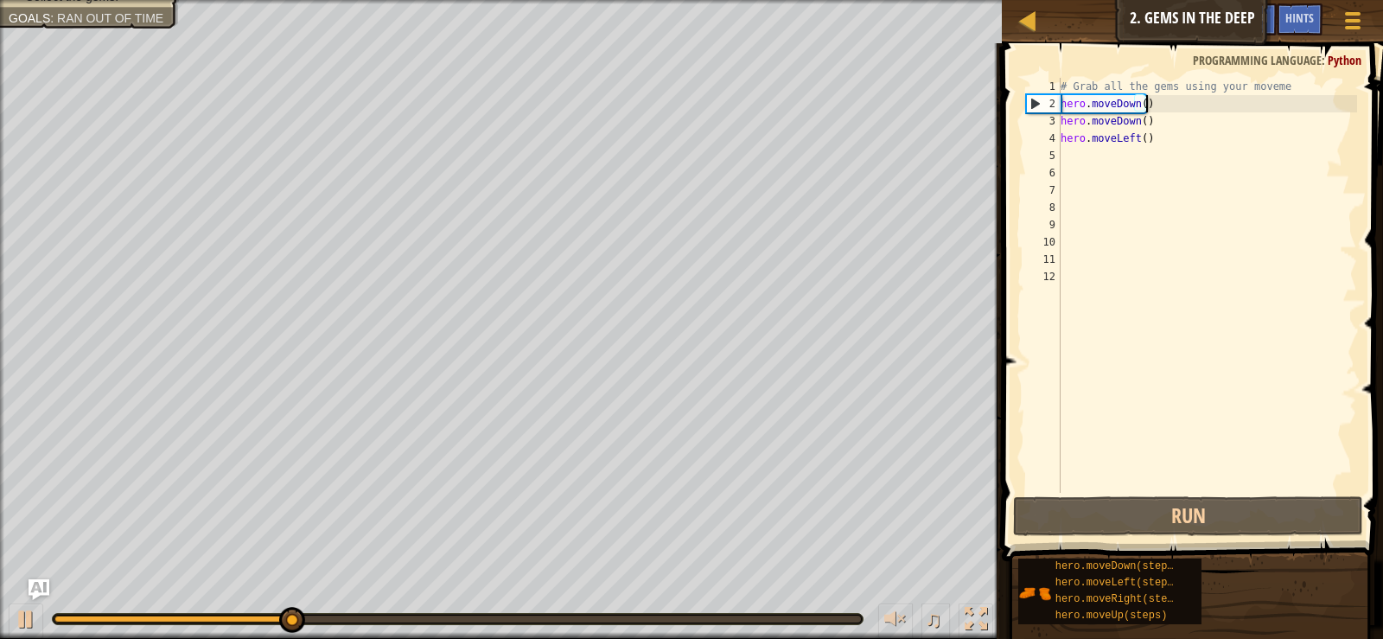
click at [1161, 110] on div "# Grab all the gems using your moveme hero . moveDown ( ) hero . moveDown ( ) h…" at bounding box center [1207, 302] width 300 height 449
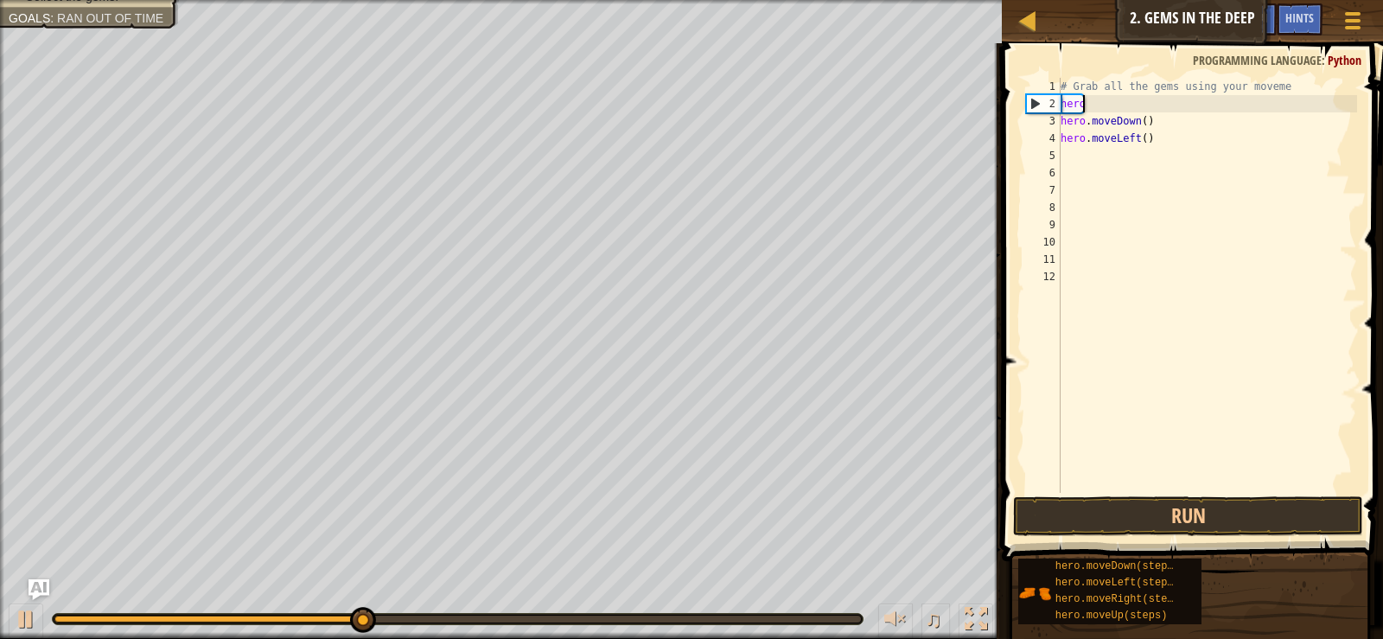
type textarea "h"
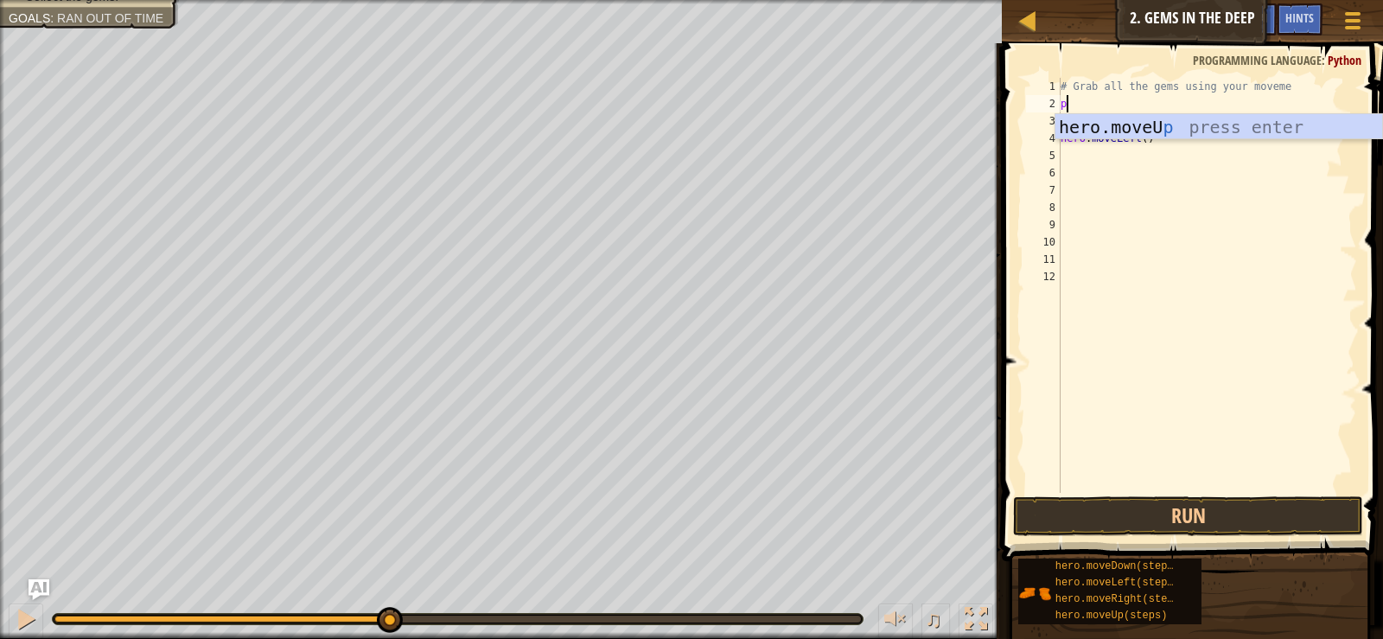
type textarea "p"
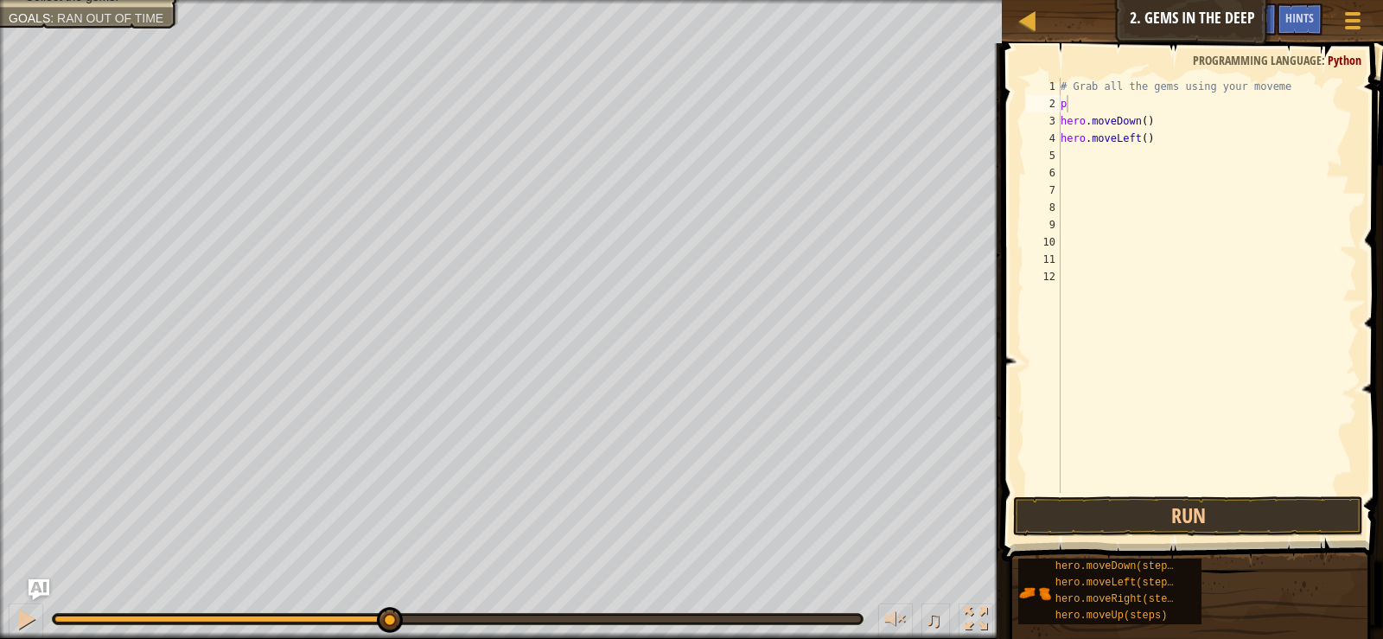
click at [1149, 0] on body "Map Introduction to Computer Science 2. Gems in the Deep Game Menu Done Hints A…" at bounding box center [691, 0] width 1383 height 0
drag, startPoint x: 1106, startPoint y: 41, endPoint x: 1085, endPoint y: 104, distance: 65.9
click at [1100, 62] on div "Map Introduction to Computer Science 2. Gems in the Deep Game Menu Done Hints A…" at bounding box center [691, 319] width 1383 height 639
click at [1085, 105] on div "# Grab all the gems using your moveme p hero . moveDown ( ) hero . moveLeft ( )" at bounding box center [1207, 302] width 300 height 449
type textarea "h"
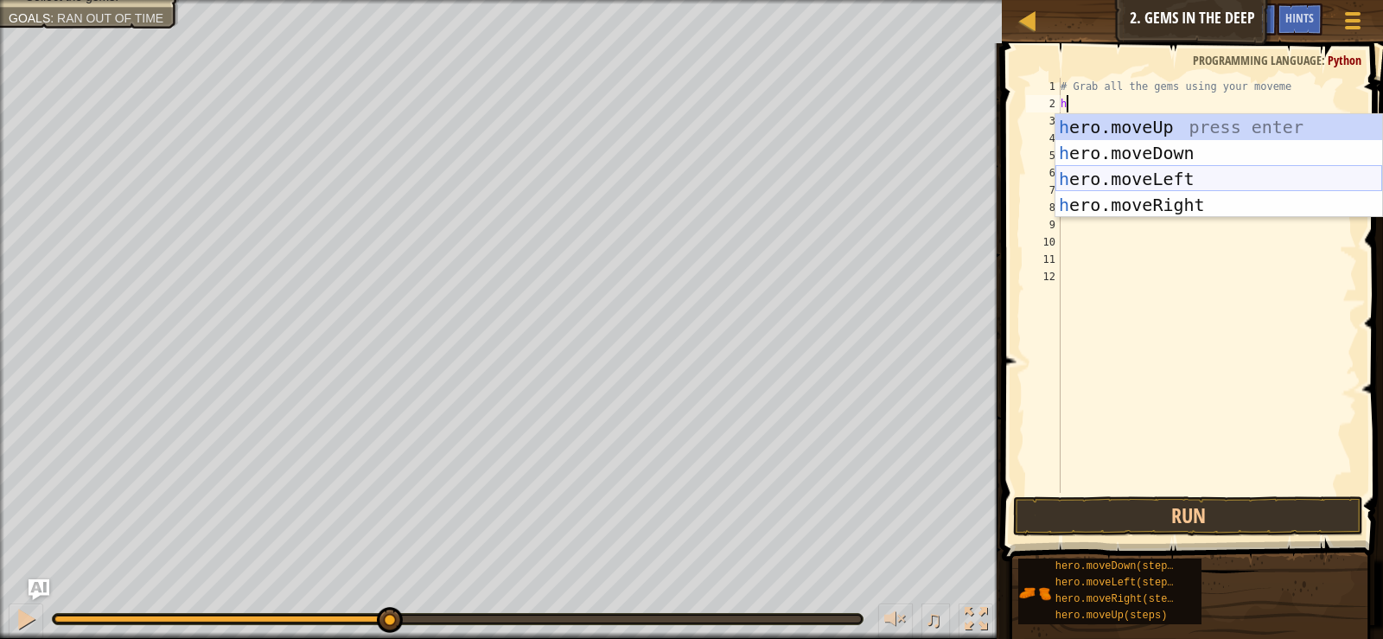
click at [1186, 184] on div "h ero.moveUp press enter h ero.moveDown press enter h ero.moveLeft press enter …" at bounding box center [1218, 192] width 327 height 156
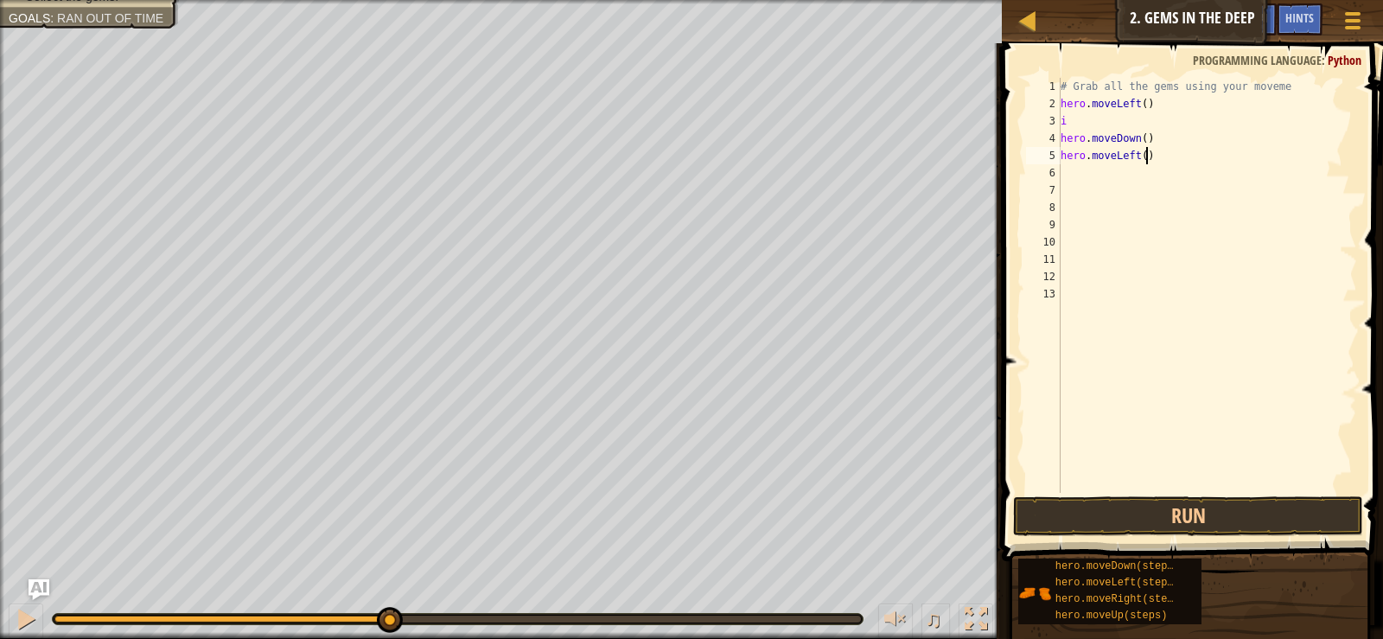
click at [1204, 162] on div "# Grab all the gems using your moveme hero . moveLeft ( ) i hero . moveDown ( )…" at bounding box center [1207, 302] width 300 height 449
drag, startPoint x: 1089, startPoint y: 112, endPoint x: 1073, endPoint y: 149, distance: 39.5
click at [1089, 113] on div "# Grab all the gems using your moveme hero . moveLeft ( ) i hero . moveDown ( )…" at bounding box center [1207, 302] width 300 height 449
type textarea "i"
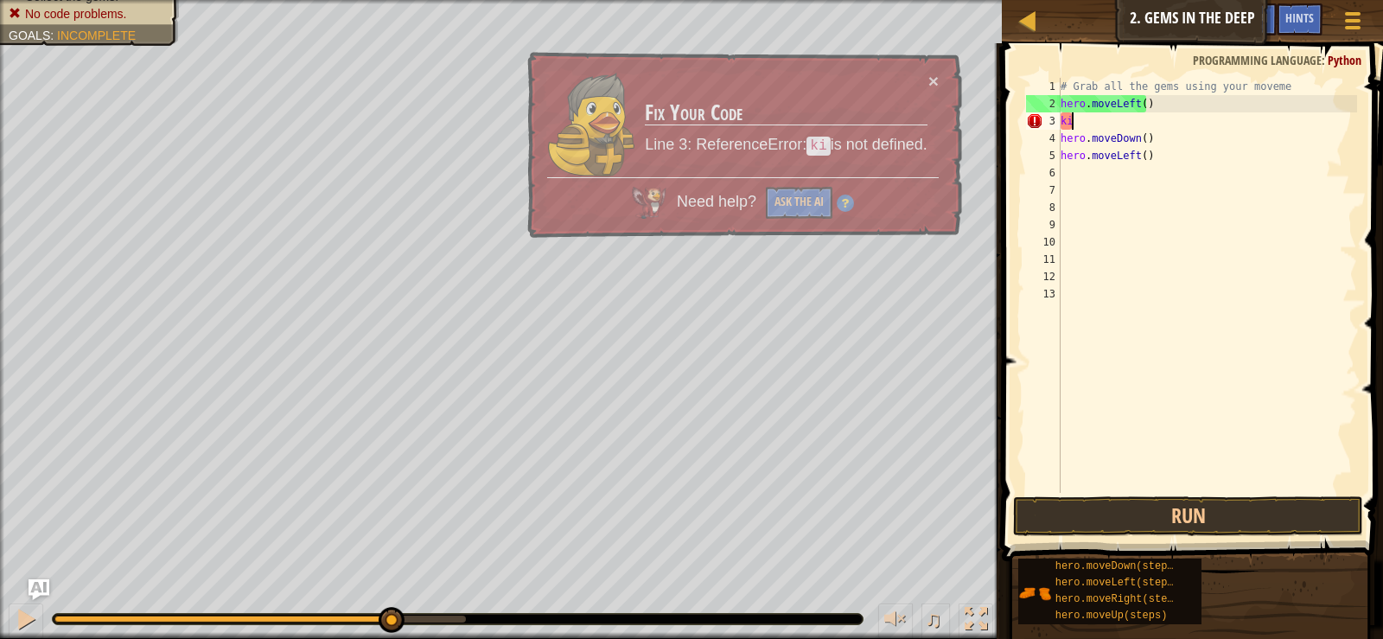
type textarea "k"
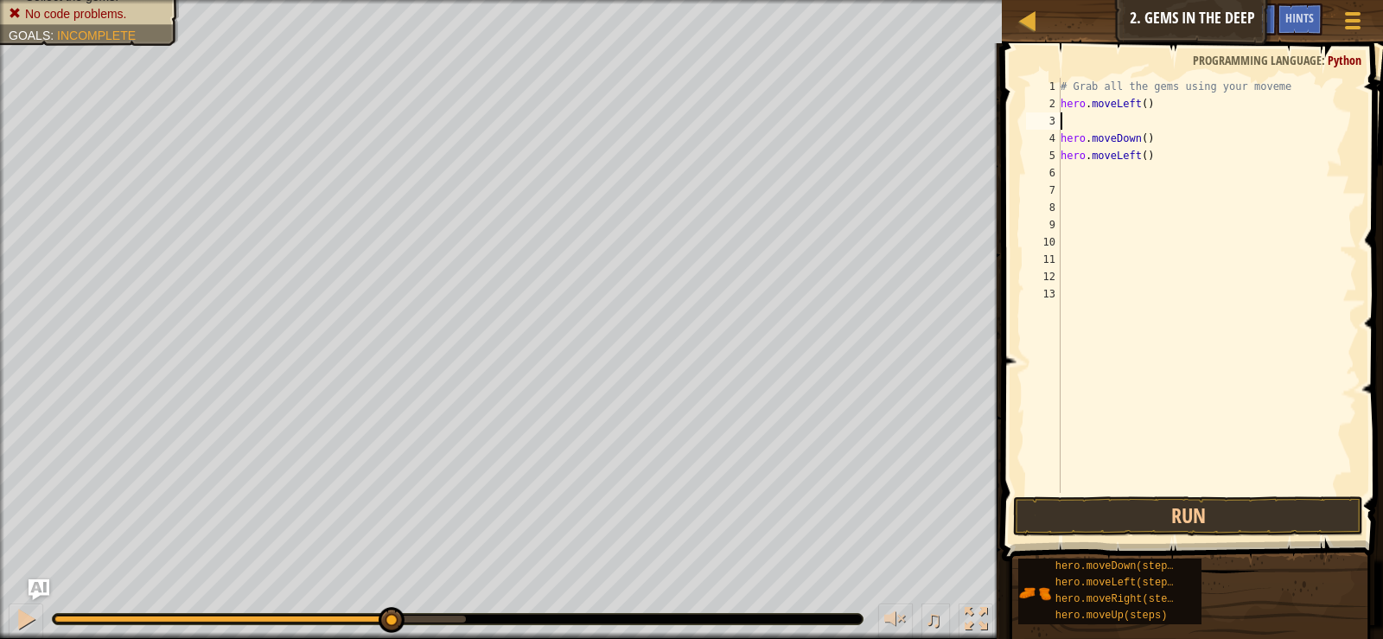
type textarea "i"
click at [1200, 143] on div "hero.moveR i ght press enter" at bounding box center [1218, 170] width 327 height 78
type textarea "e"
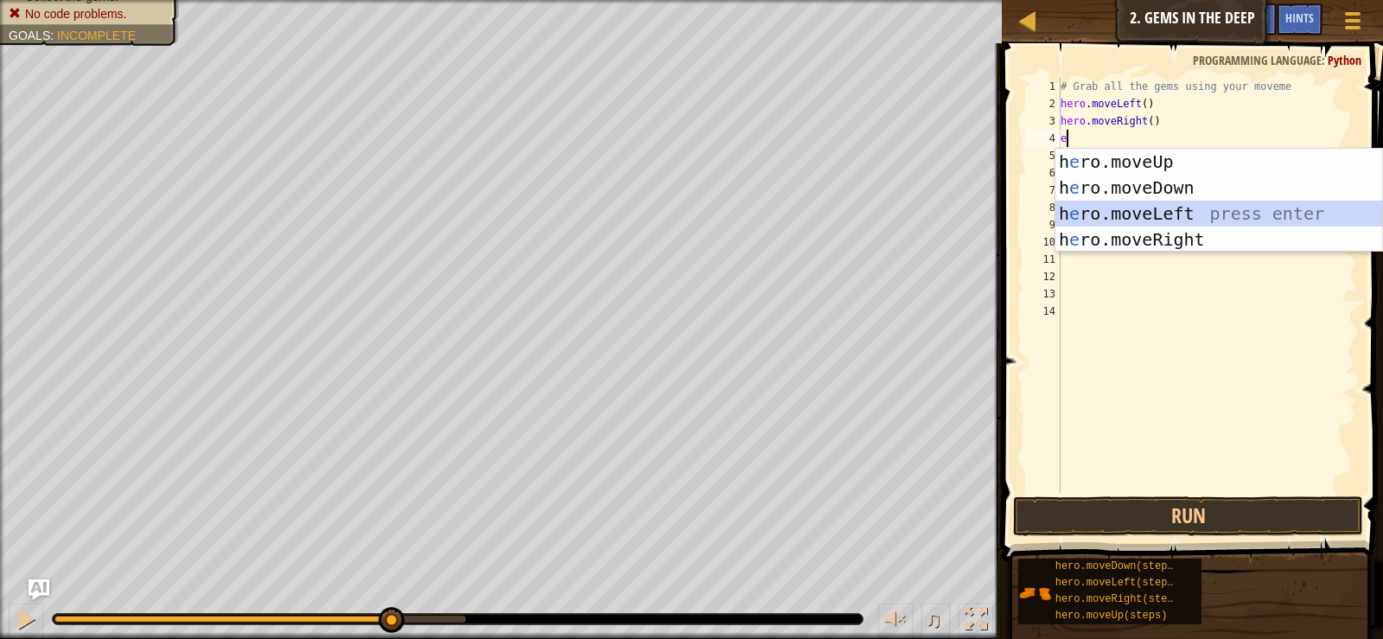
click at [1194, 209] on div "h e ro.moveUp press enter h e ro.moveDown press enter h e ro.moveLeft press ent…" at bounding box center [1218, 227] width 327 height 156
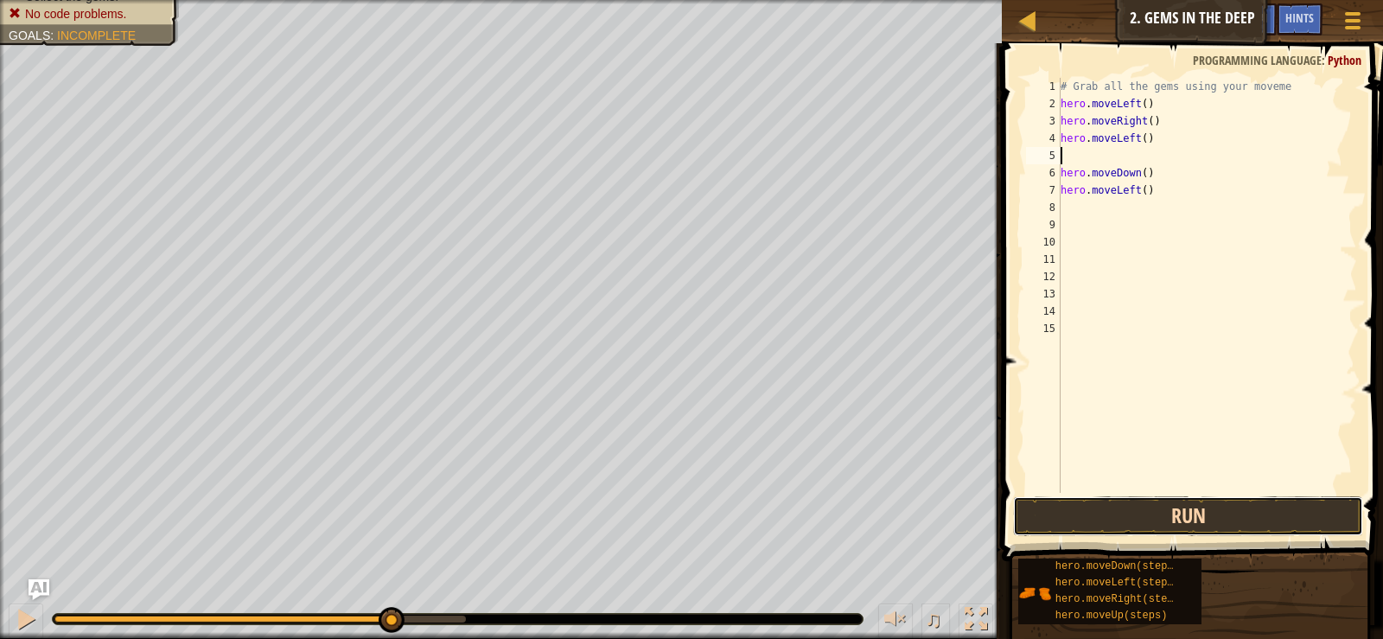
click at [1242, 501] on button "Run" at bounding box center [1187, 516] width 349 height 40
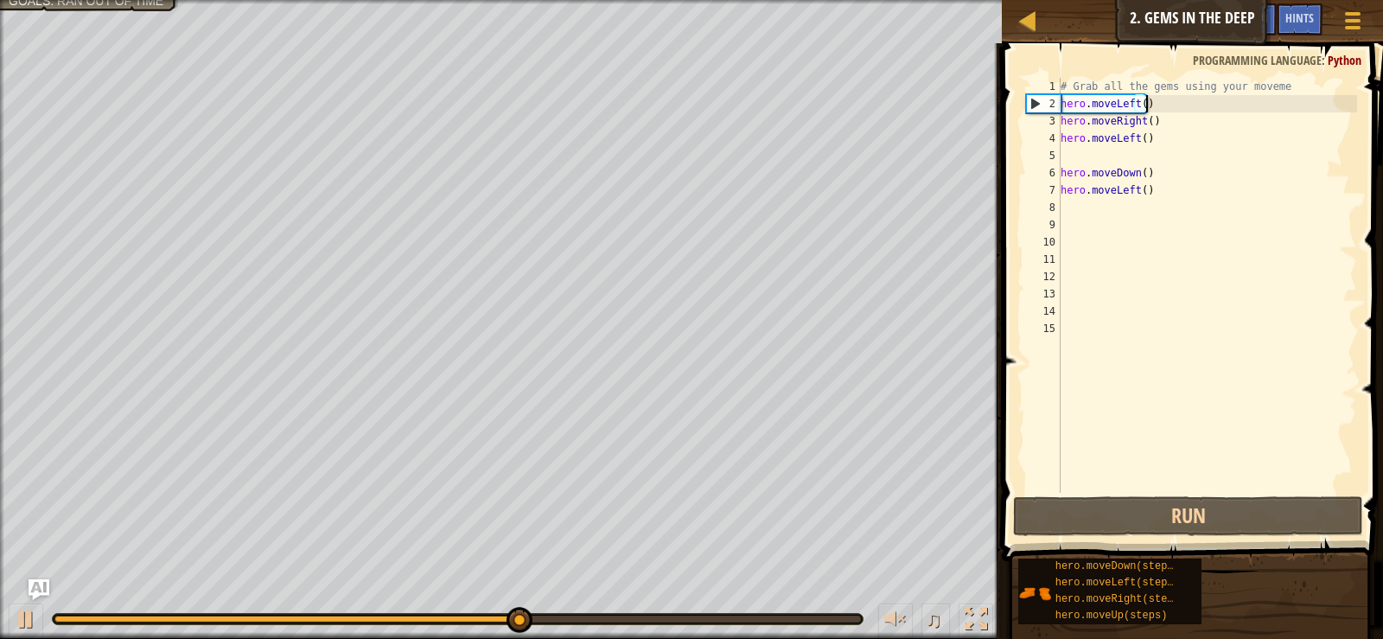
click at [1204, 105] on div "# Grab all the gems using your moveme hero . moveLeft ( ) hero . moveRight ( ) …" at bounding box center [1207, 302] width 300 height 449
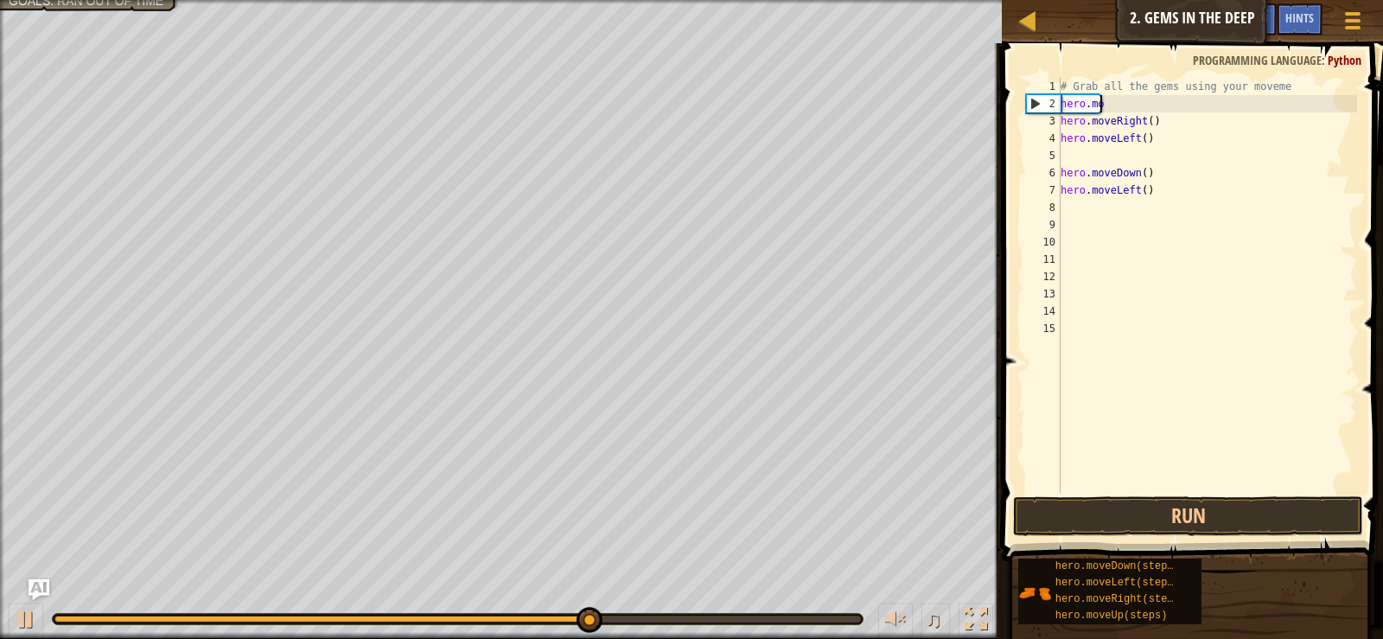
type textarea "h"
type textarea "u"
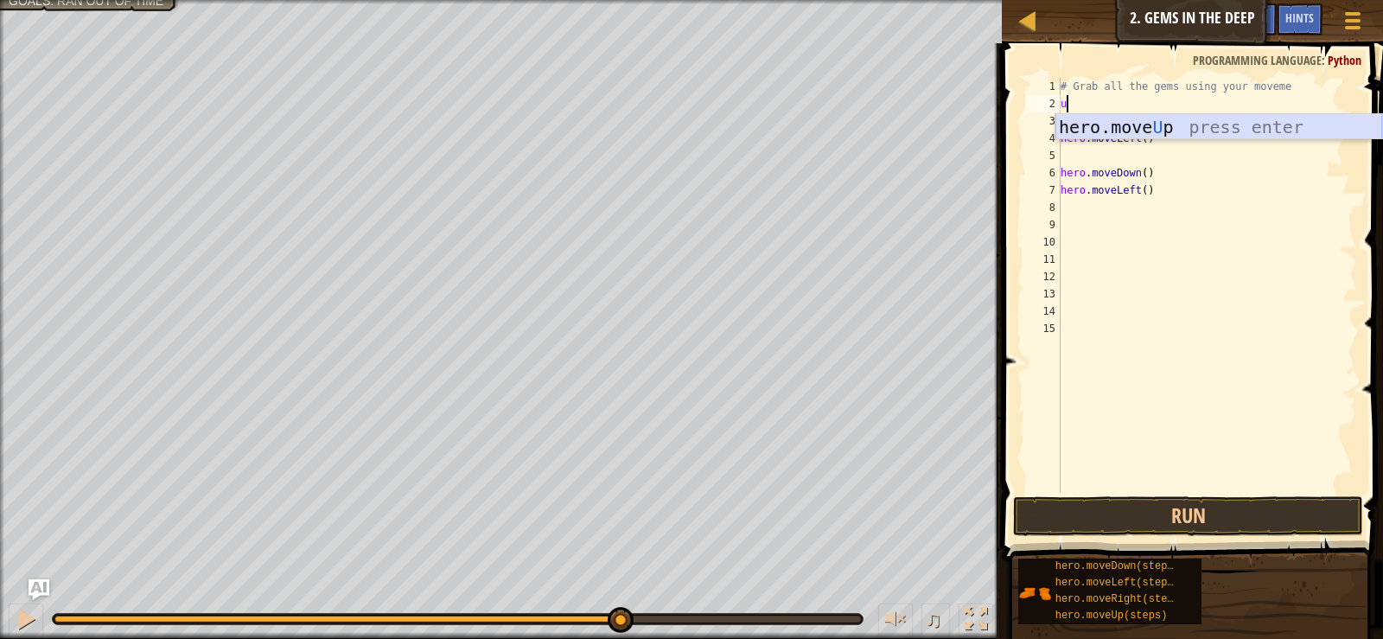
click at [1193, 128] on div "hero.move U p press enter" at bounding box center [1218, 153] width 327 height 78
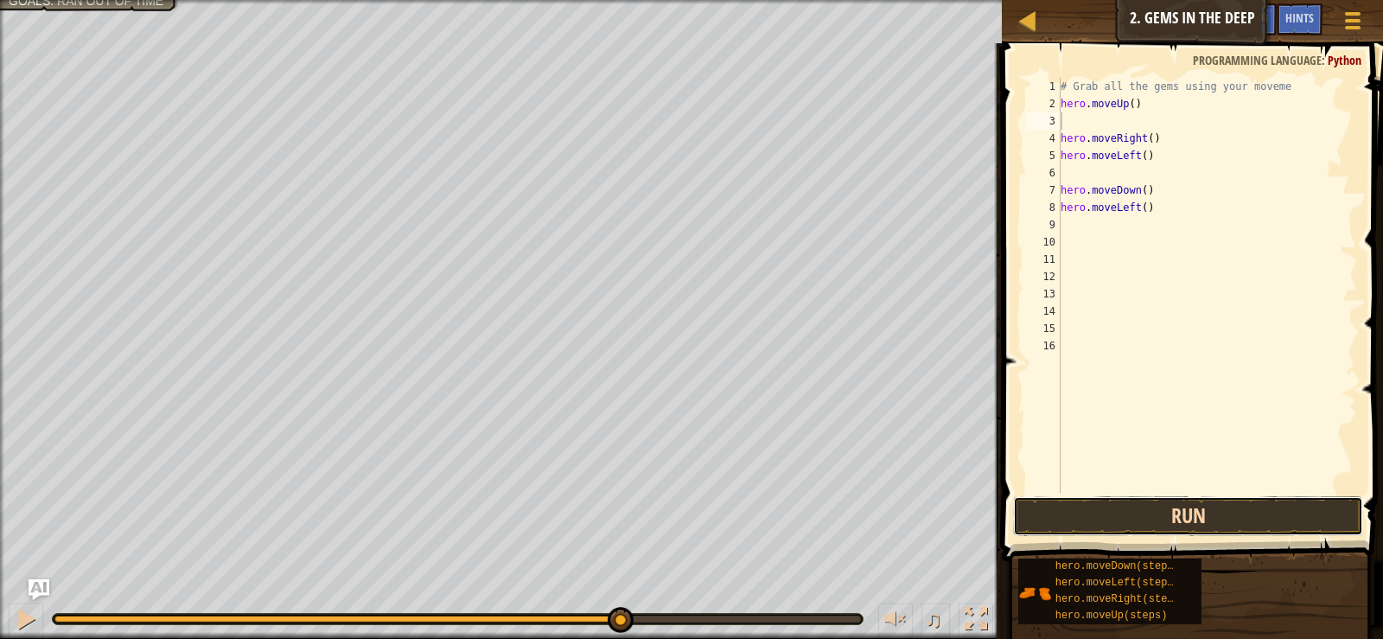
click at [1084, 533] on button "Run" at bounding box center [1187, 516] width 349 height 40
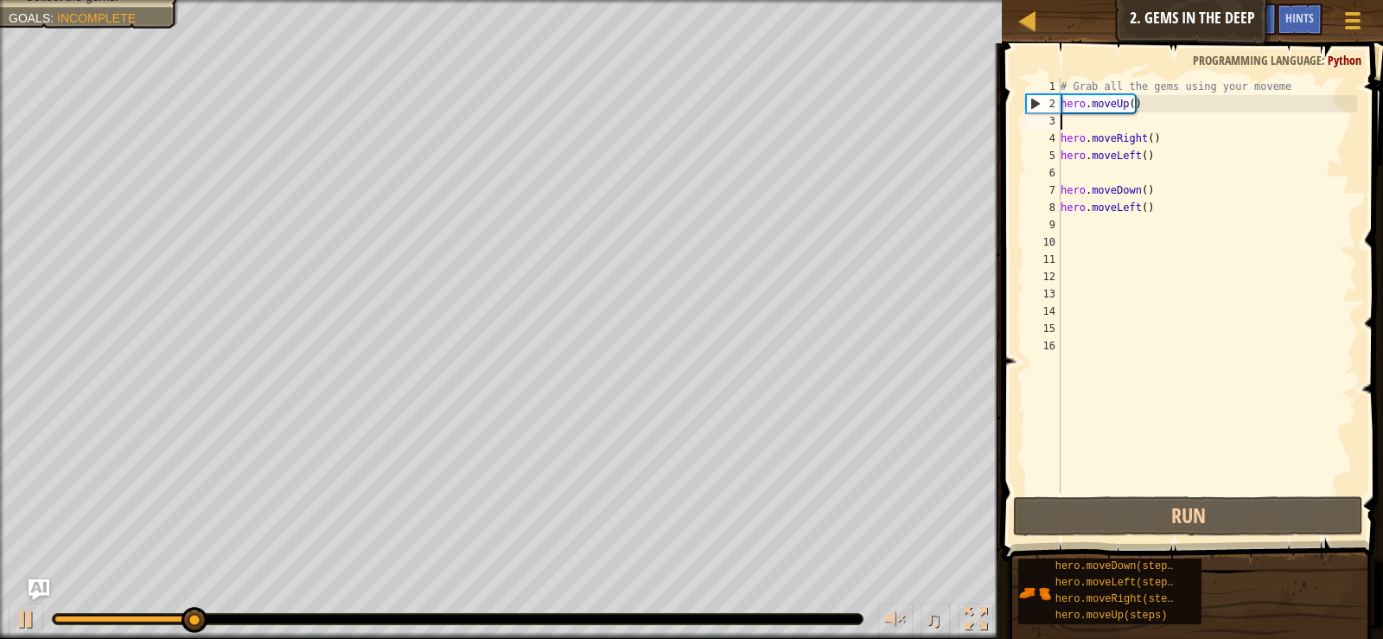
click at [1160, 120] on div "# Grab all the gems using your moveme hero . moveUp ( ) hero . moveRight ( ) he…" at bounding box center [1207, 302] width 300 height 449
click at [1162, 105] on div "# Grab all the gems using your moveme hero . moveUp ( ) hero . moveRight ( ) he…" at bounding box center [1207, 302] width 300 height 449
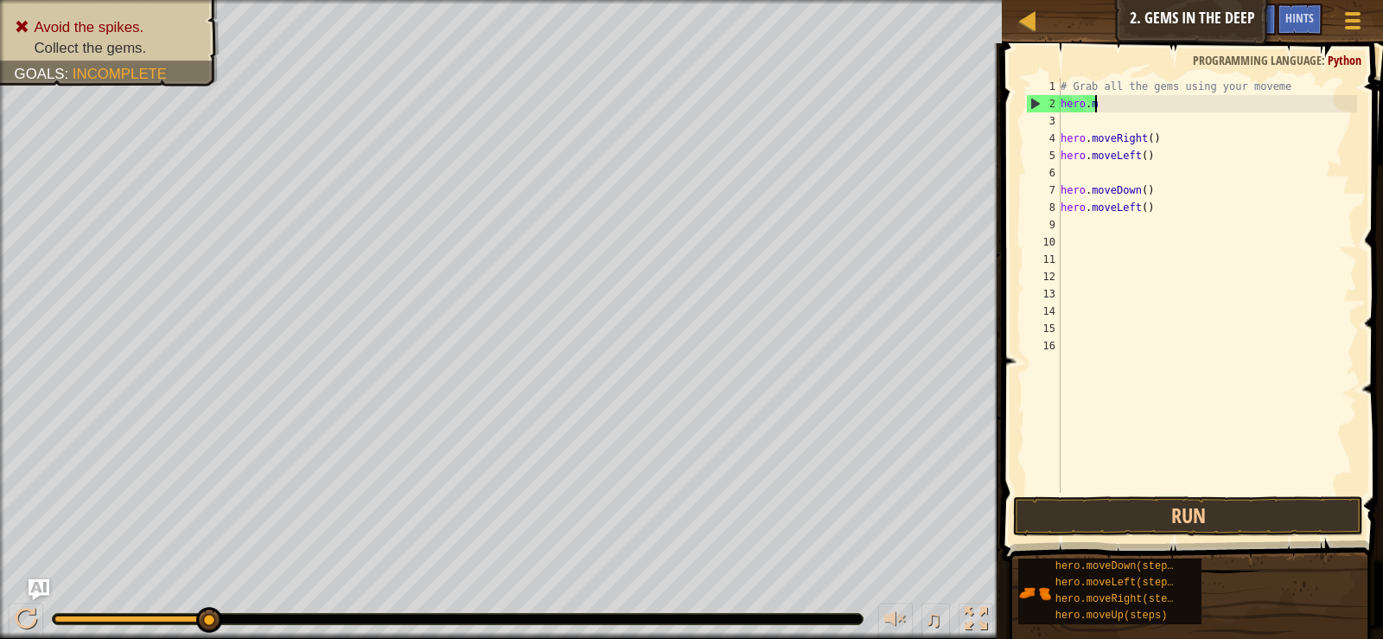
type textarea "h"
type textarea "# Grab all the gems using your mov"
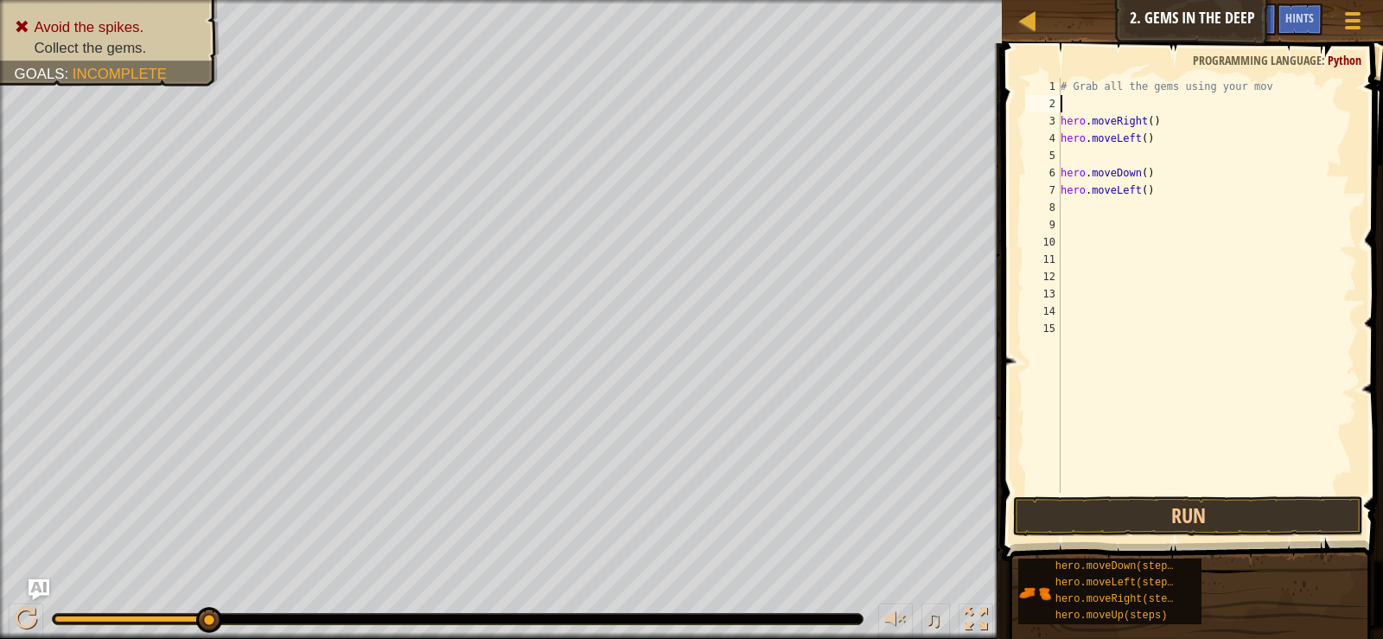
click at [1124, 101] on div "# Grab all the gems using your mov hero . moveRight ( ) hero . moveLeft ( ) her…" at bounding box center [1207, 302] width 300 height 449
type textarea "k"
type textarea "l"
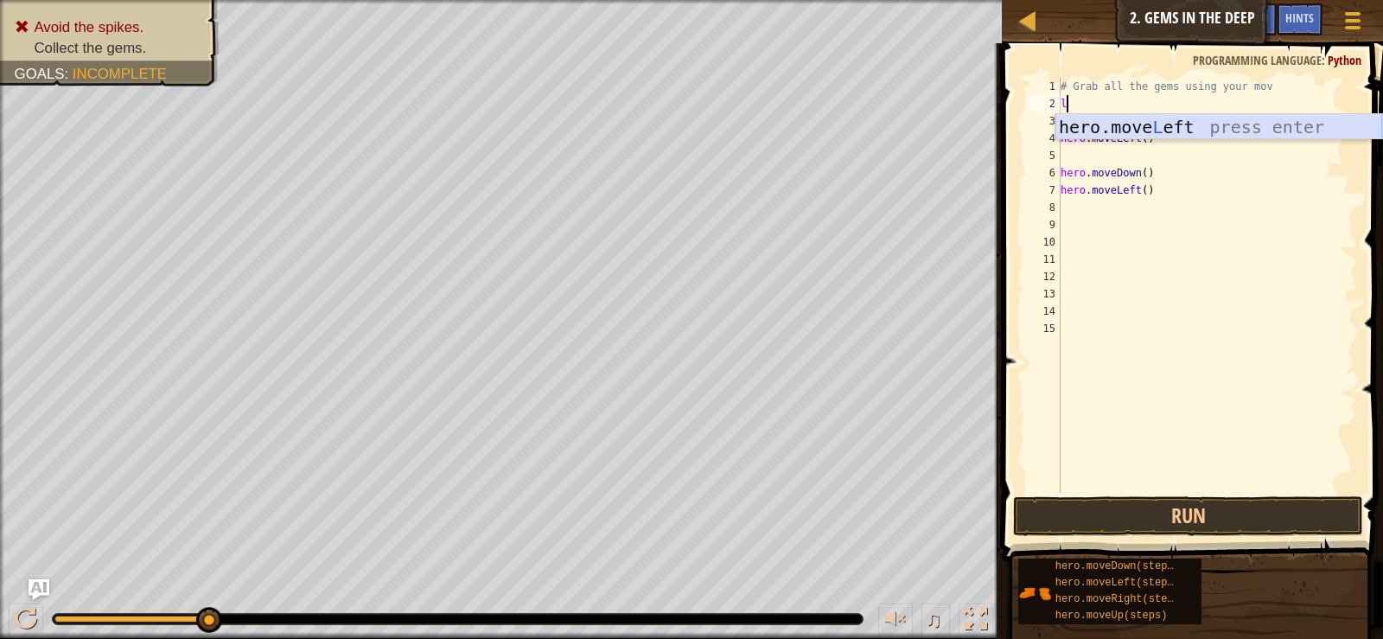
click at [1170, 123] on div "hero.move L eft press enter" at bounding box center [1218, 153] width 327 height 78
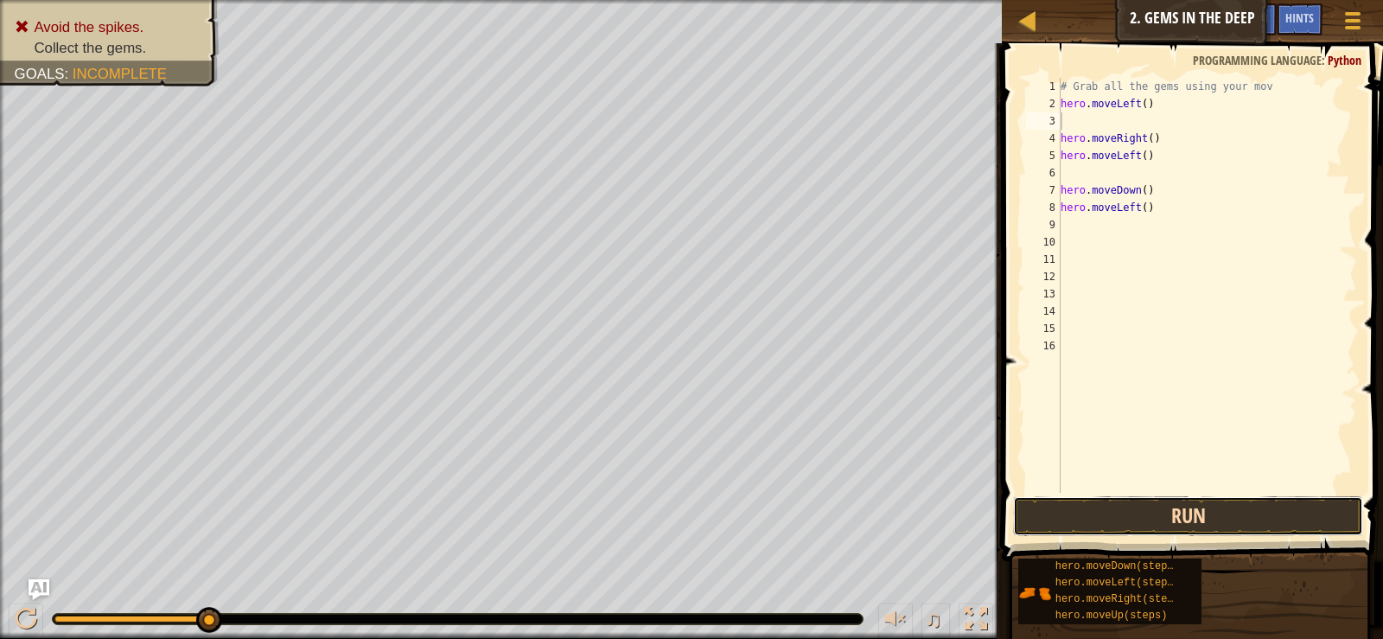
click at [1197, 511] on button "Run" at bounding box center [1187, 516] width 349 height 40
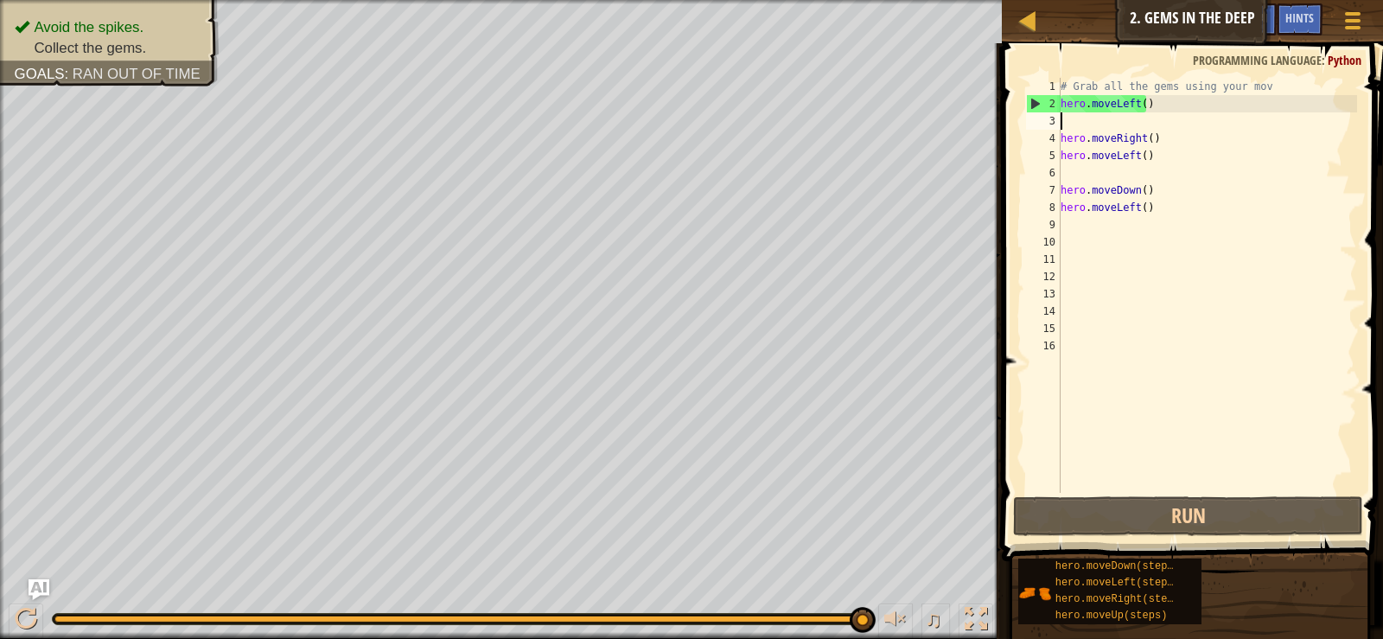
click at [892, 570] on div "Avoid the spikes. Collect the gems. Goals : Ran out of time ♫ Anya 11 x: 9 y: 2…" at bounding box center [691, 319] width 1383 height 639
drag, startPoint x: 151, startPoint y: 612, endPoint x: 926, endPoint y: 589, distance: 775.6
click at [926, 589] on div "♫" at bounding box center [501, 615] width 1002 height 52
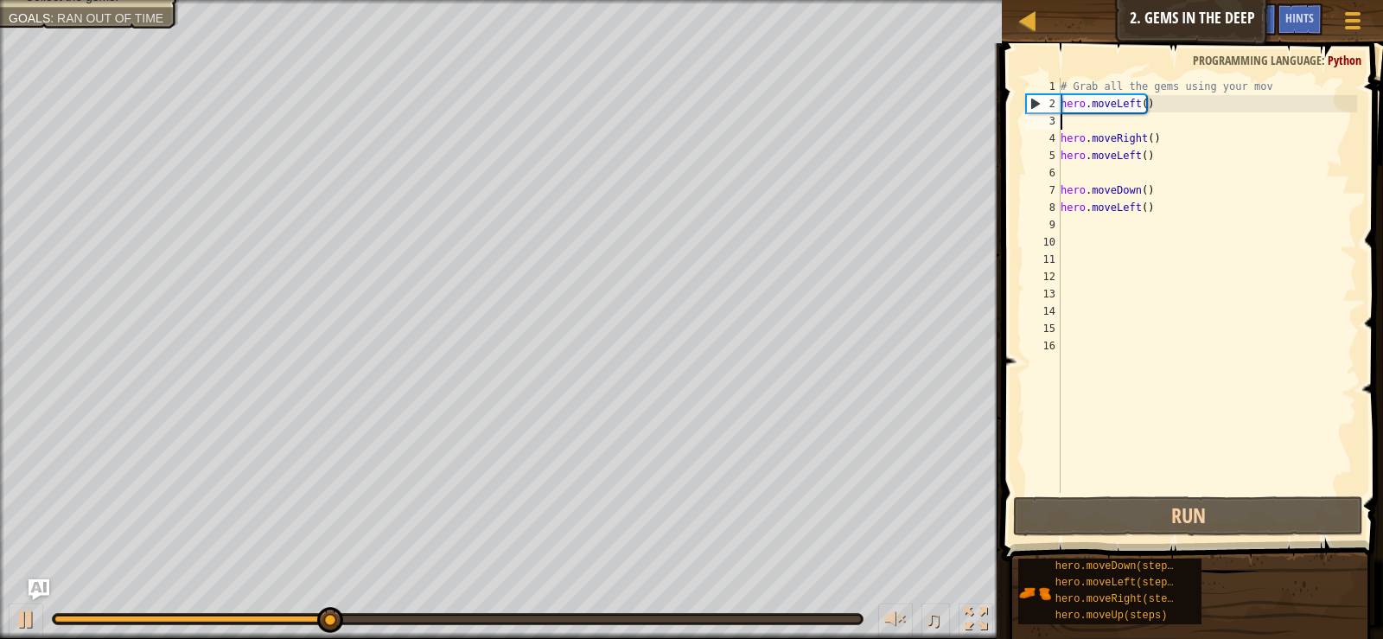
click at [1197, 112] on div "# Grab all the gems using your mov hero . moveLeft ( ) hero . moveRight ( ) her…" at bounding box center [1207, 302] width 300 height 449
click at [1197, 109] on div "# Grab all the gems using your mov hero . moveLeft ( ) hero . moveRight ( ) her…" at bounding box center [1207, 302] width 300 height 449
type textarea "hero.moveLeft()"
click at [1175, 104] on div "# Grab all the gems using your mov hero . moveLeft ( ) hero . moveRight ( ) her…" at bounding box center [1207, 302] width 300 height 449
click at [1195, 291] on div "# Grab all the gems using your mov hero . moveLeft ( ) hero . moveRight ( ) her…" at bounding box center [1207, 302] width 300 height 449
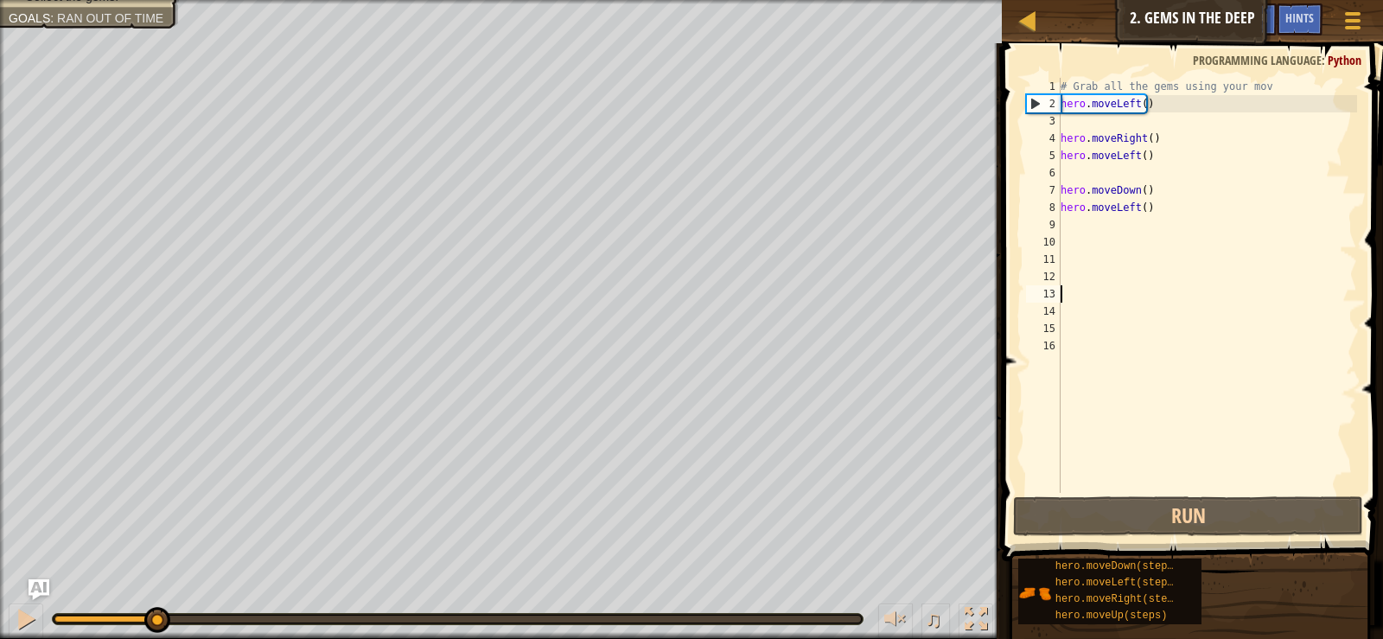
click at [226, 544] on div "Avoid the spikes. Collect the gems. Goals : Ran out of time ♫ Anya 11 x: 9 y: 2…" at bounding box center [691, 319] width 1383 height 639
click at [1194, 99] on div "# Grab all the gems using your mov hero . moveLeft ( ) hero . moveRight ( ) her…" at bounding box center [1207, 302] width 300 height 449
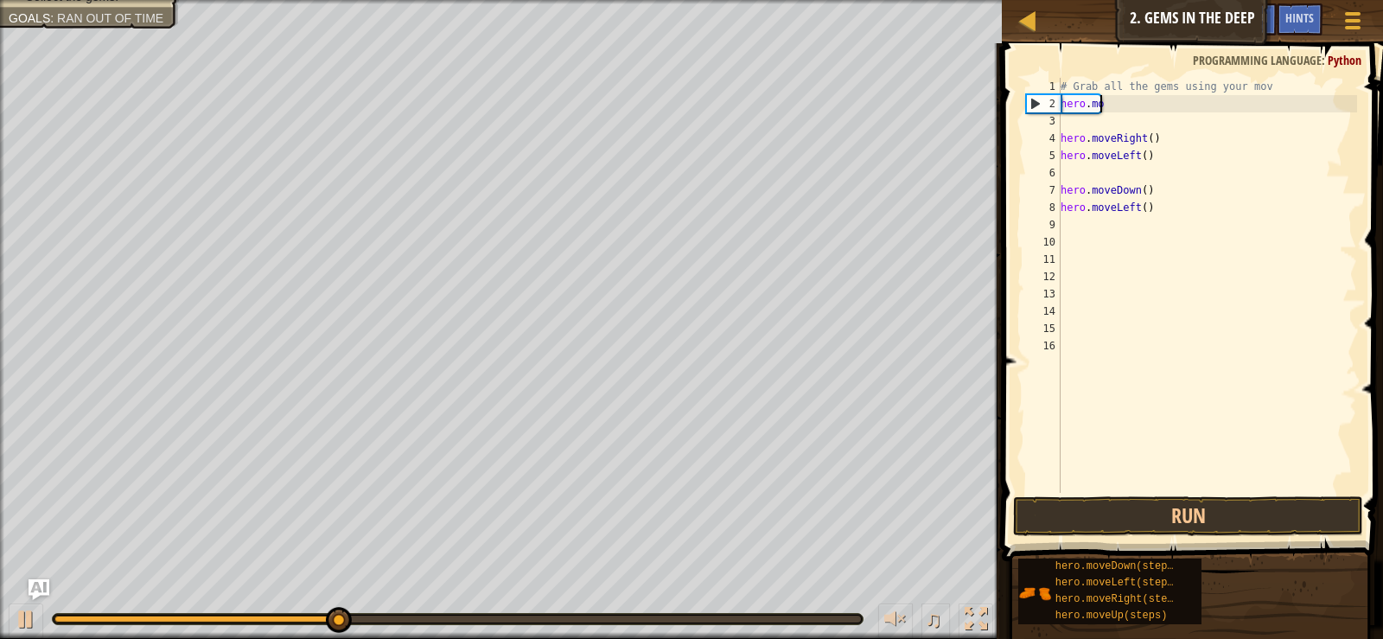
type textarea "h"
type textarea "d"
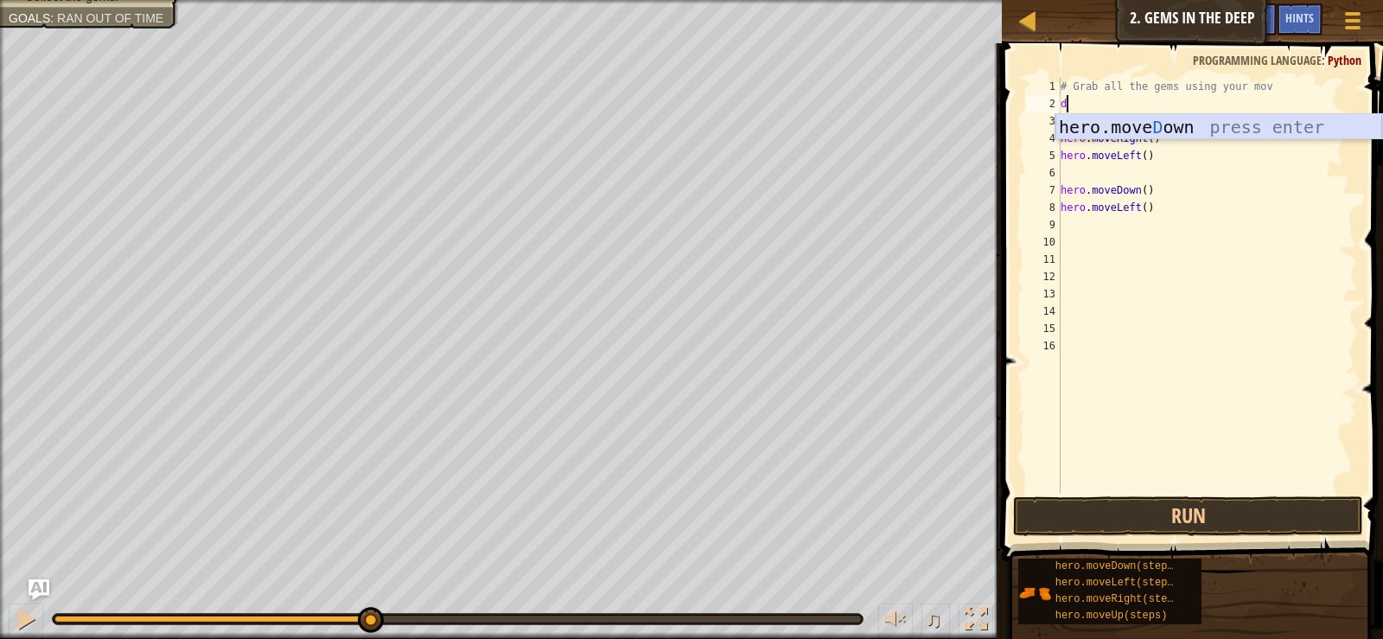
click at [1288, 129] on div "hero.[PERSON_NAME] own press enter" at bounding box center [1218, 153] width 327 height 78
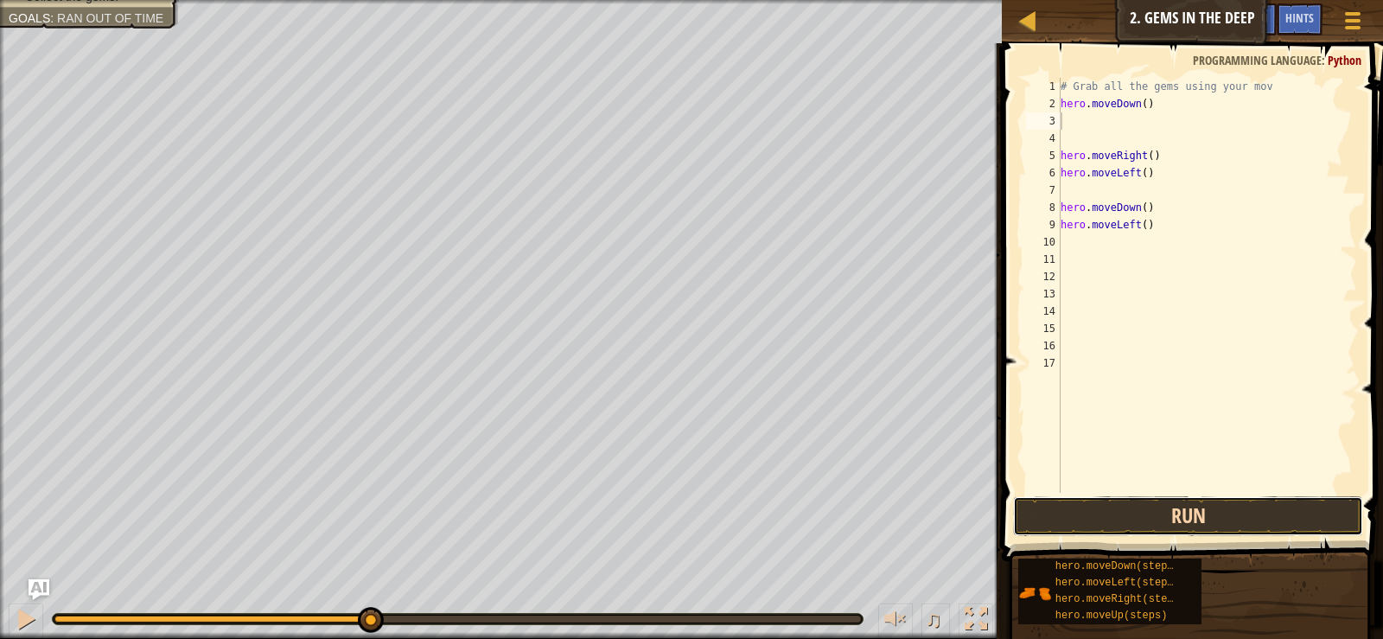
click at [1221, 516] on button "Run" at bounding box center [1187, 516] width 349 height 40
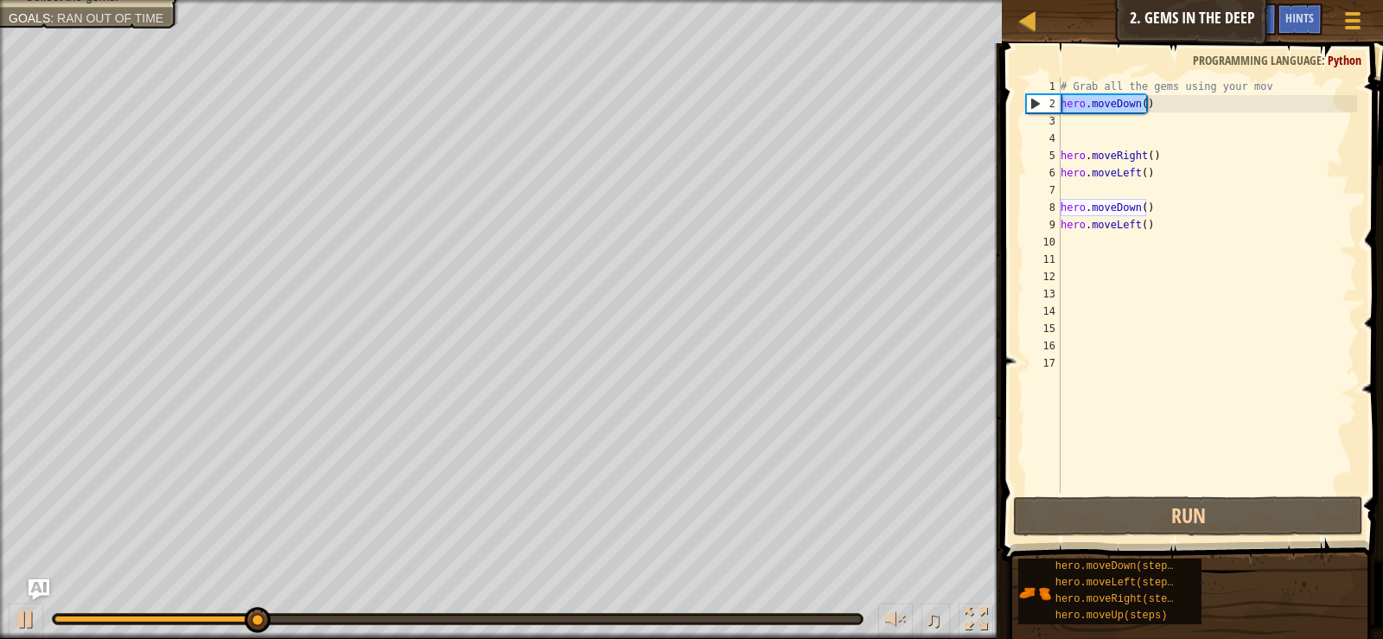
drag, startPoint x: 1177, startPoint y: 101, endPoint x: 1029, endPoint y: 107, distance: 147.9
click at [1029, 107] on div "1 2 3 4 5 6 7 8 9 10 11 12 13 14 15 16 17 # Grab all the gems using your mov he…" at bounding box center [1189, 285] width 334 height 415
type textarea "hero.moveDown()"
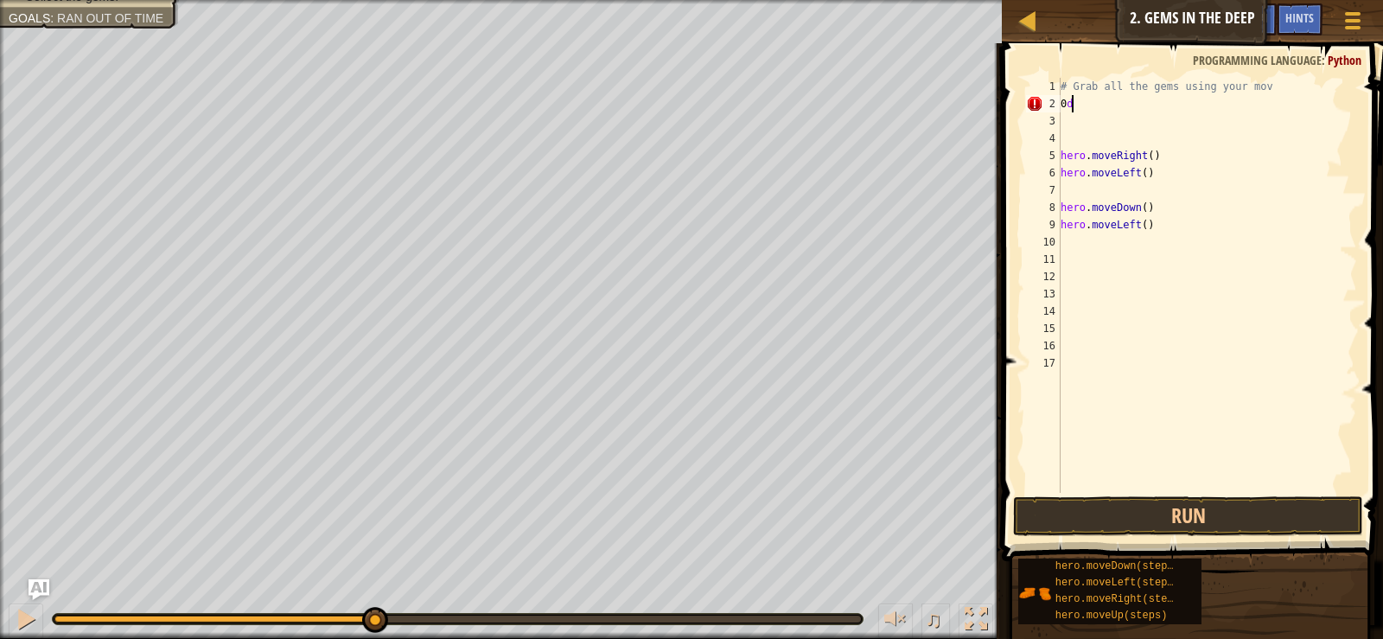
type textarea "0"
type textarea "d"
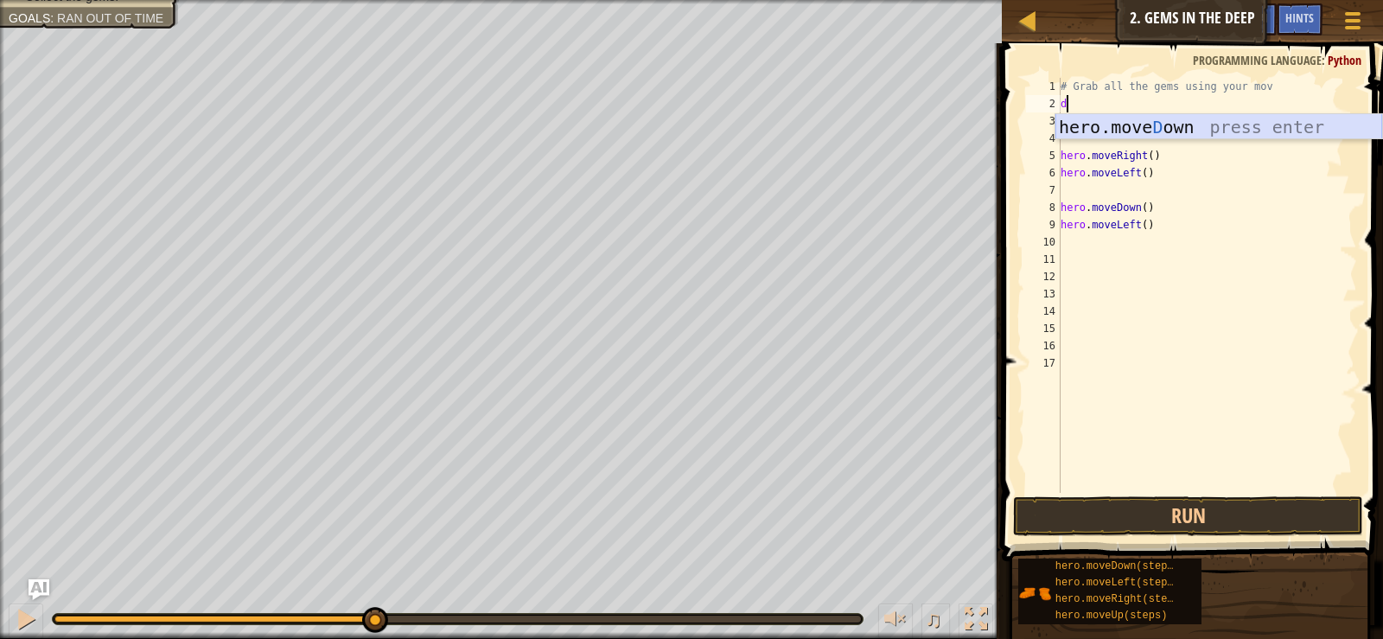
click at [1079, 114] on div "hero.[PERSON_NAME] own press enter" at bounding box center [1218, 153] width 327 height 78
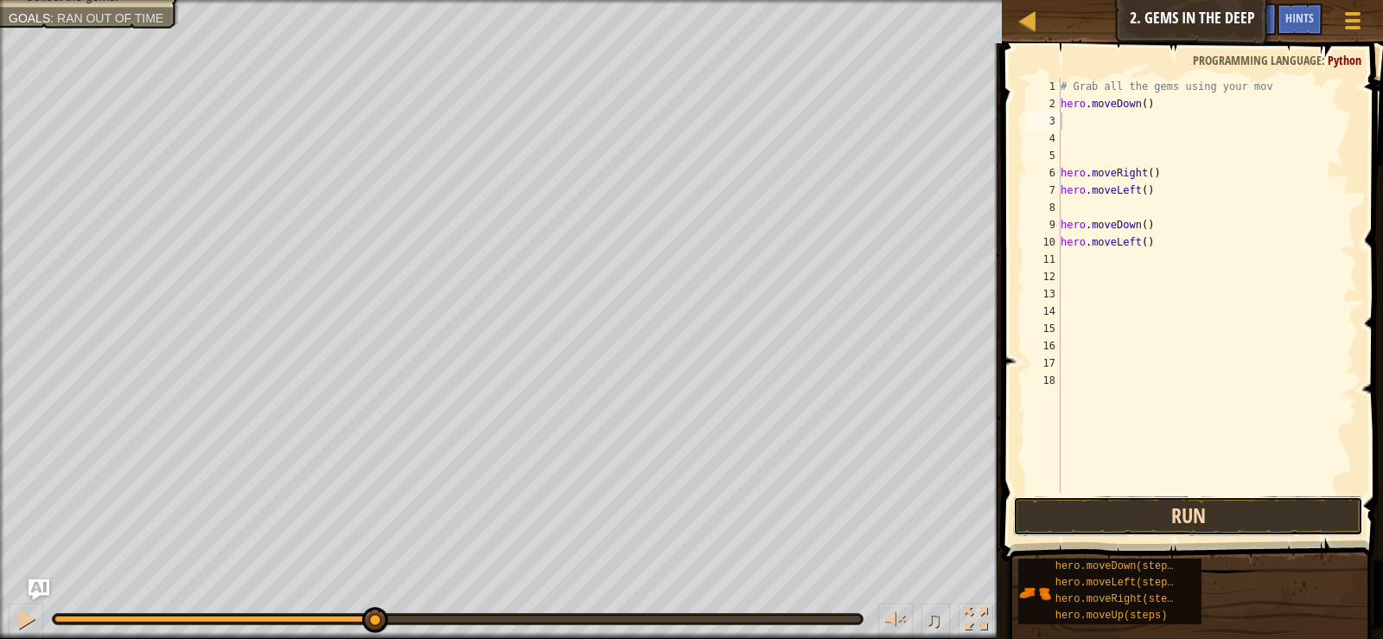
click at [1124, 511] on button "Run" at bounding box center [1187, 516] width 349 height 40
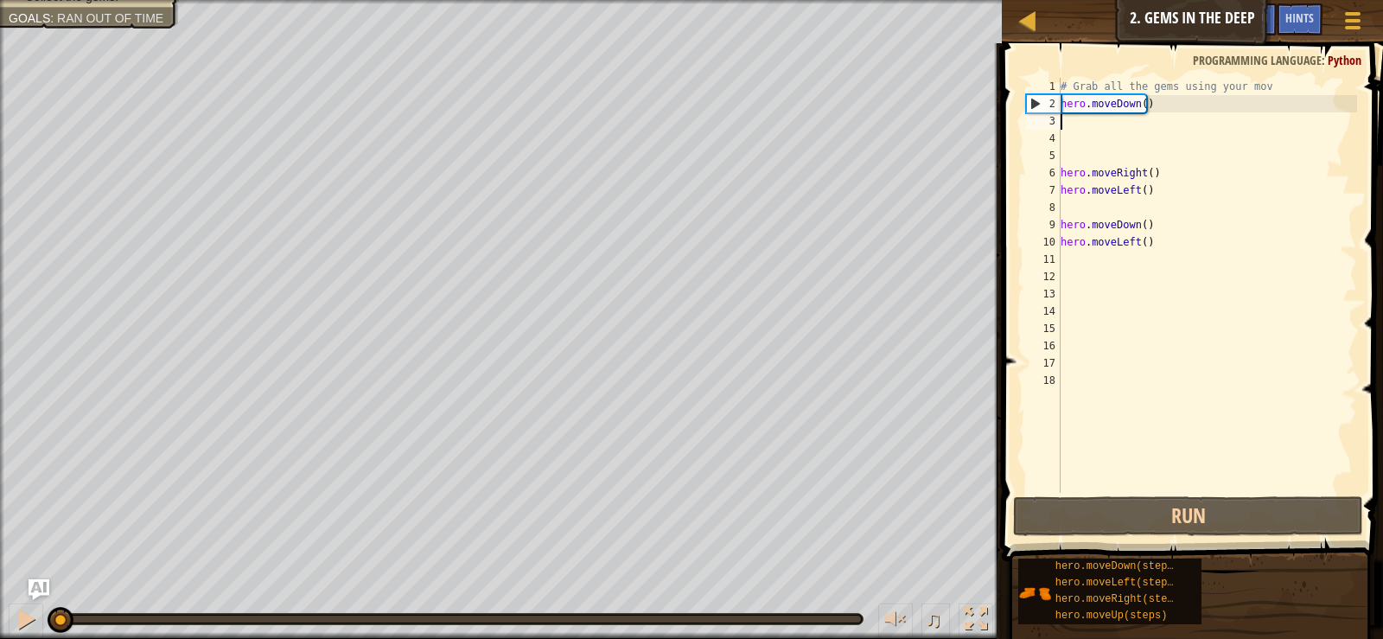
drag, startPoint x: 464, startPoint y: 610, endPoint x: 0, endPoint y: 595, distance: 464.4
click at [0, 595] on div "♫" at bounding box center [501, 615] width 1002 height 52
click at [979, 122] on div "Map Introduction to Computer Science 2. Gems in the Deep Game Menu Done Hints A…" at bounding box center [691, 319] width 1383 height 639
type textarea "hero.moveDown()"
drag, startPoint x: 1124, startPoint y: 447, endPoint x: 1164, endPoint y: 333, distance: 120.8
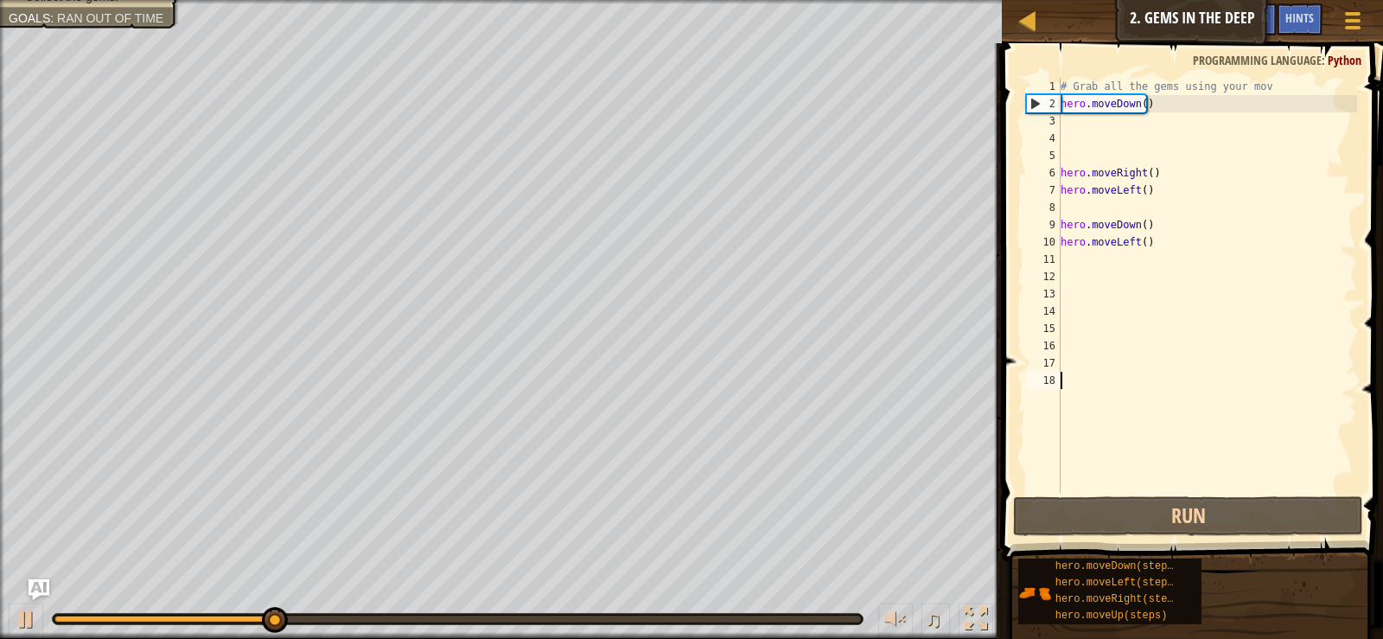
click at [1143, 425] on div "# Grab all the gems using your mov hero . moveDown ( ) hero . moveRight ( ) her…" at bounding box center [1207, 302] width 300 height 449
drag, startPoint x: 1145, startPoint y: 108, endPoint x: 1067, endPoint y: 111, distance: 77.8
click at [1038, 121] on div "1 2 3 4 5 6 7 8 9 10 11 12 13 14 15 16 17 18 # Grab all the gems using your mov…" at bounding box center [1189, 285] width 334 height 415
type textarea "hero.moveDown()"
click at [1159, 366] on div "# Grab all the gems using your mov hero . moveDown ( ) hero . moveRight ( ) her…" at bounding box center [1207, 302] width 300 height 449
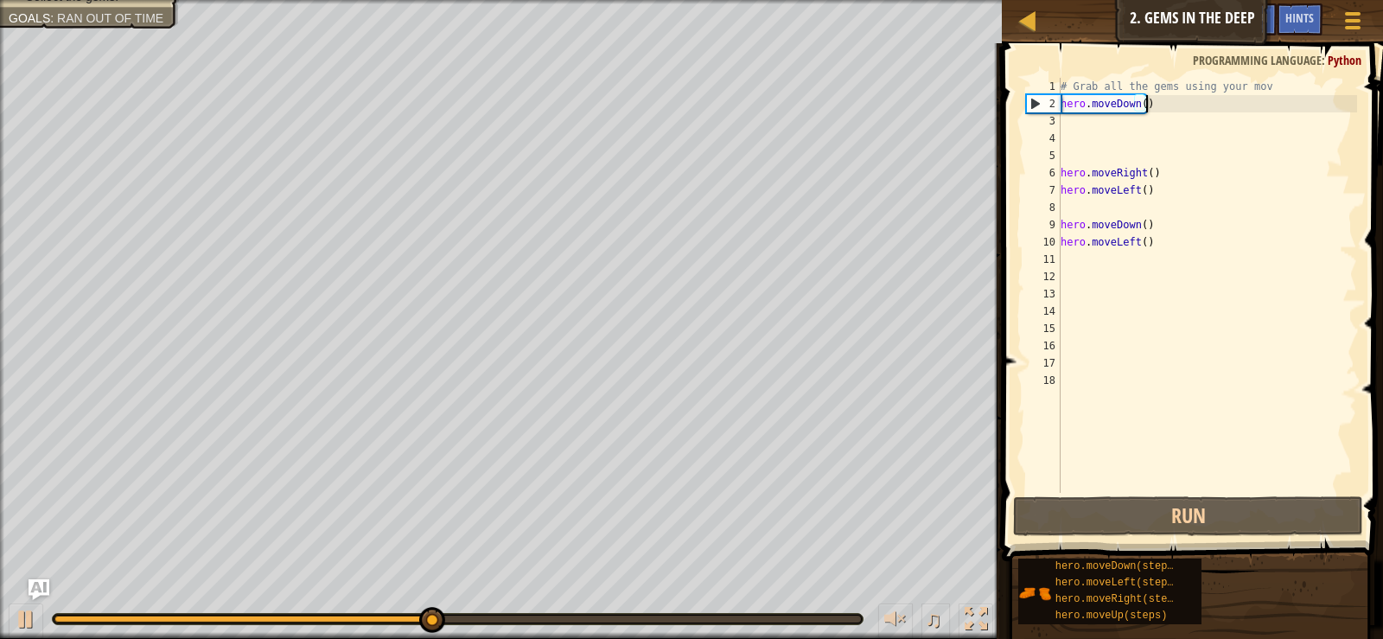
click at [1166, 111] on div "# Grab all the gems using your mov hero . moveDown ( ) hero . moveRight ( ) her…" at bounding box center [1207, 302] width 300 height 449
click at [70, 520] on div "Avoid the spikes. Collect the gems. Goals : Ran out of time ♫ Anya 11 x: 10 y: …" at bounding box center [691, 319] width 1383 height 639
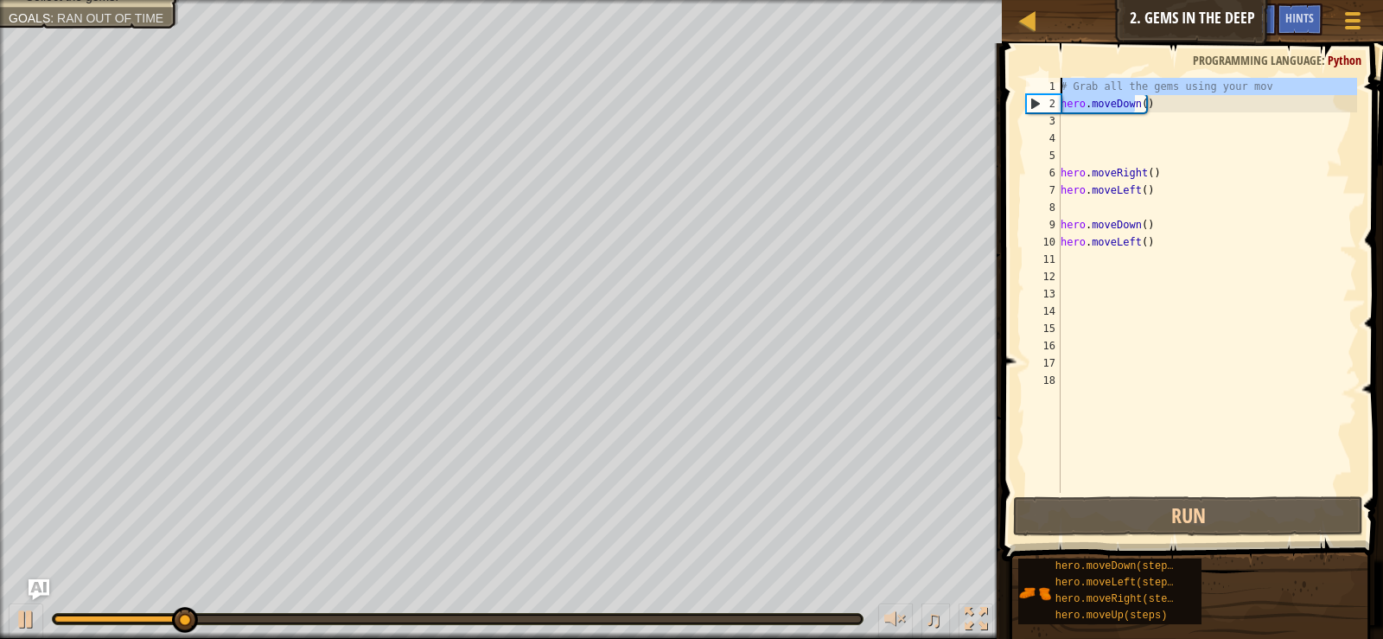
drag, startPoint x: 1133, startPoint y: 99, endPoint x: 1055, endPoint y: 91, distance: 78.2
click at [1055, 91] on div "hero.moveDown() 1 2 3 4 5 6 7 8 9 10 11 12 13 14 15 16 17 18 # Grab all the gem…" at bounding box center [1189, 285] width 334 height 415
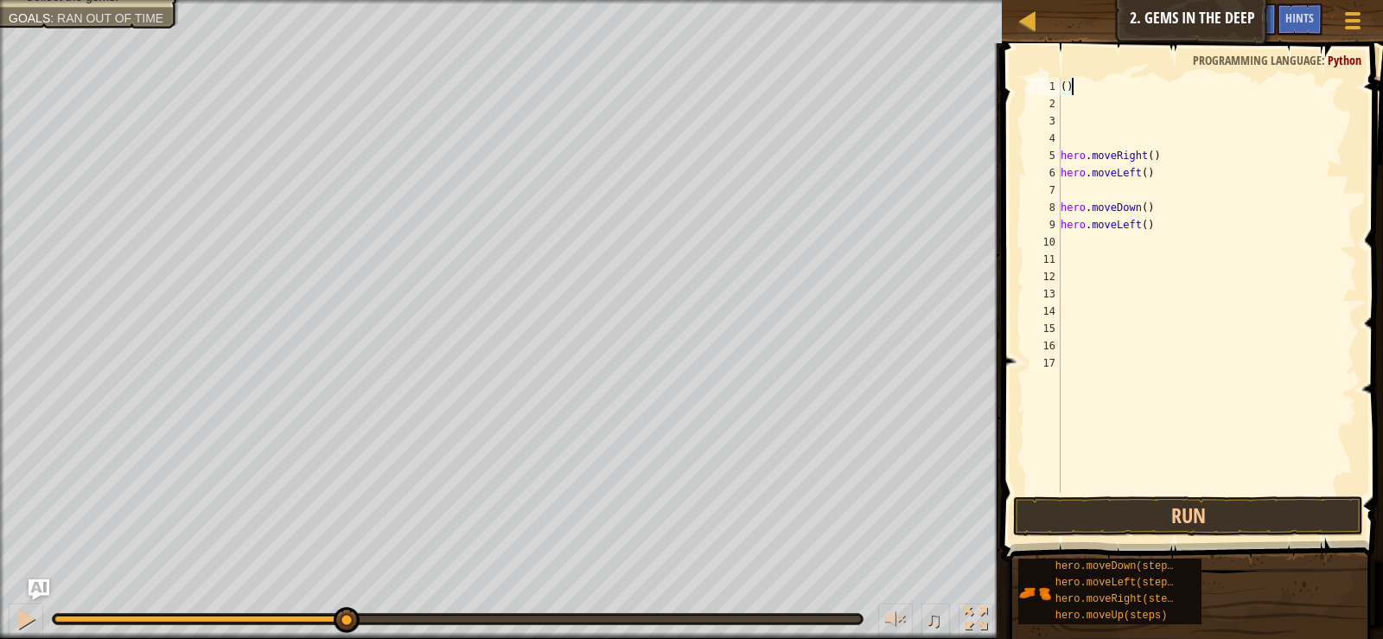
click at [1089, 83] on div "( ) hero . moveRight ( ) hero . moveLeft ( ) hero . moveDown ( ) hero . moveLef…" at bounding box center [1207, 302] width 300 height 449
type textarea "("
type textarea "g"
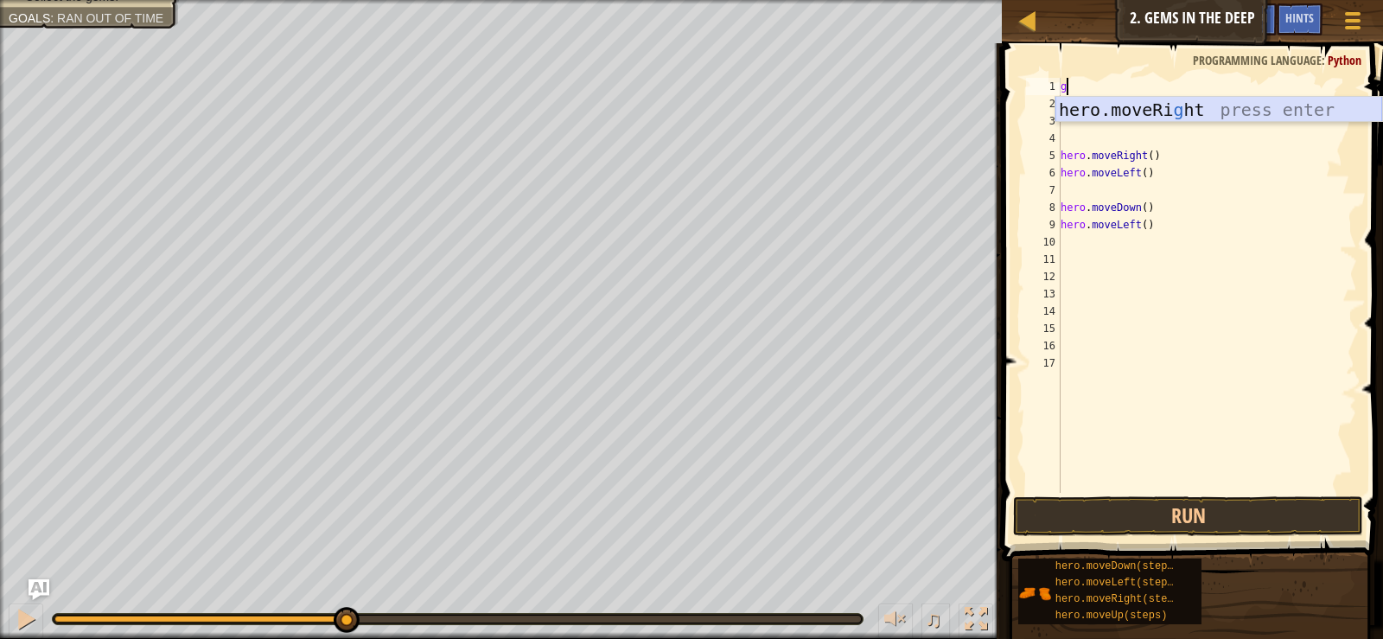
click at [1205, 111] on div "hero.moveRi g ht press enter" at bounding box center [1218, 136] width 327 height 78
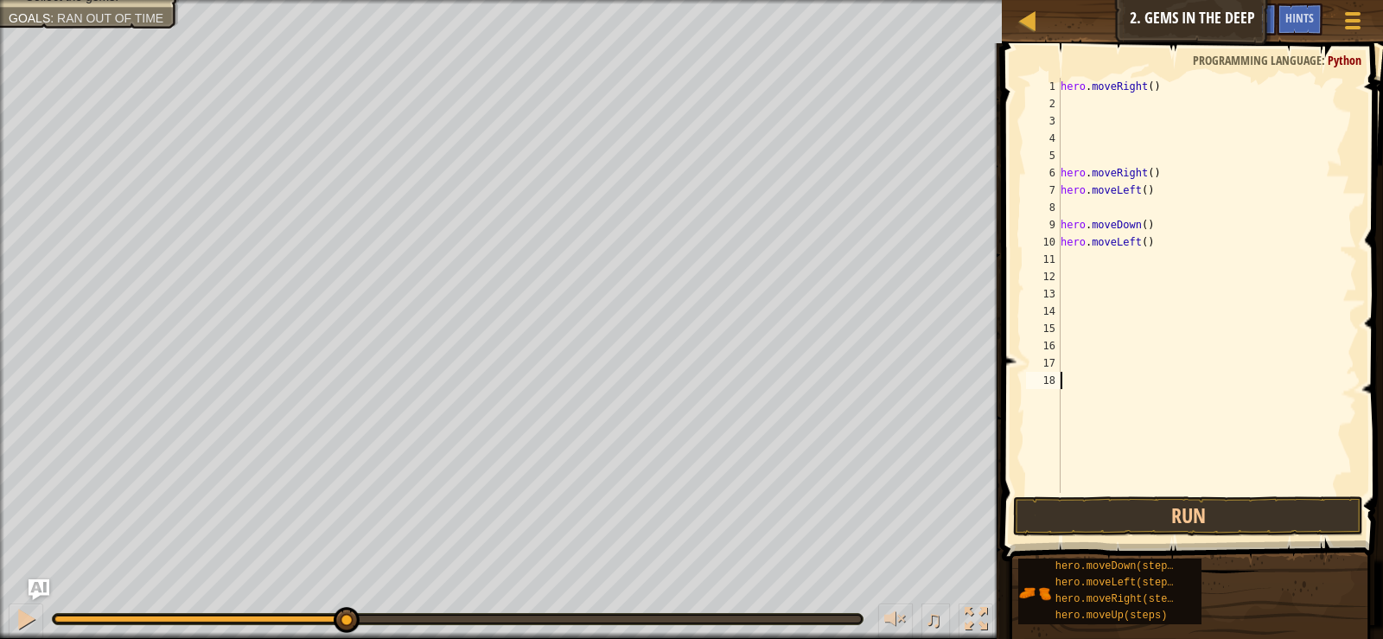
click at [1253, 486] on div "hero . moveRight ( ) hero . moveRight ( ) hero . moveLeft ( ) hero . moveDown (…" at bounding box center [1207, 302] width 300 height 449
click at [1256, 493] on span at bounding box center [1193, 277] width 395 height 569
click at [1264, 514] on button "Run" at bounding box center [1187, 516] width 349 height 40
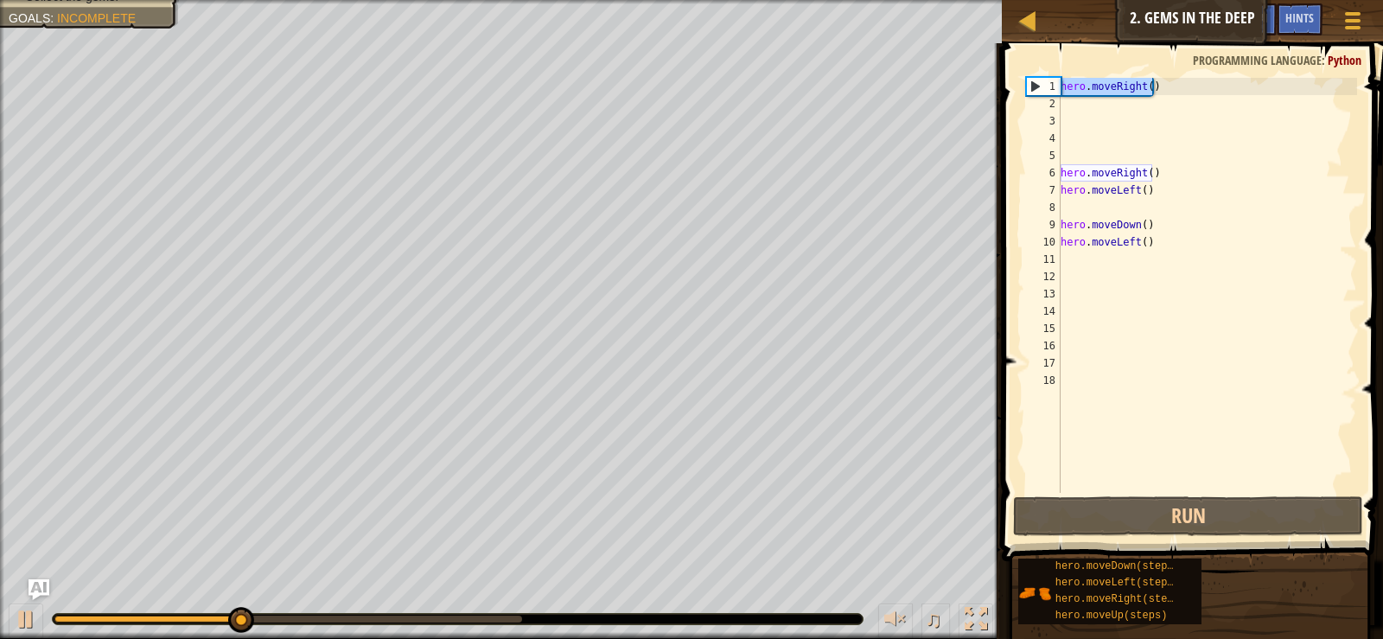
drag, startPoint x: 1161, startPoint y: 86, endPoint x: 1057, endPoint y: 87, distance: 103.7
click at [1058, 86] on div "1 2 3 4 5 6 7 8 9 10 11 12 13 14 15 16 17 18 hero . moveRight ( ) hero . moveRi…" at bounding box center [1189, 285] width 334 height 415
type textarea "hero.moveRight()"
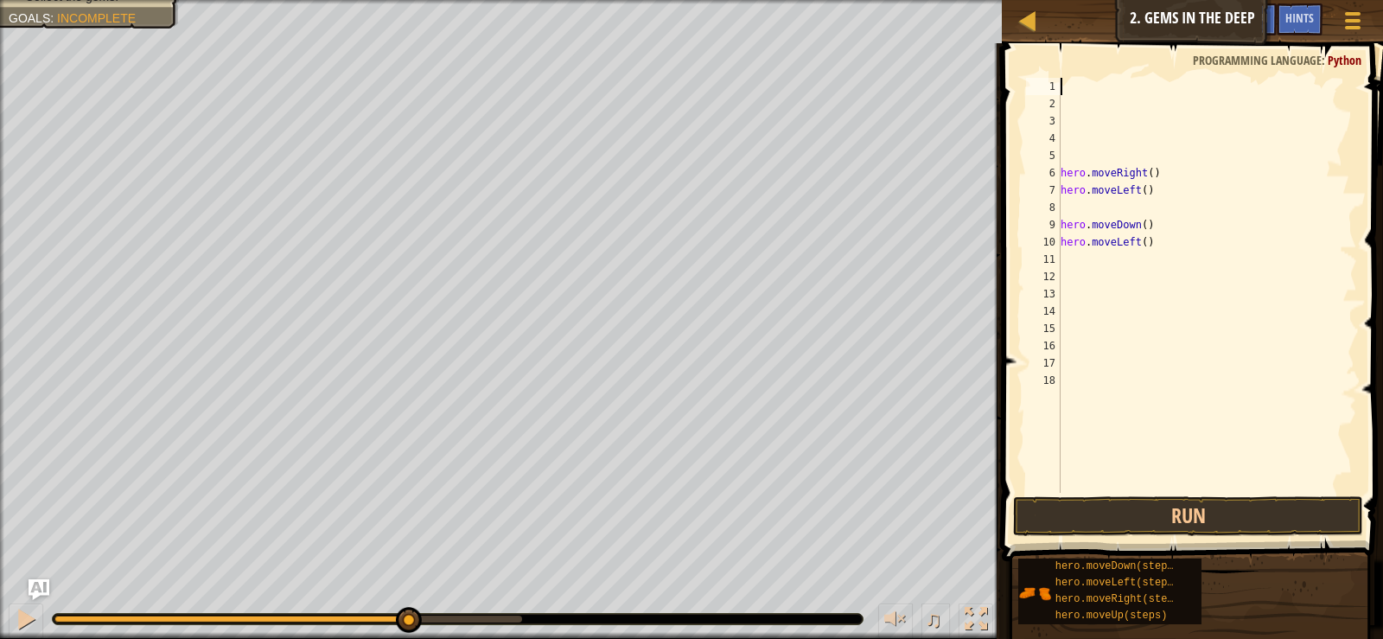
type textarea "g"
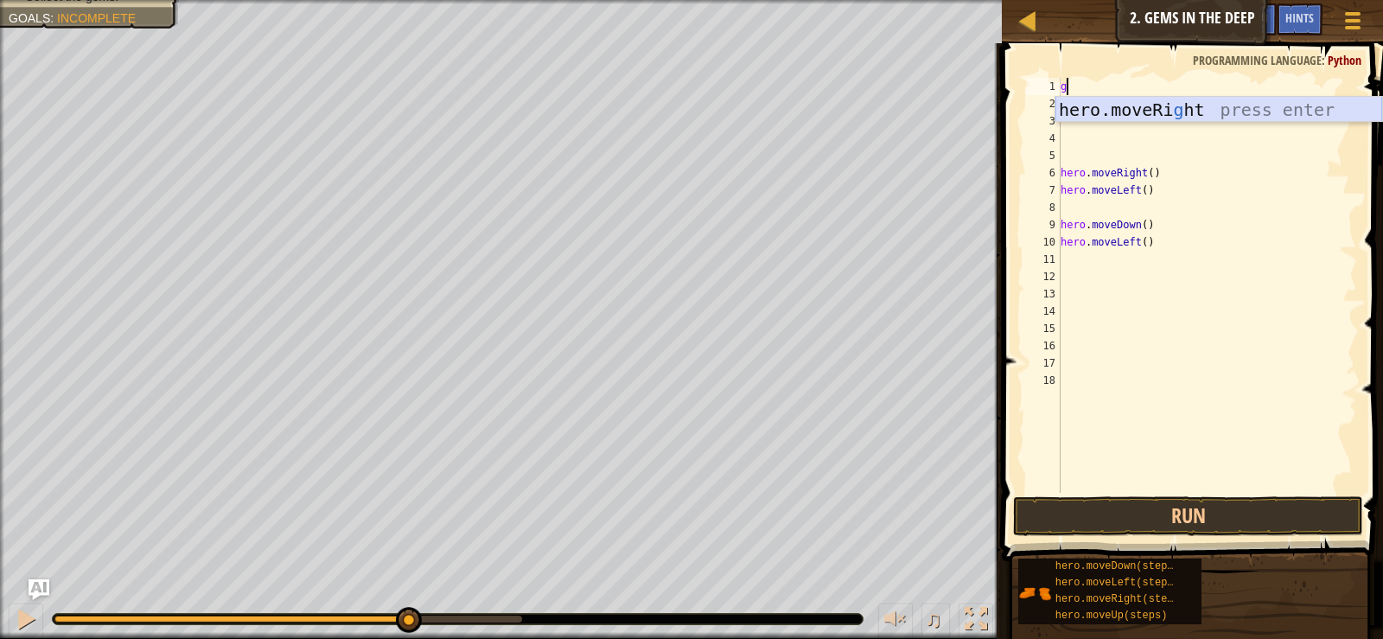
click at [1218, 105] on div "hero.moveRi g ht press enter" at bounding box center [1218, 136] width 327 height 78
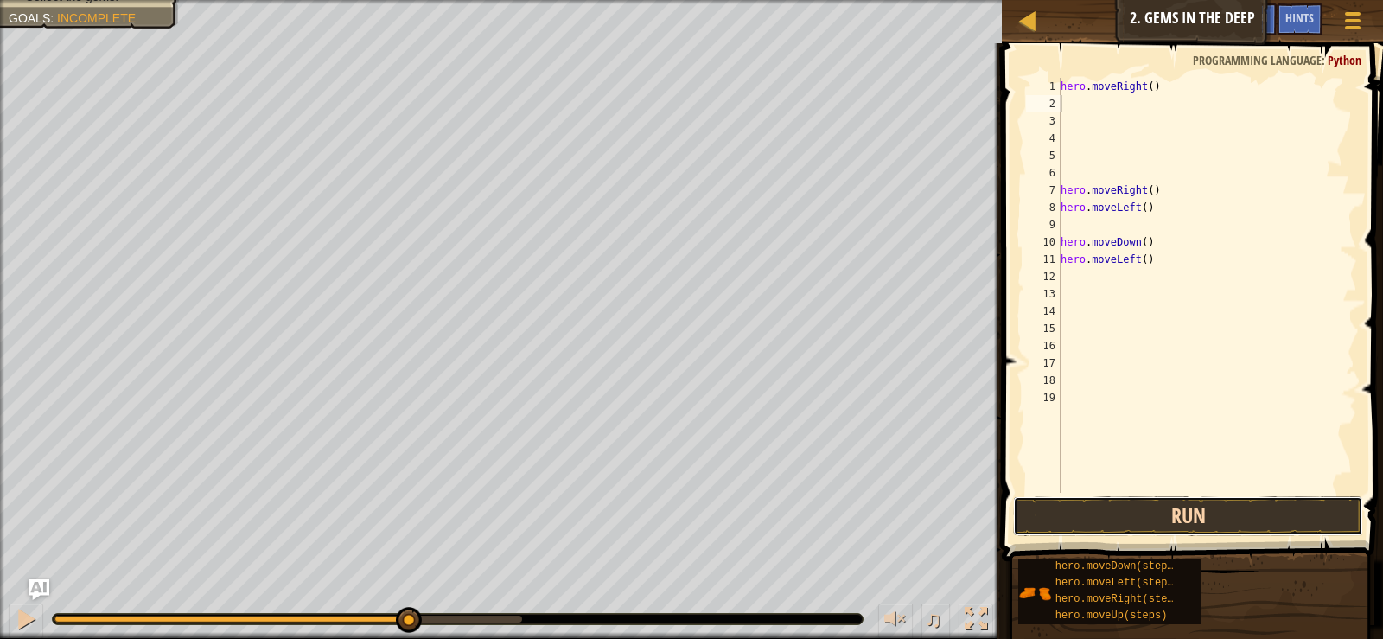
click at [1253, 505] on button "Run" at bounding box center [1187, 516] width 349 height 40
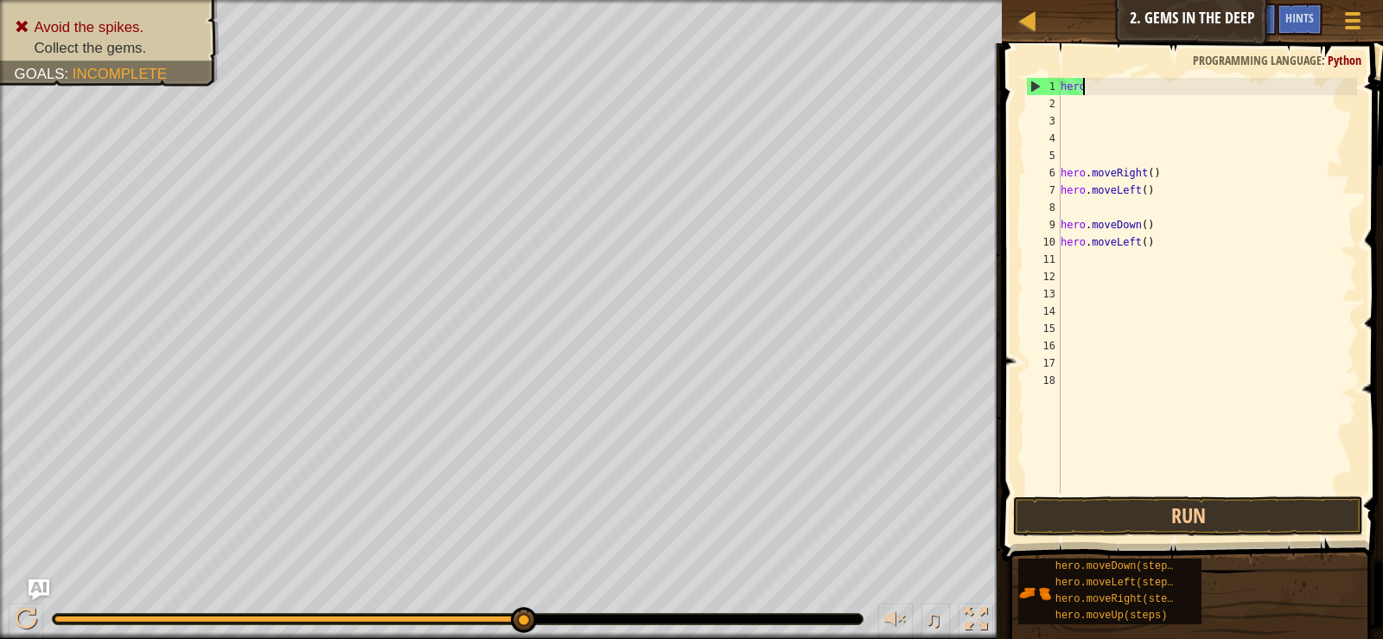
type textarea "h"
type textarea "p"
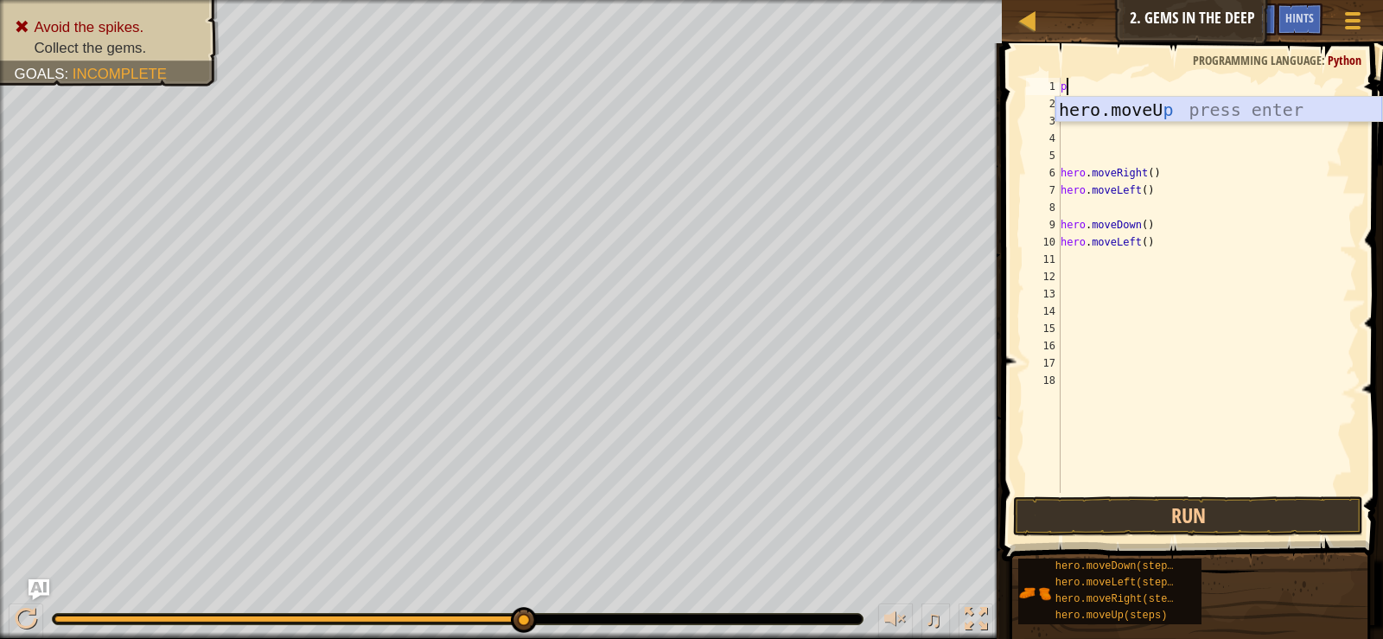
drag, startPoint x: 1209, startPoint y: 114, endPoint x: 1200, endPoint y: 121, distance: 11.1
click at [1208, 114] on div "hero.moveU p press enter" at bounding box center [1218, 136] width 327 height 78
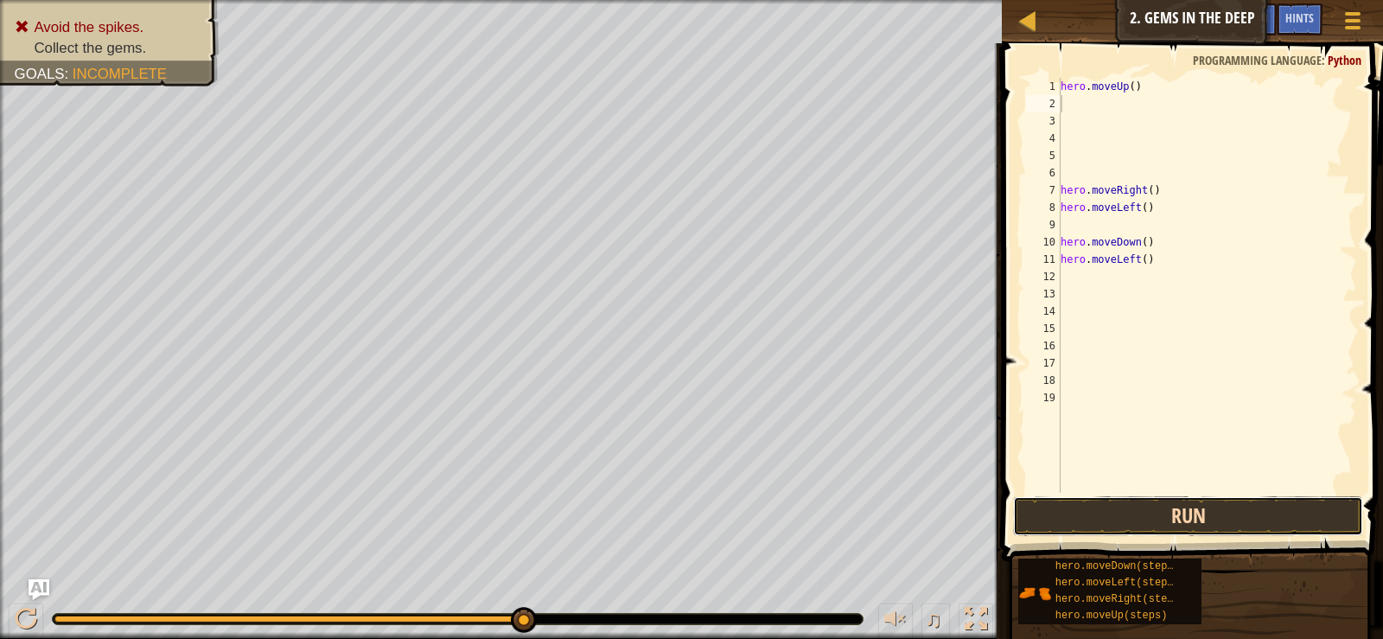
click at [1212, 515] on button "Run" at bounding box center [1187, 516] width 349 height 40
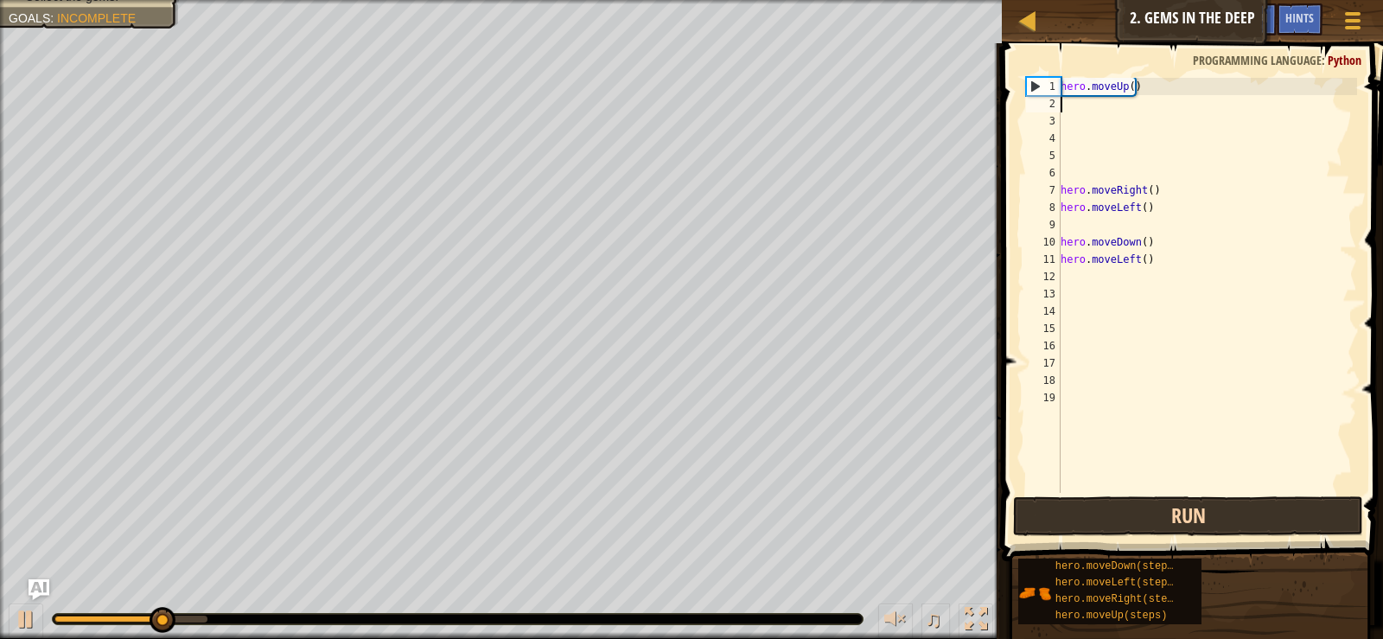
type textarea "hero.moveUp()"
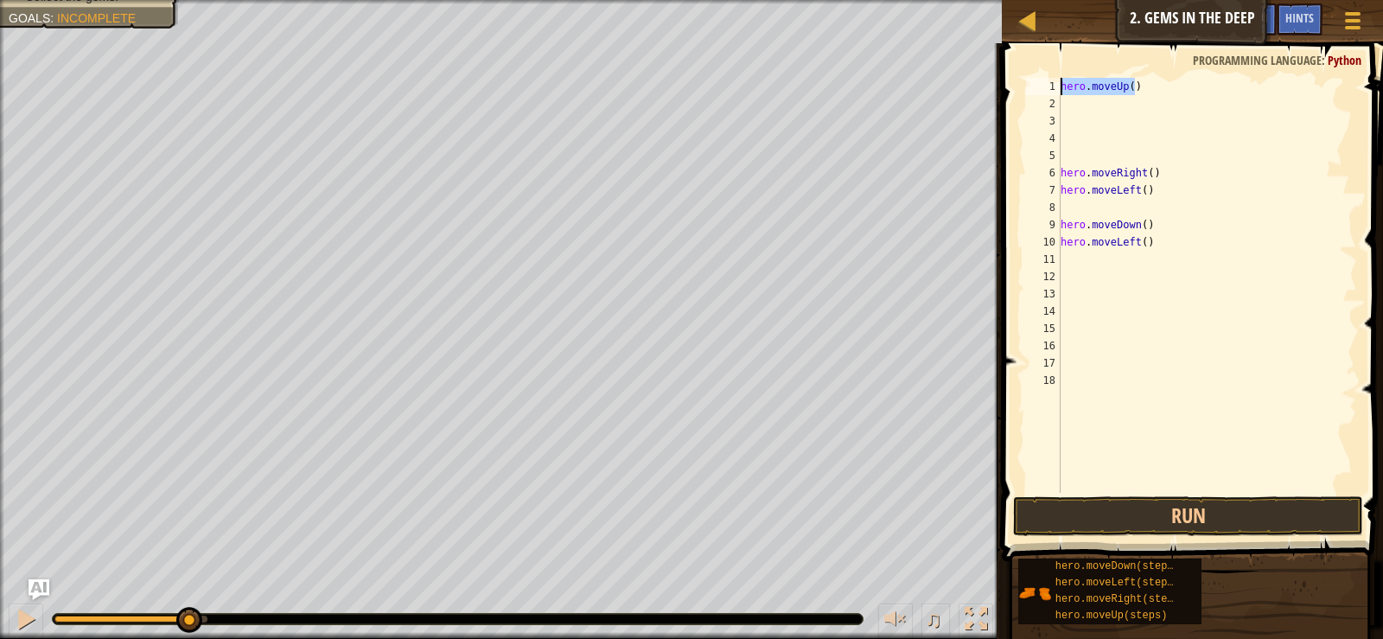
drag, startPoint x: 1136, startPoint y: 90, endPoint x: 1041, endPoint y: 90, distance: 94.2
click at [1041, 90] on div "hero.moveUp() 1 2 3 4 5 6 7 8 9 10 11 12 13 14 15 16 17 18 hero . moveUp ( ) he…" at bounding box center [1189, 285] width 334 height 415
type textarea "g"
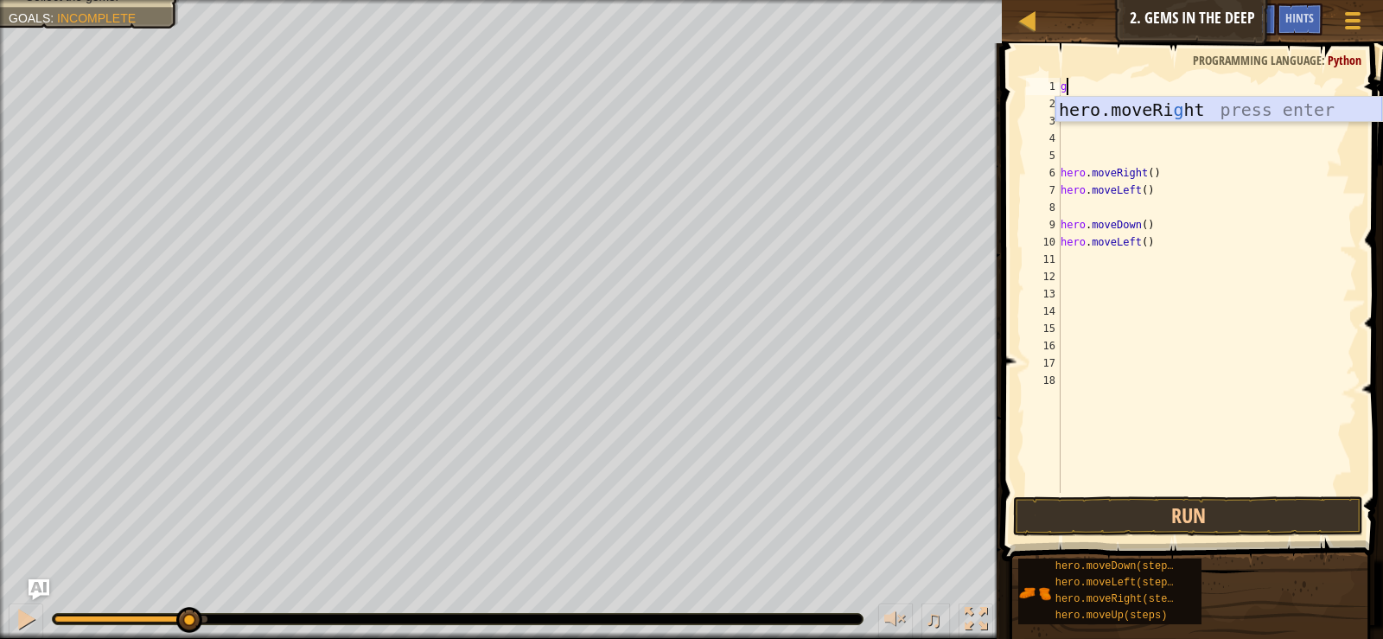
click at [1106, 101] on div "hero.moveRi g ht press enter" at bounding box center [1218, 136] width 327 height 78
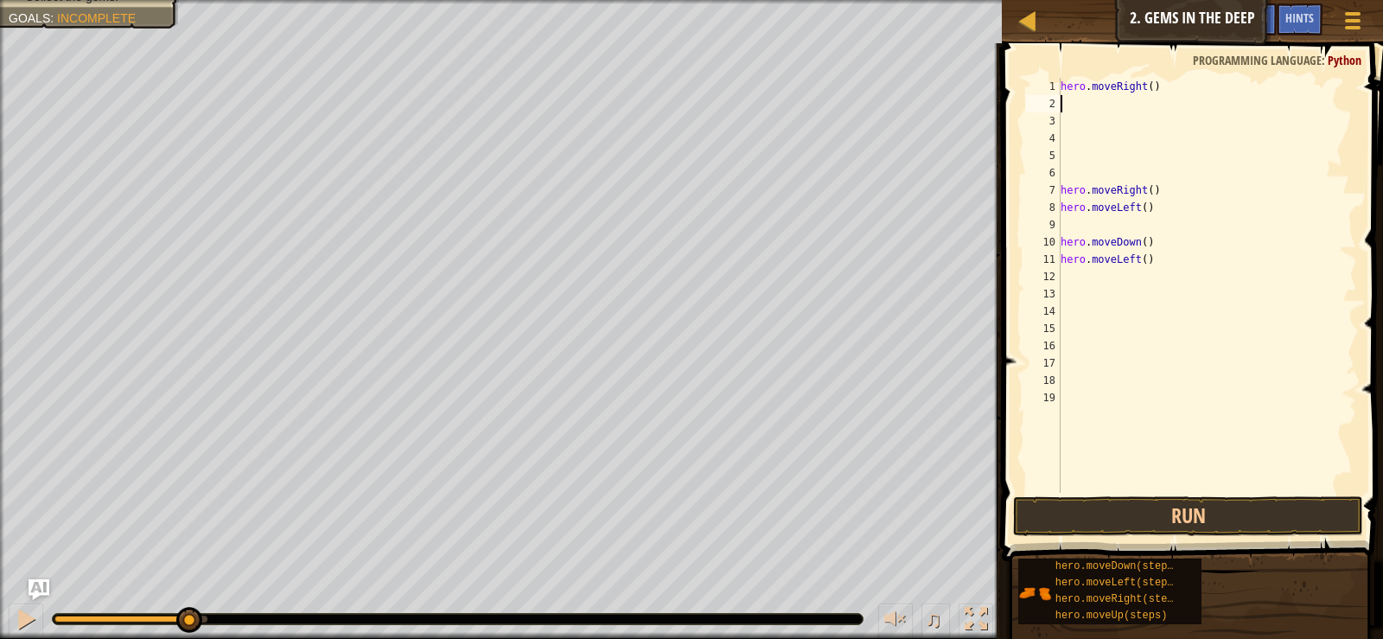
type textarea "o"
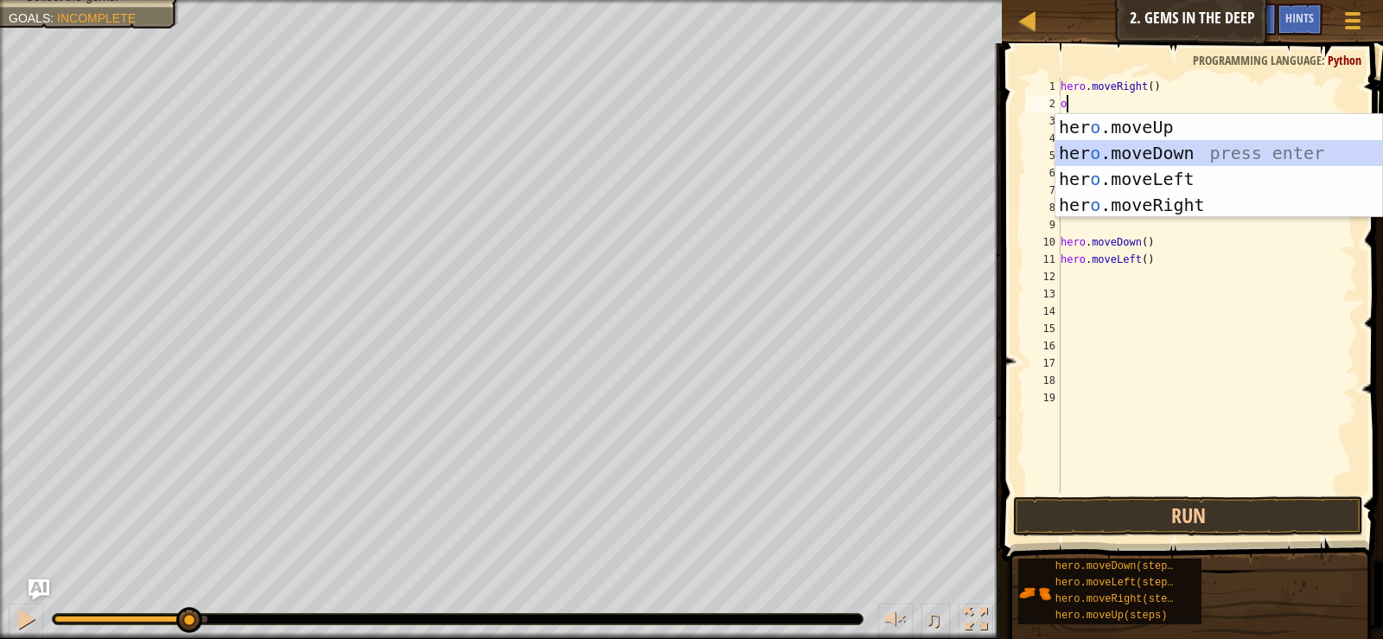
click at [1194, 142] on div "her o .moveUp press enter her o .moveDown press enter her o .moveLeft press ent…" at bounding box center [1218, 192] width 327 height 156
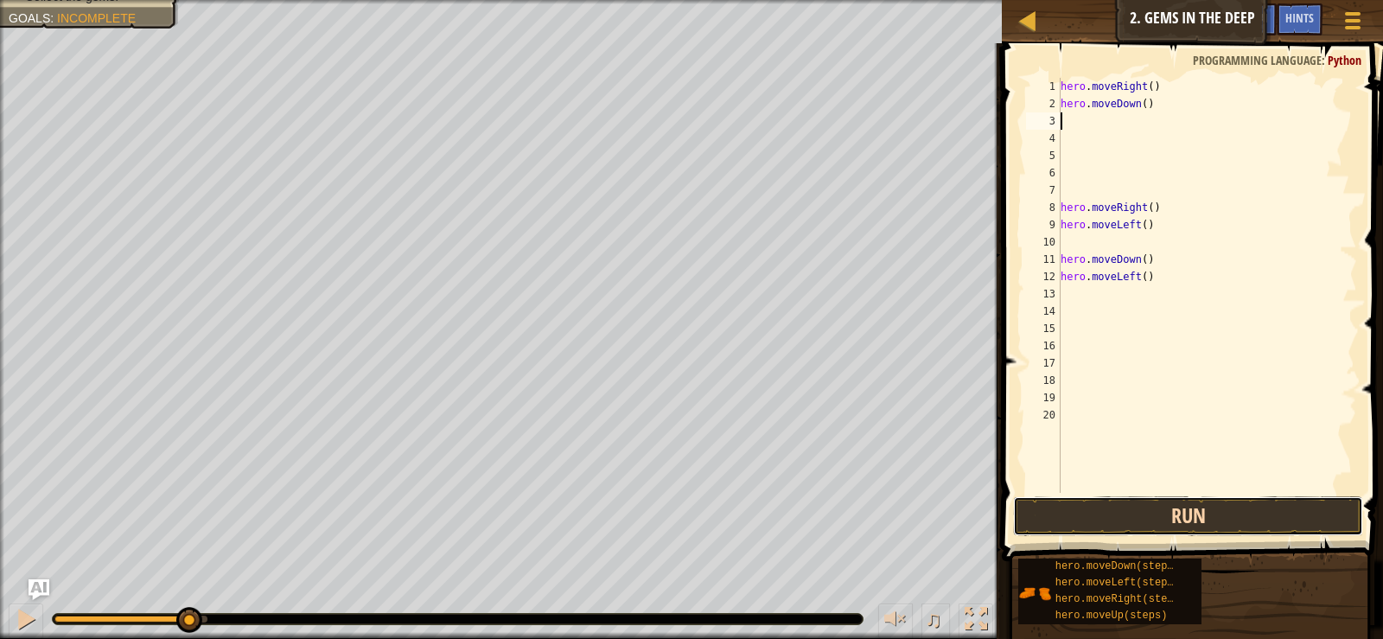
click at [1168, 514] on button "Run" at bounding box center [1187, 516] width 349 height 40
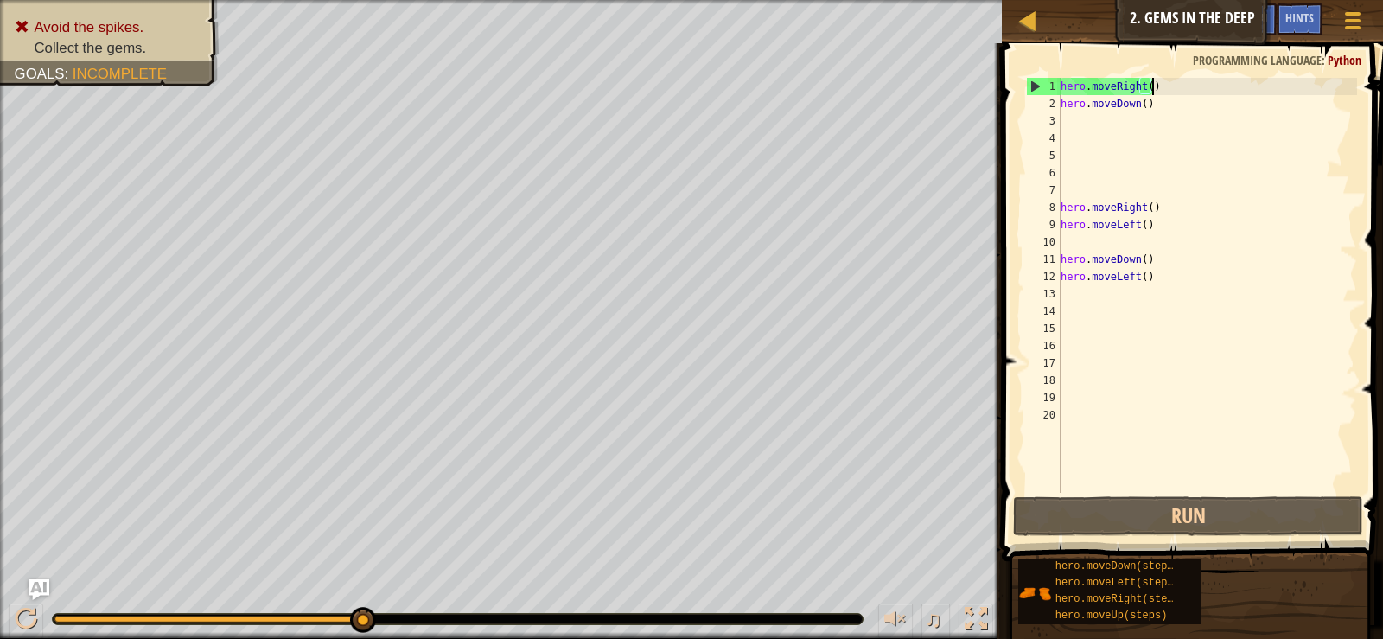
click at [1221, 92] on div "hero . moveRight ( ) hero . moveDown ( ) hero . moveRight ( ) hero . moveLeft (…" at bounding box center [1207, 302] width 300 height 449
click at [1210, 108] on div "hero . moveRight ( ) hero . moveDown ( ) hero . moveRight ( ) hero . moveLeft (…" at bounding box center [1207, 302] width 300 height 449
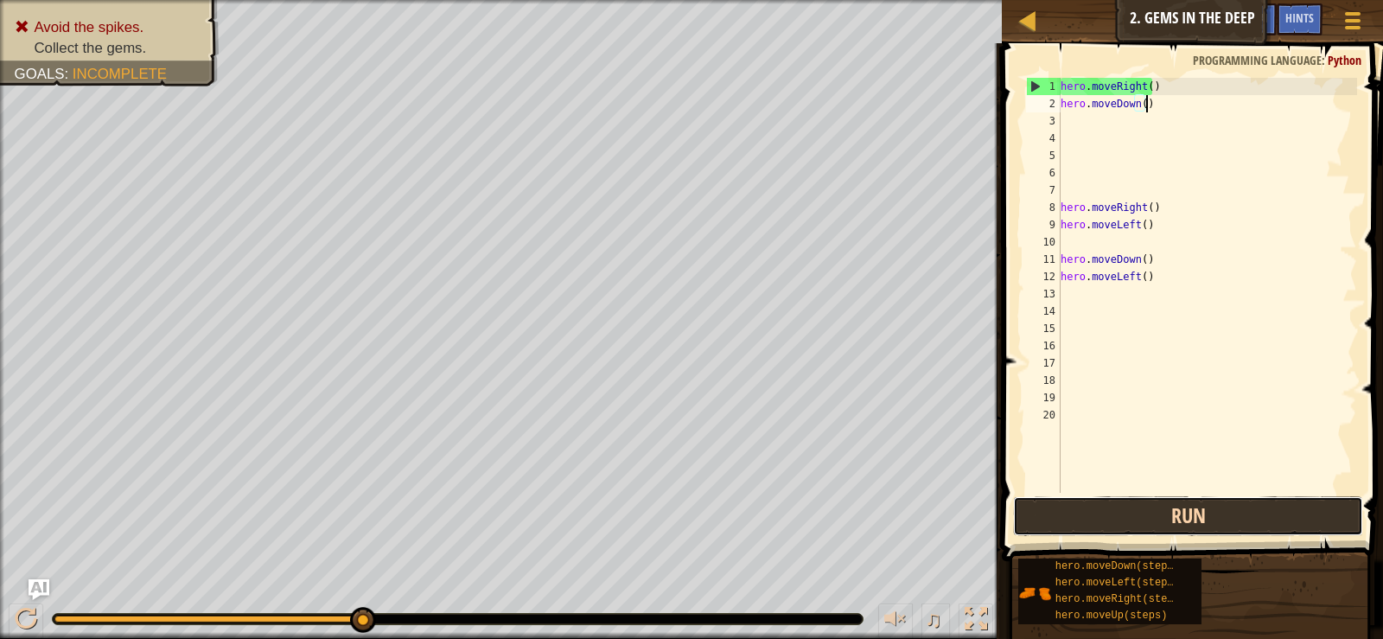
click at [1239, 503] on button "Run" at bounding box center [1187, 516] width 349 height 40
type textarea "h"
type textarea "p"
type textarea "e"
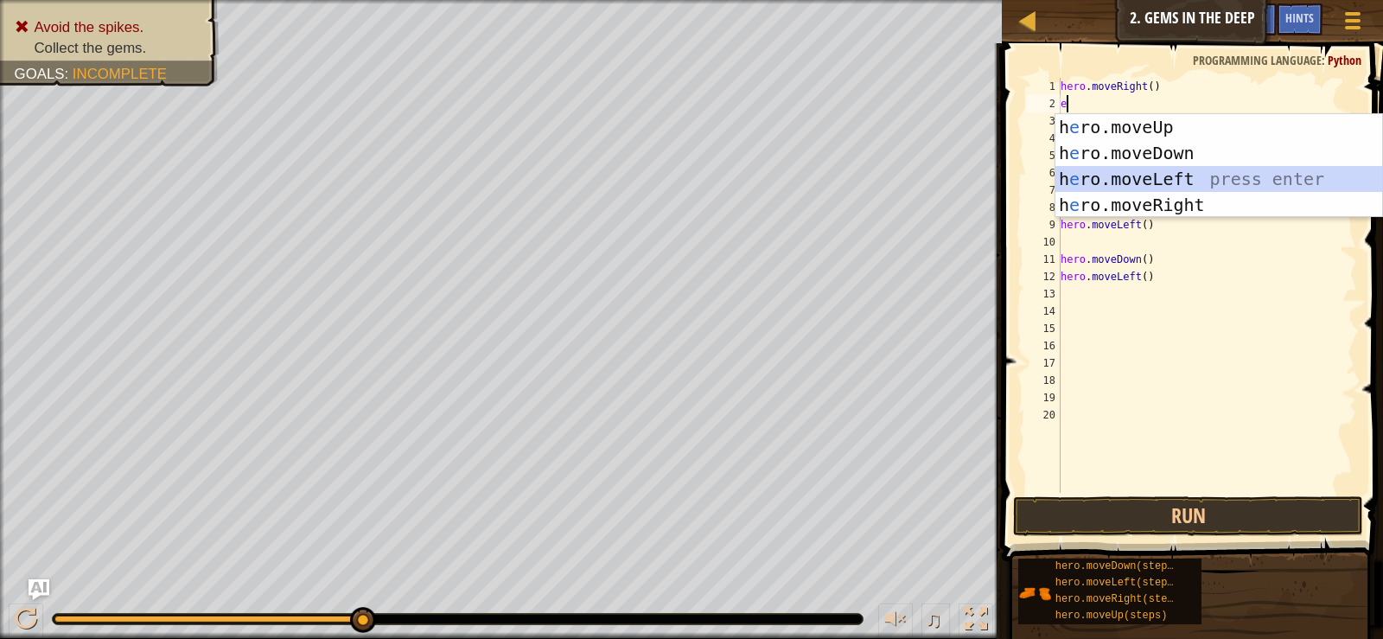
click at [1220, 174] on div "h e ro.moveUp press enter h e ro.moveDown press enter h e ro.moveLeft press ent…" at bounding box center [1218, 192] width 327 height 156
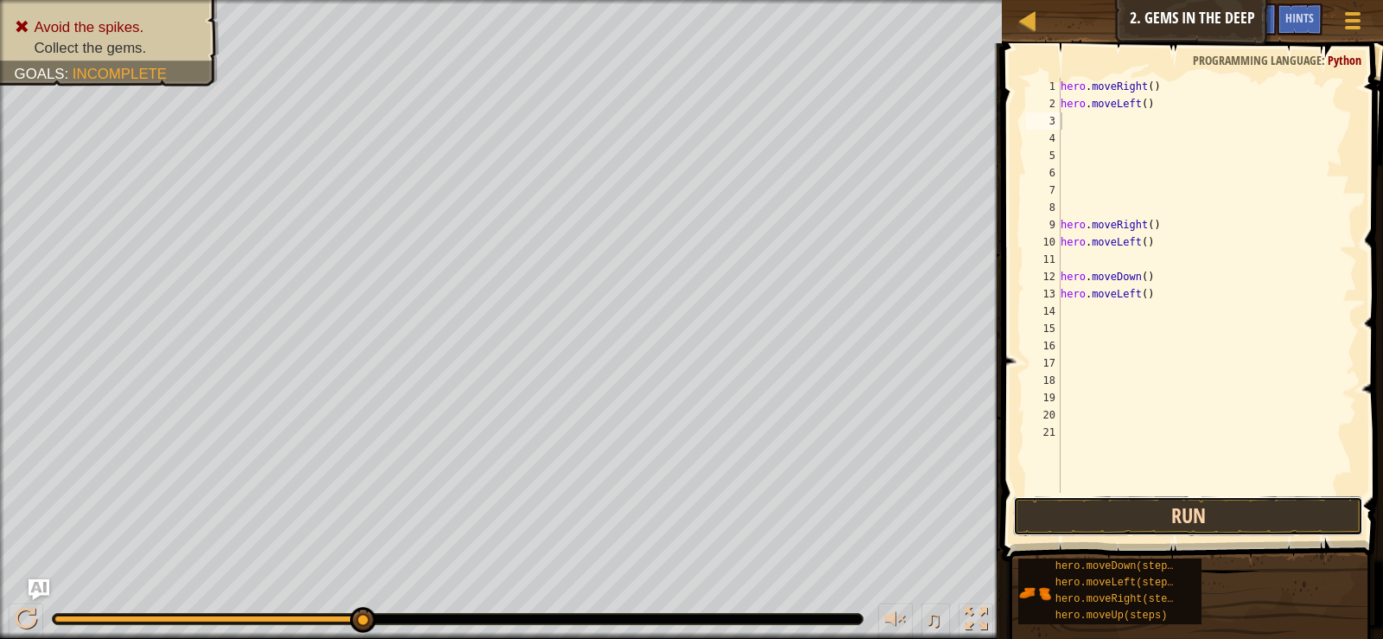
drag, startPoint x: 1248, startPoint y: 519, endPoint x: 1256, endPoint y: 508, distance: 13.0
click at [1252, 517] on button "Run" at bounding box center [1187, 516] width 349 height 40
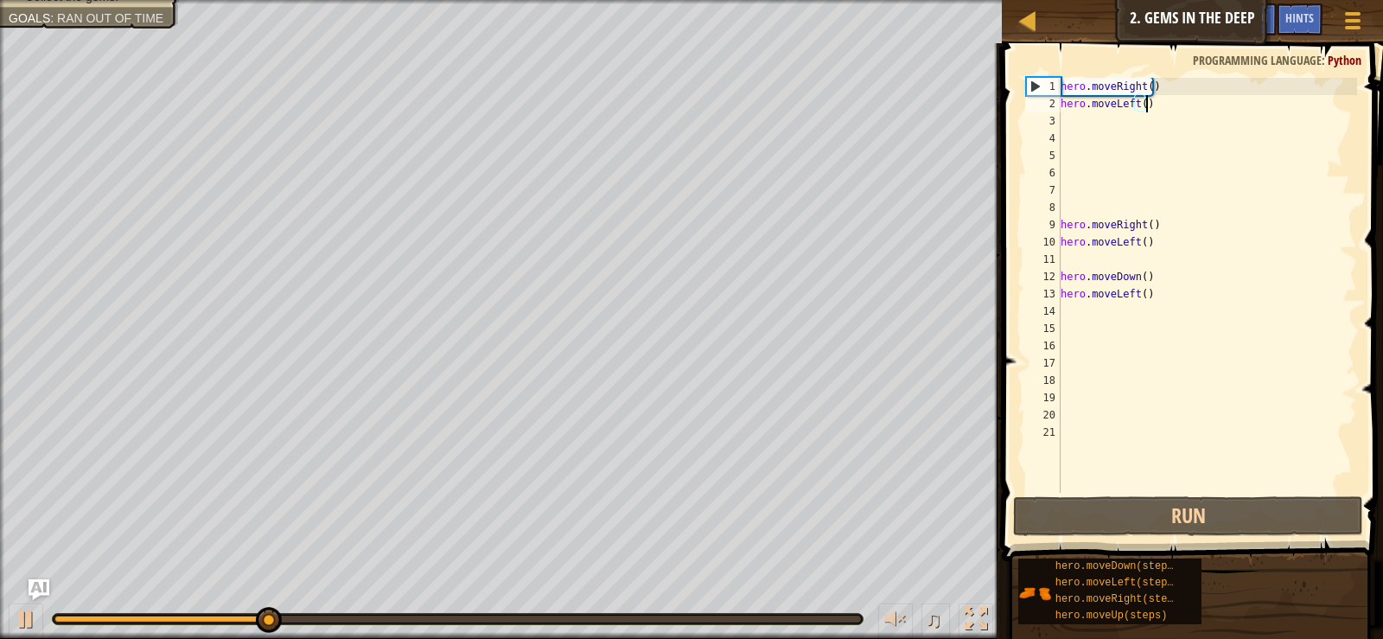
click at [1153, 102] on div "hero . moveRight ( ) hero . moveLeft ( ) hero . moveRight ( ) hero . moveLeft (…" at bounding box center [1207, 302] width 300 height 449
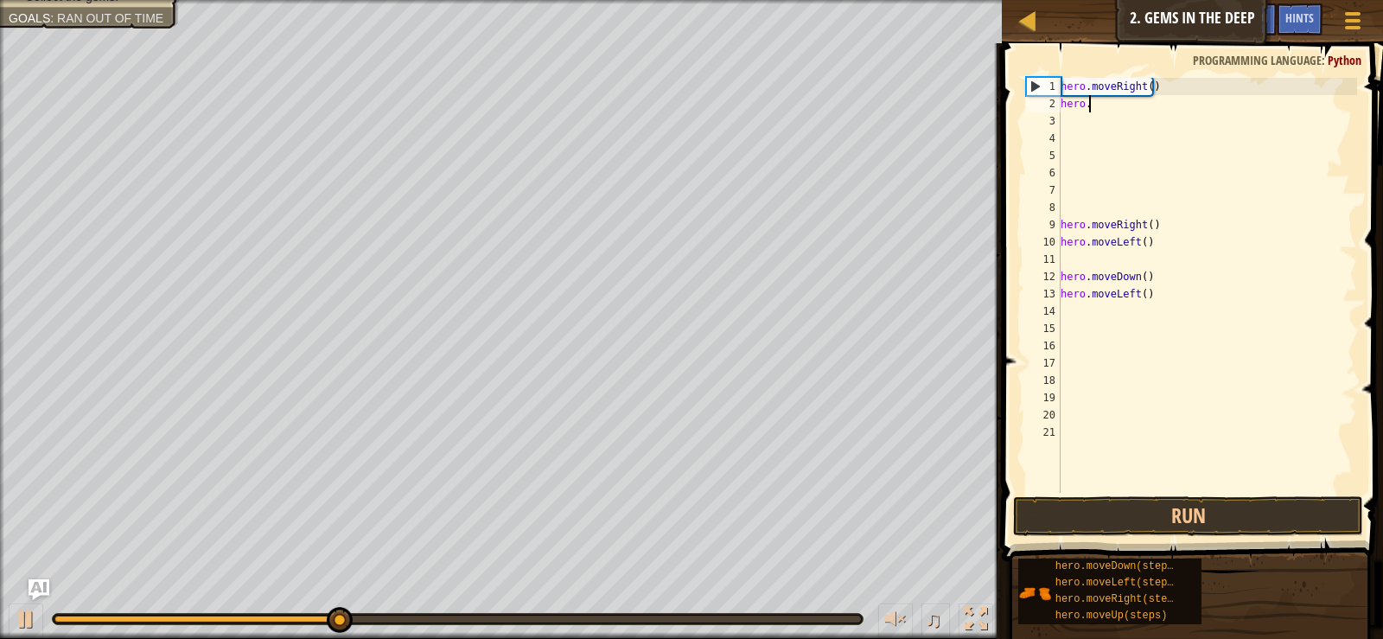
type textarea "h"
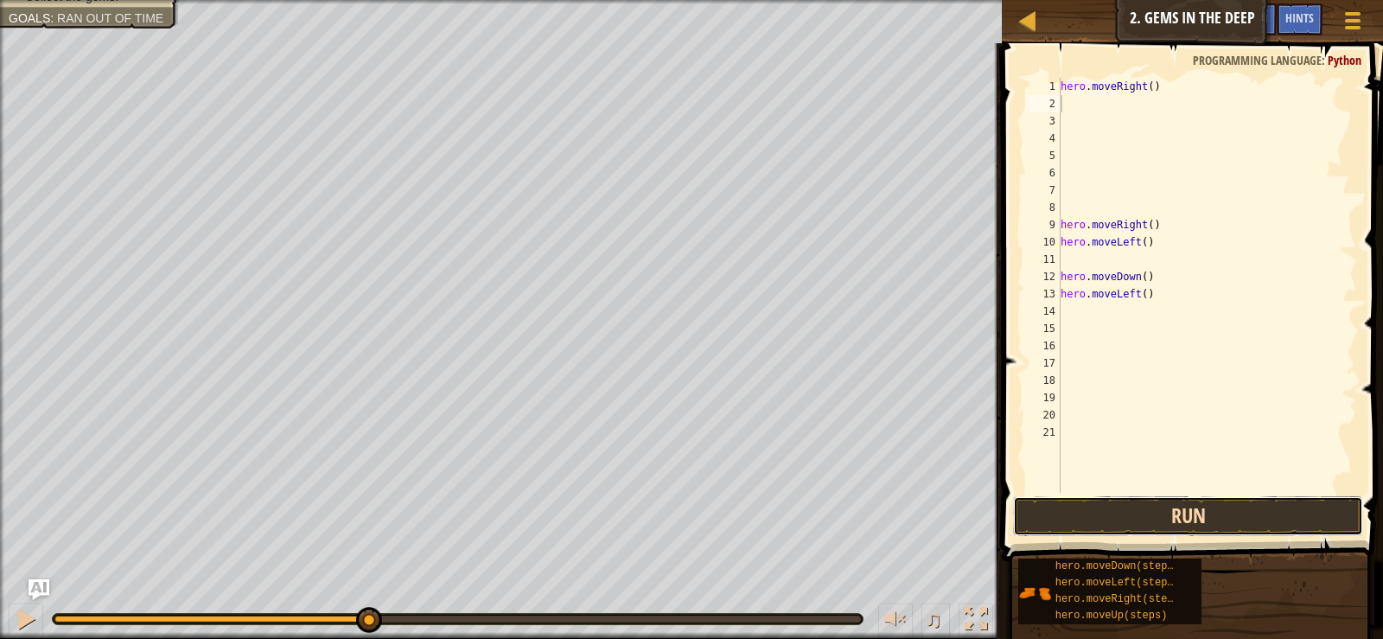
click at [1092, 519] on button "Run" at bounding box center [1187, 516] width 349 height 40
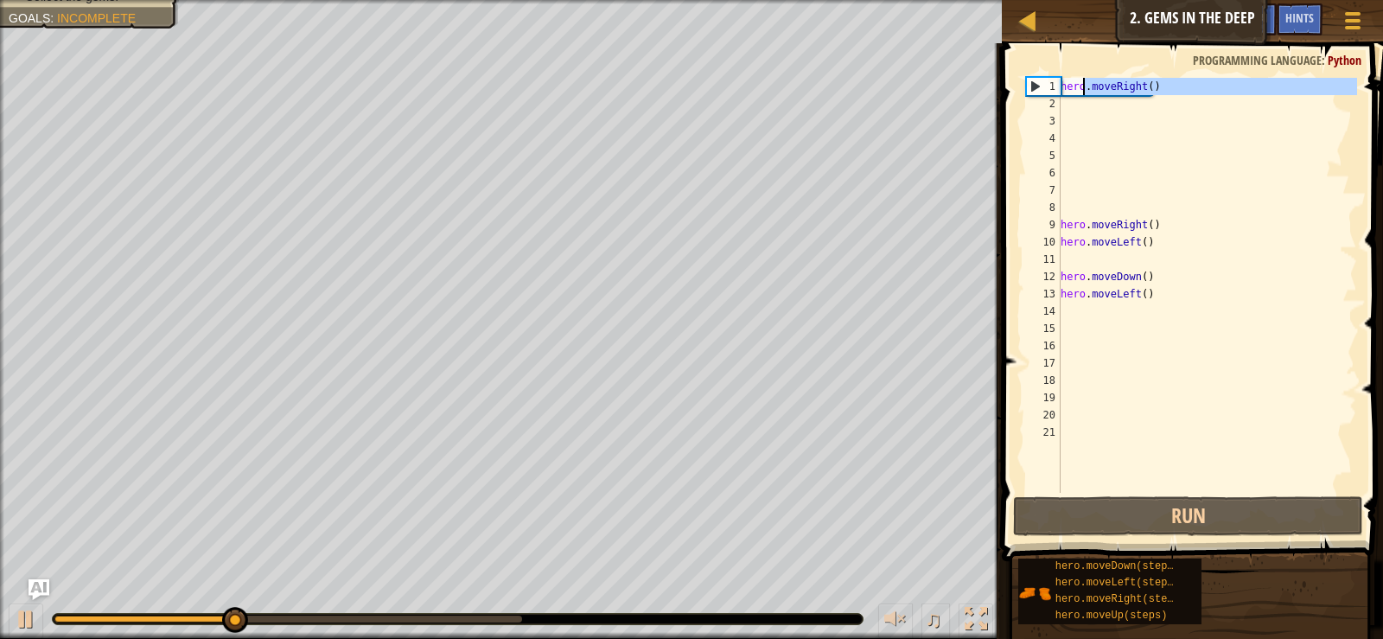
drag, startPoint x: 1162, startPoint y: 95, endPoint x: 1085, endPoint y: 88, distance: 77.2
click at [1085, 88] on div "hero . moveRight ( ) hero . moveRight ( ) hero . moveLeft ( ) hero . moveDown (…" at bounding box center [1207, 302] width 300 height 449
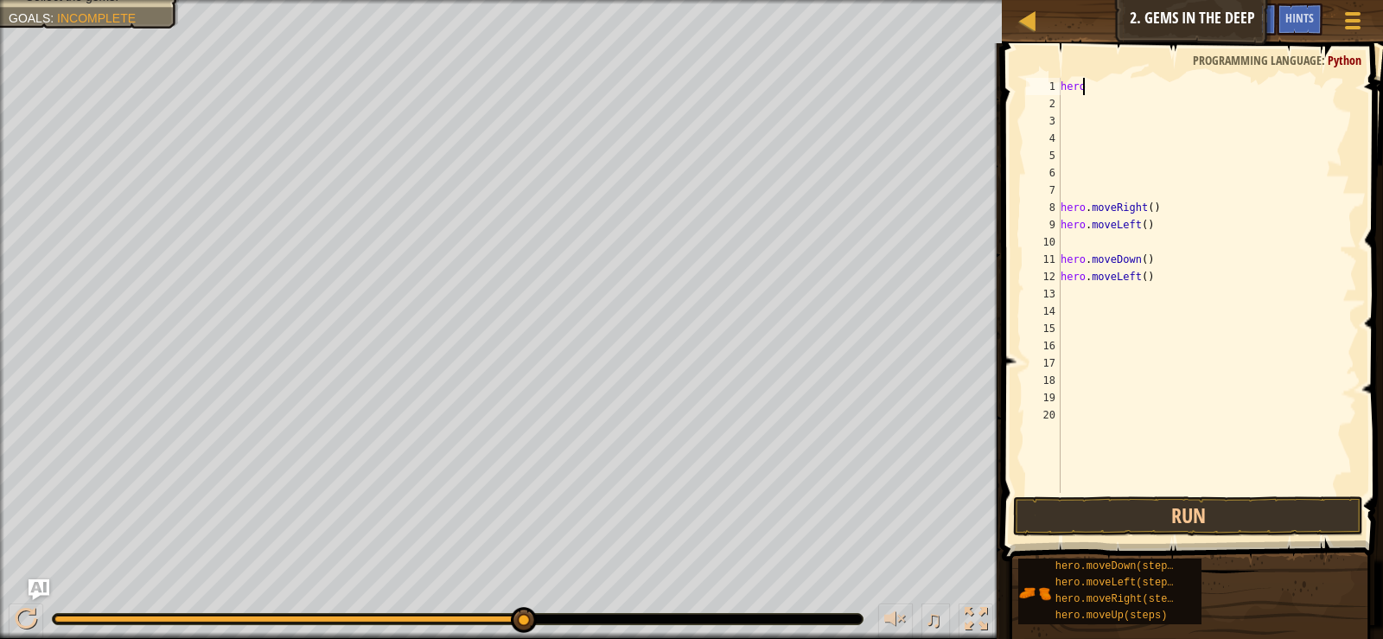
click at [1147, 81] on div "hero hero . moveRight ( ) hero . moveLeft ( ) hero . moveDown ( ) hero . moveLe…" at bounding box center [1207, 302] width 300 height 449
type textarea "h"
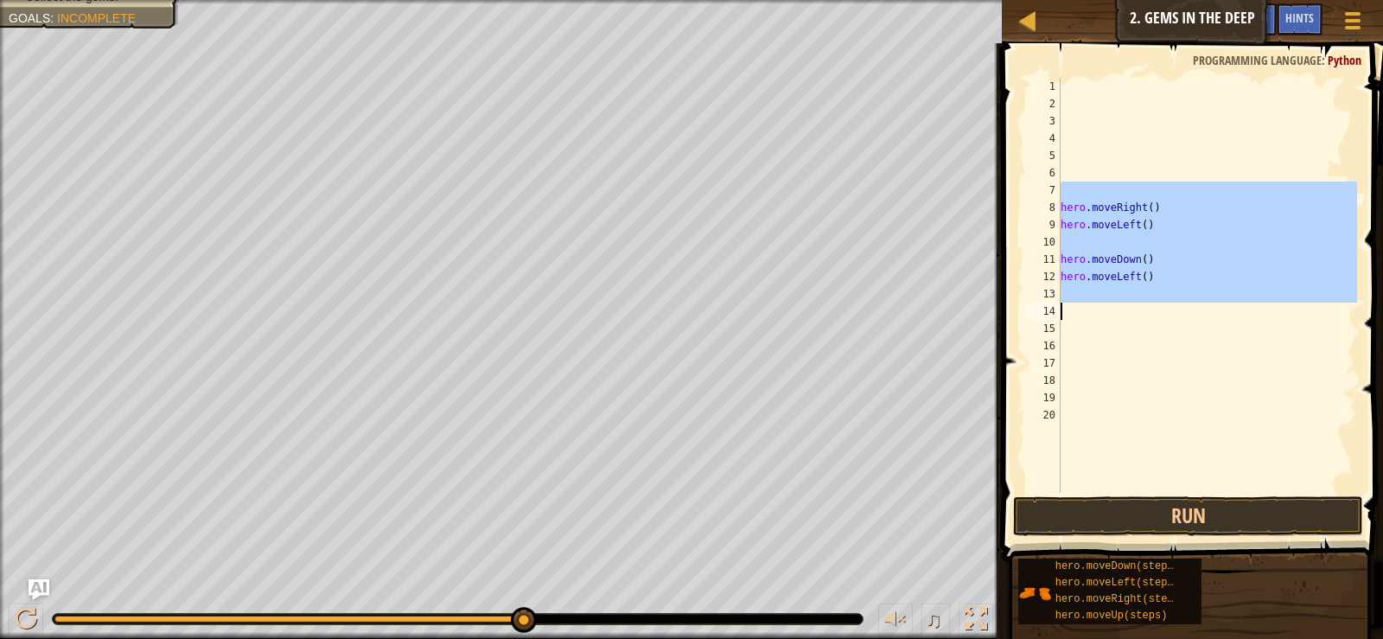
drag, startPoint x: 1161, startPoint y: 194, endPoint x: 1092, endPoint y: 302, distance: 128.3
click at [1092, 302] on div "hero . moveRight ( ) hero . moveLeft ( ) hero . moveDown ( ) hero . moveLeft ( )" at bounding box center [1207, 302] width 300 height 449
